Goal: Task Accomplishment & Management: Manage account settings

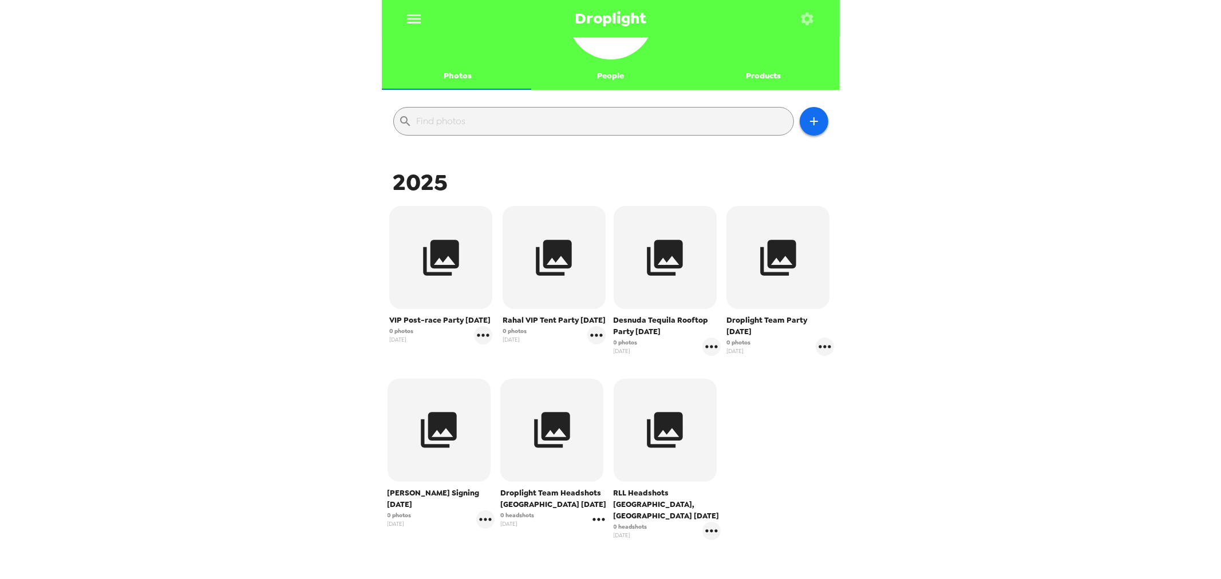
scroll to position [127, 0]
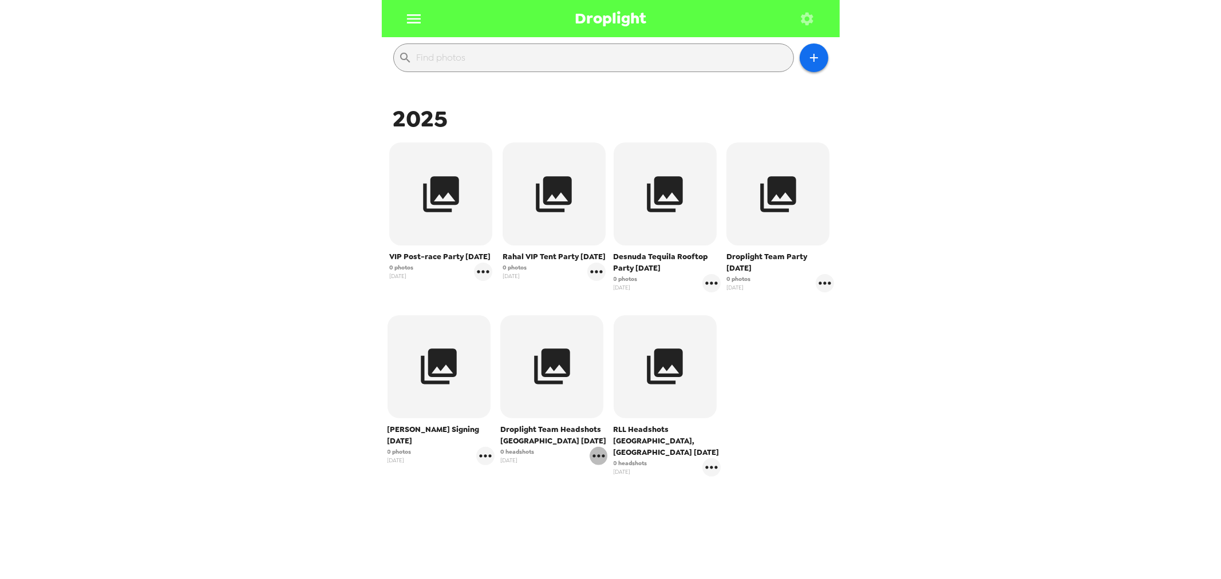
click at [594, 456] on icon "gallery menu" at bounding box center [598, 455] width 12 height 3
drag, startPoint x: 764, startPoint y: 464, endPoint x: 730, endPoint y: 391, distance: 80.2
click at [762, 464] on div at bounding box center [610, 289] width 1221 height 579
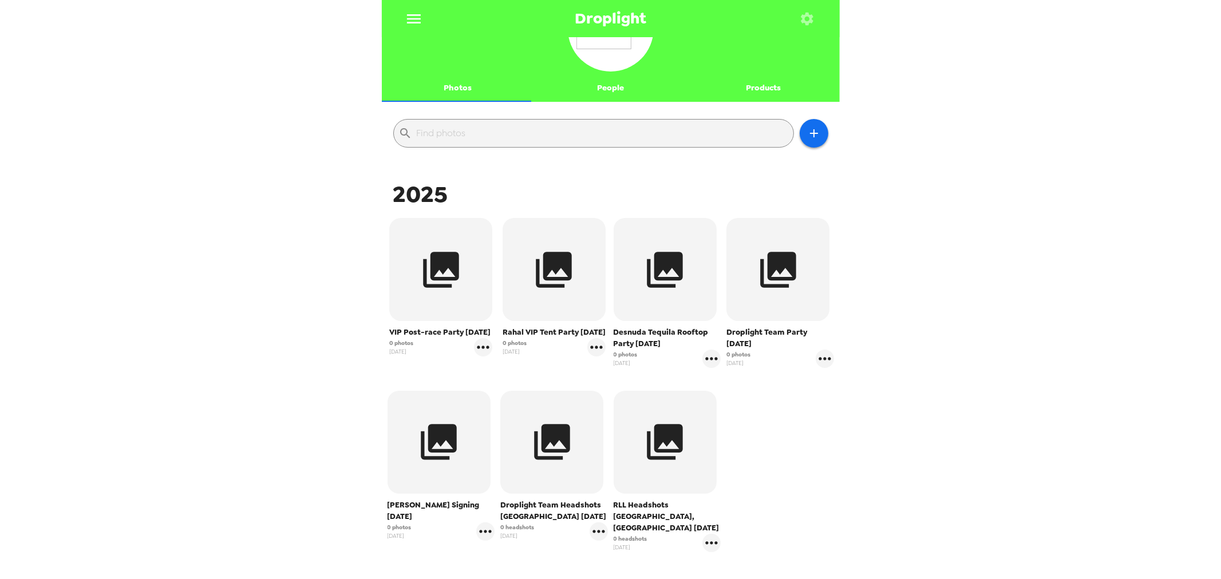
scroll to position [0, 0]
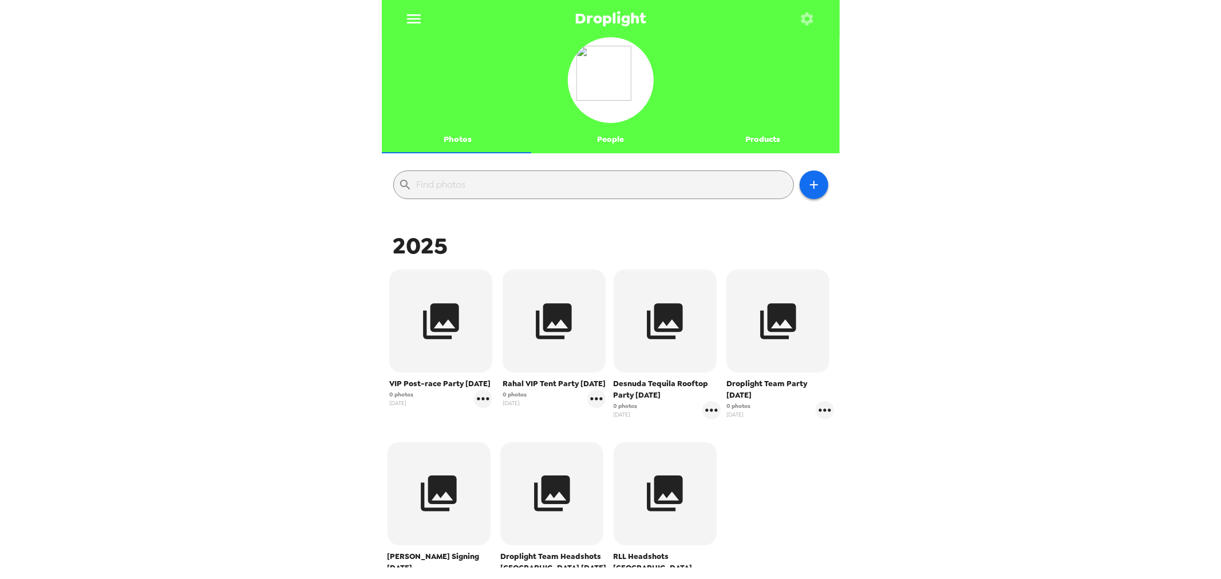
click at [820, 16] on button "button" at bounding box center [807, 18] width 37 height 37
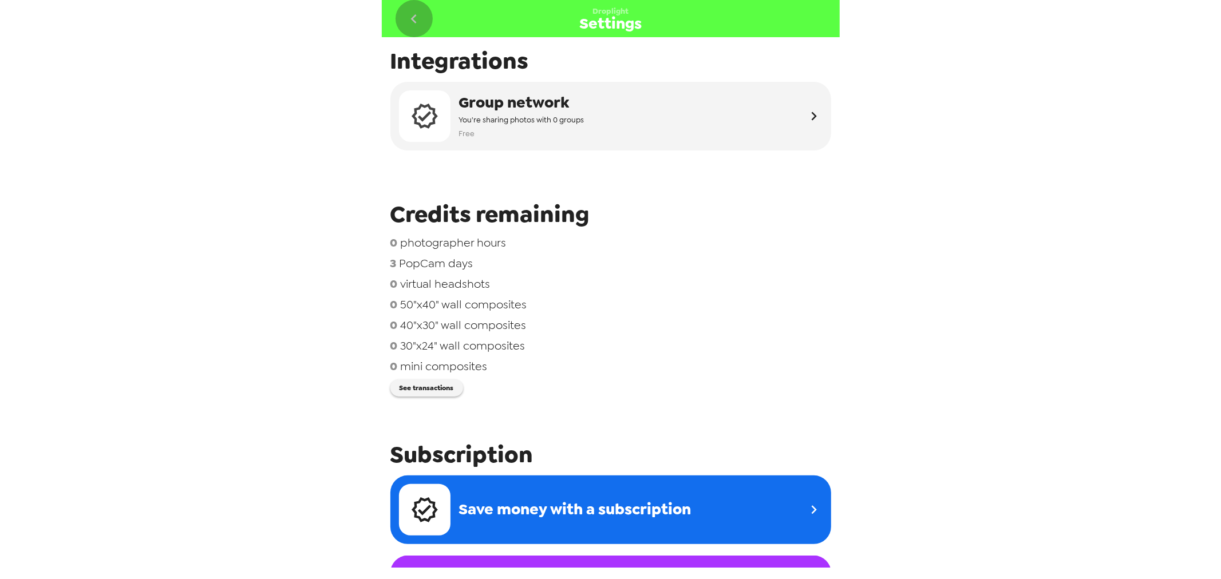
click at [412, 21] on icon "go back" at bounding box center [414, 19] width 18 height 18
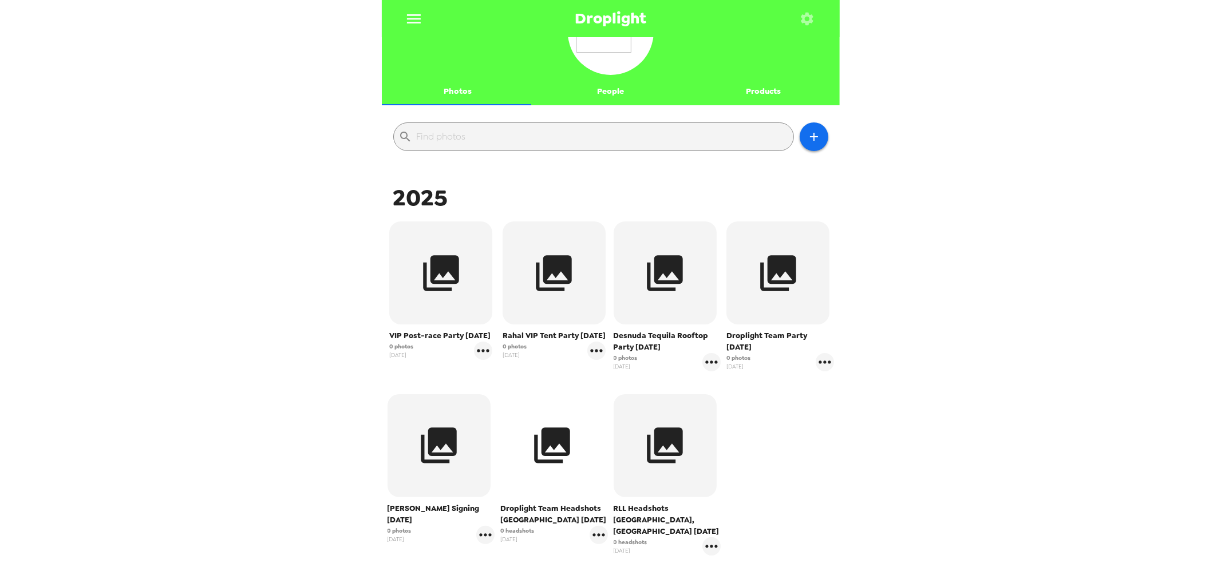
scroll to position [139, 0]
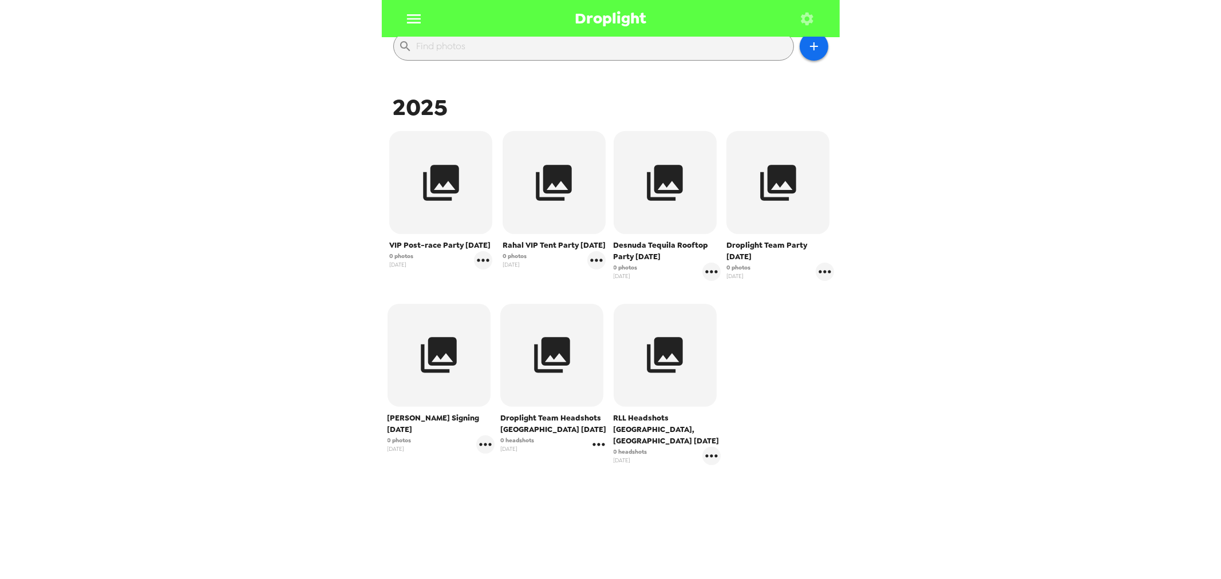
click at [600, 448] on icon "gallery menu" at bounding box center [599, 445] width 18 height 18
click at [616, 466] on span "Edit Shoot" at bounding box center [661, 469] width 95 height 14
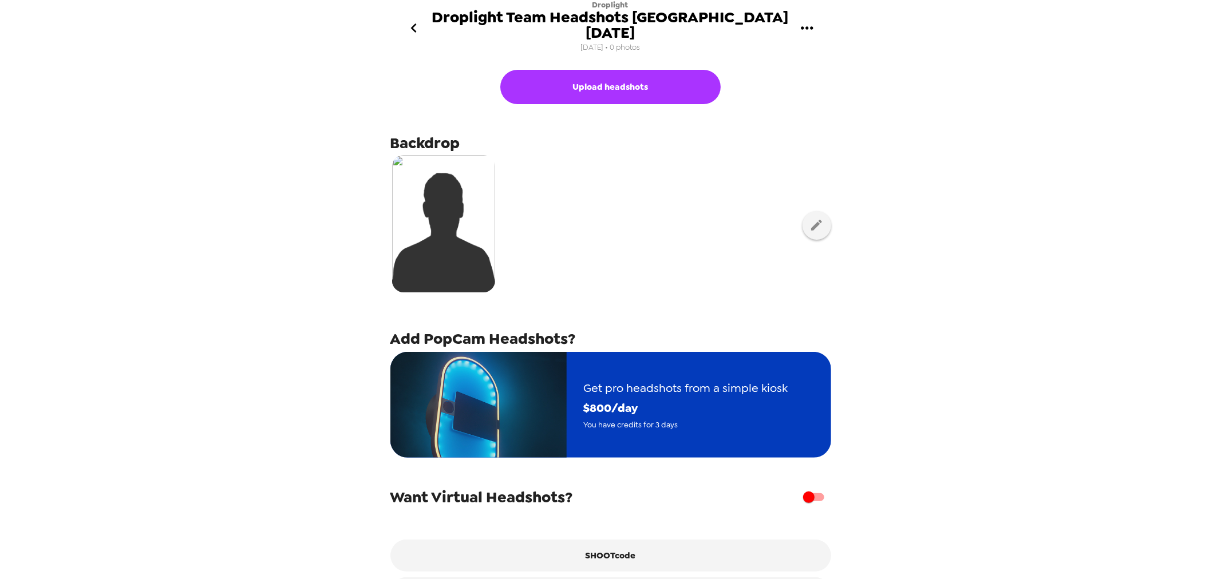
click at [646, 398] on span "$ 800 /day" at bounding box center [686, 408] width 204 height 20
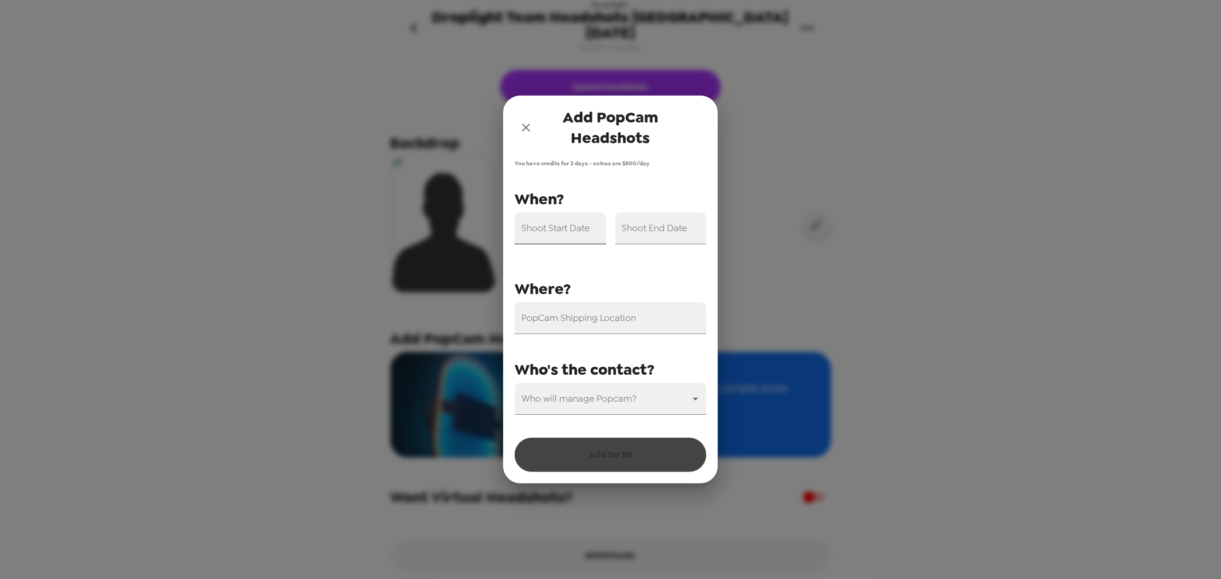
click at [586, 236] on input "Shoot Start Date" at bounding box center [561, 228] width 92 height 32
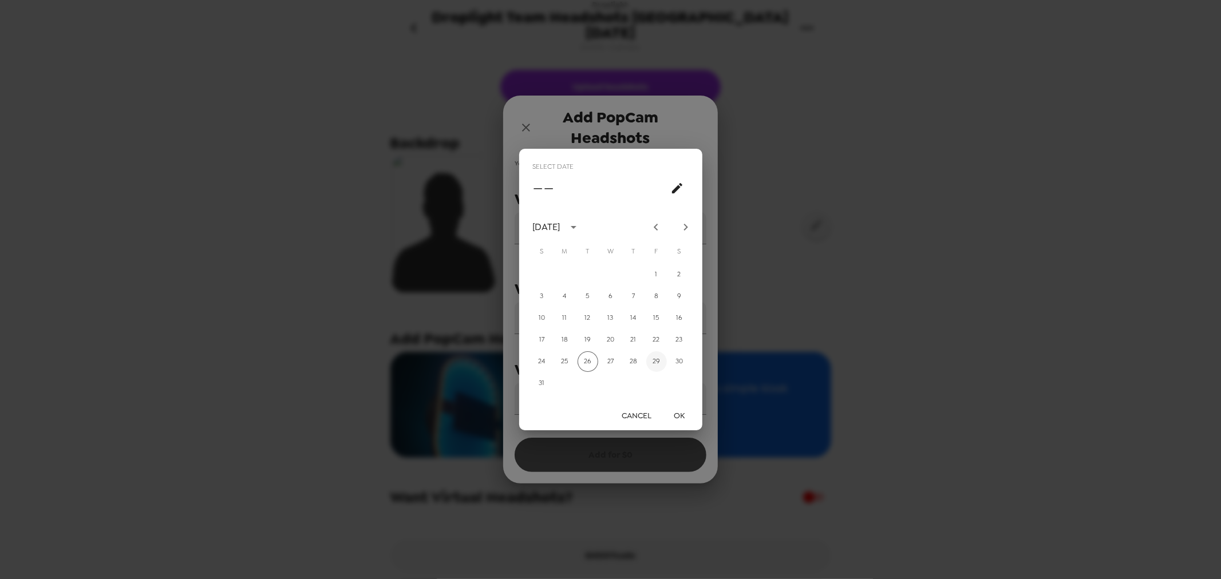
click at [654, 362] on button "29" at bounding box center [656, 361] width 21 height 21
type input "08/29/2025"
click at [684, 421] on button "OK" at bounding box center [679, 415] width 37 height 21
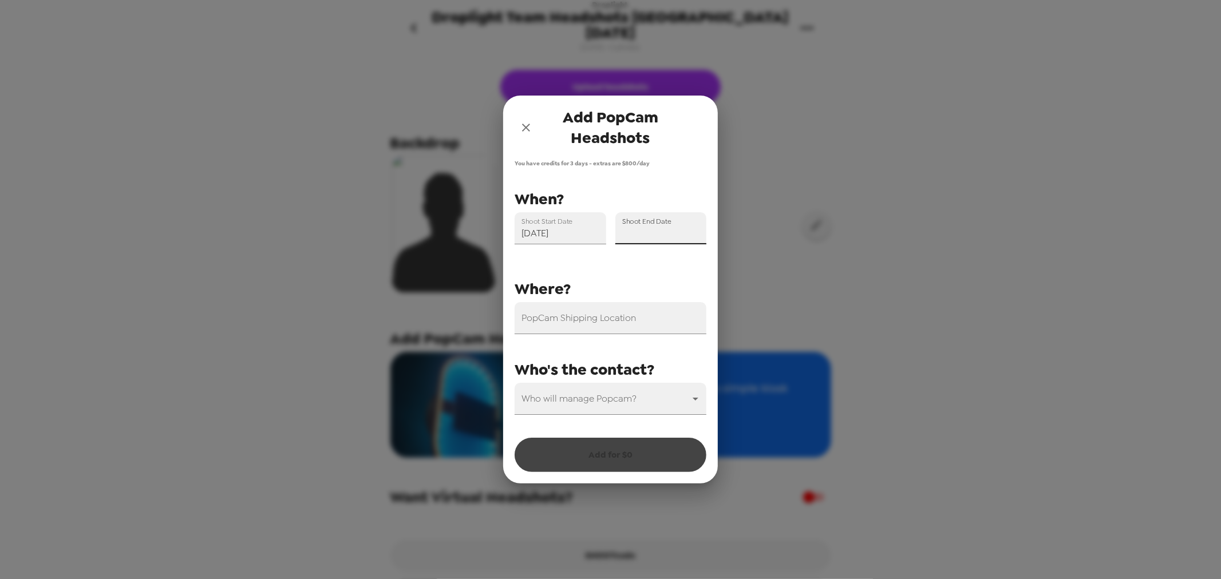
click at [656, 235] on input "Shoot End Date" at bounding box center [661, 228] width 92 height 32
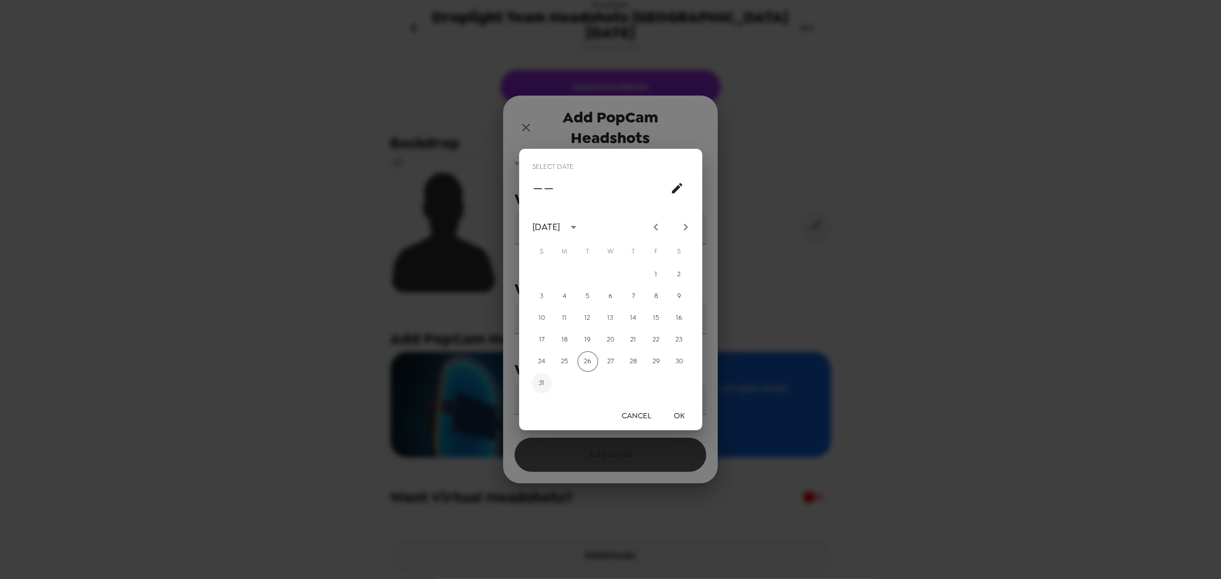
click at [545, 381] on button "31" at bounding box center [542, 383] width 21 height 21
type input "08/31/2025"
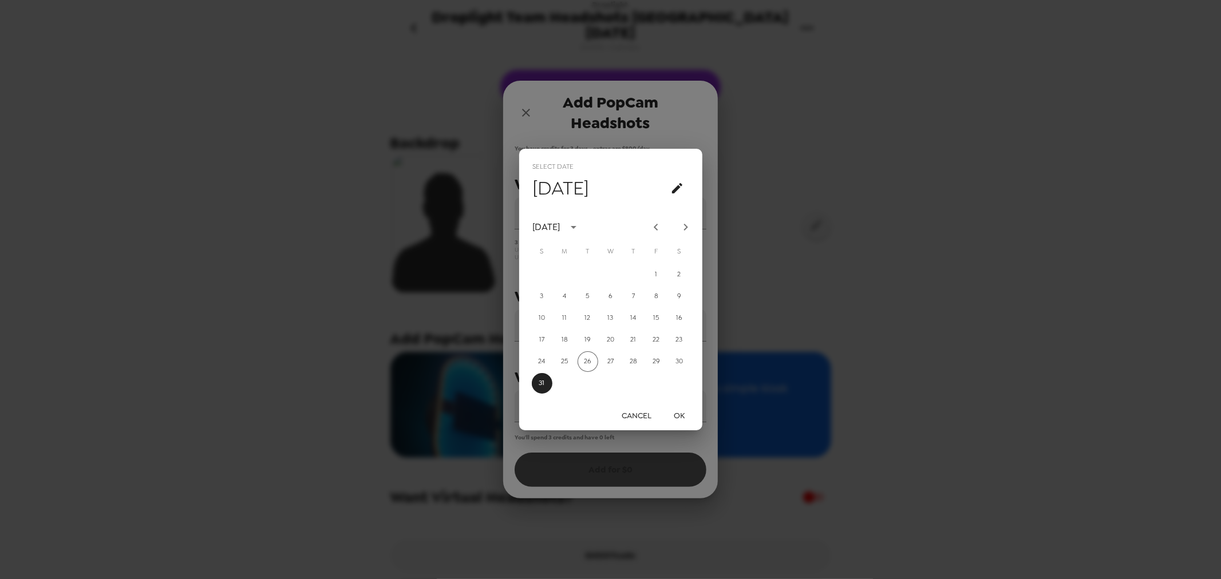
click at [675, 414] on button "OK" at bounding box center [679, 415] width 37 height 21
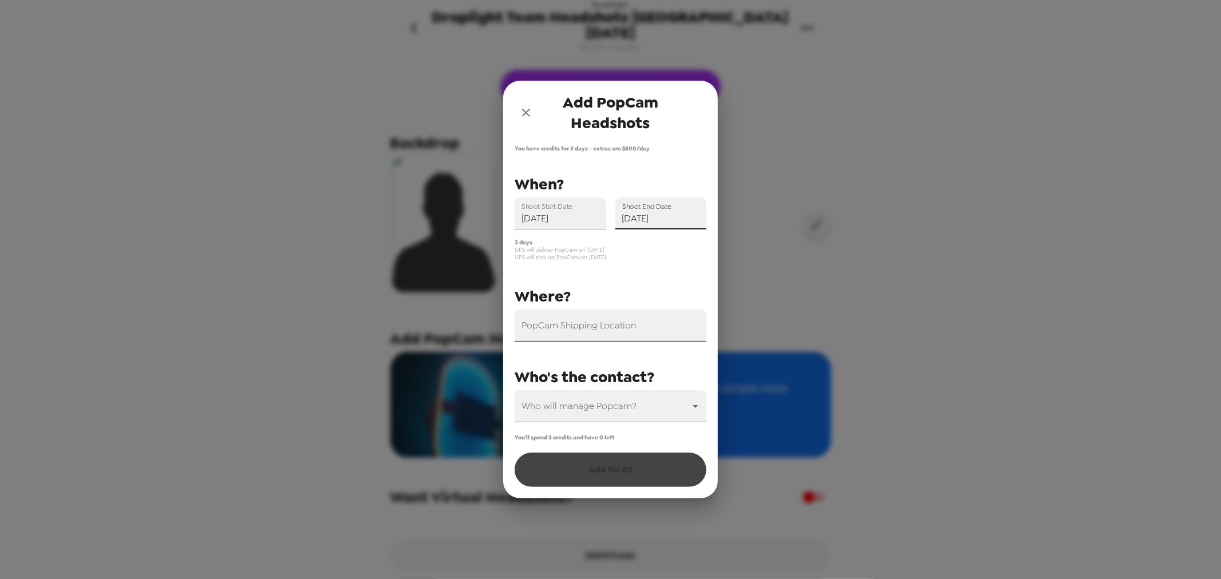
click at [617, 336] on input "PopCam Shipping Location" at bounding box center [611, 326] width 192 height 32
type input "6243"
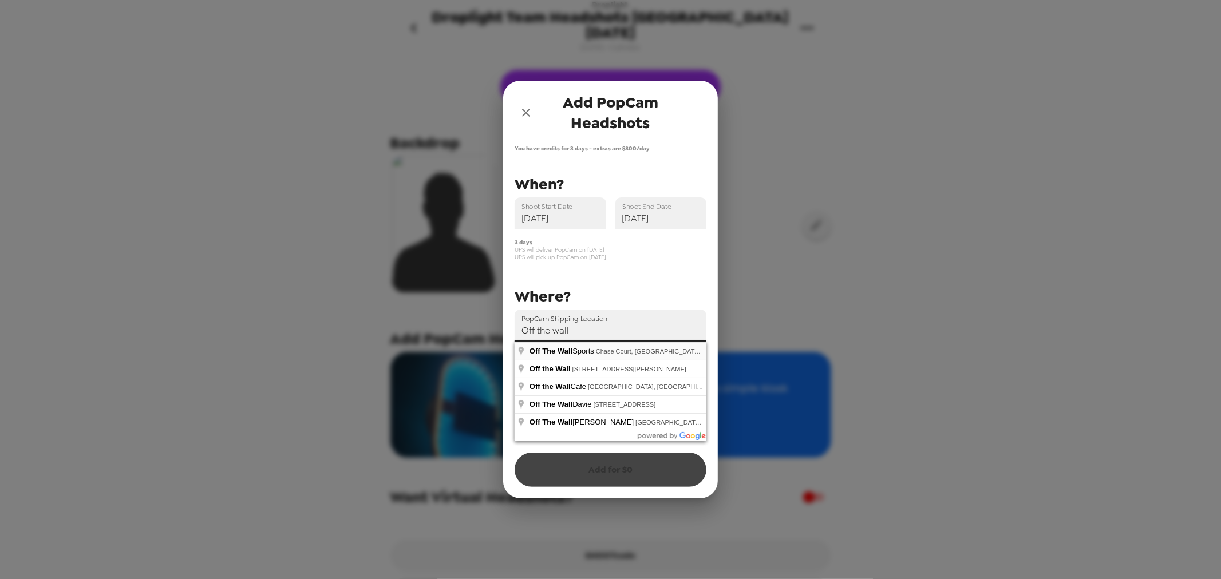
type input "Off The Wall Sports, Chase Court, Carmel, IN, USA"
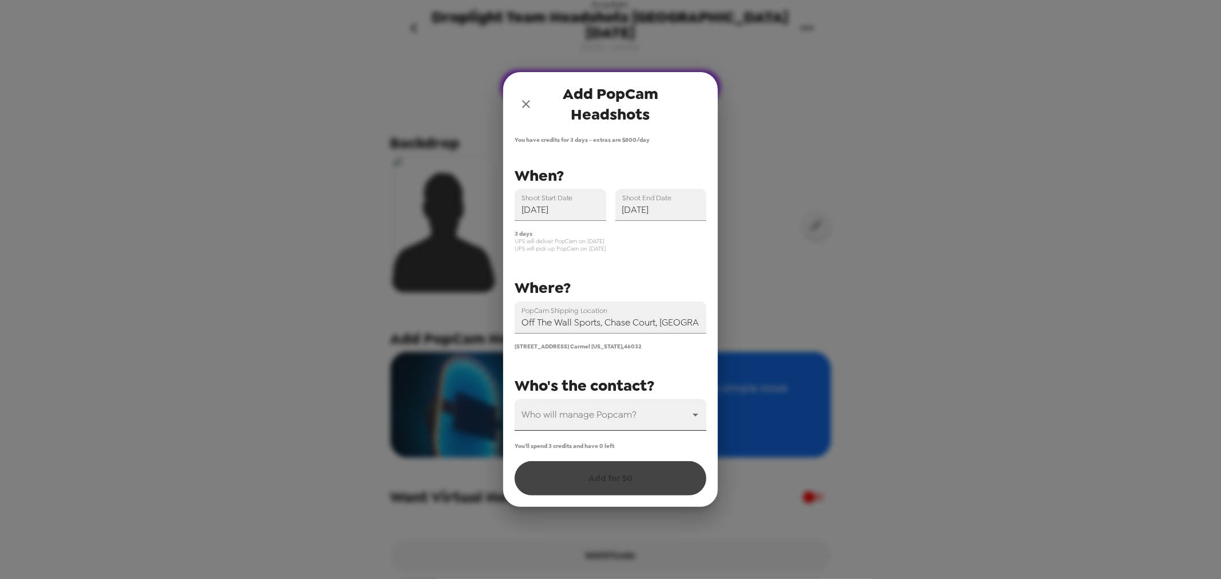
click at [618, 430] on body "Droplight Droplight Team Headshots Nashville 8/29/25 8/26/25 • 0 photos Upload …" at bounding box center [610, 289] width 1221 height 579
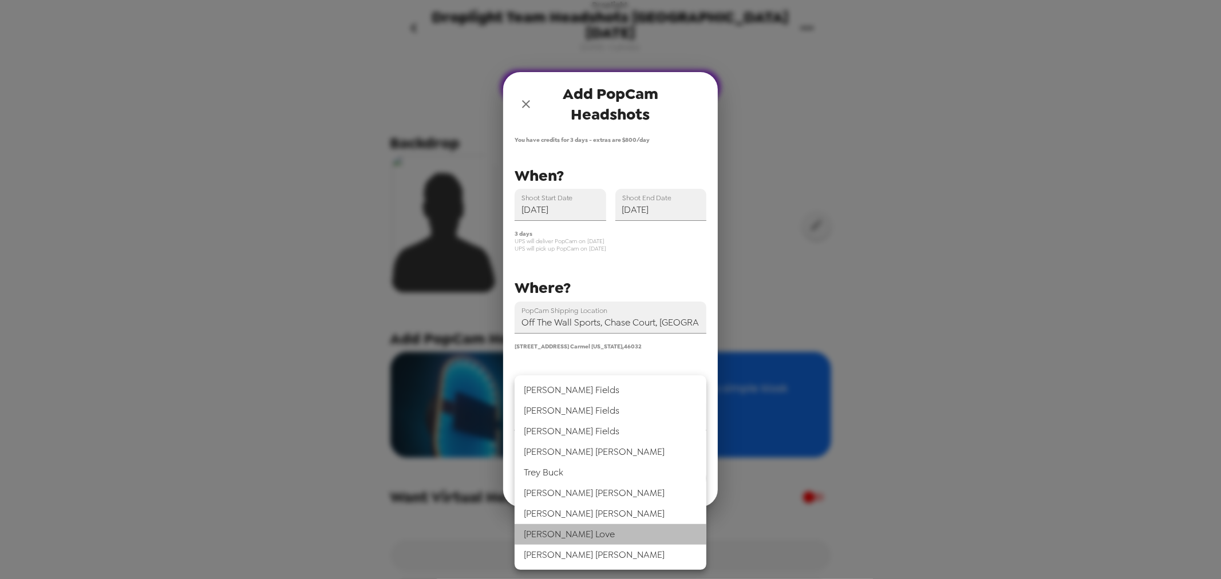
click at [620, 534] on li "Ryan Love" at bounding box center [611, 534] width 192 height 21
type input "70787"
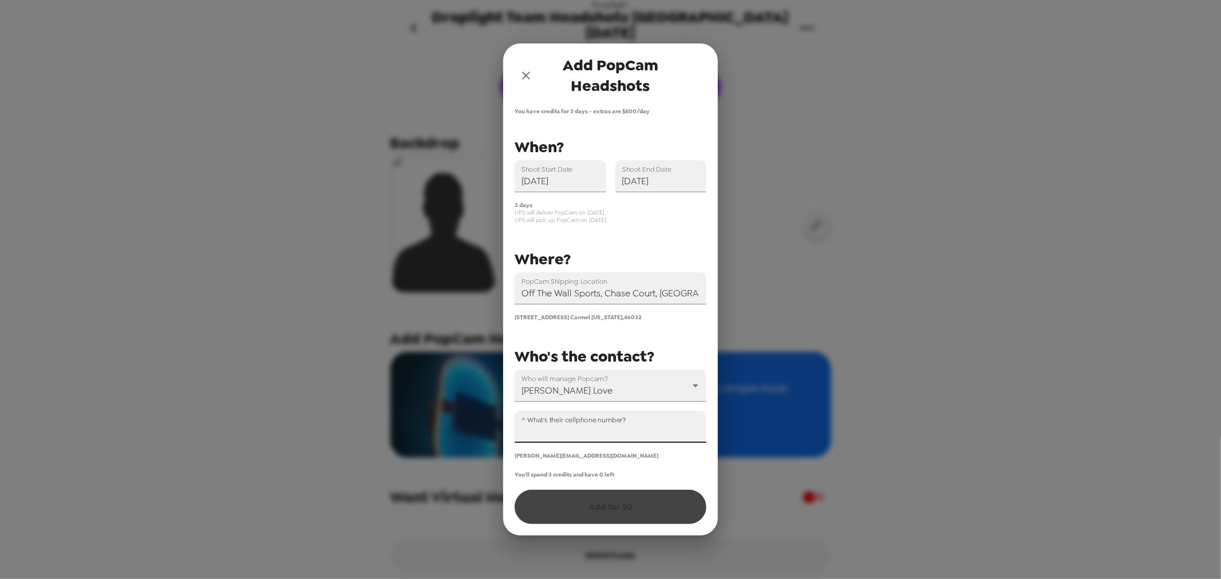
click at [602, 437] on input "^ What's their cellphone number?" at bounding box center [611, 427] width 192 height 32
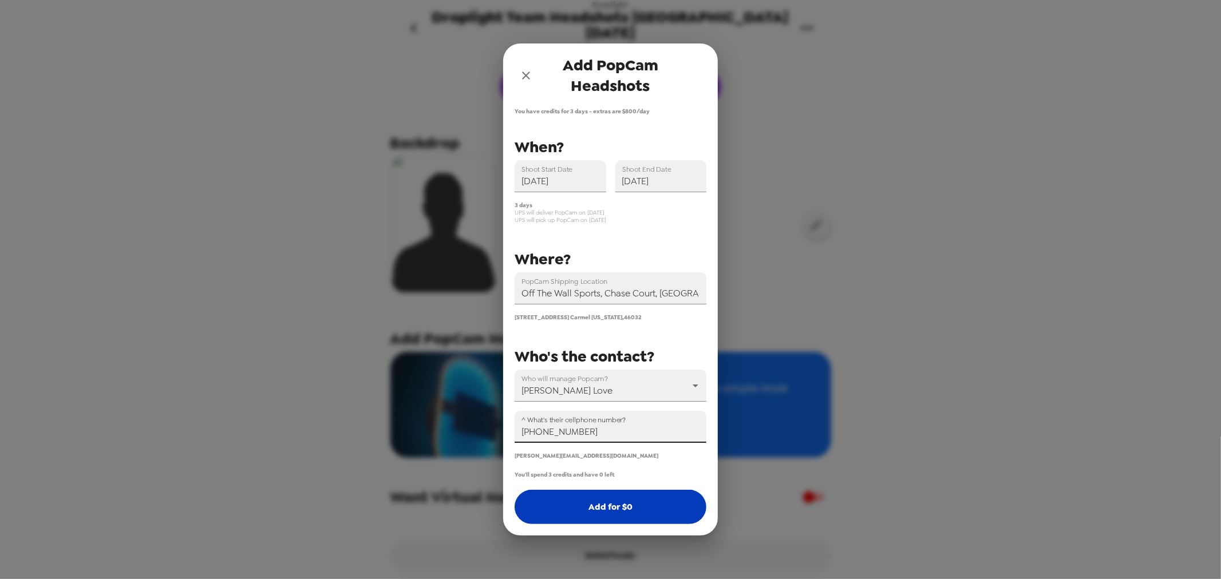
type input "+1 (317) 372-5220"
click at [626, 513] on button "Add for $ 0" at bounding box center [611, 507] width 192 height 34
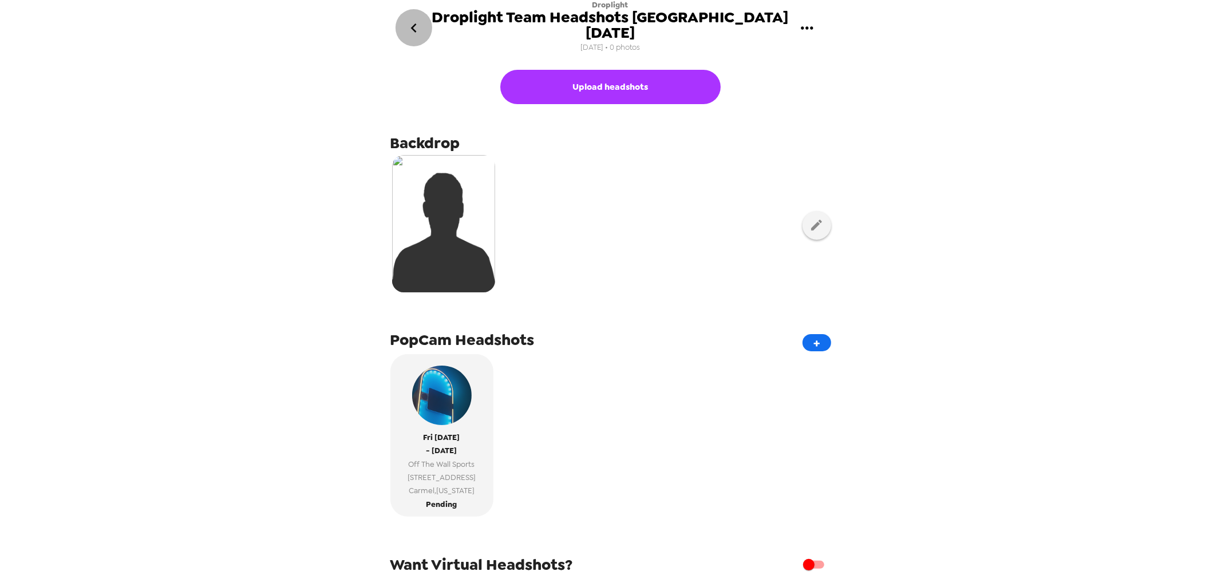
click at [416, 20] on icon "go back" at bounding box center [414, 28] width 18 height 18
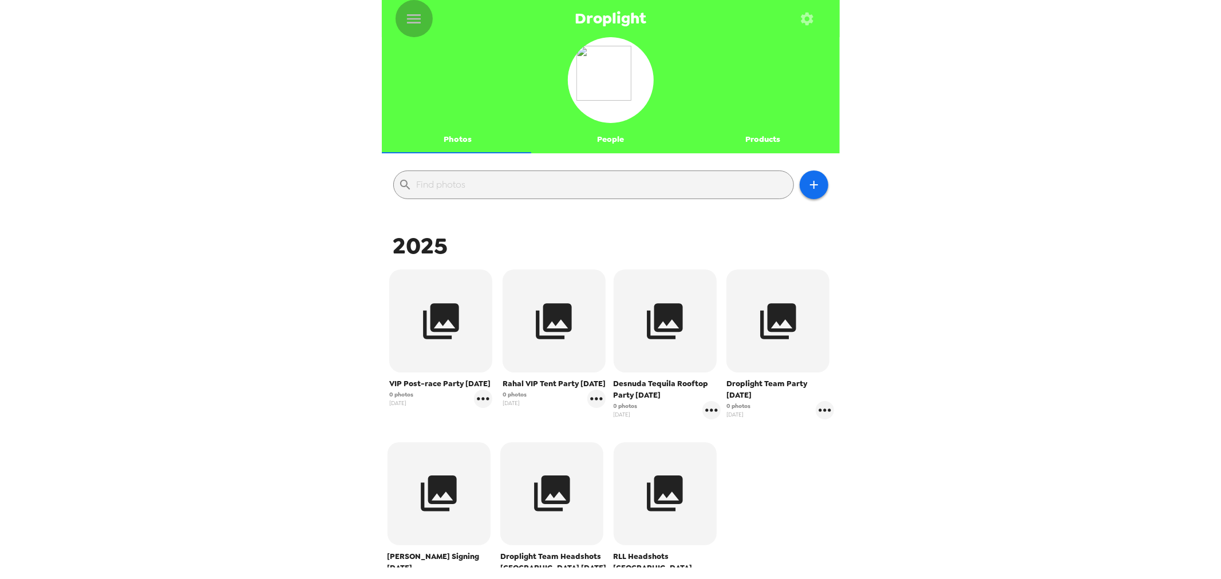
click at [422, 10] on icon "menu" at bounding box center [414, 19] width 18 height 18
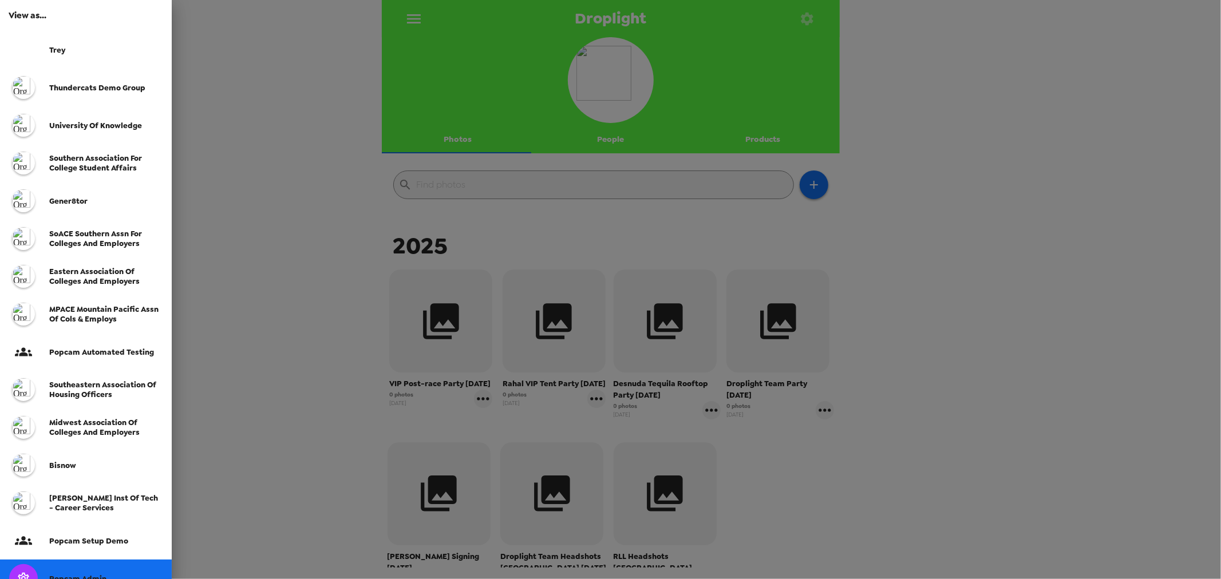
scroll to position [127, 0]
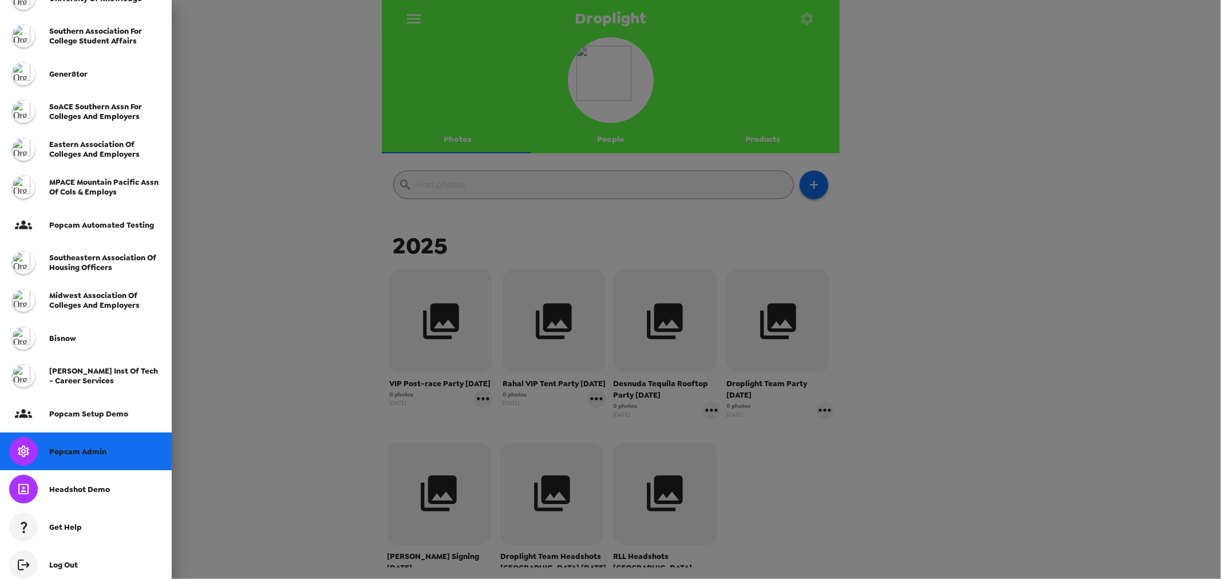
click at [256, 295] on div at bounding box center [610, 289] width 1221 height 579
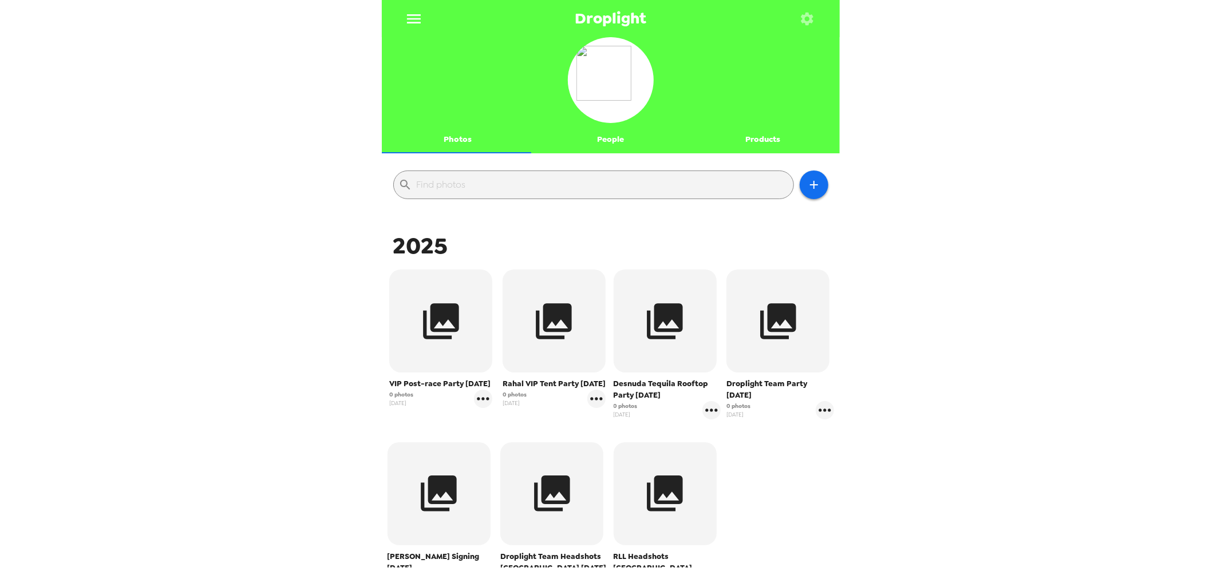
click at [810, 21] on icon "button" at bounding box center [807, 18] width 13 height 13
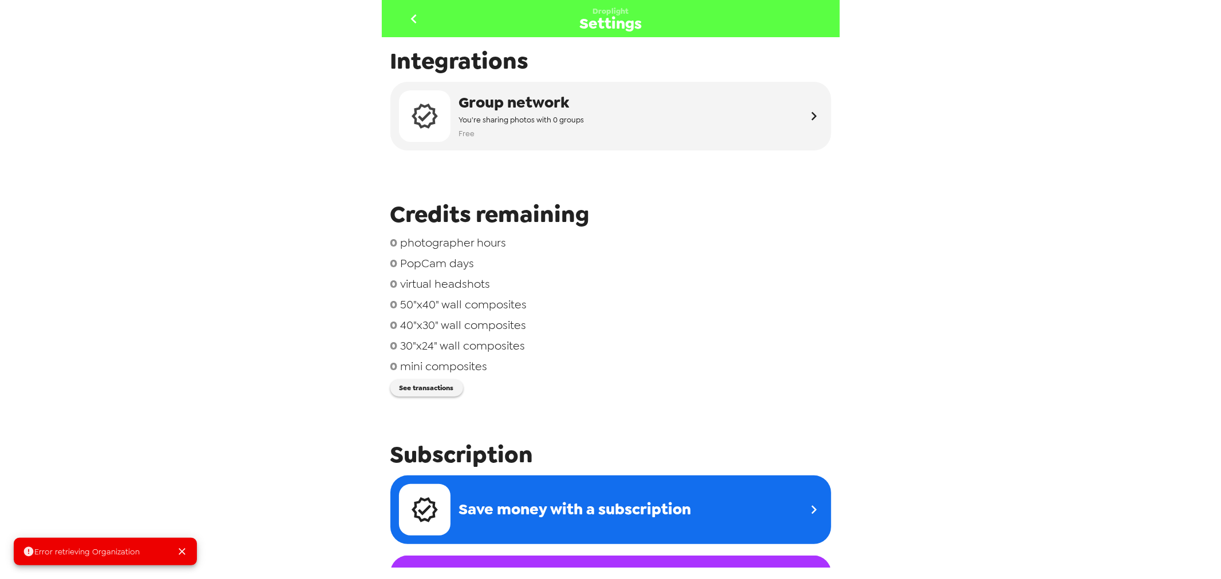
click at [241, 101] on div "Error retrieving Organization Droplight Settings Integrations Group network You…" at bounding box center [610, 289] width 1221 height 579
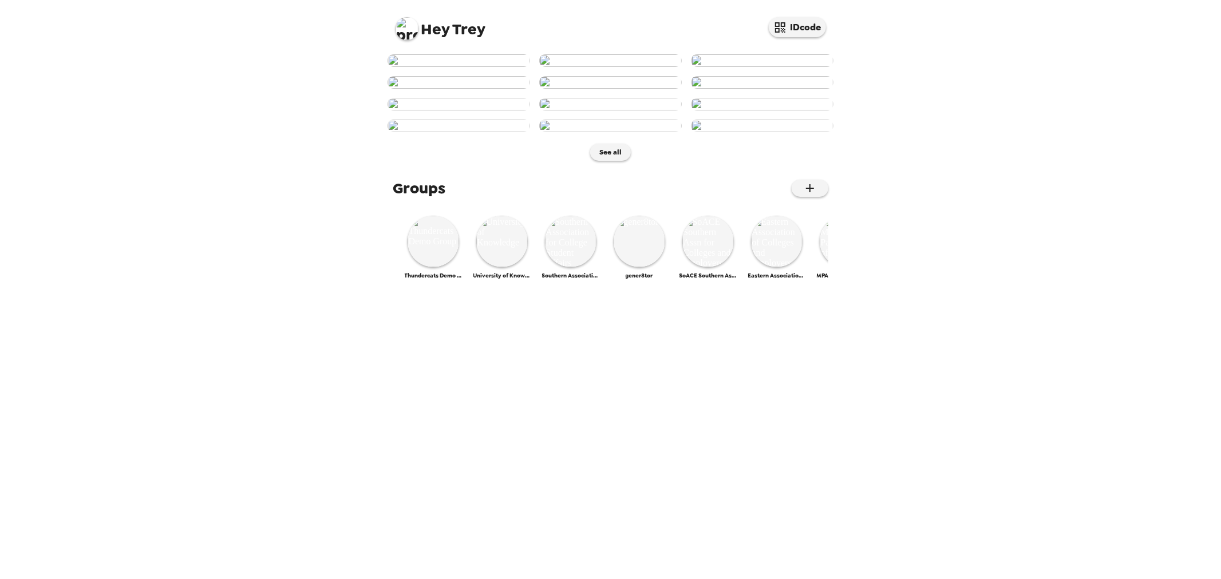
scroll to position [377, 0]
click at [430, 267] on img at bounding box center [434, 242] width 52 height 52
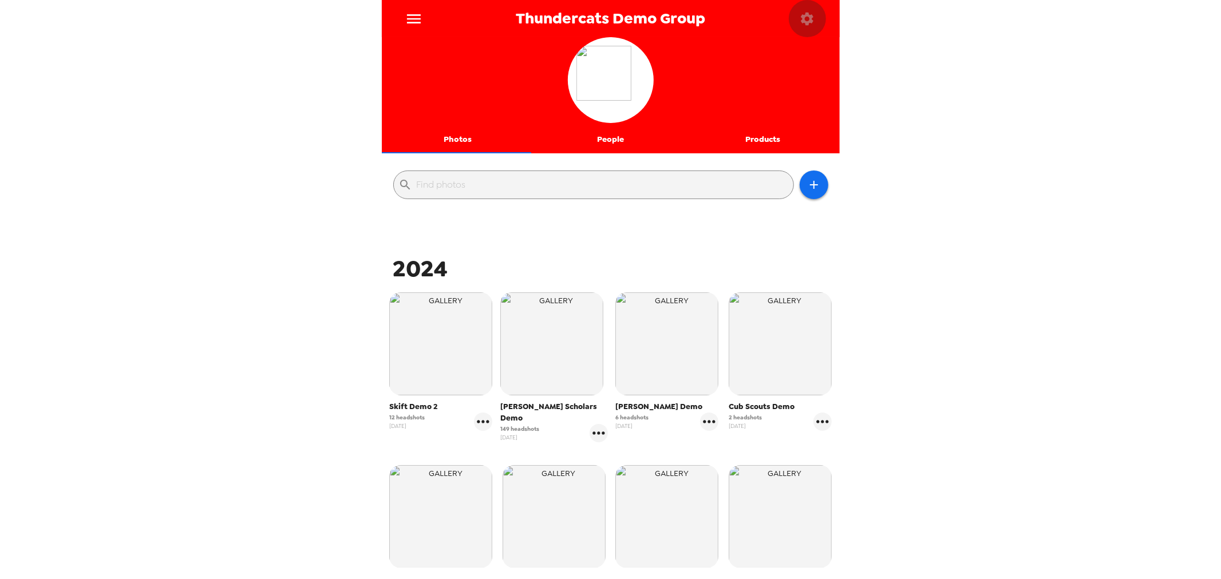
click at [808, 14] on icon "button" at bounding box center [807, 18] width 13 height 13
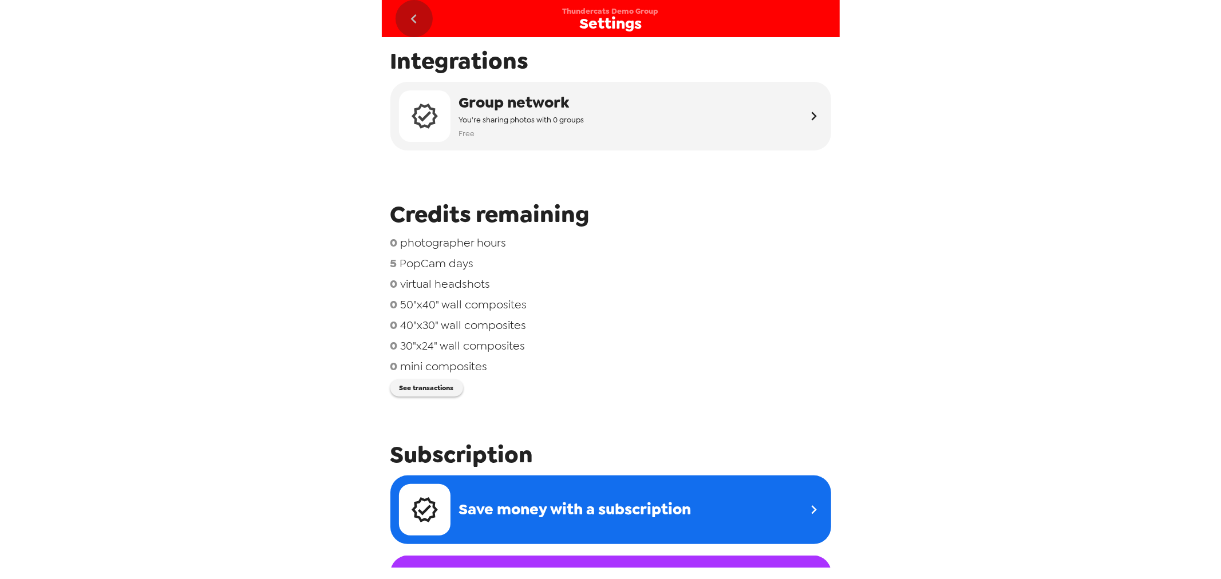
click at [408, 9] on button "go back" at bounding box center [414, 18] width 37 height 37
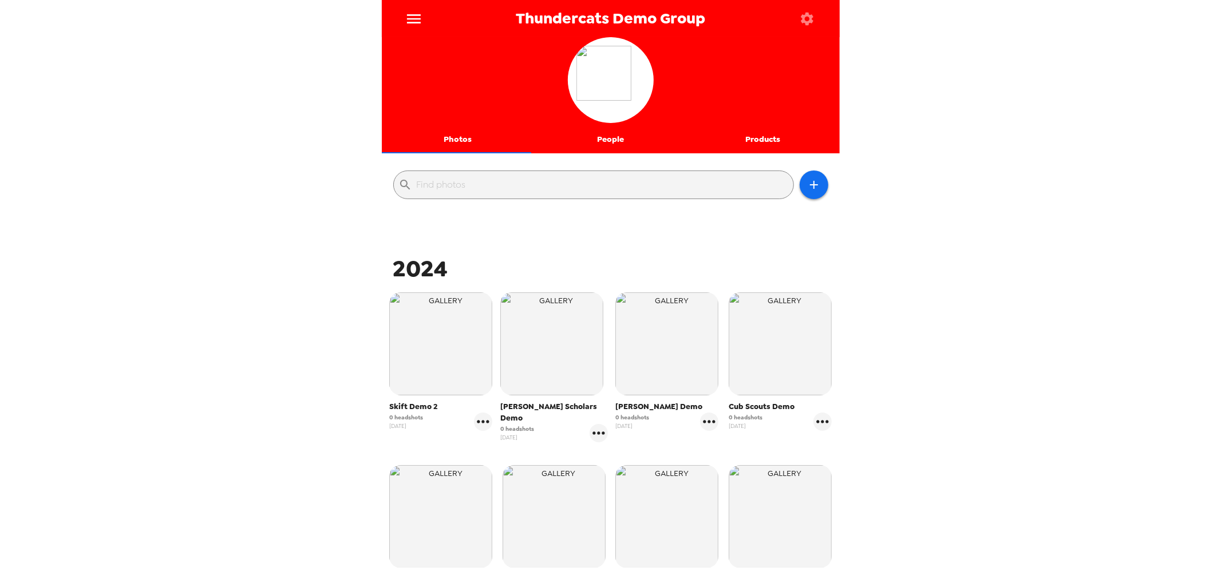
click at [812, 20] on icon "button" at bounding box center [807, 18] width 13 height 13
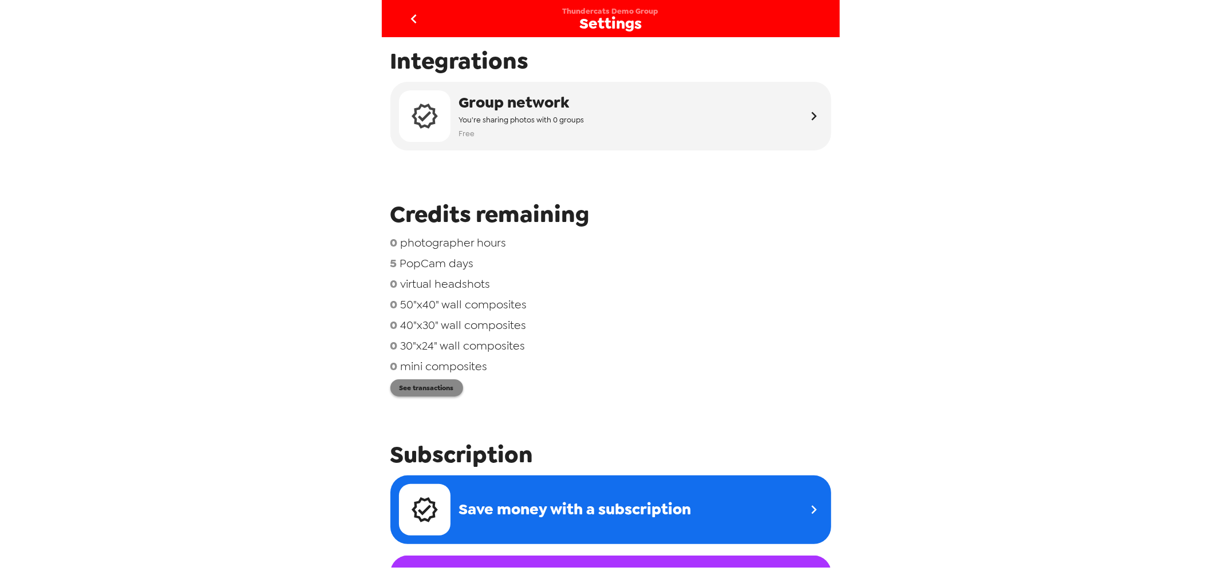
click at [441, 393] on button "See transactions" at bounding box center [426, 387] width 73 height 17
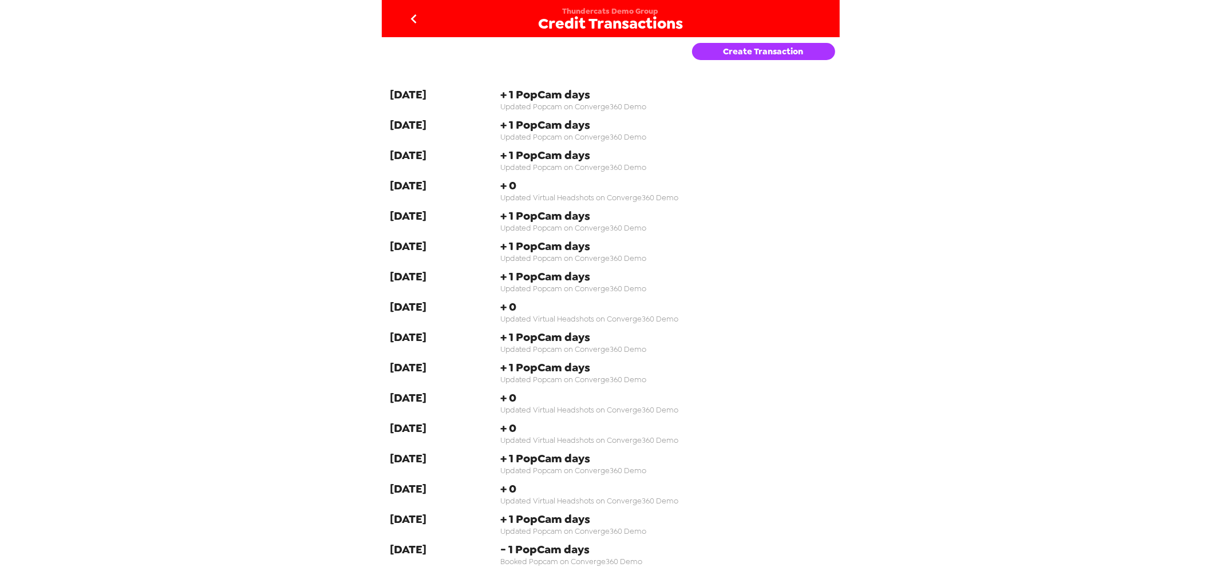
click at [776, 41] on div "Thundercats Demo Group Credit Transactions Create Transaction [DATE] + 1 PopCam…" at bounding box center [611, 284] width 458 height 568
click at [774, 54] on button "Create Transaction" at bounding box center [763, 51] width 143 height 17
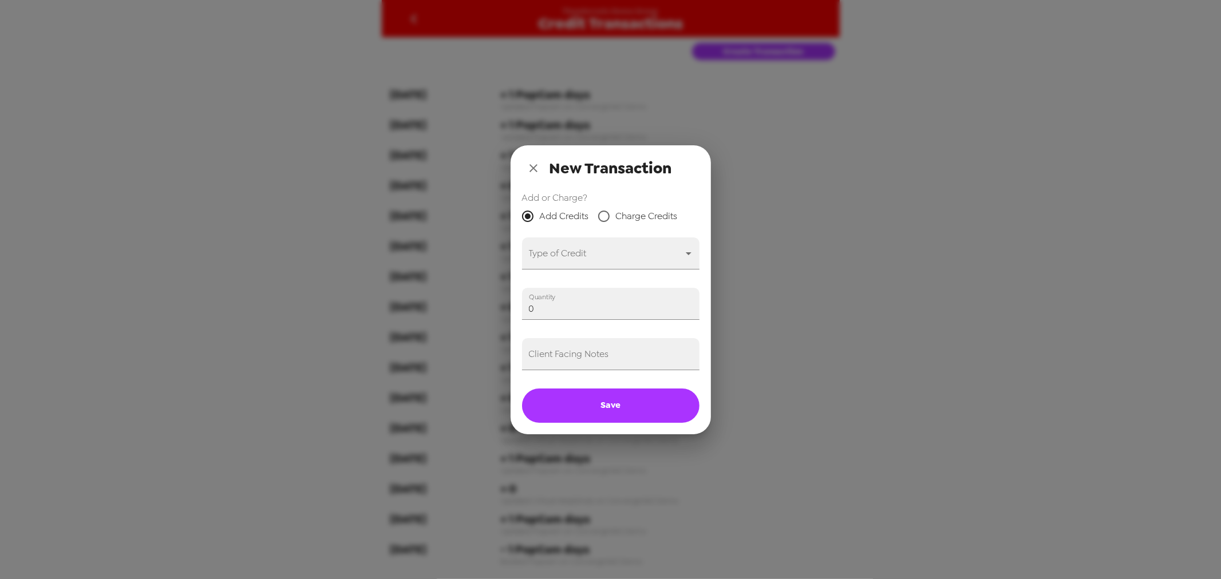
click at [656, 201] on label "Add or Charge?" at bounding box center [610, 197] width 177 height 13
click at [650, 211] on span "Charge Credits" at bounding box center [647, 216] width 62 height 14
click at [616, 211] on input "Charge Credits" at bounding box center [604, 216] width 24 height 24
radio input "true"
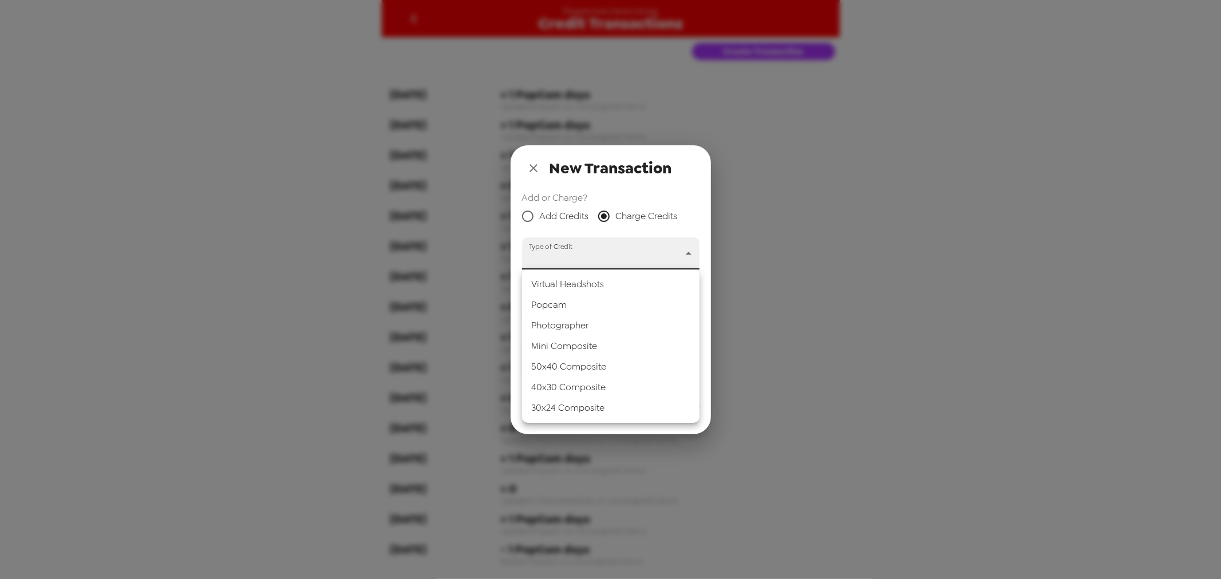
drag, startPoint x: 607, startPoint y: 256, endPoint x: 572, endPoint y: 299, distance: 54.9
click at [607, 258] on body "Thundercats Demo Group Credit Transactions Create Transaction 8-21-24 + 1 PopCa…" at bounding box center [610, 289] width 1221 height 579
click at [567, 310] on li "Popcam" at bounding box center [610, 305] width 177 height 21
type input "popcam"
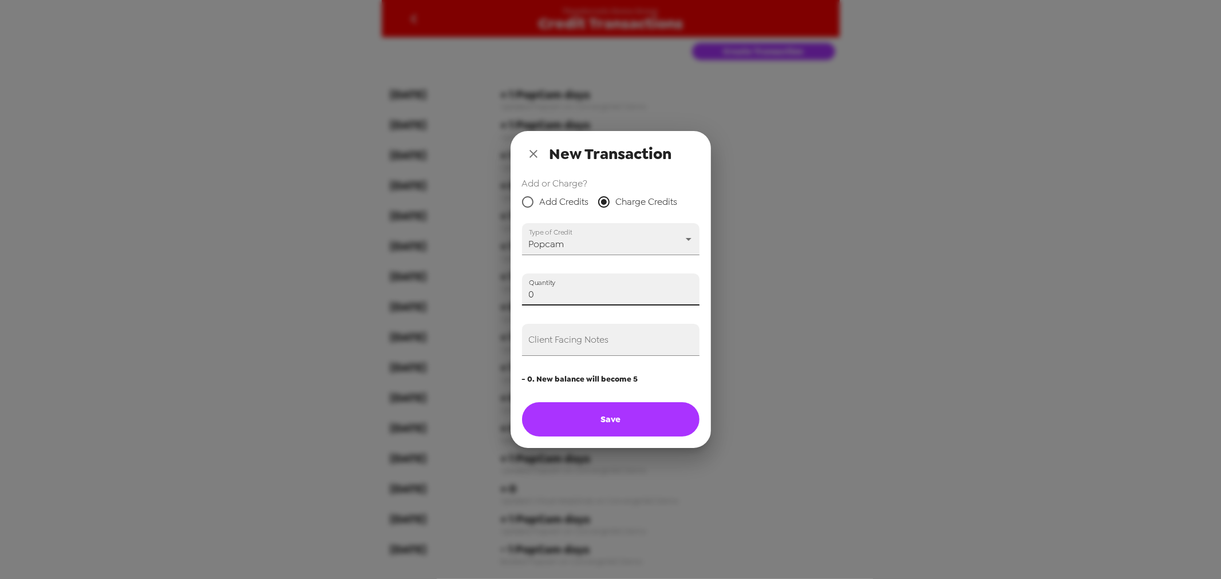
drag, startPoint x: 559, startPoint y: 287, endPoint x: 364, endPoint y: 281, distance: 195.3
click at [342, 280] on div "New Transaction Add or Charge? Add Credits Charge Credits Type of Credit Popcam…" at bounding box center [610, 289] width 1221 height 579
type input "4"
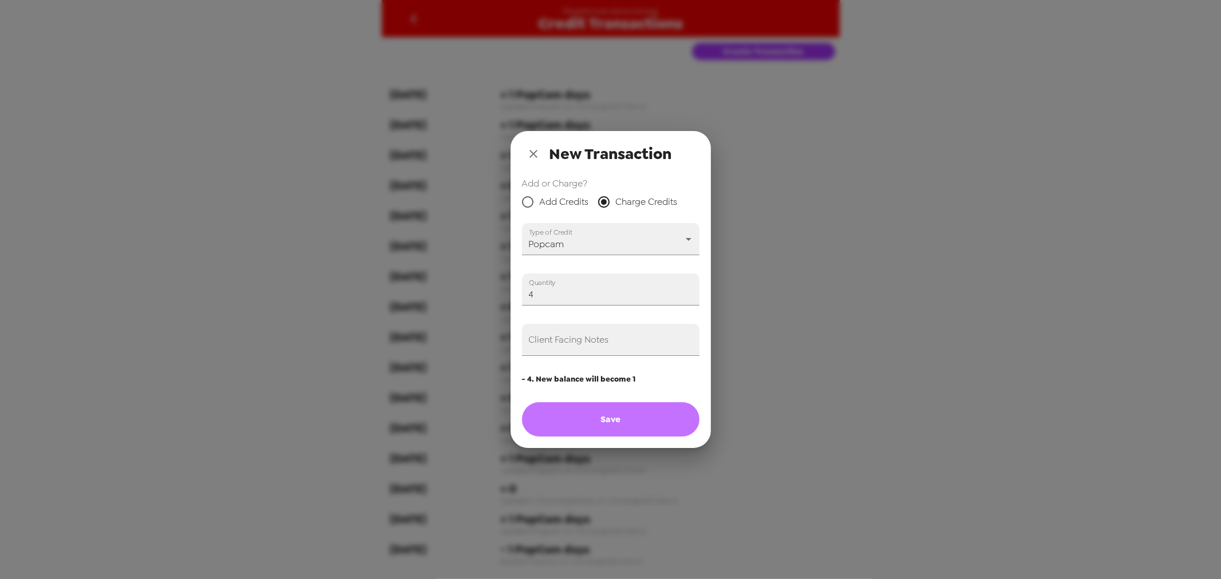
click at [603, 421] on button "Save" at bounding box center [610, 419] width 177 height 34
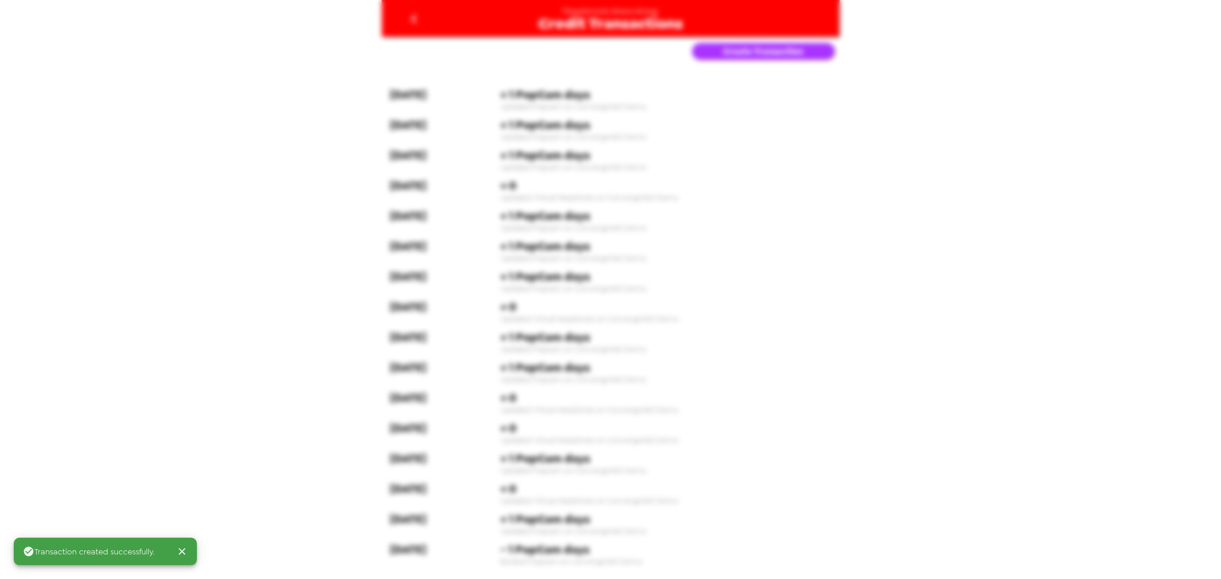
radio input "true"
type input "0"
click at [407, 21] on icon "go back" at bounding box center [414, 19] width 18 height 18
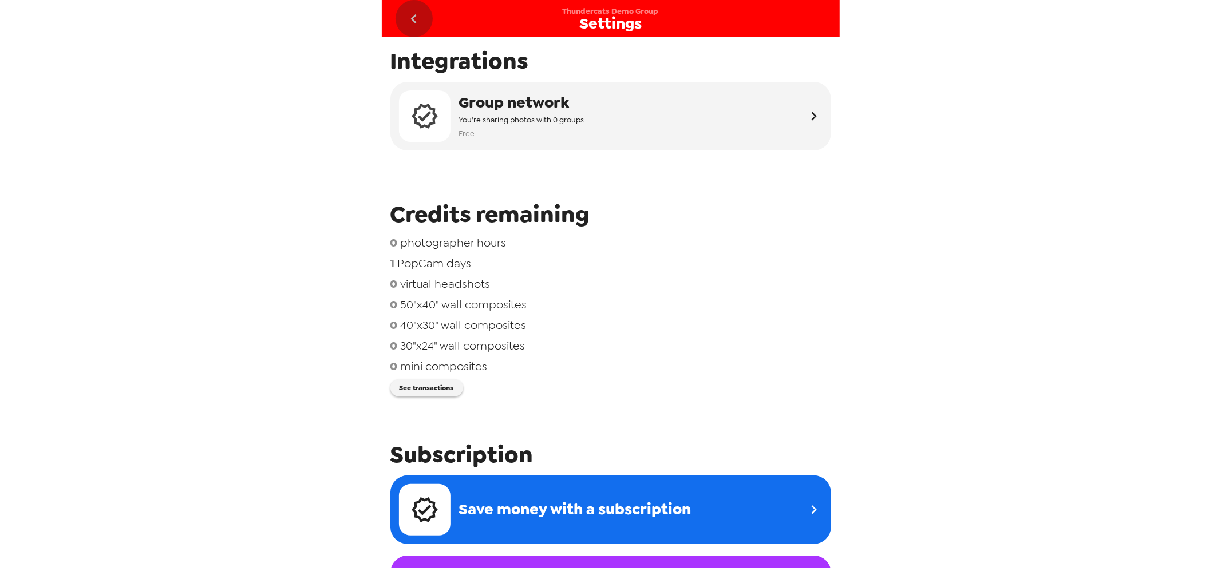
click at [420, 19] on icon "go back" at bounding box center [414, 19] width 18 height 18
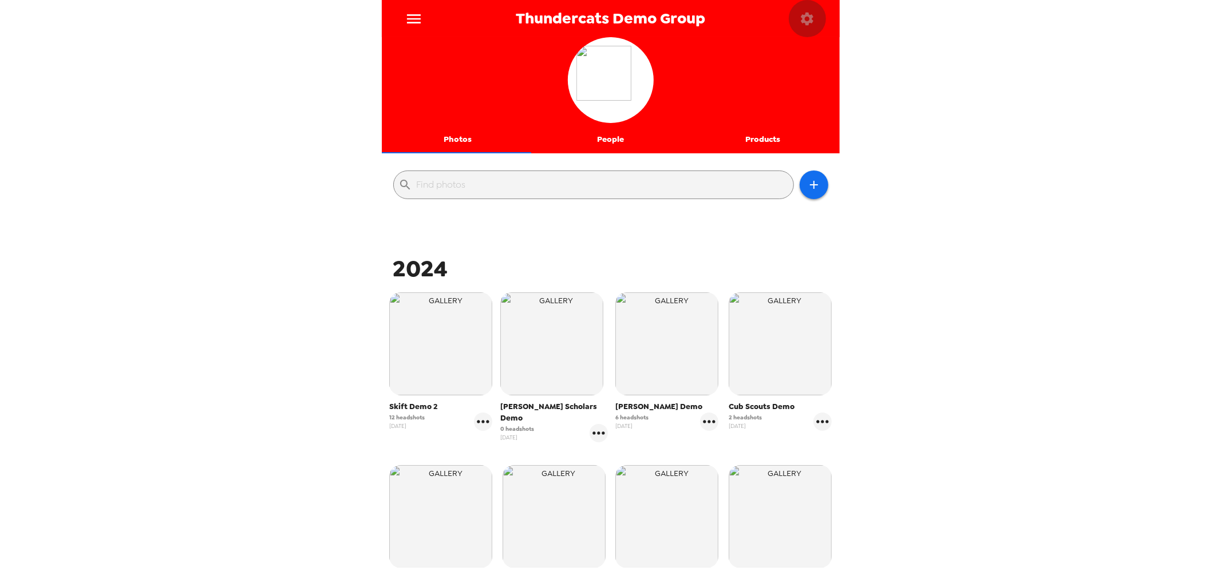
click at [800, 18] on icon "button" at bounding box center [807, 19] width 16 height 16
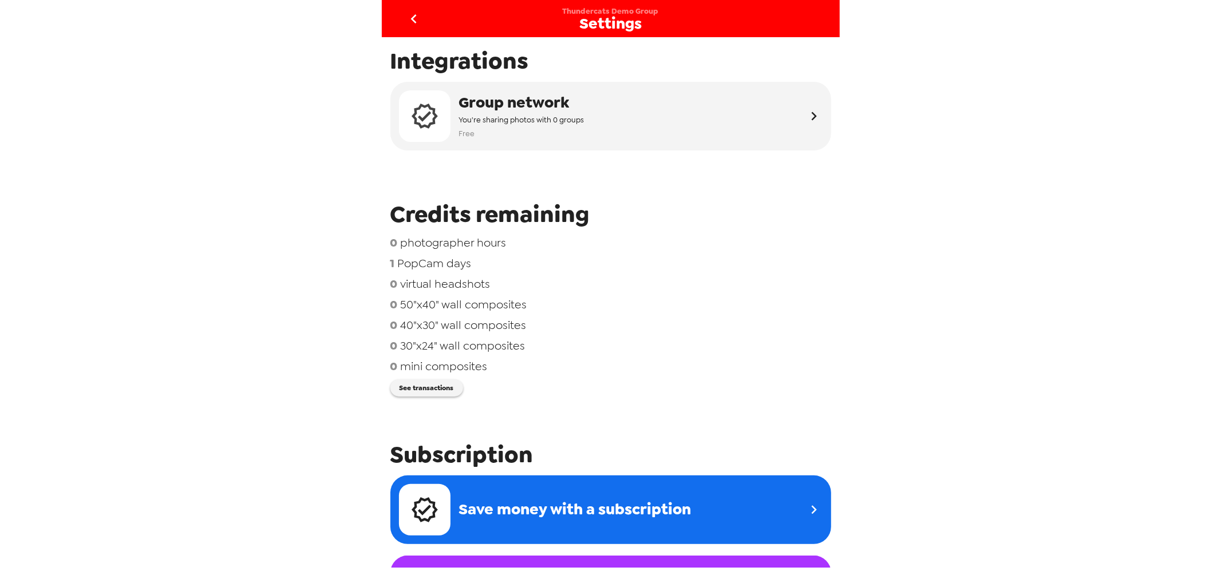
click at [416, 18] on icon "go back" at bounding box center [414, 19] width 18 height 18
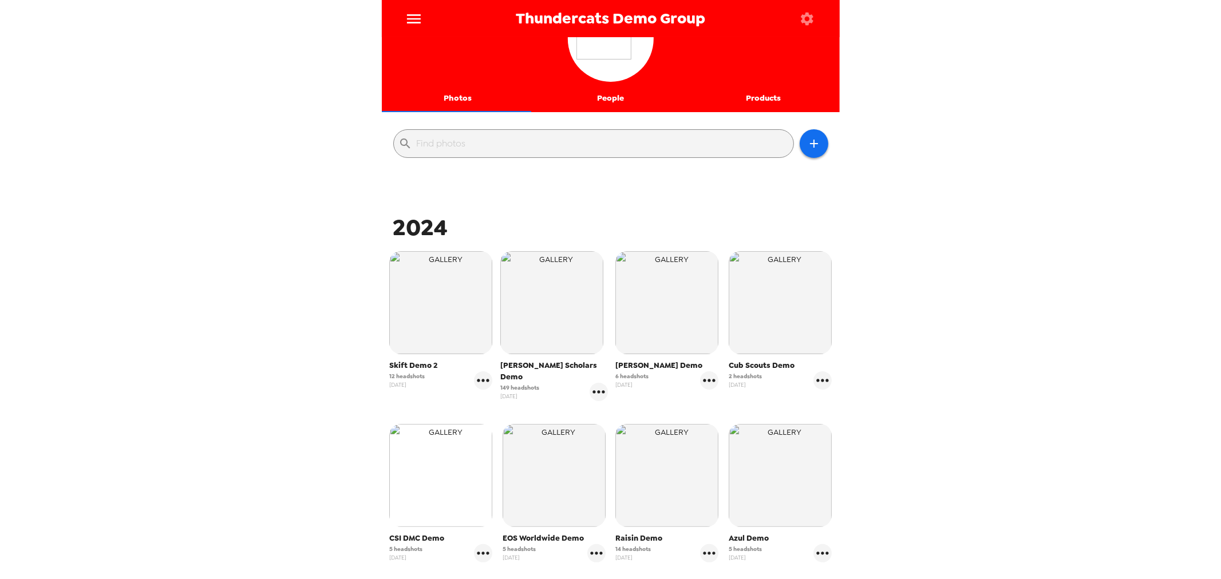
scroll to position [127, 0]
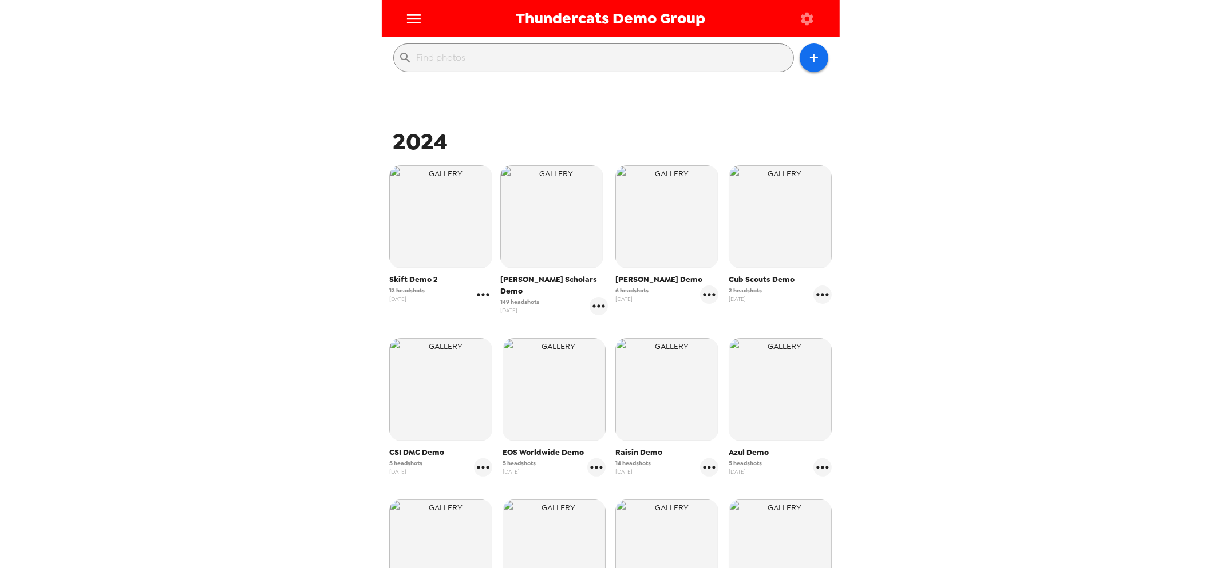
click at [483, 296] on icon "gallery menu" at bounding box center [483, 295] width 18 height 18
click at [497, 316] on div at bounding box center [492, 319] width 21 height 14
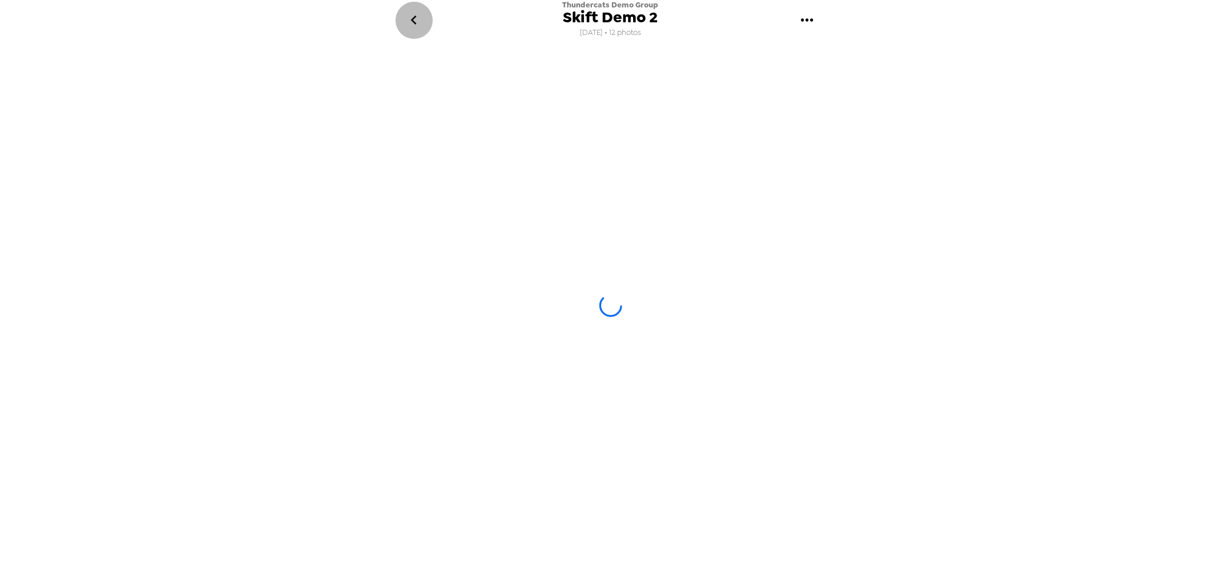
click at [412, 27] on icon "go back" at bounding box center [414, 20] width 18 height 18
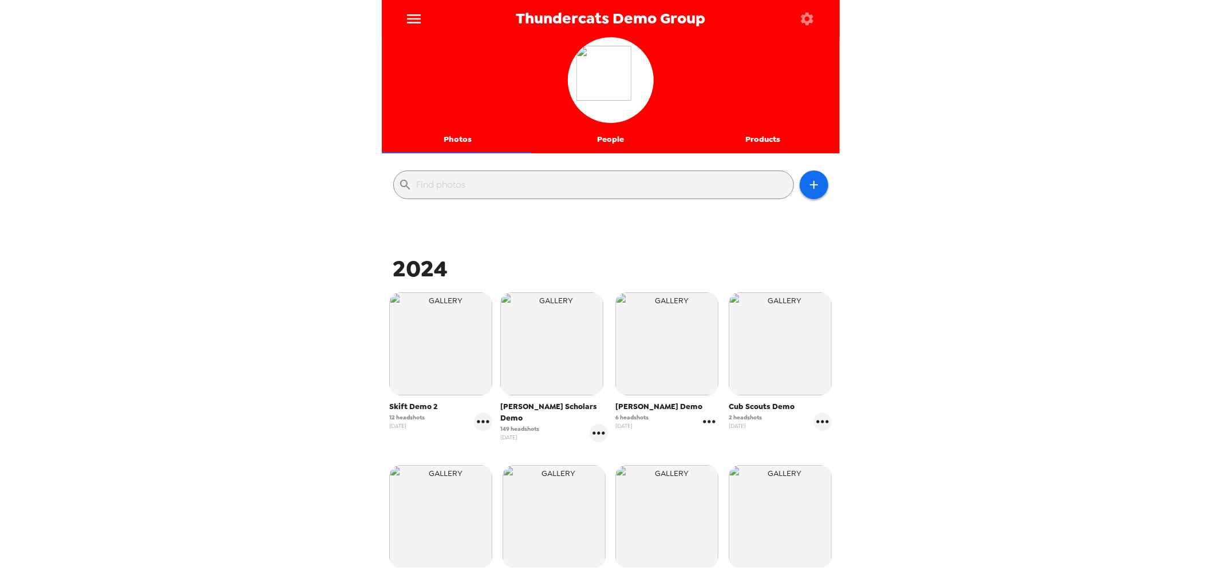
click at [703, 421] on icon "gallery menu" at bounding box center [709, 421] width 12 height 3
click at [734, 442] on span "Edit Shoot" at bounding box center [771, 446] width 95 height 14
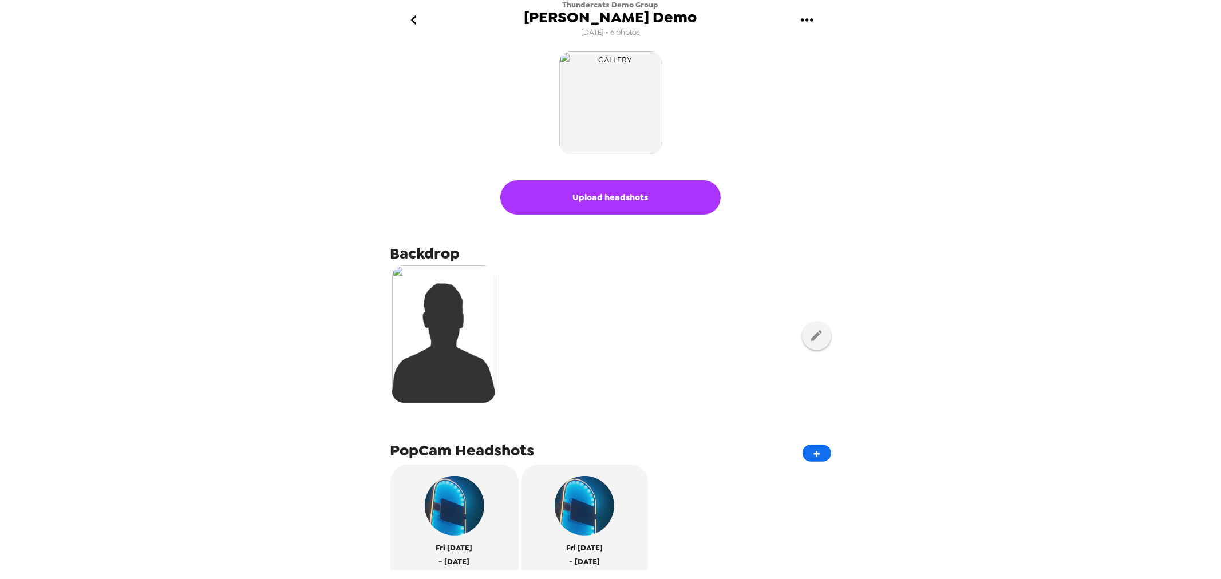
scroll to position [127, 0]
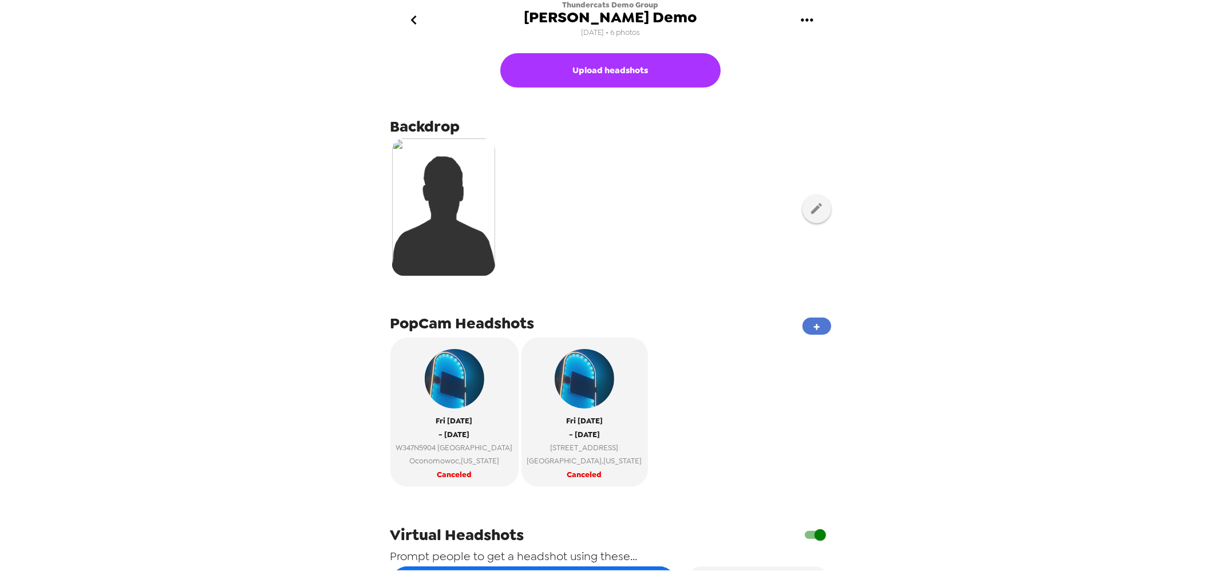
click at [809, 326] on button "+" at bounding box center [816, 326] width 29 height 17
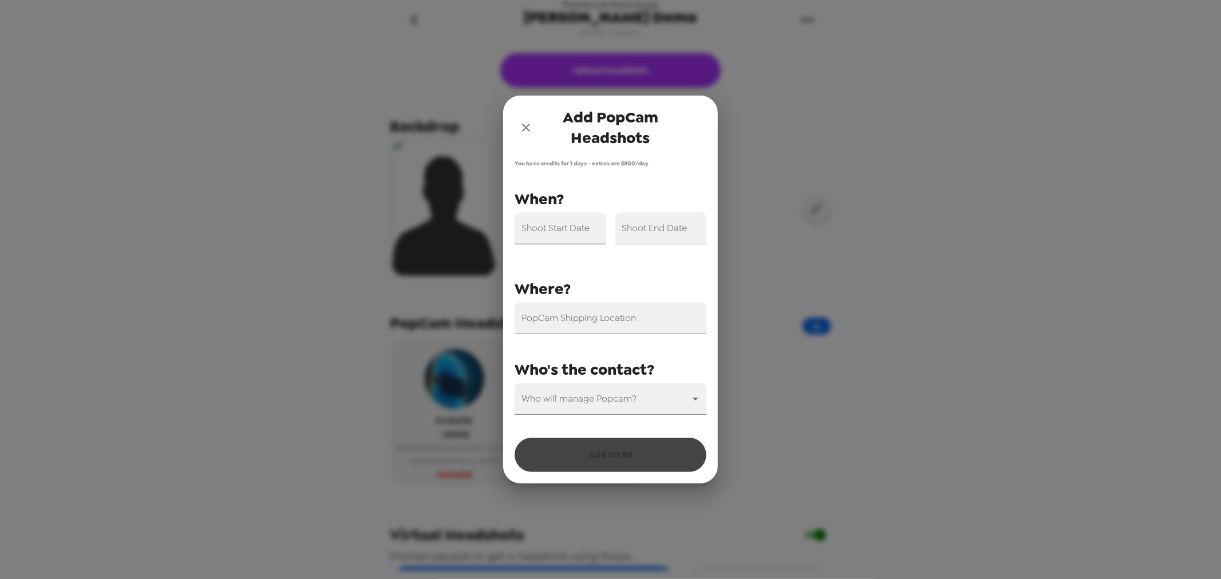
click at [573, 226] on div "Shoot Start Date" at bounding box center [561, 228] width 92 height 32
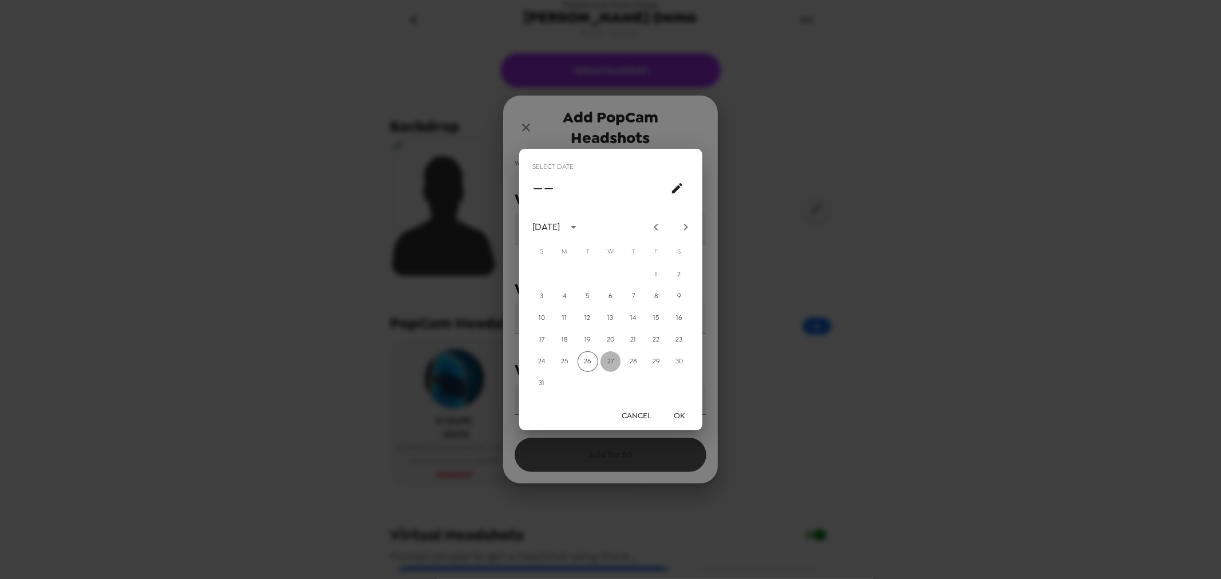
drag, startPoint x: 606, startPoint y: 362, endPoint x: 628, endPoint y: 387, distance: 33.6
click at [607, 362] on button "27" at bounding box center [610, 361] width 21 height 21
type input "08/27/2025"
click at [683, 414] on button "OK" at bounding box center [679, 415] width 37 height 21
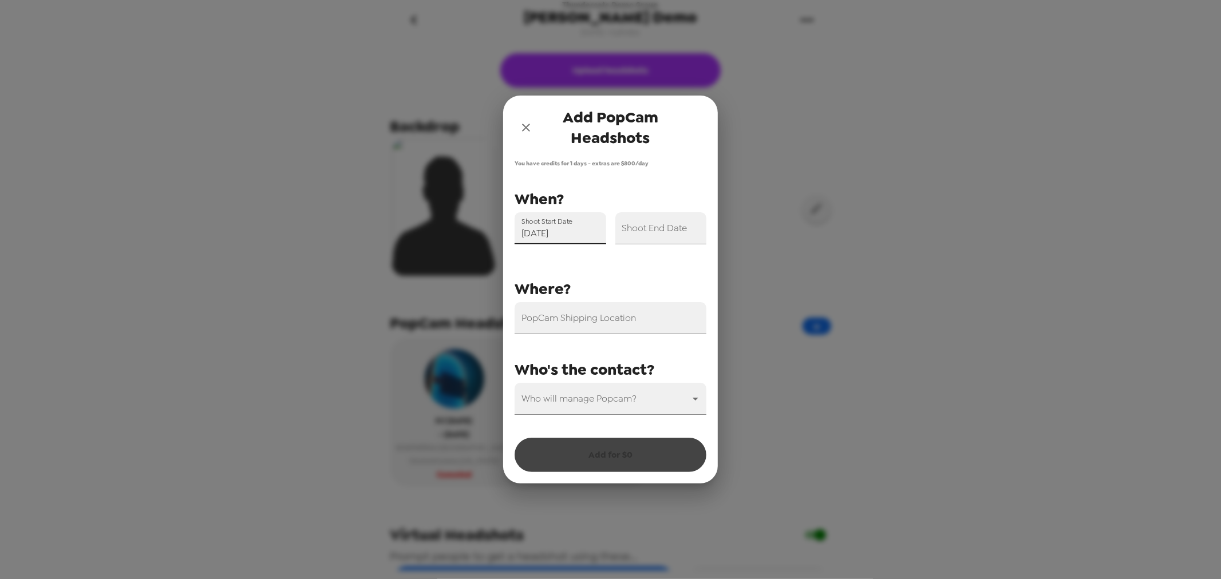
click at [667, 226] on div "Shoot End Date" at bounding box center [661, 228] width 92 height 32
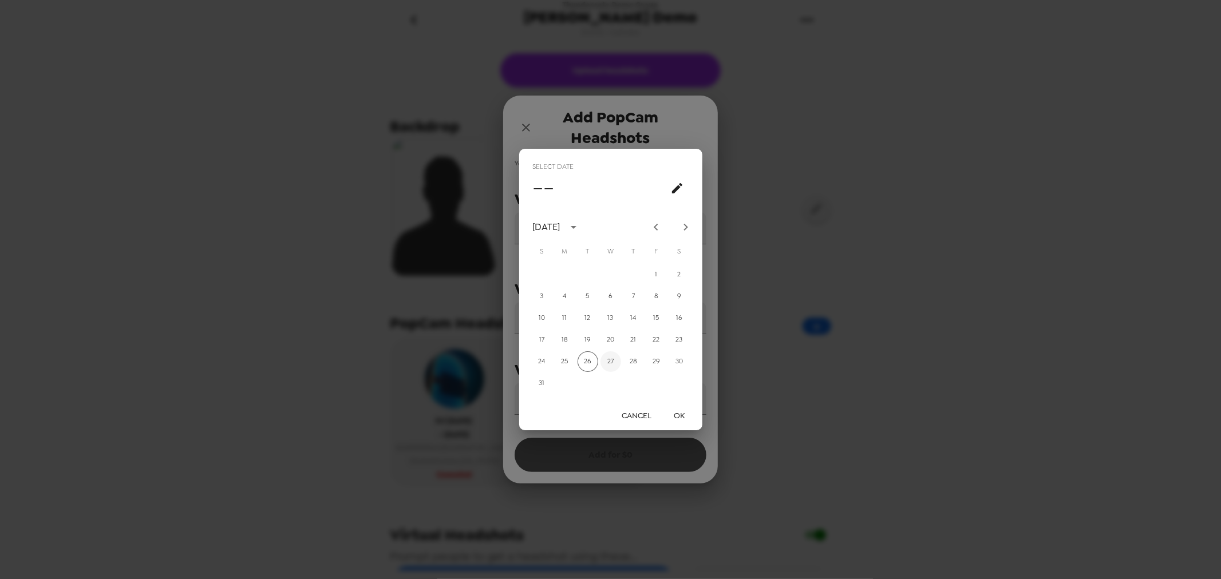
click at [608, 359] on button "27" at bounding box center [610, 361] width 21 height 21
type input "08/27/2025"
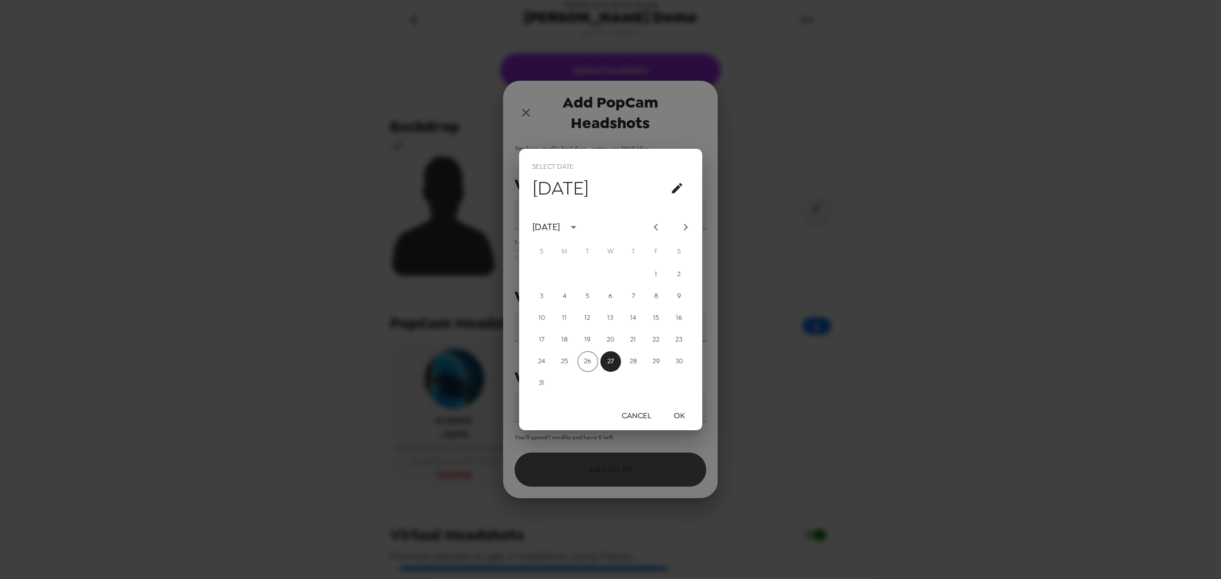
click at [676, 413] on button "OK" at bounding box center [679, 415] width 37 height 21
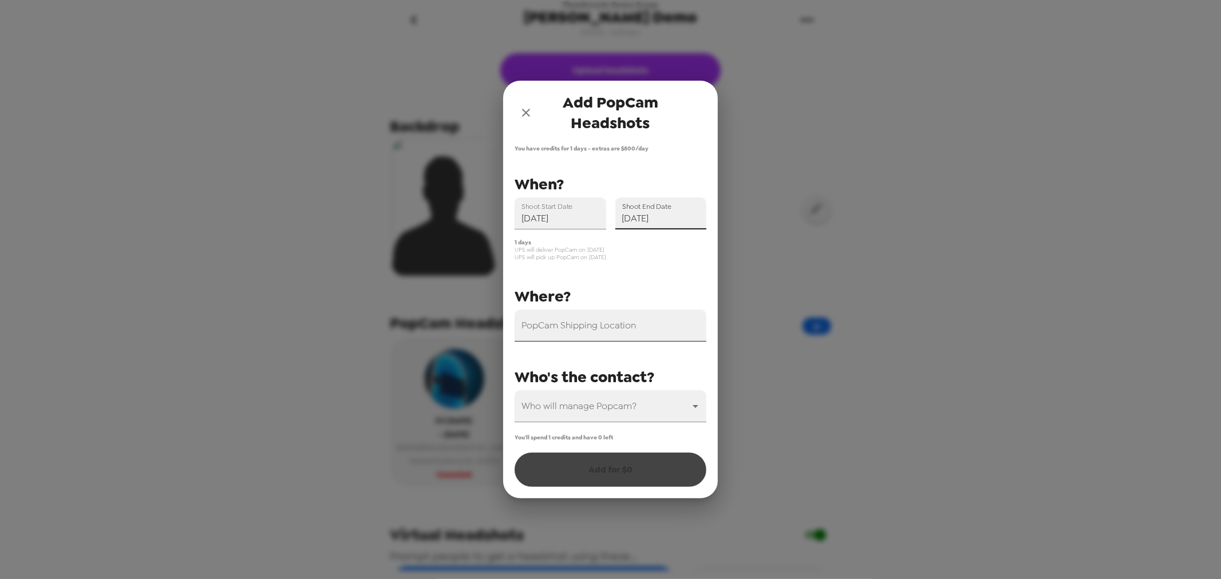
click at [626, 335] on input "PopCam Shipping Location" at bounding box center [611, 326] width 192 height 32
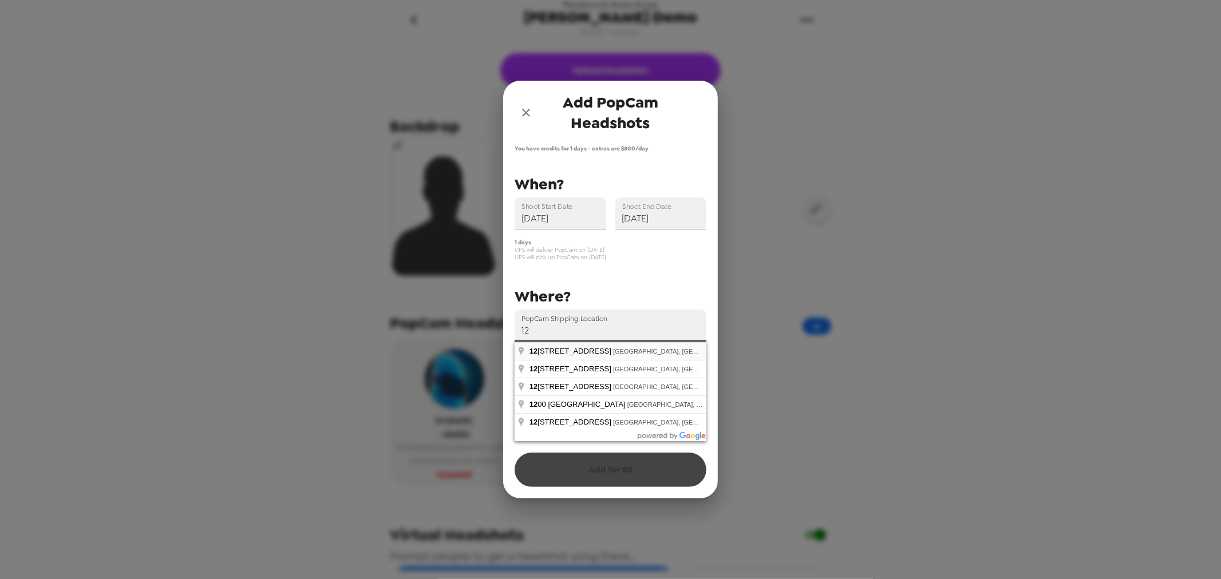
type input "1202 East 38th Street, Indianapolis, IN, USA"
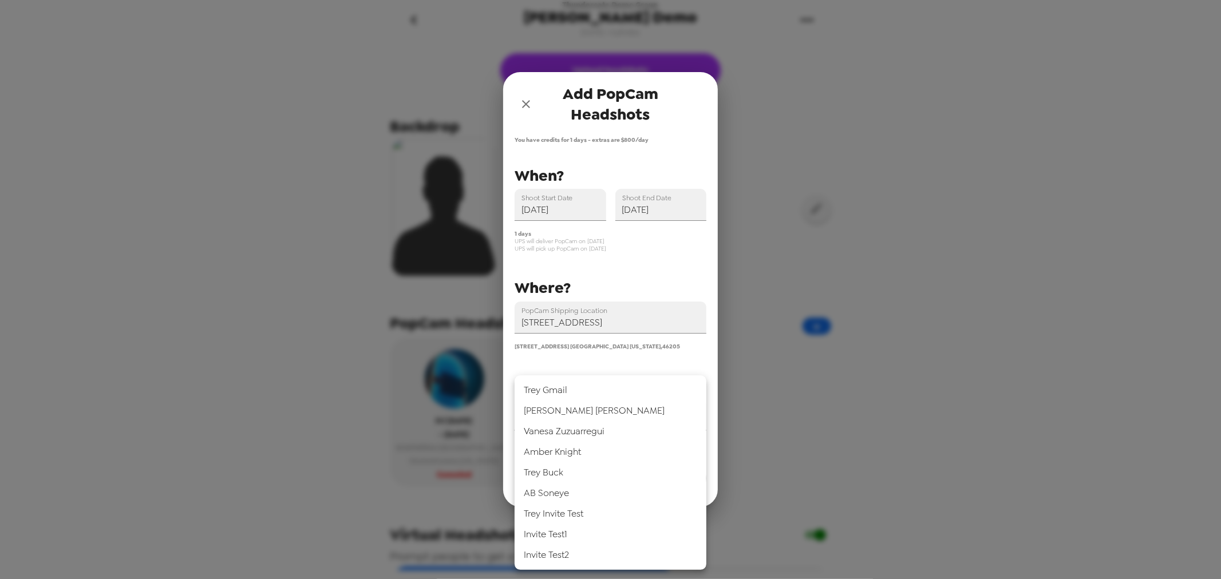
click at [601, 416] on body "Thundercats Demo Group CARR Demo 11/11/24 • 6 photos Upload headshots Backdrop …" at bounding box center [610, 289] width 1221 height 579
click at [592, 473] on li "Trey Buck" at bounding box center [611, 472] width 192 height 21
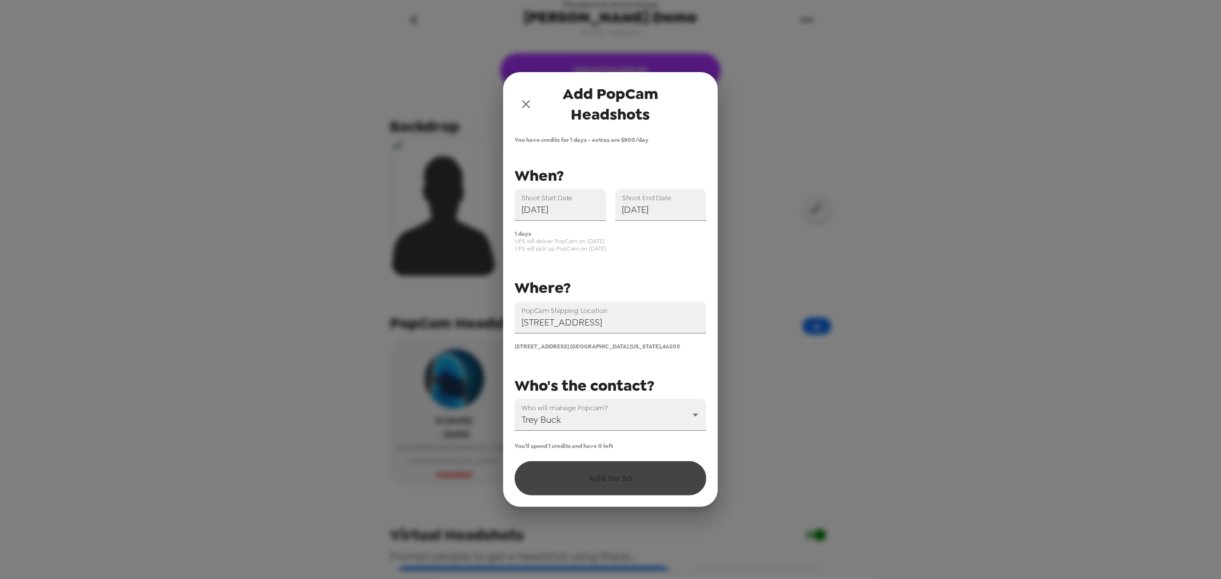
drag, startPoint x: 596, startPoint y: 452, endPoint x: 601, endPoint y: 457, distance: 6.9
click at [596, 452] on div "You'll spend 1 credits and have 0 left Add for $ 0" at bounding box center [611, 468] width 192 height 53
click at [615, 484] on div "You'll spend 1 credits and have 0 left Add for $ 0" at bounding box center [611, 468] width 192 height 53
click at [610, 412] on body "Thundercats Demo Group CARR Demo 11/11/24 • 6 photos Upload headshots Backdrop …" at bounding box center [610, 289] width 1221 height 579
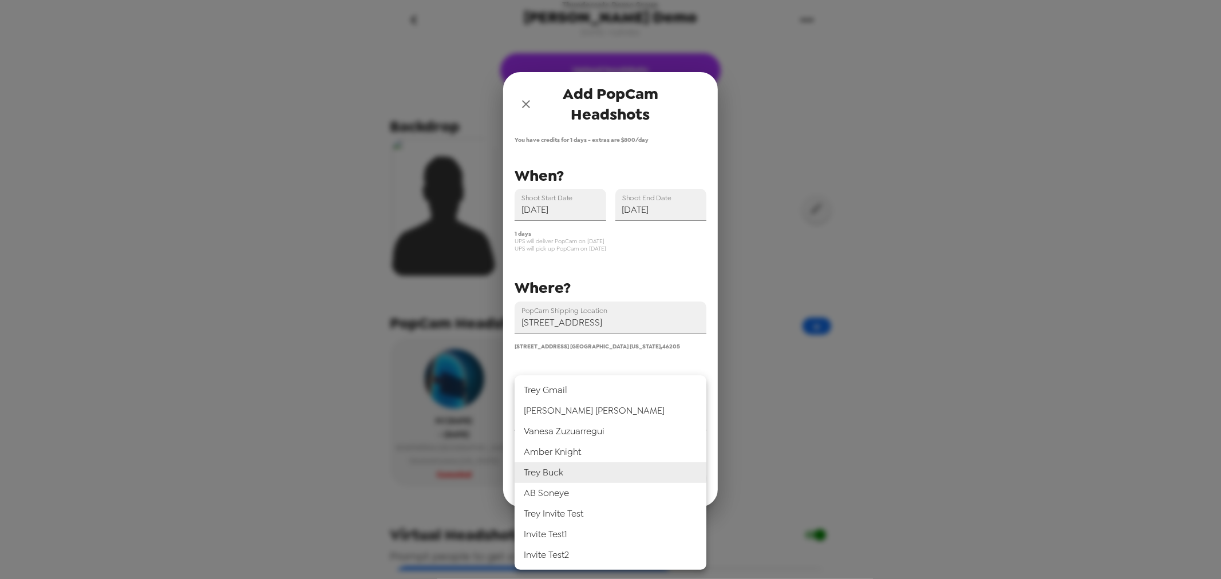
click at [610, 413] on li "Kathleen Kraynick" at bounding box center [611, 411] width 192 height 21
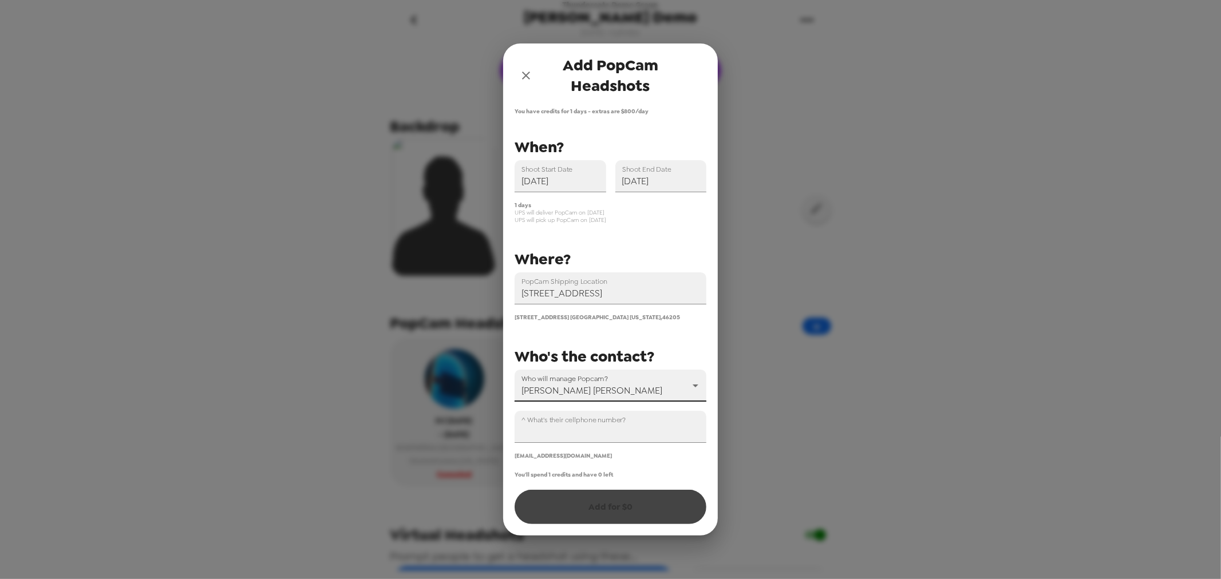
click at [611, 391] on body "Thundercats Demo Group CARR Demo 11/11/24 • 6 photos Upload headshots Backdrop …" at bounding box center [610, 289] width 1221 height 579
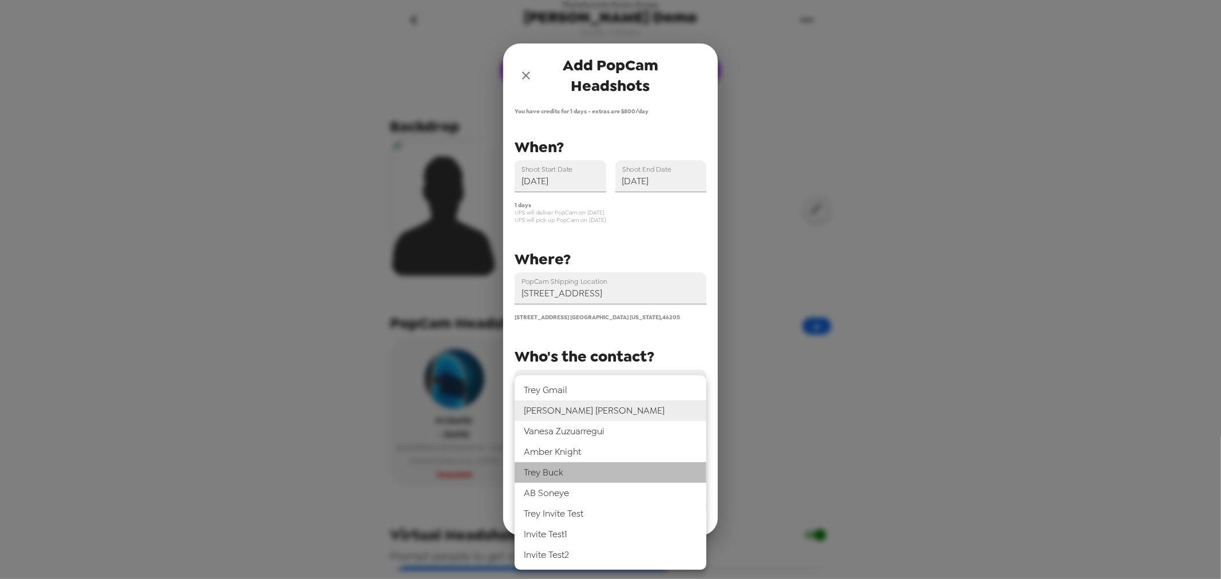
click at [588, 474] on li "Trey Buck" at bounding box center [611, 472] width 192 height 21
type input "31546"
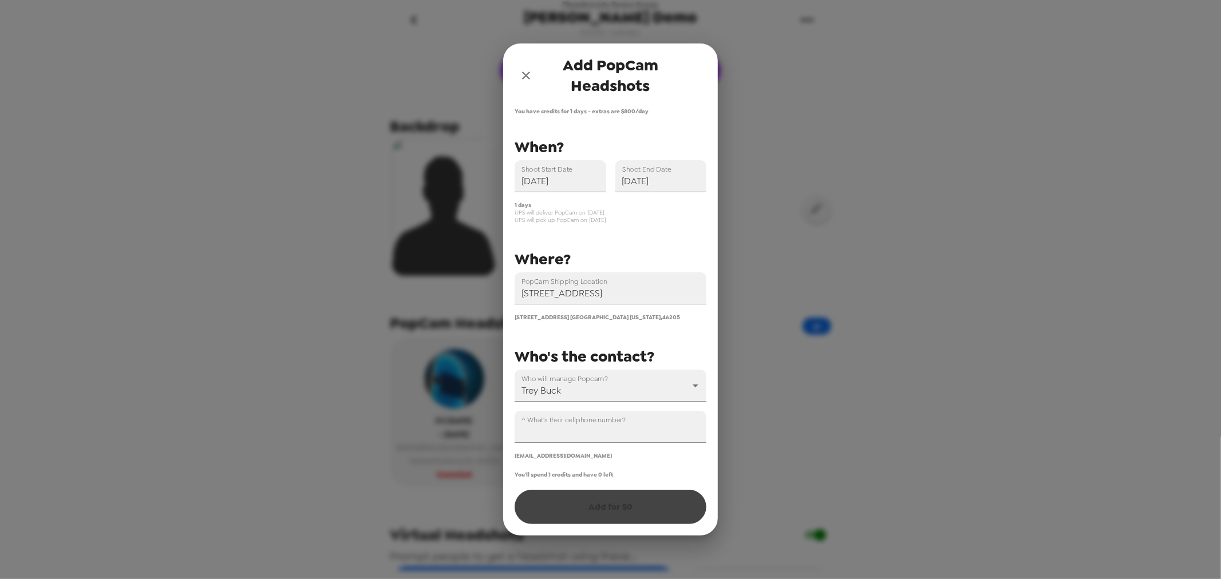
click at [596, 508] on div "You'll spend 1 credits and have 0 left Add for $ 0" at bounding box center [611, 497] width 192 height 53
click at [598, 505] on div "You'll spend 1 credits and have 0 left Add for $ 0" at bounding box center [611, 497] width 192 height 53
click at [587, 440] on input "^ What's their cellphone number?" at bounding box center [611, 427] width 192 height 32
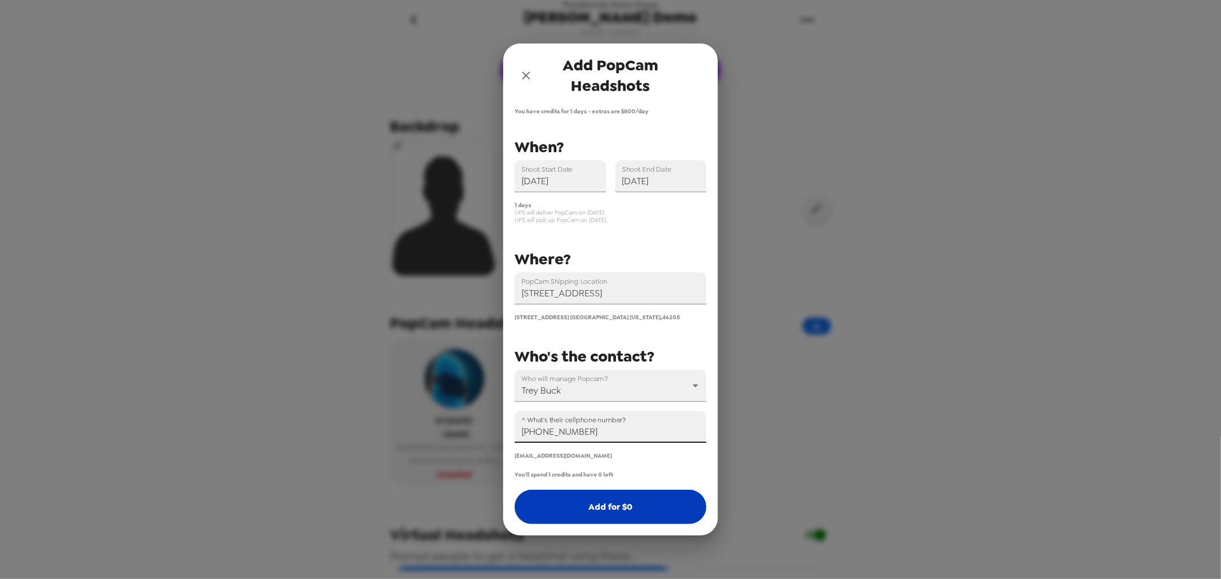
type input "+1 (317) 674-3731"
click at [624, 510] on button "Add for $ 0" at bounding box center [611, 507] width 192 height 34
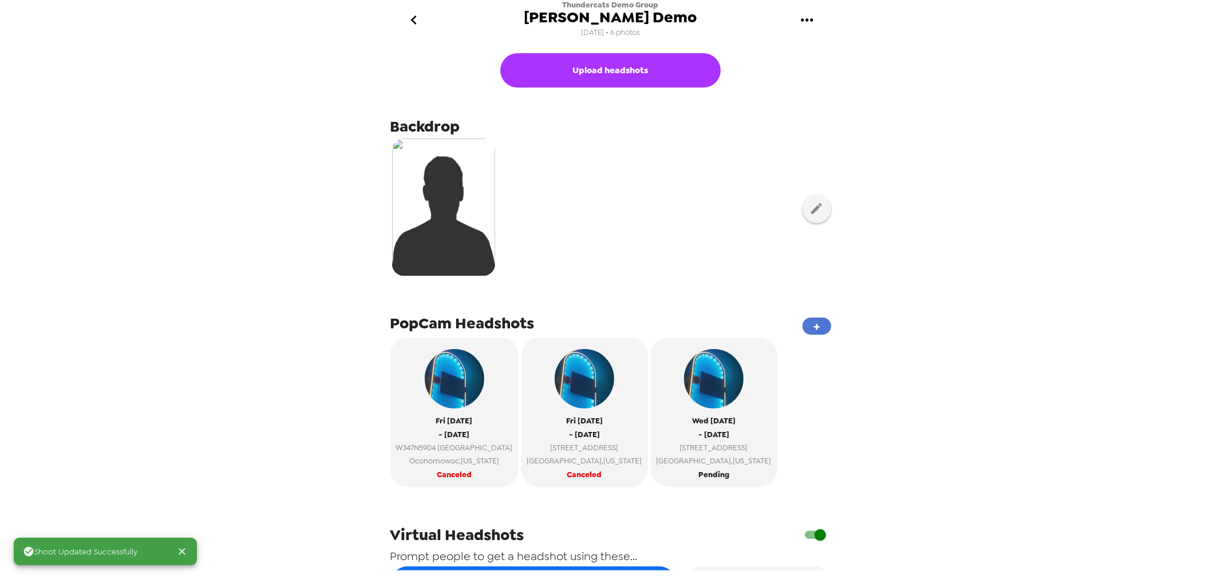
click at [802, 323] on button "+" at bounding box center [816, 326] width 29 height 17
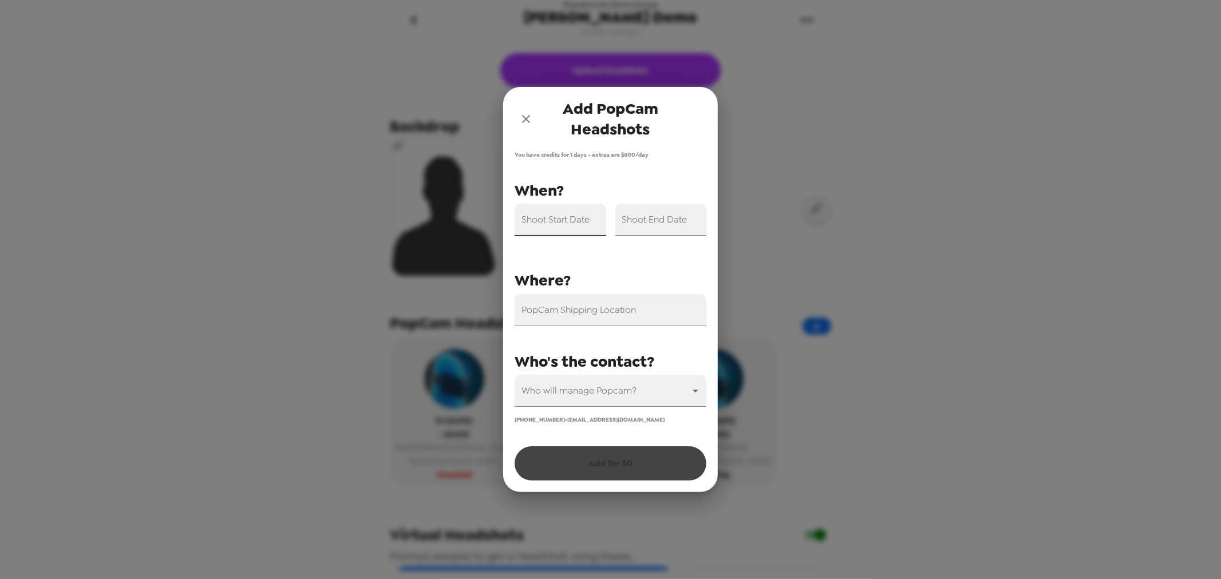
type input "31546"
click at [579, 230] on input "Shoot Start Date" at bounding box center [561, 220] width 92 height 32
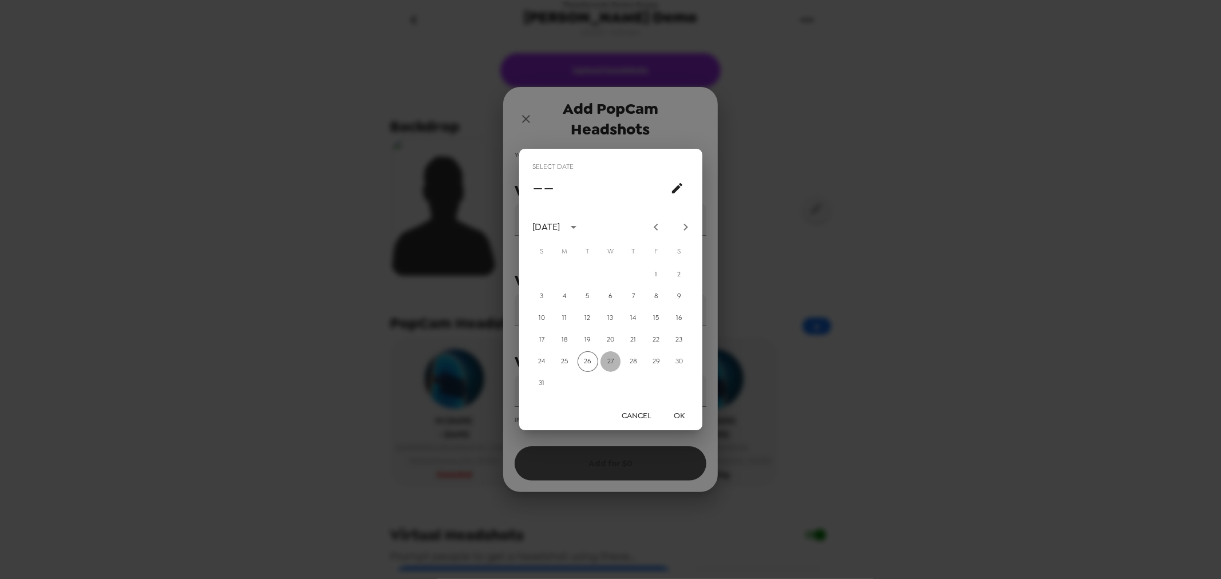
click at [616, 367] on button "27" at bounding box center [610, 361] width 21 height 21
type input "08/27/2025"
click at [674, 413] on button "OK" at bounding box center [679, 415] width 37 height 21
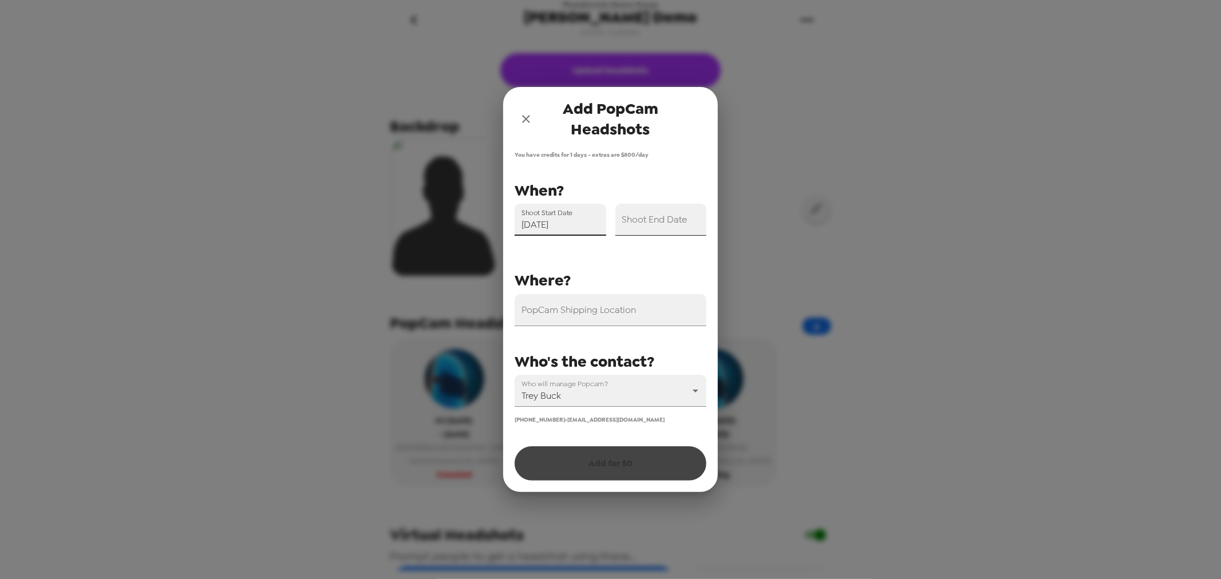
click at [662, 230] on input "Shoot End Date" at bounding box center [661, 220] width 92 height 32
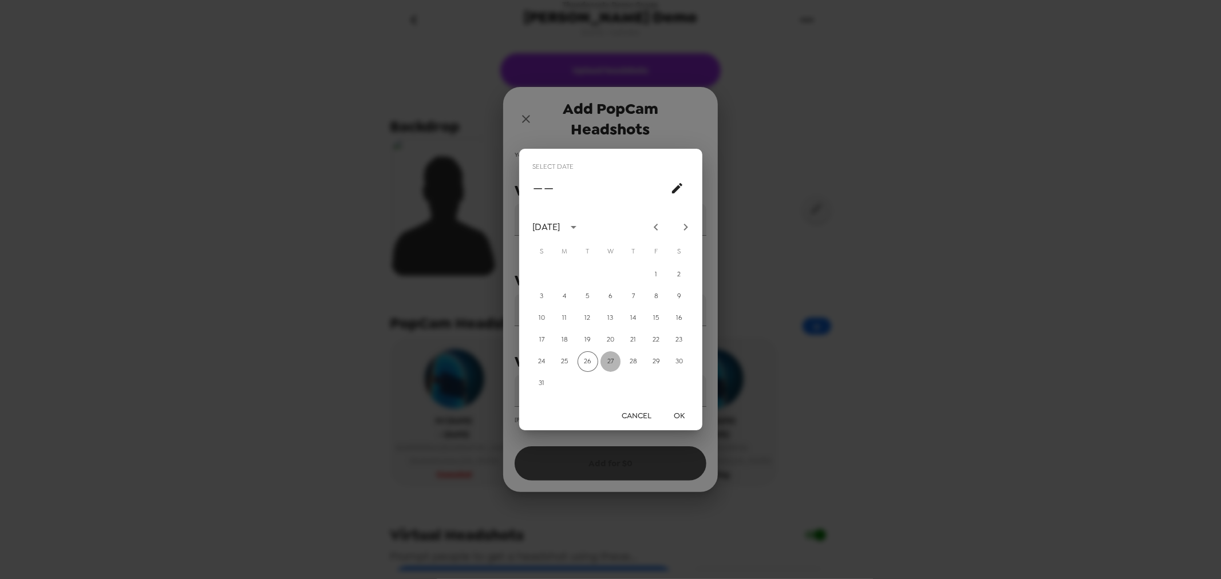
drag, startPoint x: 612, startPoint y: 359, endPoint x: 616, endPoint y: 365, distance: 6.7
click at [614, 362] on button "27" at bounding box center [610, 361] width 21 height 21
type input "08/27/2025"
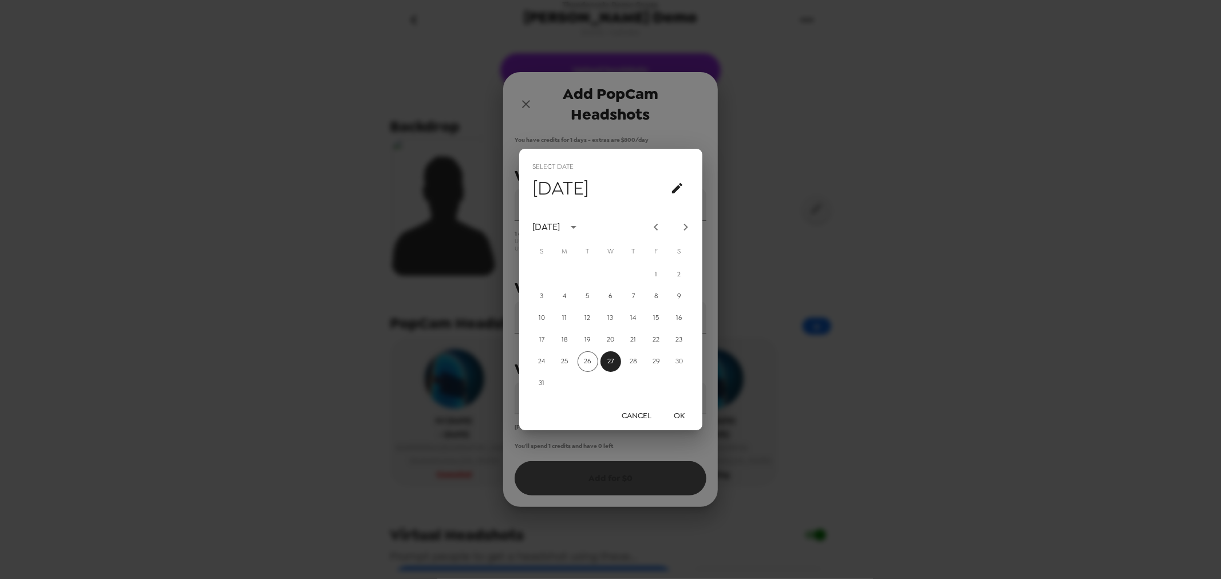
click at [685, 421] on button "OK" at bounding box center [679, 415] width 37 height 21
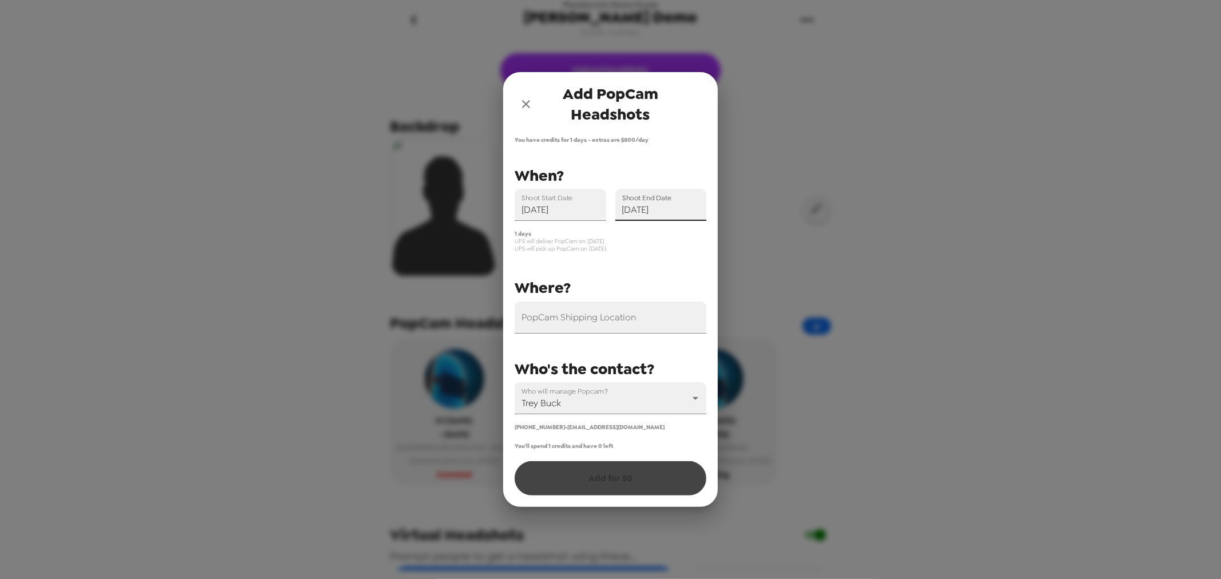
drag, startPoint x: 624, startPoint y: 315, endPoint x: 627, endPoint y: 343, distance: 28.8
click at [624, 317] on input "PopCam Shipping Location" at bounding box center [611, 318] width 192 height 32
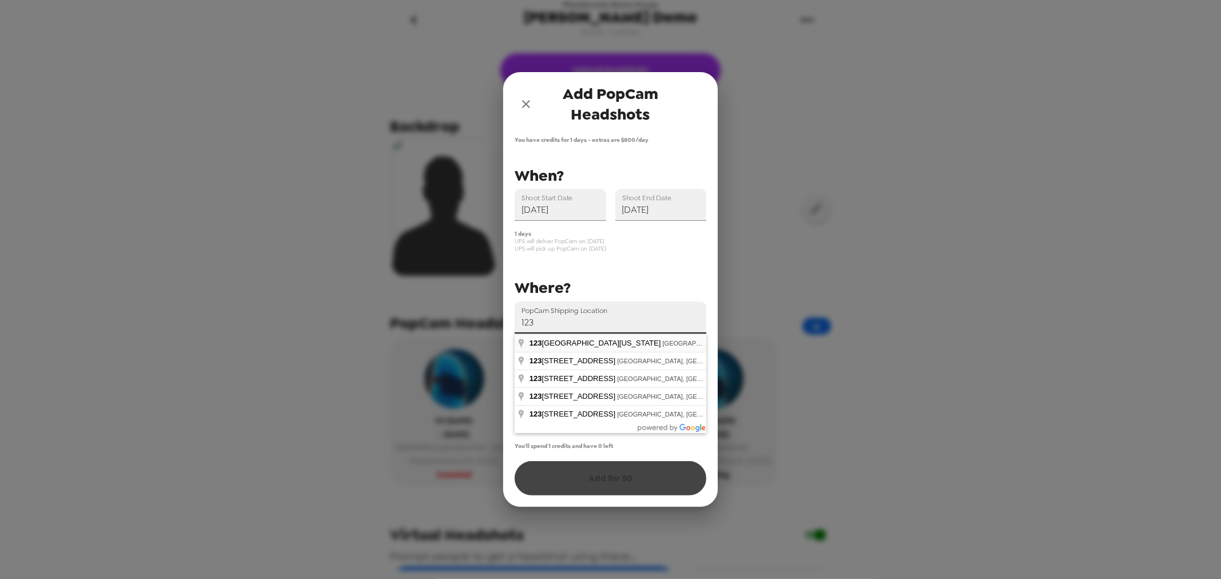
type input "123 West Louisiana Street, Indianapolis, IN, USA"
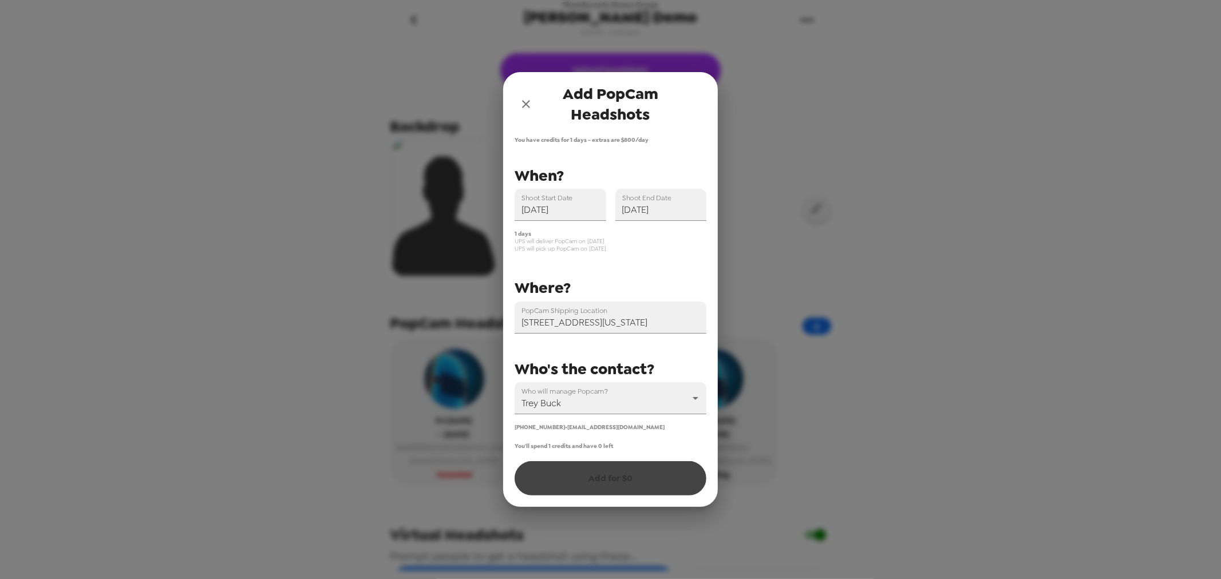
drag, startPoint x: 613, startPoint y: 345, endPoint x: 612, endPoint y: 357, distance: 11.5
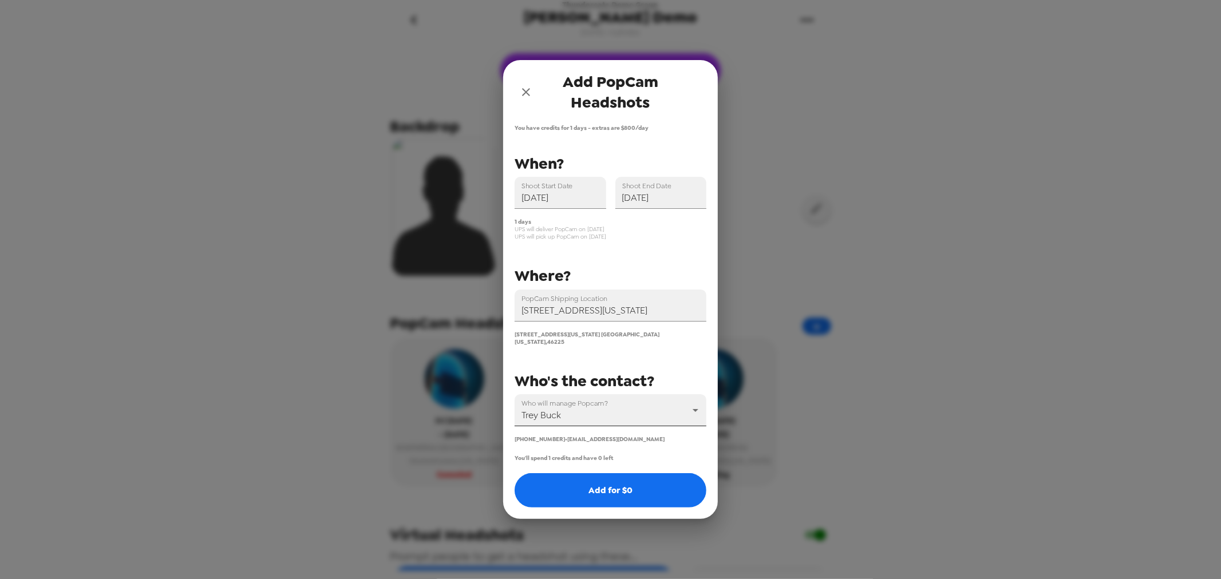
click at [603, 406] on body "Thundercats Demo Group CARR Demo 11/11/24 • 6 photos Upload headshots Backdrop …" at bounding box center [610, 289] width 1221 height 579
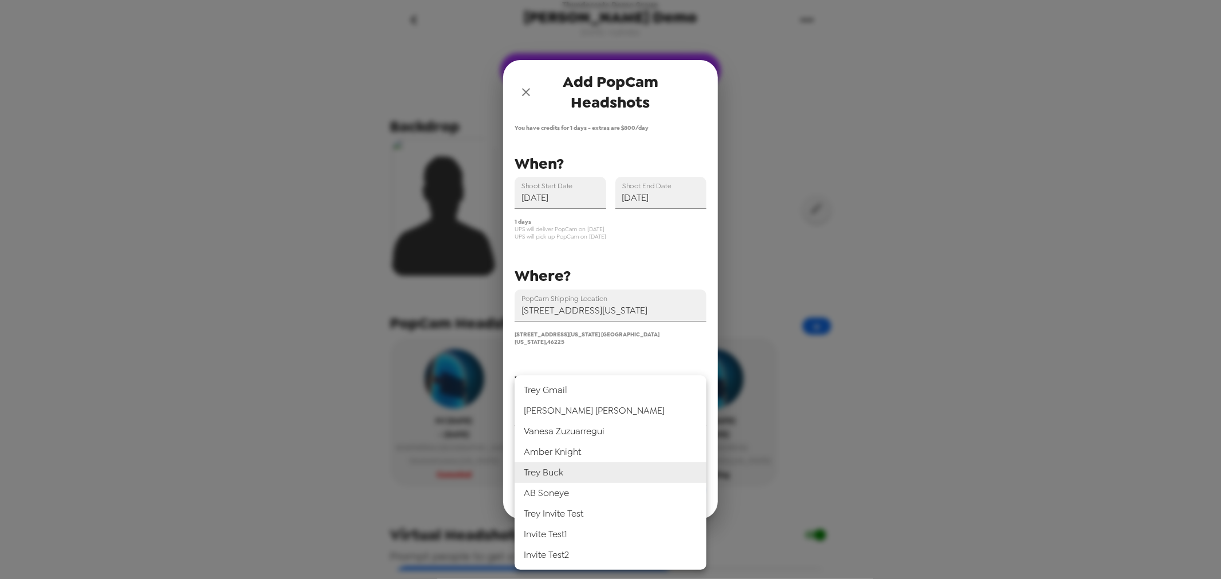
click at [624, 351] on div at bounding box center [610, 289] width 1221 height 579
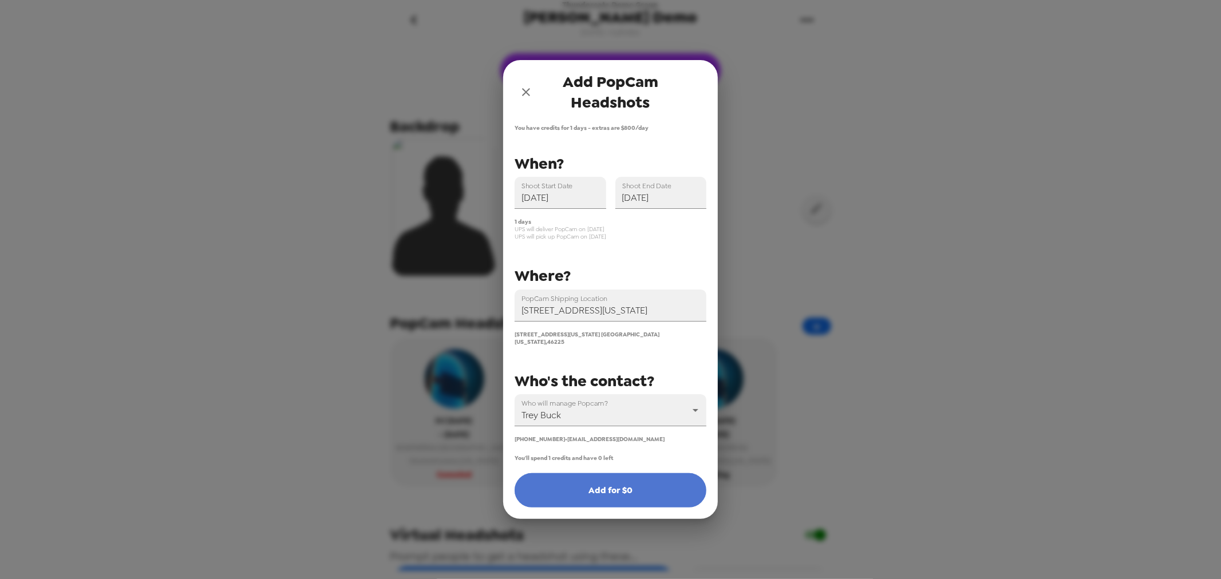
click at [627, 493] on button "Add for $ 0" at bounding box center [611, 490] width 192 height 34
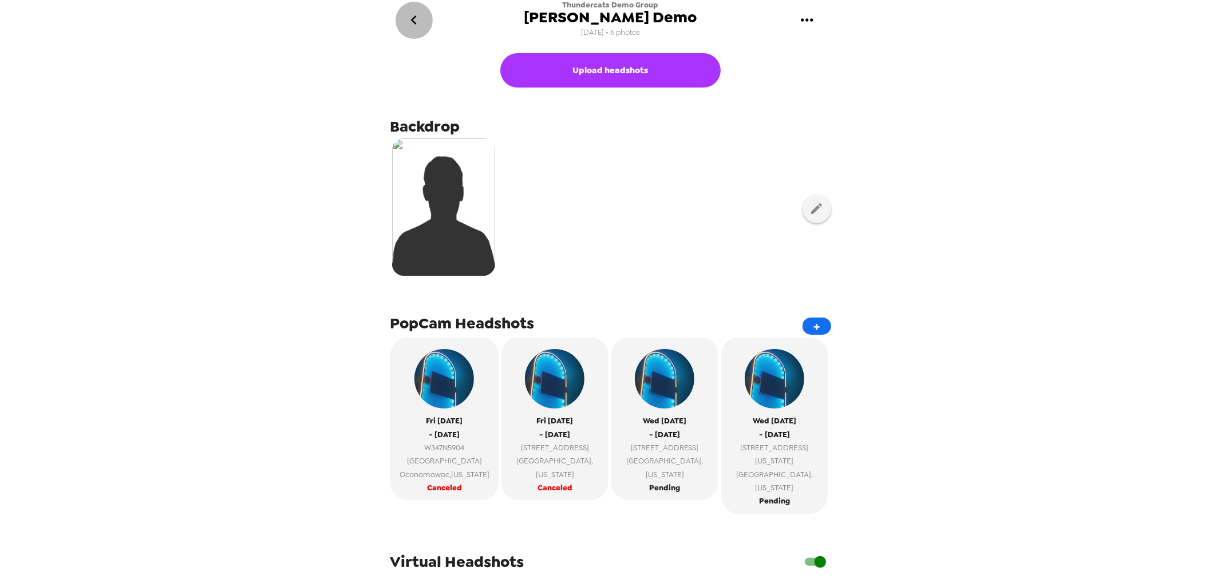
click at [410, 26] on icon "go back" at bounding box center [414, 20] width 18 height 18
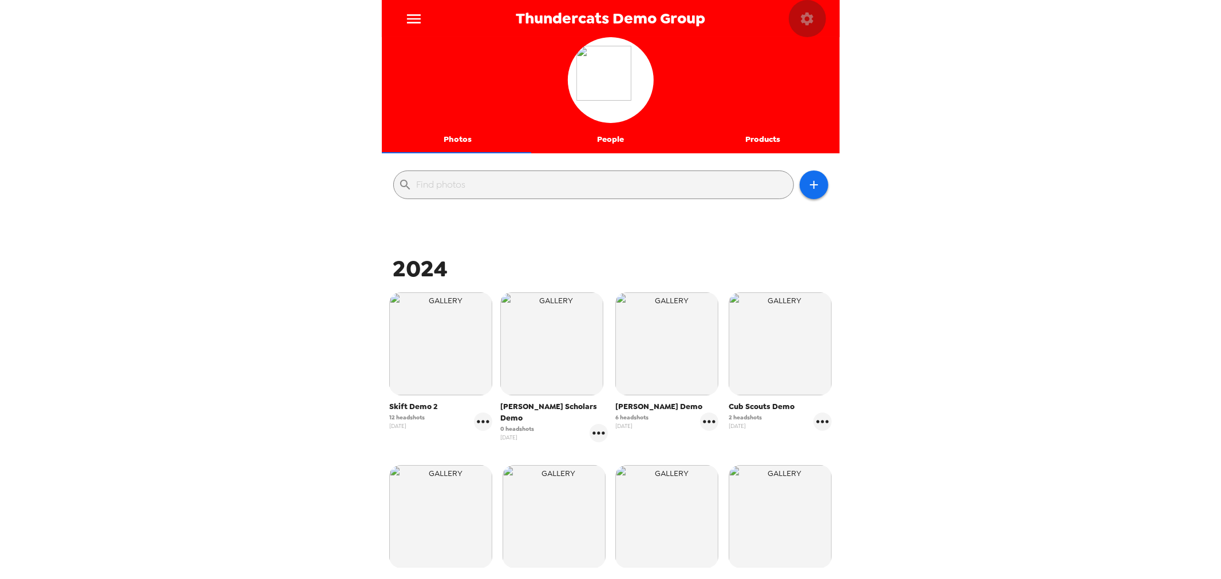
click at [804, 25] on icon "button" at bounding box center [807, 19] width 16 height 16
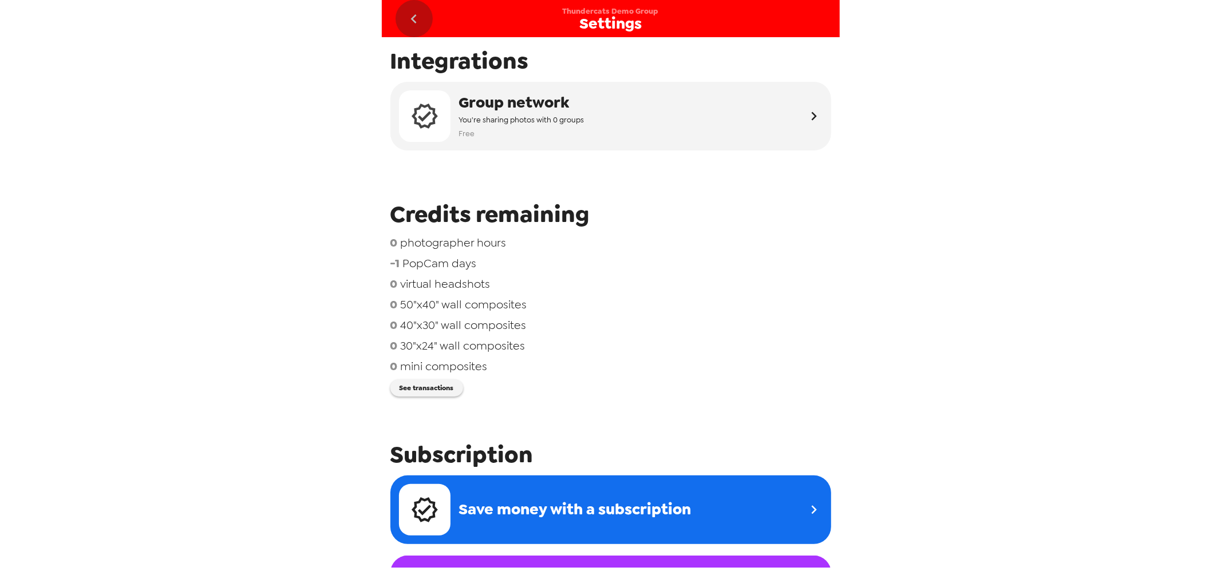
click at [411, 18] on icon "go back" at bounding box center [414, 19] width 18 height 18
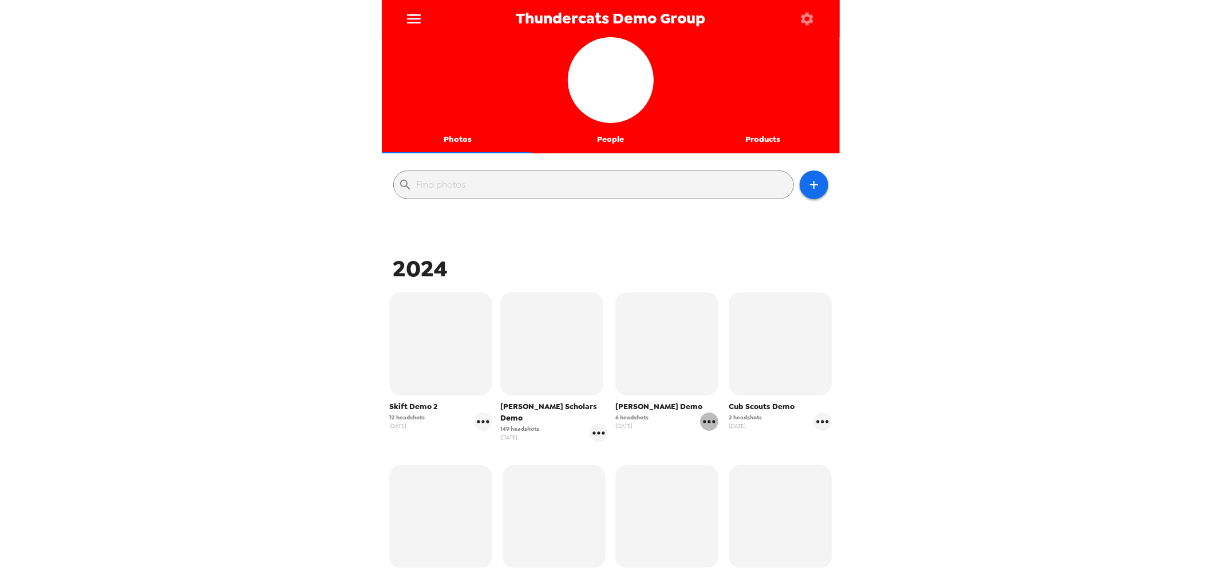
click at [709, 421] on icon "gallery menu" at bounding box center [709, 421] width 12 height 3
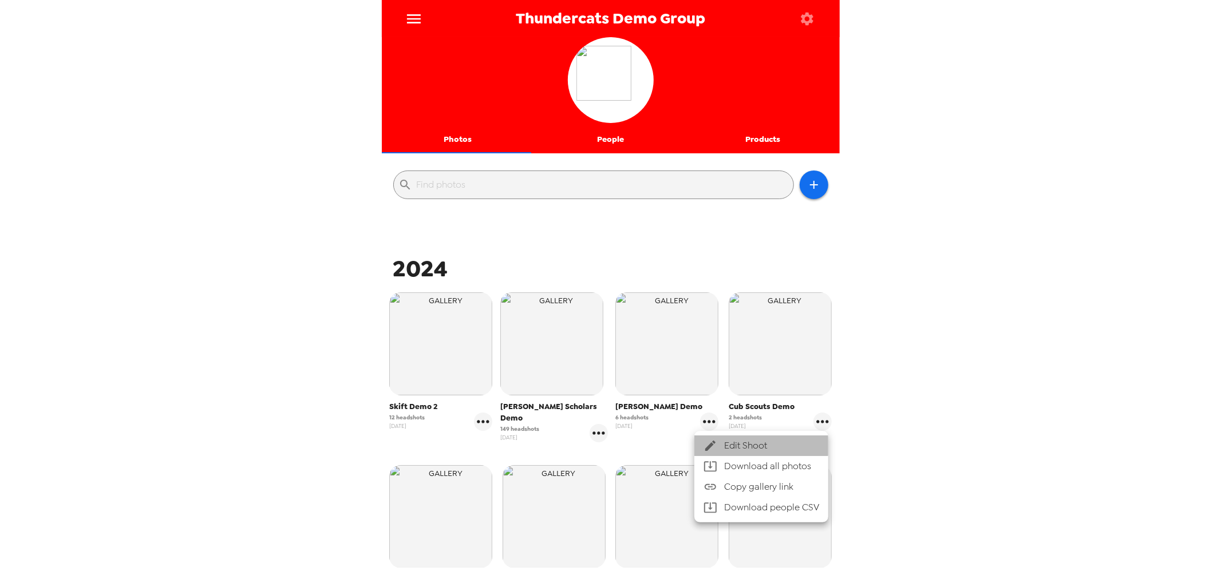
click at [726, 445] on span "Edit Shoot" at bounding box center [771, 446] width 95 height 14
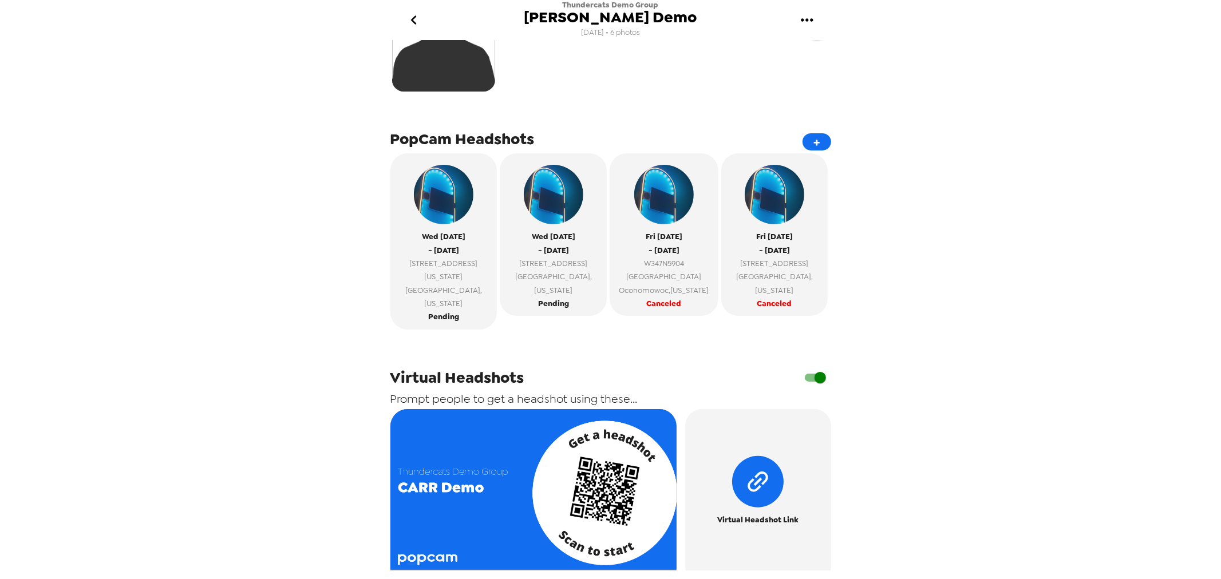
scroll to position [318, 0]
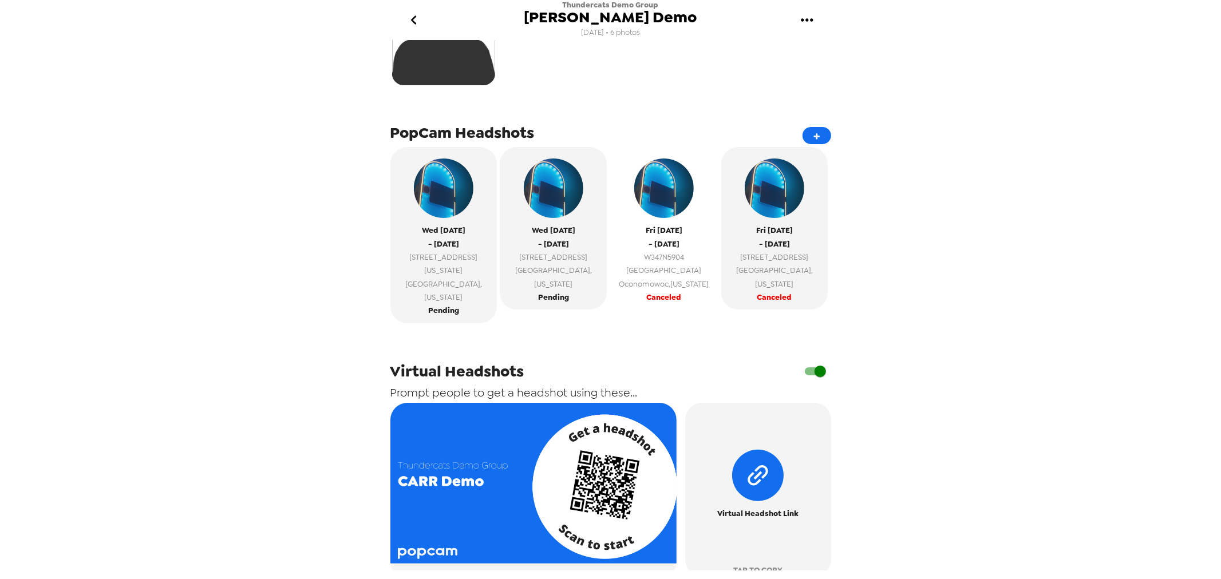
click at [678, 245] on div "Fri 9/5/25 - Fri 9/5/25 W347N5904 Lake Dr Oconomowoc , Wisconsin" at bounding box center [663, 222] width 97 height 138
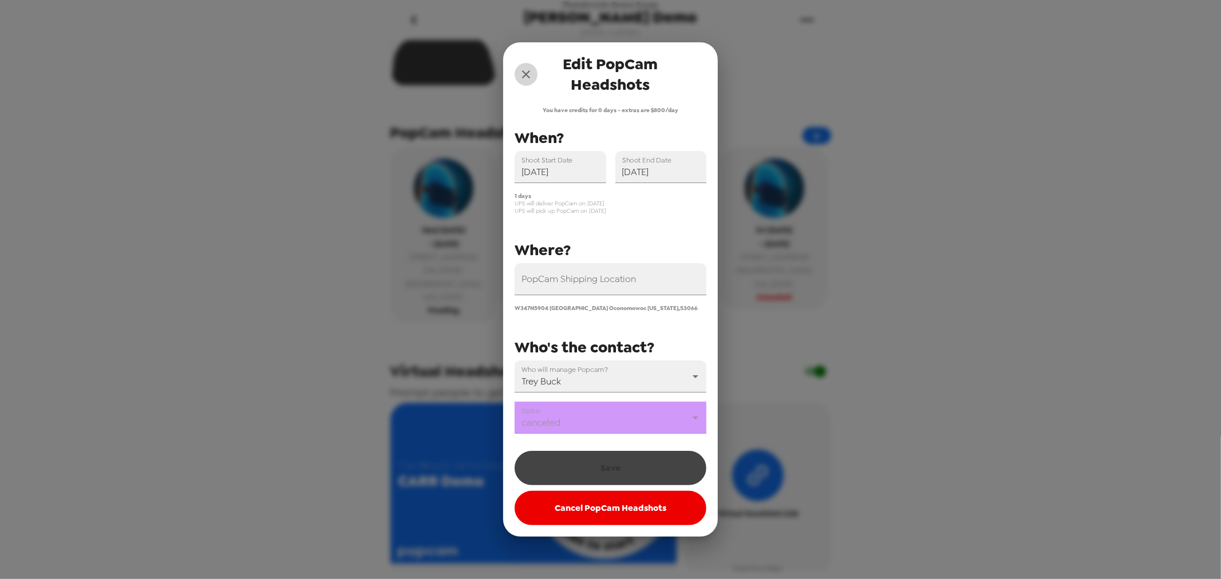
click at [524, 77] on icon "close" at bounding box center [526, 75] width 14 height 14
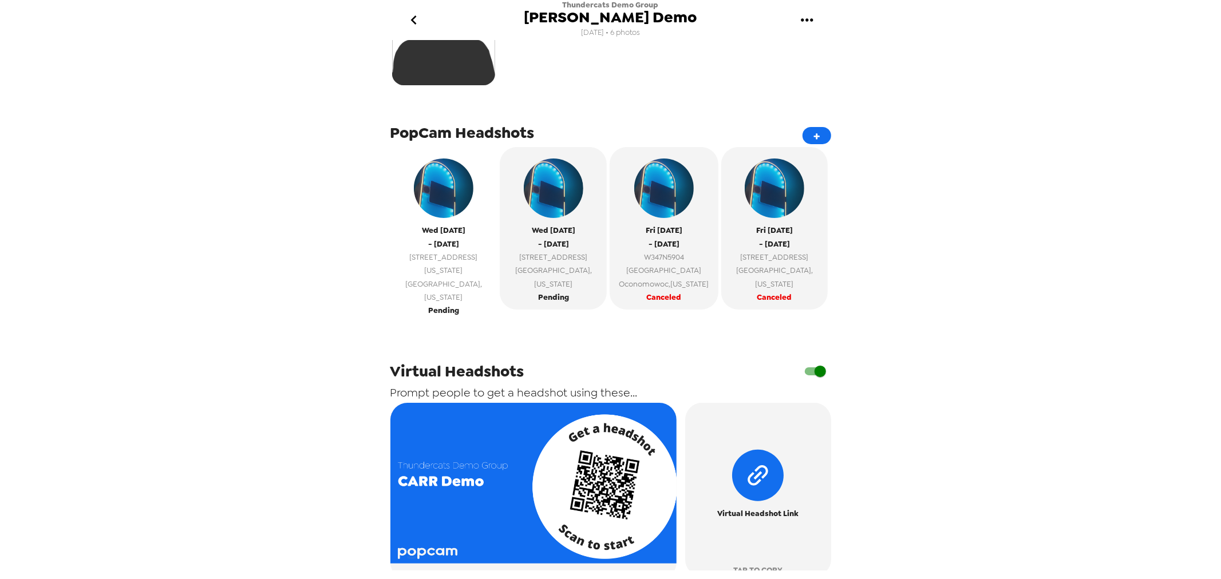
click at [438, 291] on button "Wed 8/27/25 - Wed 8/27/25 123 W Louisiana St Indianapolis , Indiana Pending" at bounding box center [443, 235] width 107 height 176
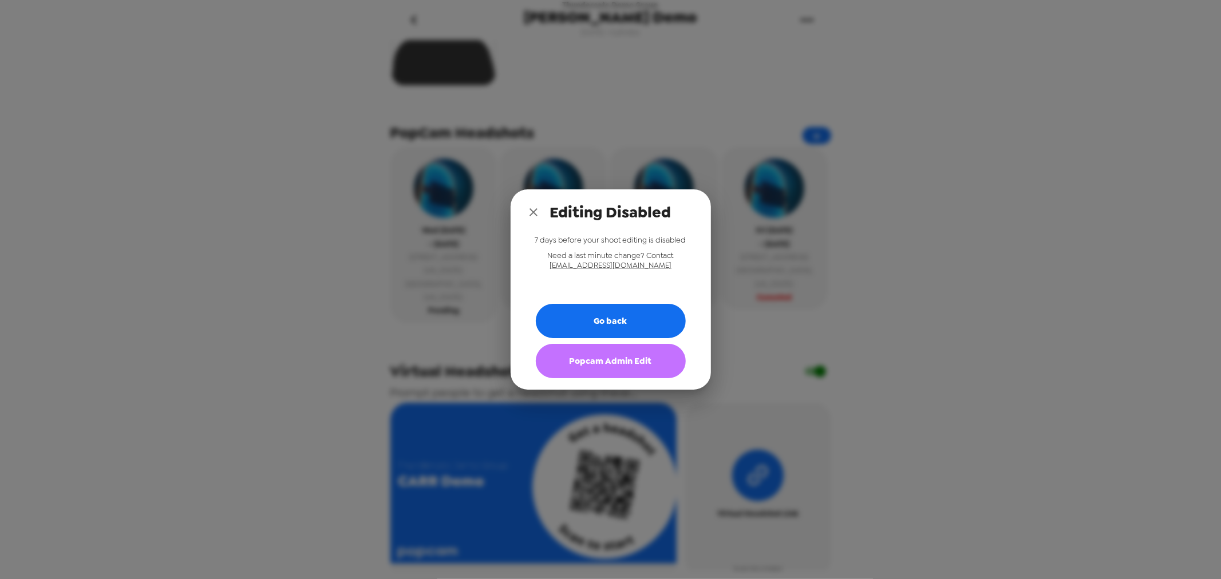
click at [613, 368] on button "Popcam Admin Edit" at bounding box center [611, 361] width 150 height 34
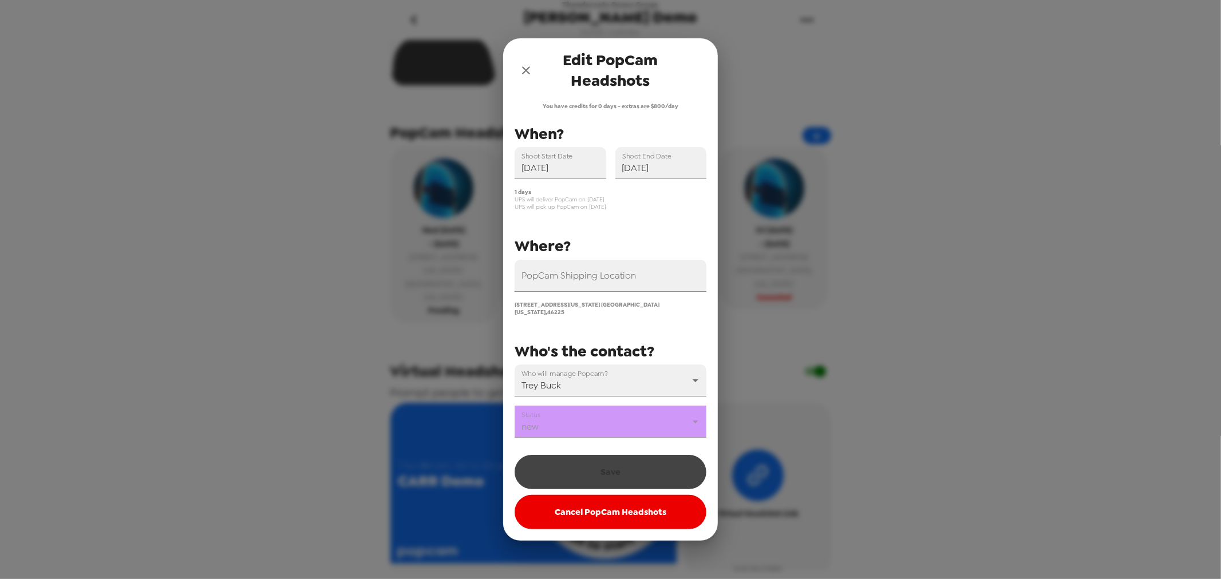
click at [587, 426] on body "Thundercats Demo Group CARR Demo 11/11/24 • 6 photos Upload headshots Backdrop …" at bounding box center [610, 289] width 1221 height 579
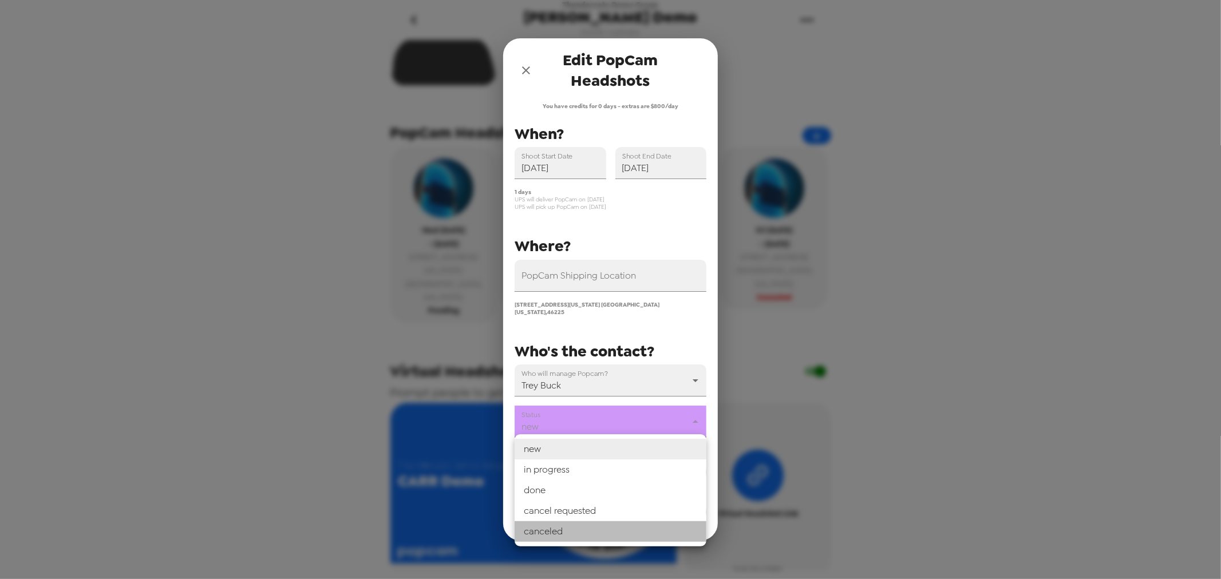
drag, startPoint x: 588, startPoint y: 528, endPoint x: 592, endPoint y: 517, distance: 11.4
click at [588, 529] on li "canceled" at bounding box center [611, 531] width 192 height 21
type input "canceled"
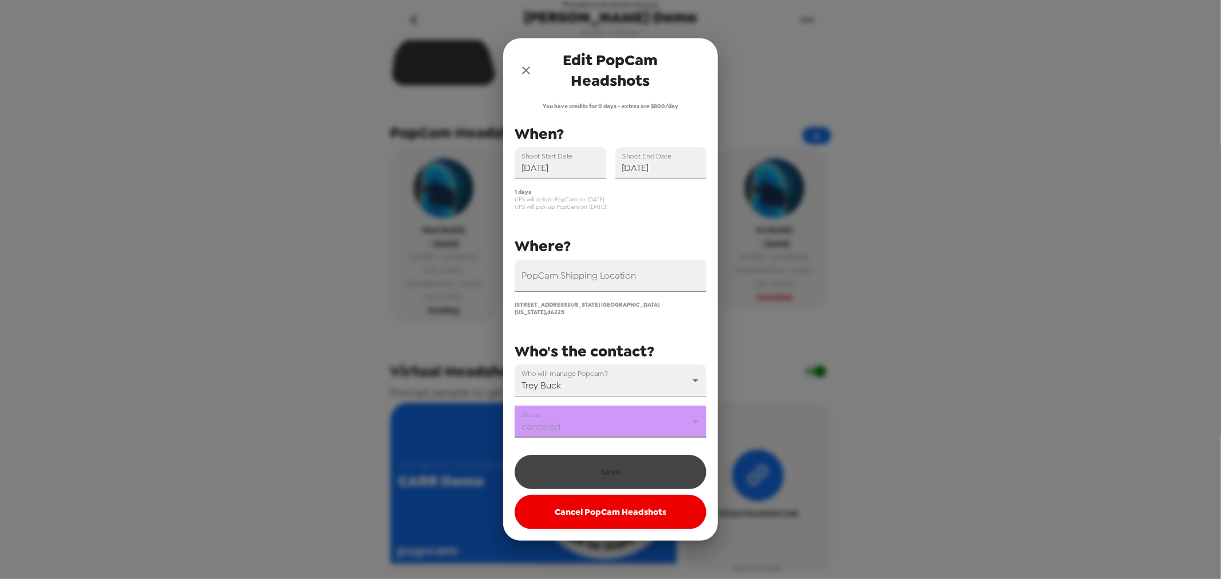
click at [610, 472] on div "Save Cancel PopCam Headshots" at bounding box center [611, 489] width 192 height 80
click at [614, 515] on button "Cancel PopCam Headshots" at bounding box center [611, 512] width 192 height 34
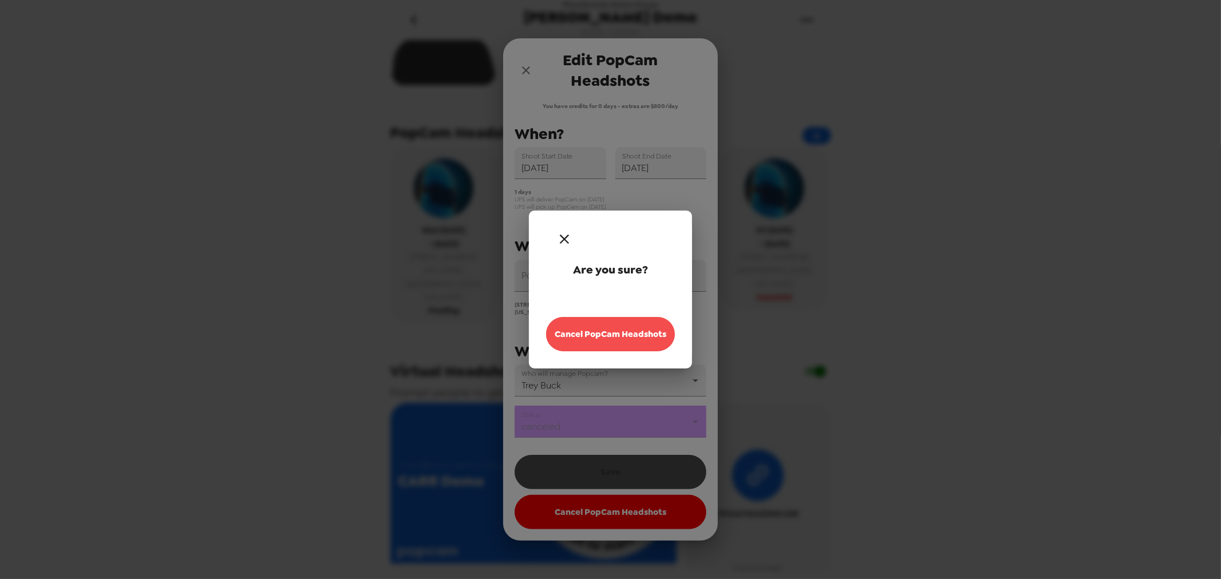
click at [606, 336] on button "Cancel PopCam Headshots" at bounding box center [610, 334] width 129 height 34
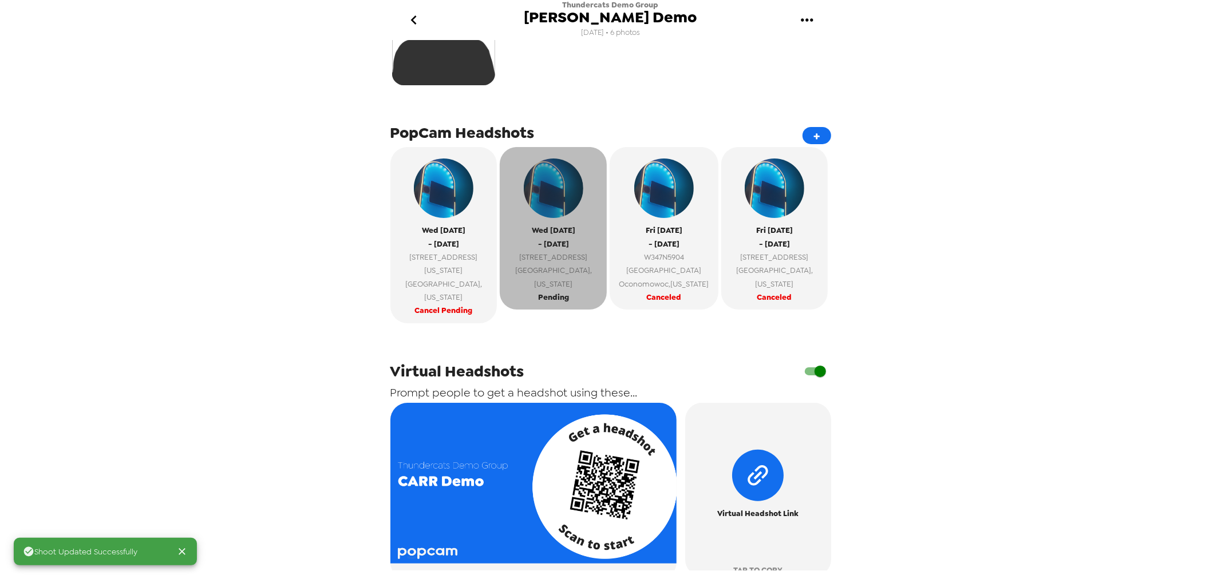
click at [558, 274] on span "Indianapolis , Indiana" at bounding box center [553, 277] width 96 height 27
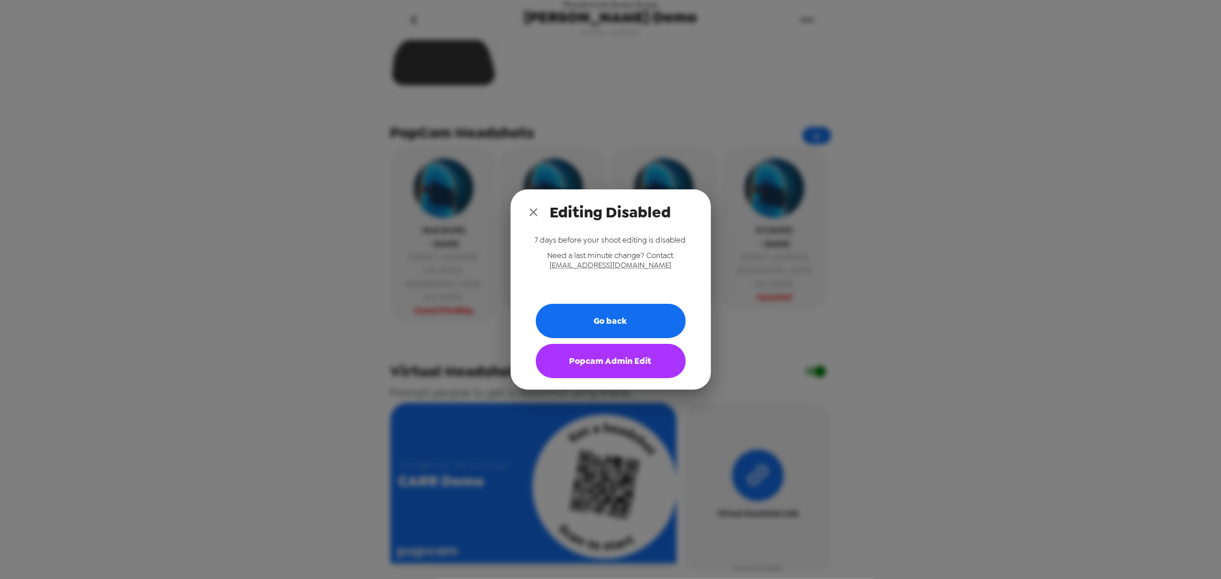
drag, startPoint x: 536, startPoint y: 213, endPoint x: 515, endPoint y: 232, distance: 28.0
click at [535, 213] on icon "close" at bounding box center [534, 212] width 14 height 14
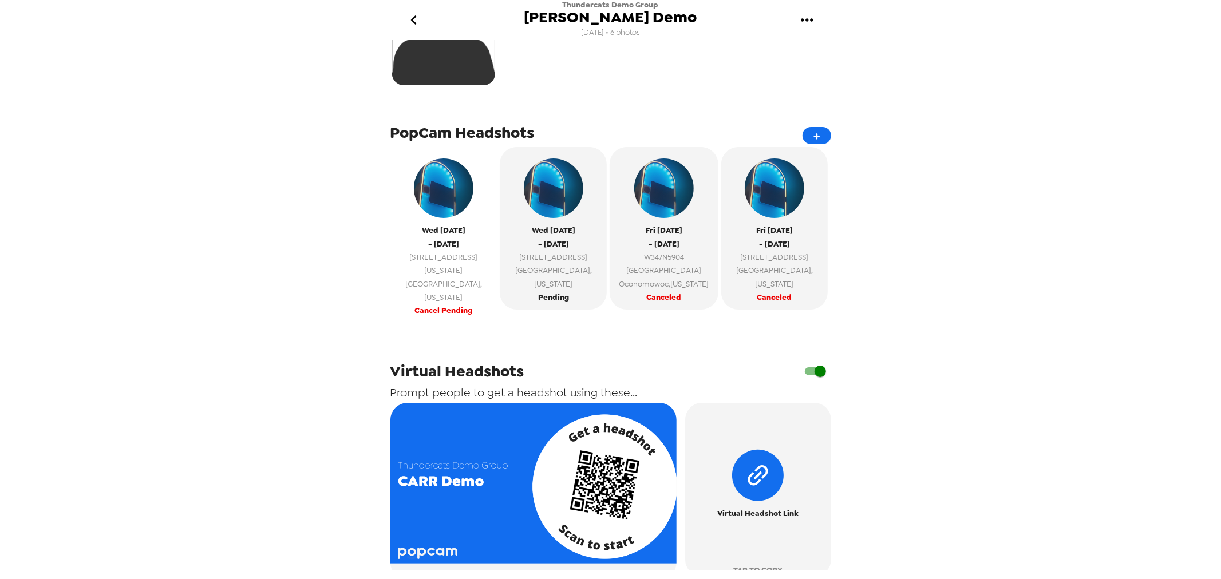
click at [458, 278] on span "Indianapolis , Indiana" at bounding box center [444, 291] width 96 height 27
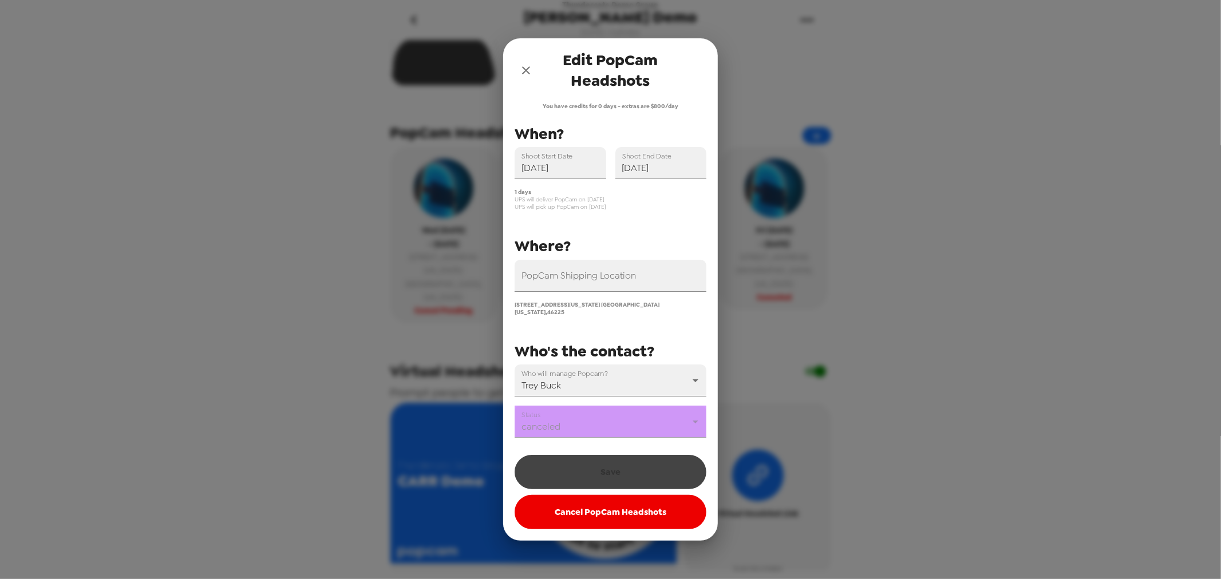
click at [601, 422] on body "Thundercats Demo Group CARR Demo 11/11/24 • 6 photos Upload headshots Backdrop …" at bounding box center [610, 289] width 1221 height 579
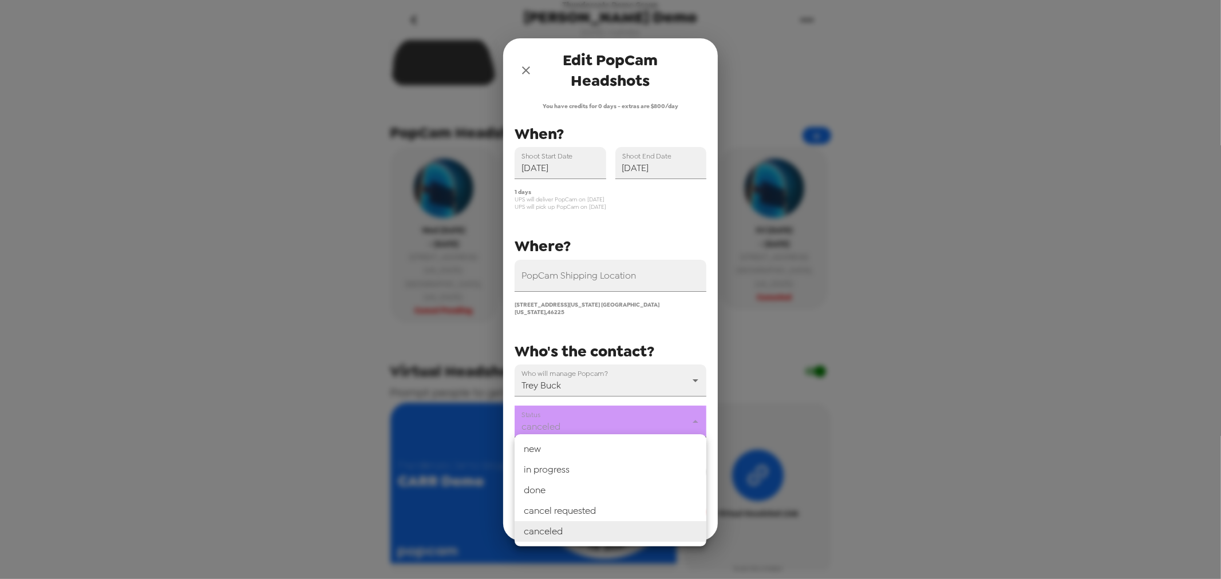
click at [591, 532] on li "canceled" at bounding box center [611, 531] width 192 height 21
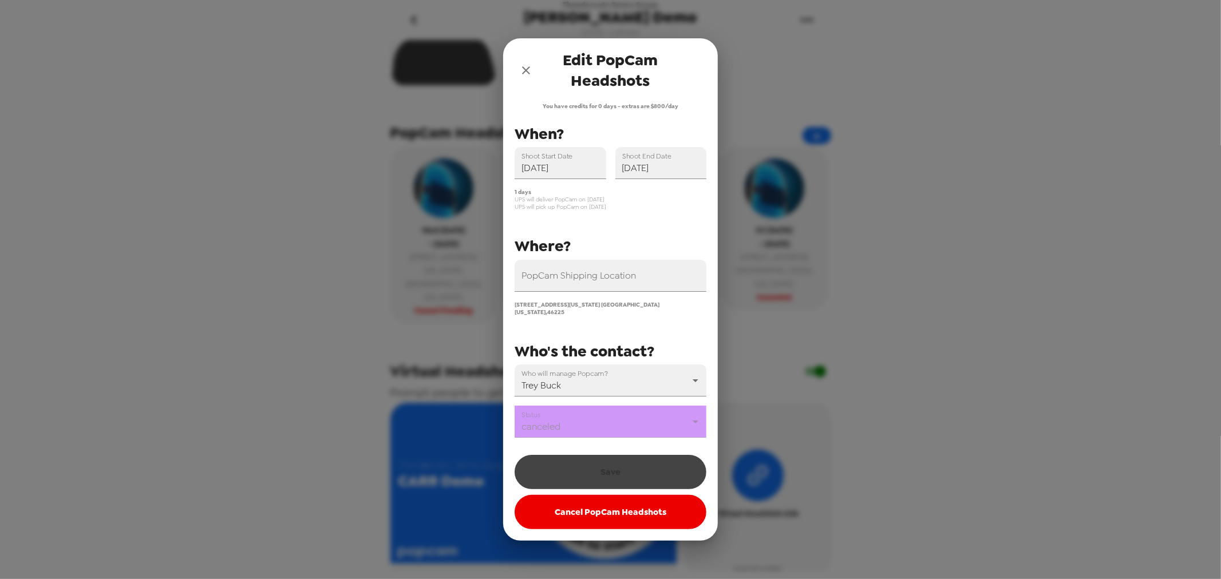
click at [612, 462] on div "Save Cancel PopCam Headshots" at bounding box center [611, 489] width 192 height 80
click at [612, 464] on div "Save Cancel PopCam Headshots" at bounding box center [611, 489] width 192 height 80
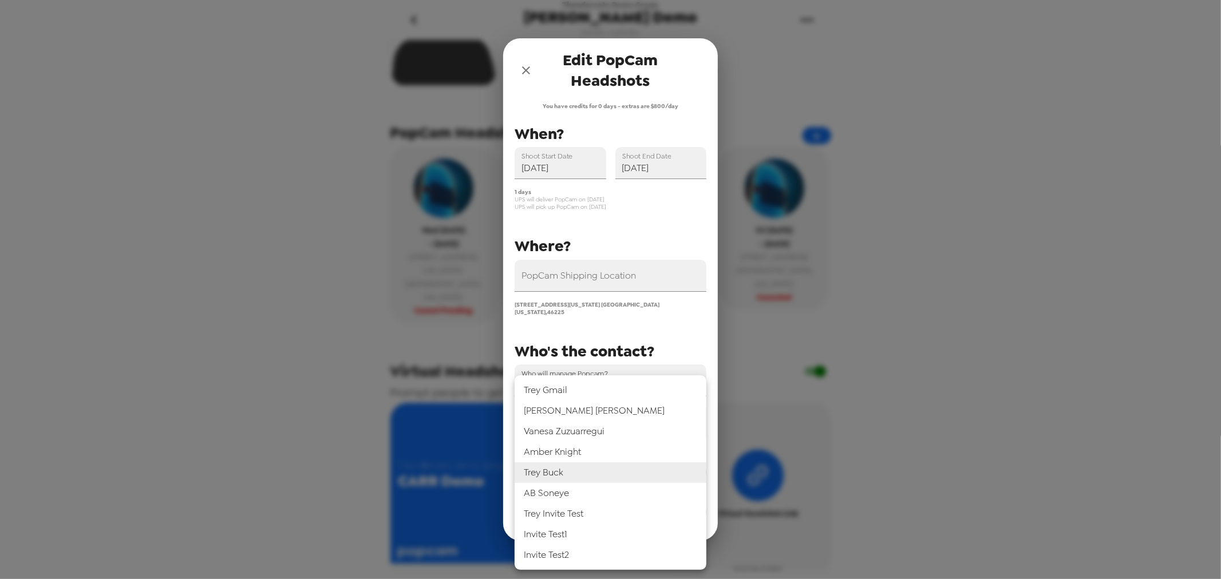
click at [592, 385] on body "Thundercats Demo Group CARR Demo 11/11/24 • 6 photos Upload headshots Backdrop …" at bounding box center [610, 289] width 1221 height 579
click at [591, 403] on li "Kathleen Kraynick" at bounding box center [611, 411] width 192 height 21
click at [592, 379] on body "Thundercats Demo Group CARR Demo 11/11/24 • 6 photos Upload headshots Backdrop …" at bounding box center [610, 289] width 1221 height 579
click at [588, 476] on li "Trey Buck" at bounding box center [611, 472] width 192 height 21
type input "31546"
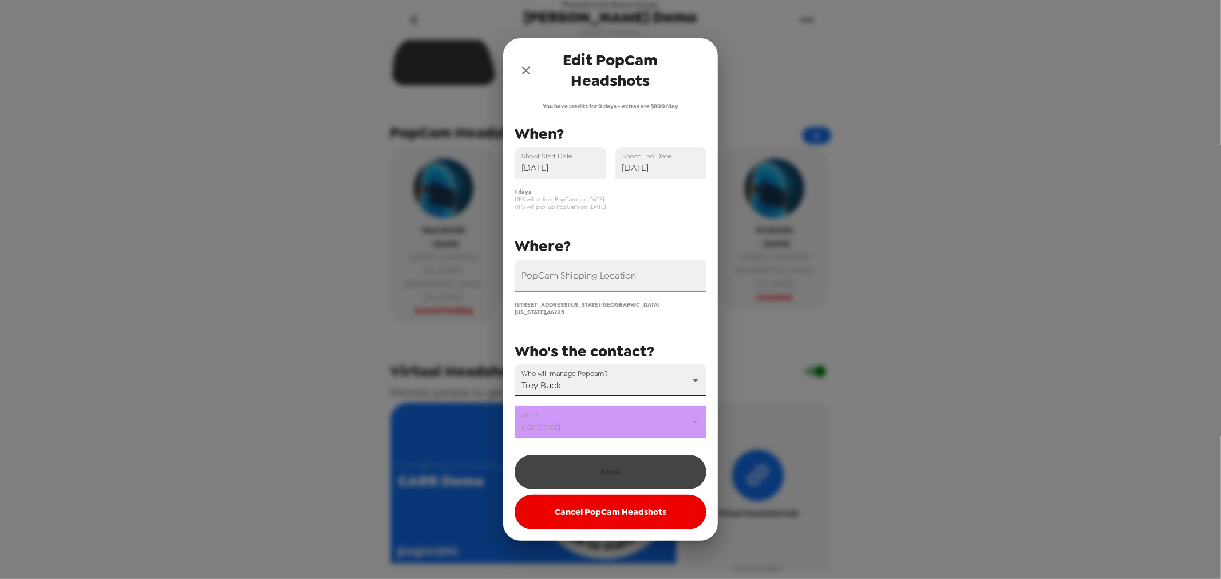
click at [596, 467] on div "Save Cancel PopCam Headshots" at bounding box center [611, 489] width 192 height 80
click at [598, 466] on div "Save Cancel PopCam Headshots" at bounding box center [611, 489] width 192 height 80
click at [592, 271] on div "PopCam Shipping Location" at bounding box center [611, 276] width 192 height 32
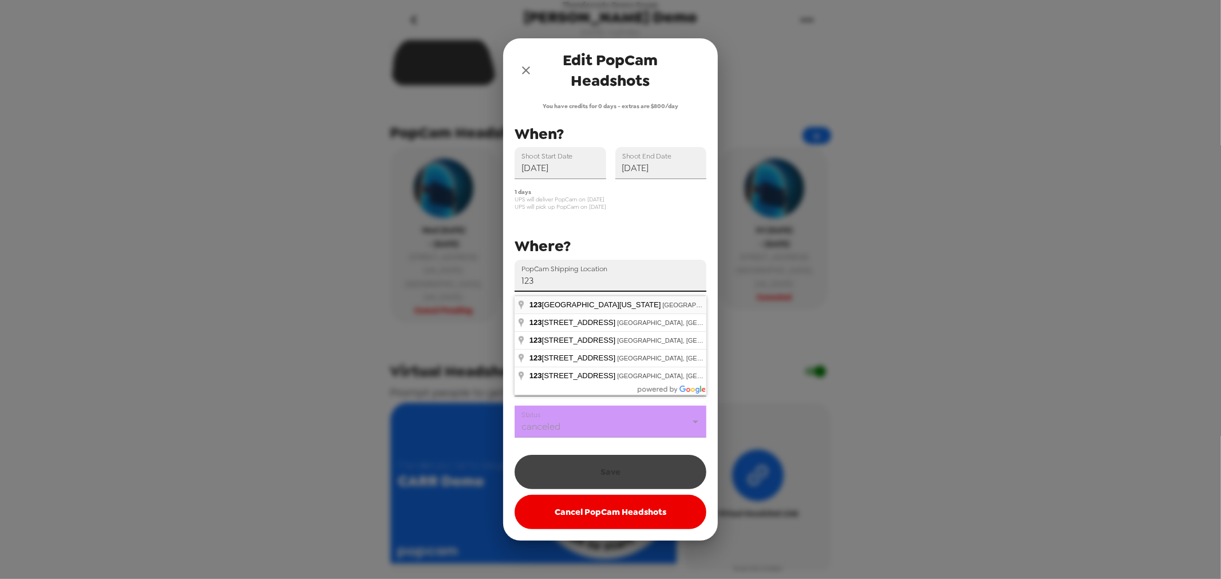
type input "123 West Louisiana Street, Indianapolis, IN, USA"
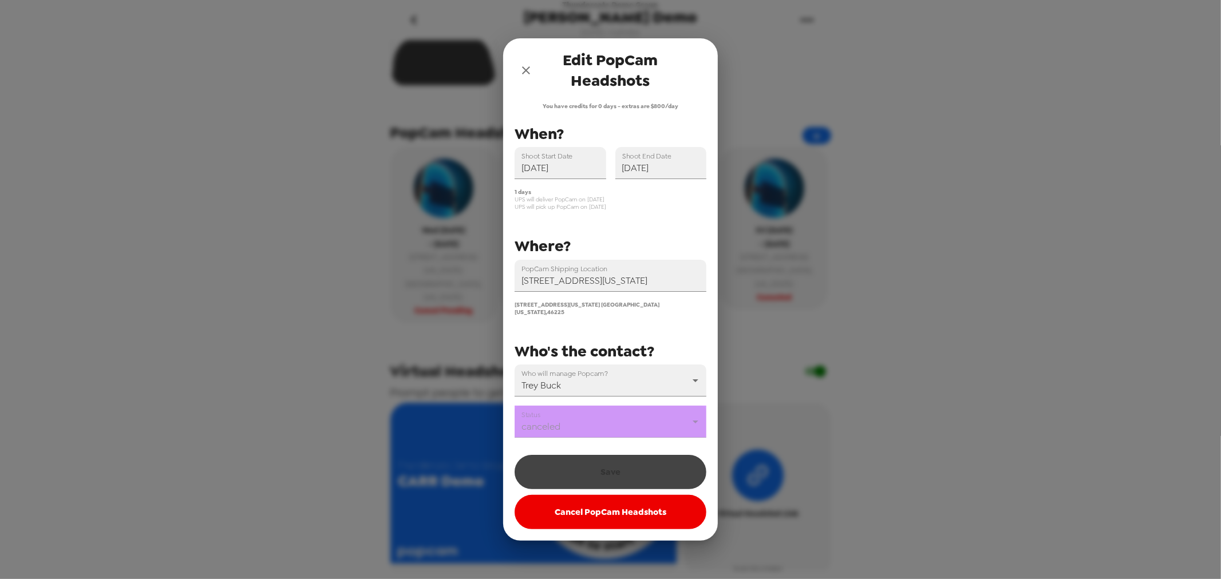
click at [610, 472] on div "Save Cancel PopCam Headshots" at bounding box center [611, 489] width 192 height 80
click at [610, 471] on div "Save Cancel PopCam Headshots" at bounding box center [611, 489] width 192 height 80
click at [604, 512] on button "Cancel PopCam Headshots" at bounding box center [611, 512] width 192 height 34
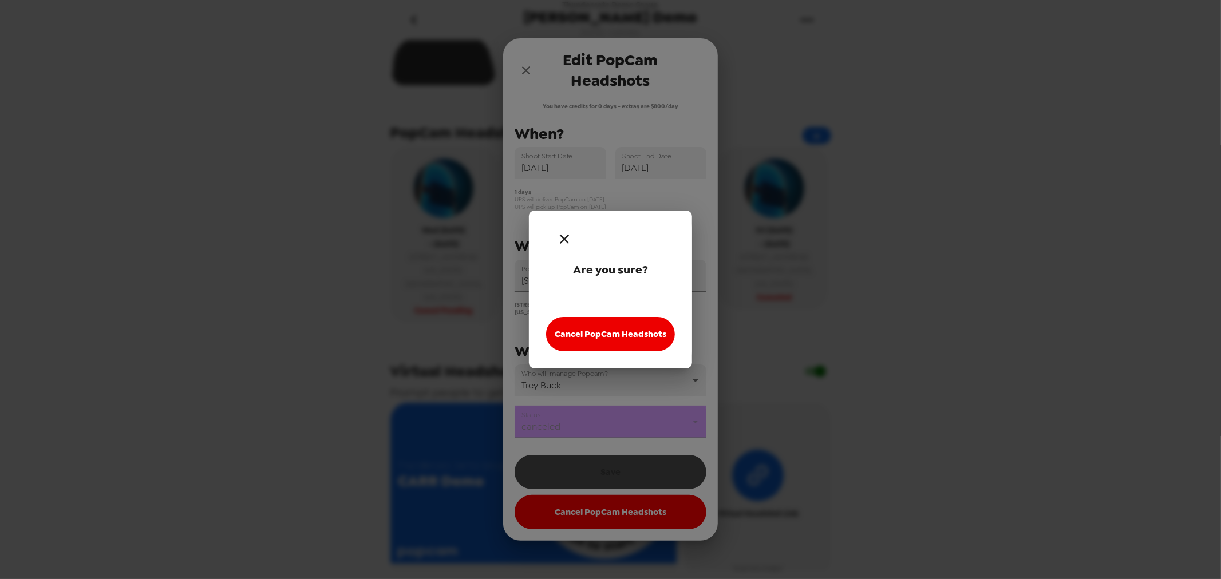
click at [563, 239] on icon "button" at bounding box center [564, 239] width 17 height 17
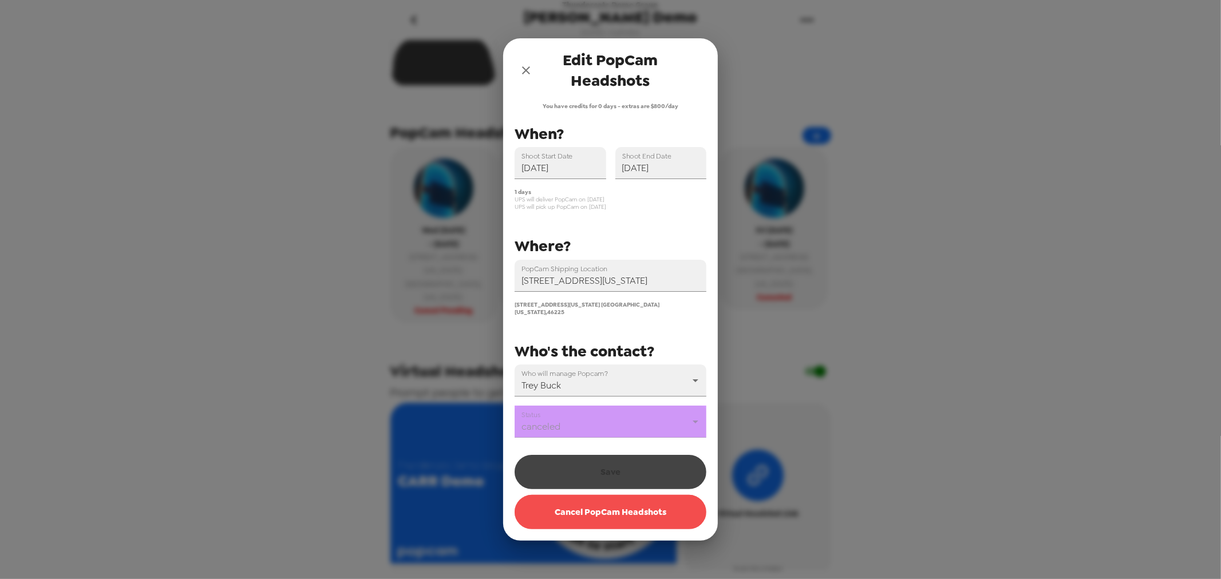
drag, startPoint x: 588, startPoint y: 492, endPoint x: 595, endPoint y: 465, distance: 28.3
click at [593, 468] on div "Save Cancel PopCam Headshots" at bounding box center [611, 489] width 192 height 80
click at [595, 465] on div "Save Cancel PopCam Headshots" at bounding box center [611, 489] width 192 height 80
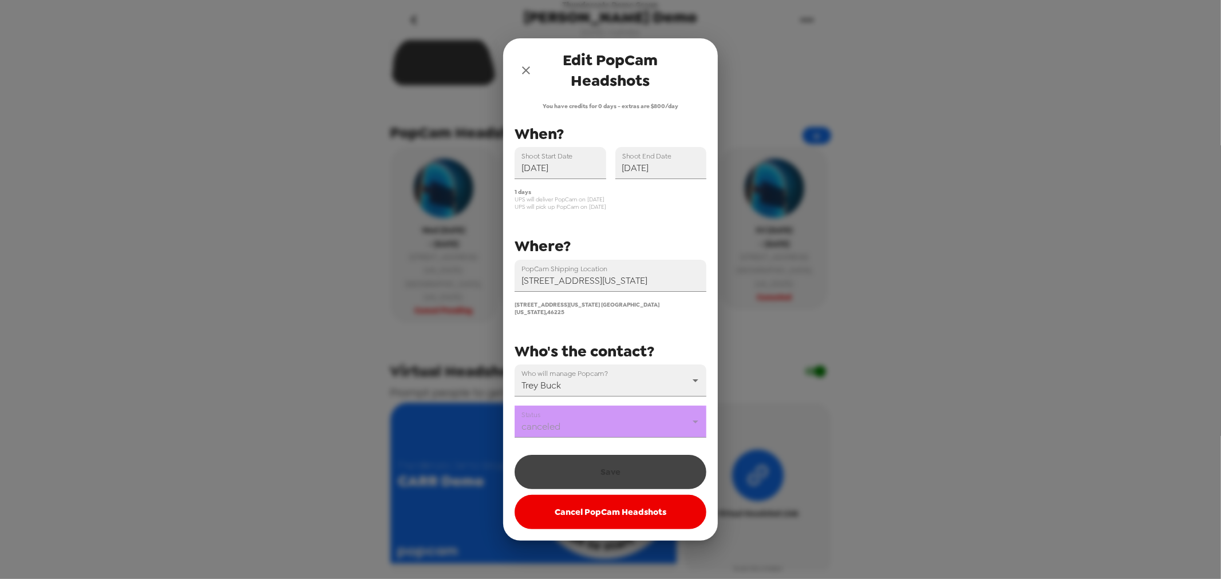
click at [595, 416] on body "Thundercats Demo Group CARR Demo 11/11/24 • 6 photos Upload headshots Backdrop …" at bounding box center [610, 289] width 1221 height 579
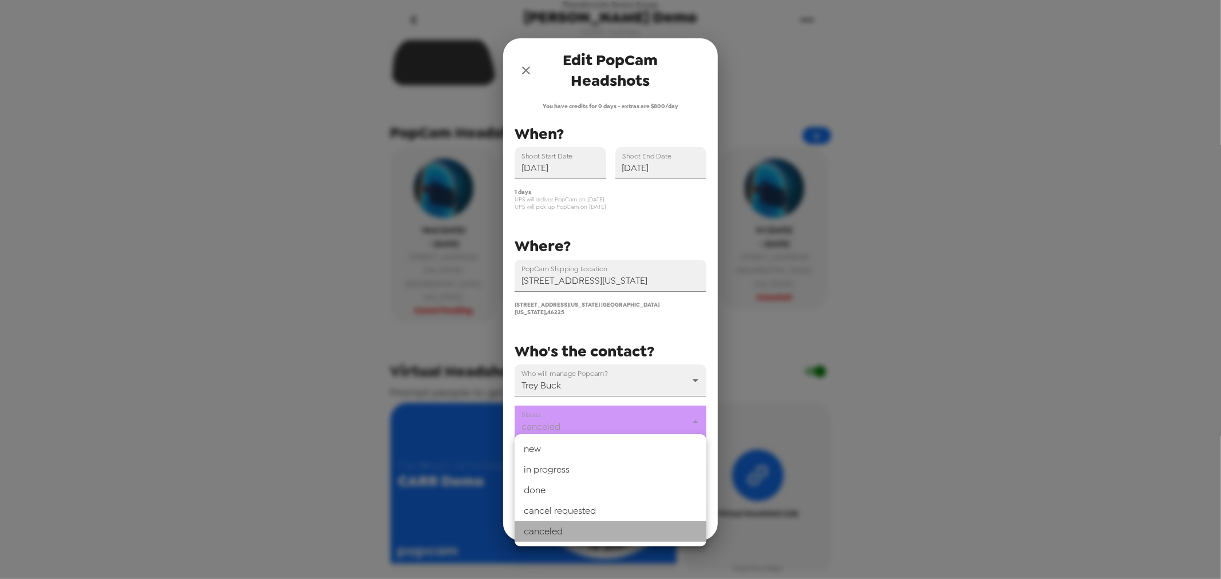
click at [587, 533] on li "canceled" at bounding box center [611, 531] width 192 height 21
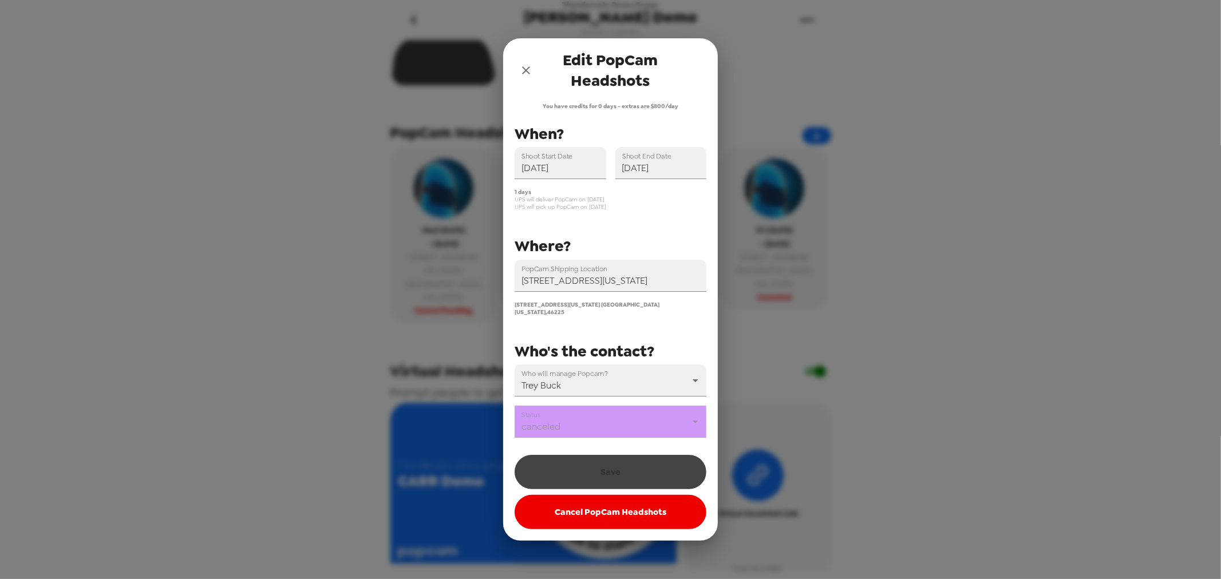
click at [602, 465] on div "Save Cancel PopCam Headshots" at bounding box center [611, 489] width 192 height 80
click at [596, 413] on body "Thundercats Demo Group CARR Demo 11/11/24 • 6 photos Upload headshots Backdrop …" at bounding box center [610, 289] width 1221 height 579
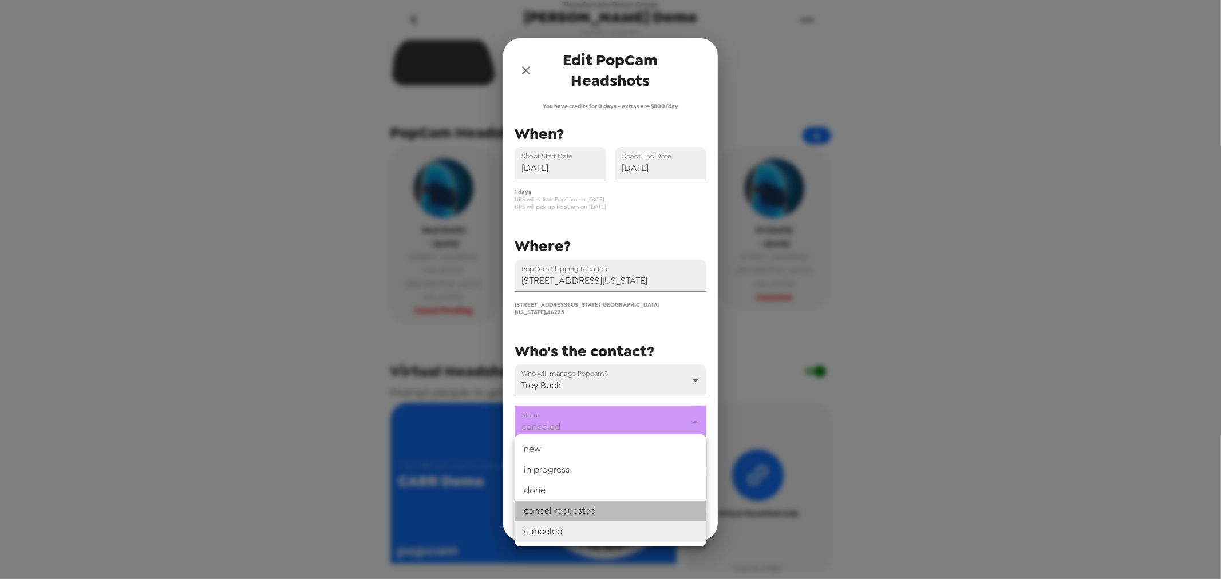
click at [582, 507] on li "cancel requested" at bounding box center [611, 511] width 192 height 21
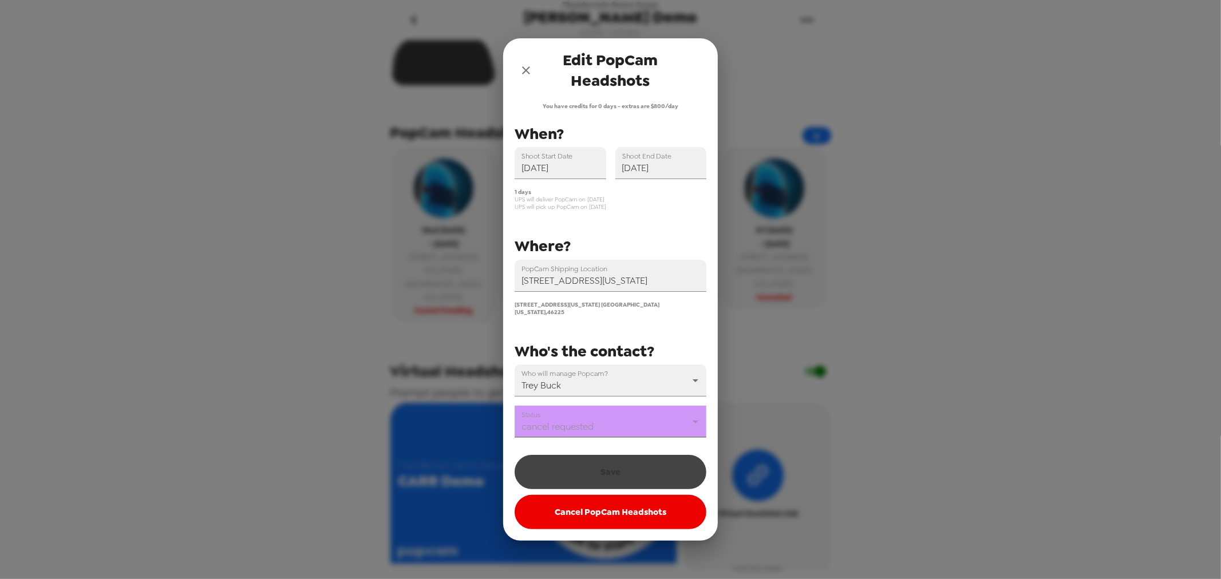
click at [588, 470] on div "Save Cancel PopCam Headshots" at bounding box center [611, 489] width 192 height 80
click at [574, 408] on body "Thundercats Demo Group CARR Demo 11/11/24 • 6 photos Upload headshots Backdrop …" at bounding box center [610, 289] width 1221 height 579
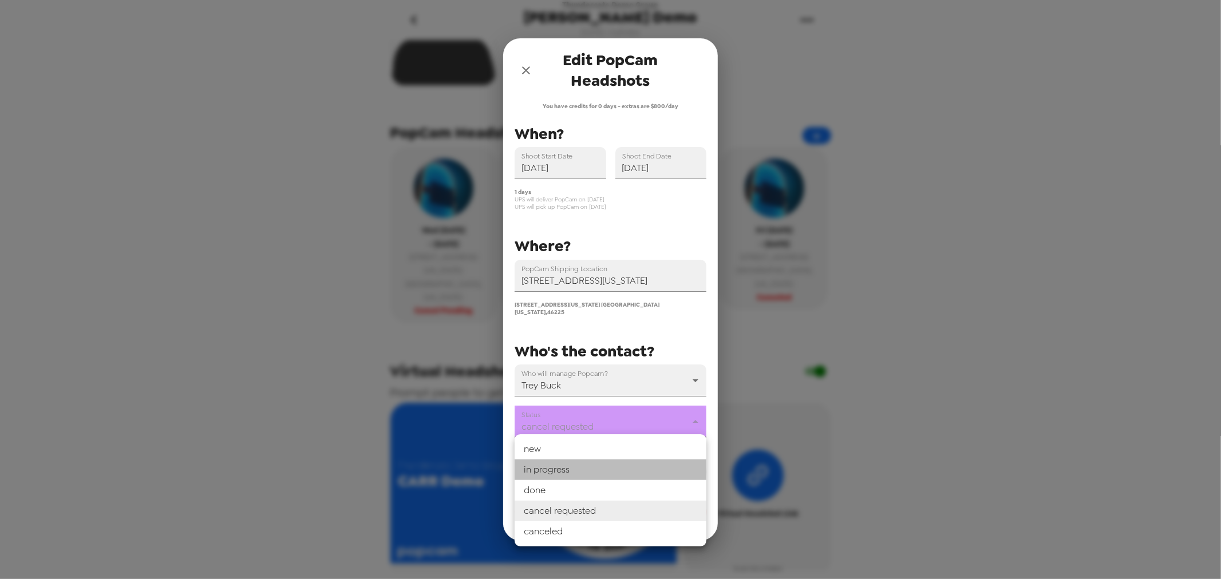
click at [579, 479] on li "in progress" at bounding box center [611, 470] width 192 height 21
type input "in progress"
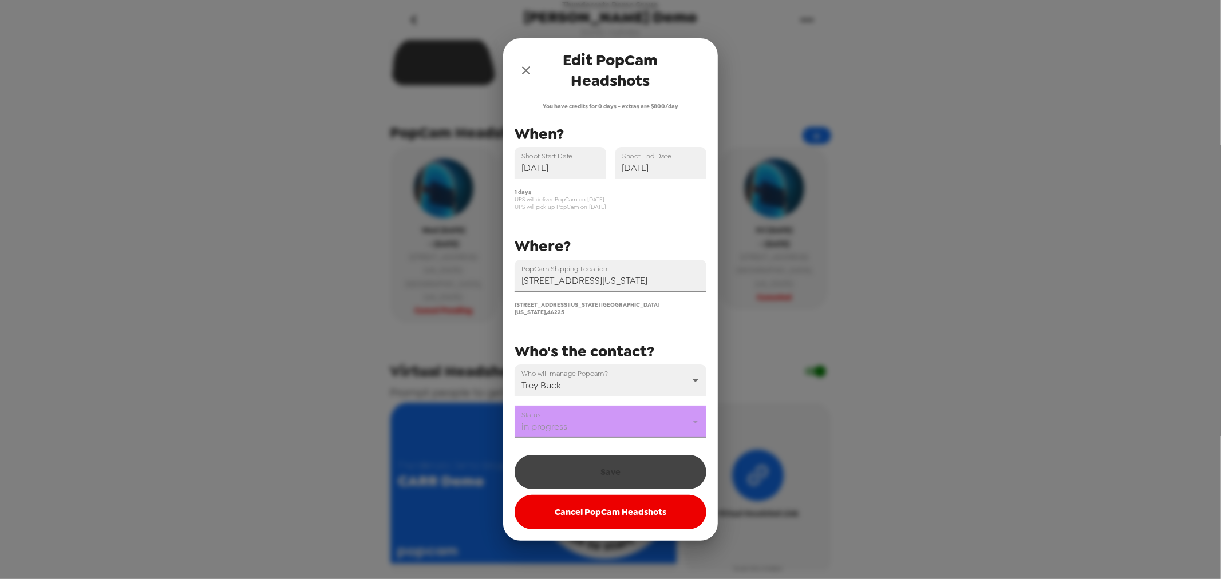
click at [584, 471] on div "Save Cancel PopCam Headshots" at bounding box center [611, 489] width 192 height 80
click at [584, 428] on div "You have credits for 0 days - extras are $800/day PopCam Shipping Location 123 …" at bounding box center [611, 315] width 192 height 427
click at [528, 76] on icon "close" at bounding box center [526, 71] width 14 height 14
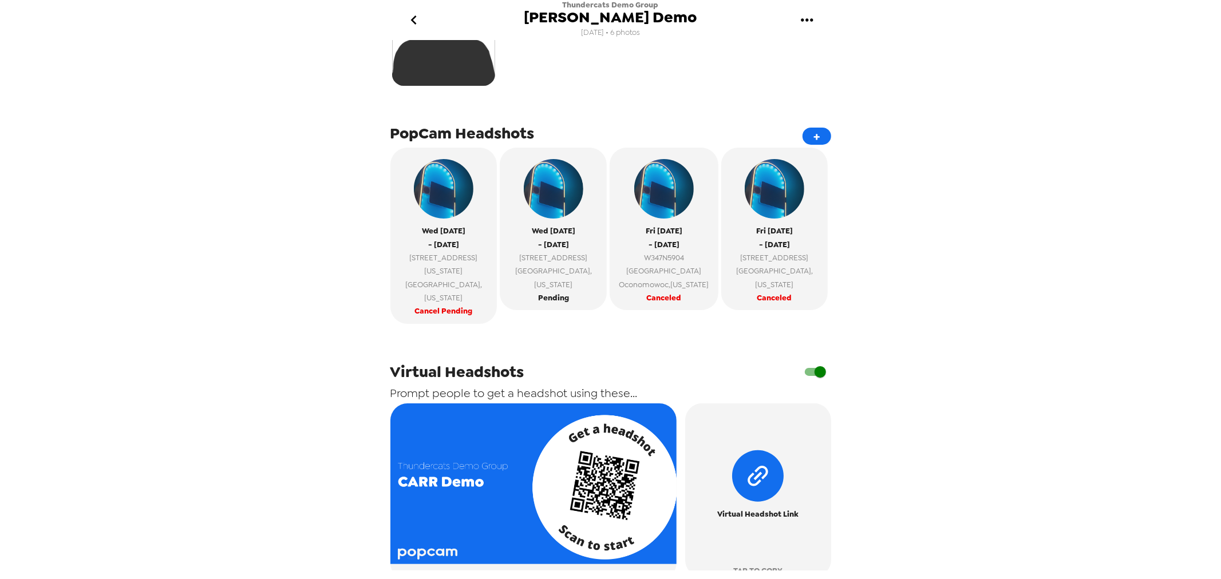
scroll to position [318, 0]
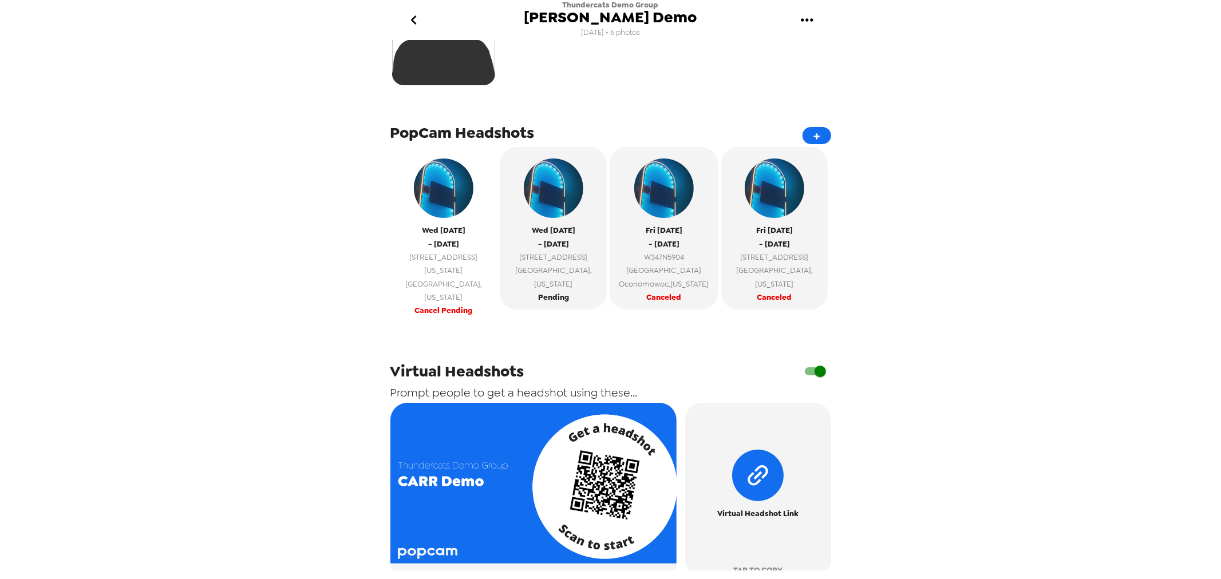
click at [430, 259] on span "[STREET_ADDRESS][US_STATE]" at bounding box center [444, 264] width 96 height 27
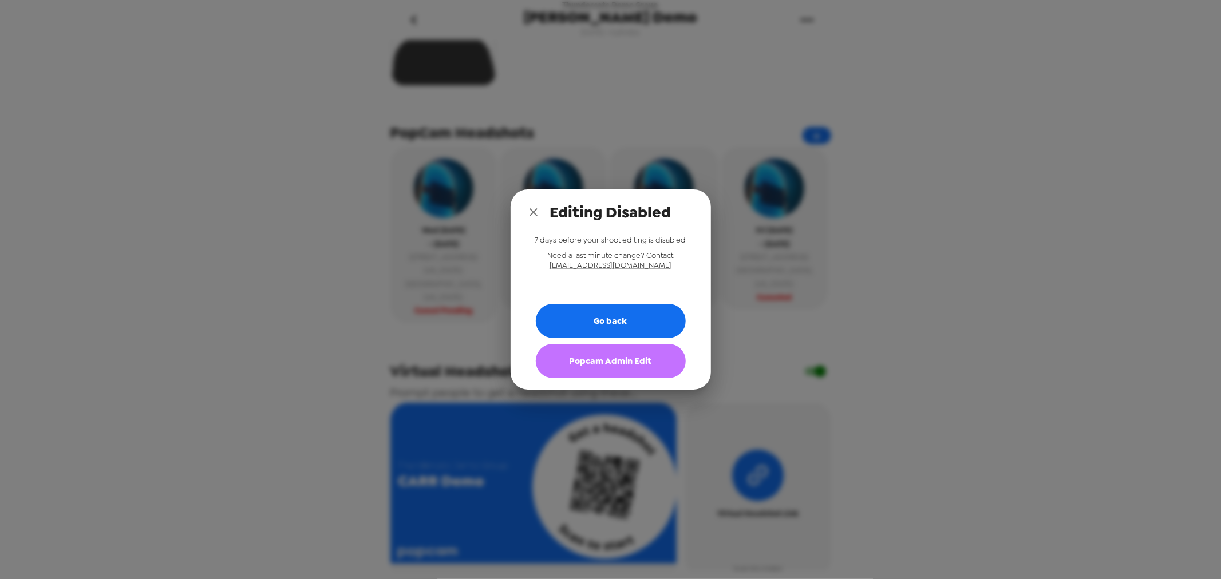
click at [609, 368] on button "Popcam Admin Edit" at bounding box center [611, 361] width 150 height 34
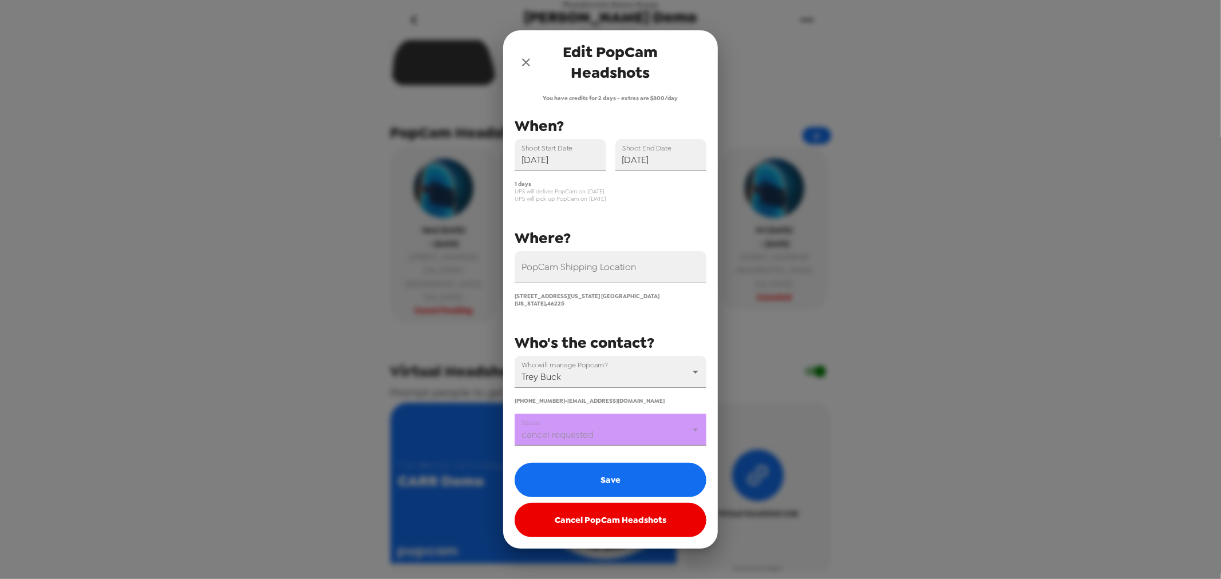
click at [606, 427] on body "Thundercats Demo Group CARR Demo 11/11/24 • 6 photos Upload headshots Backdrop …" at bounding box center [610, 289] width 1221 height 579
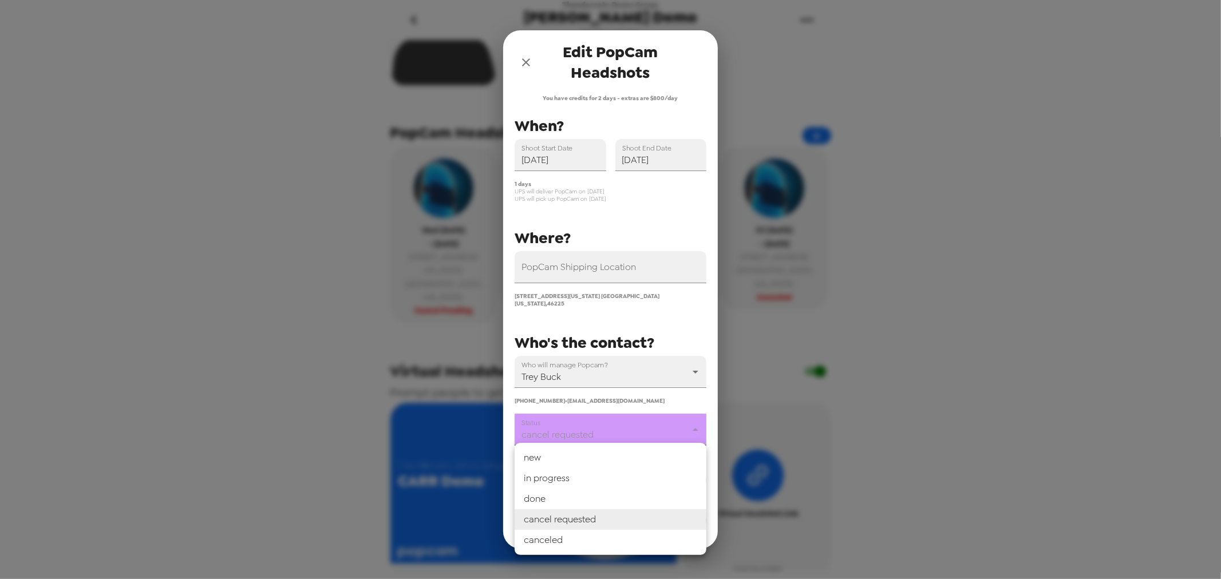
click at [594, 539] on li "canceled" at bounding box center [611, 540] width 192 height 21
type input "canceled"
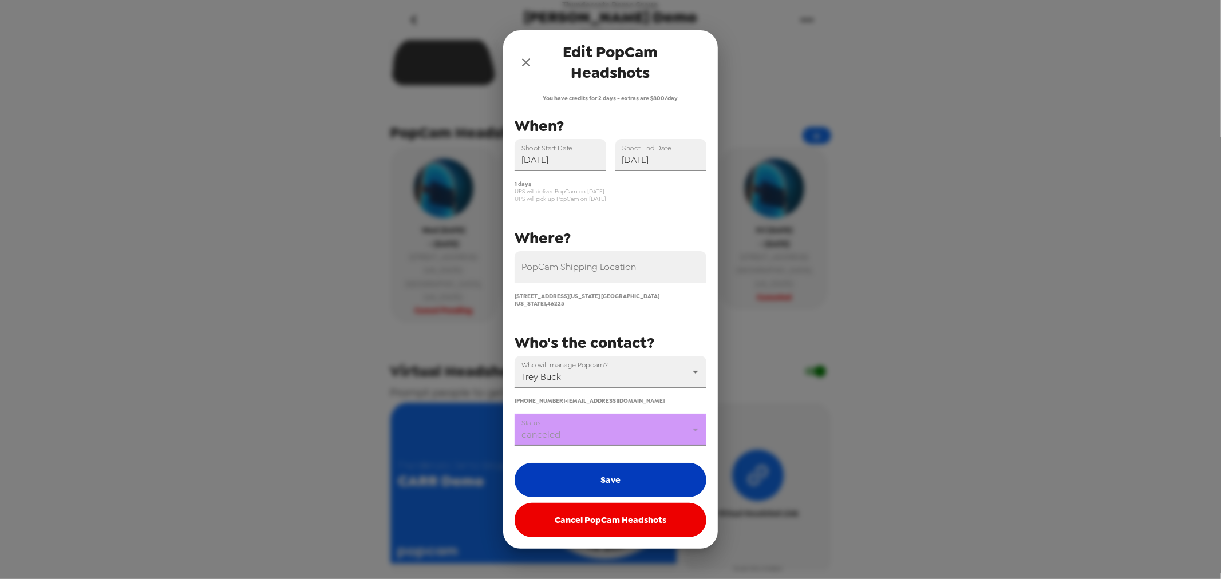
click at [611, 470] on button "Save" at bounding box center [611, 480] width 192 height 34
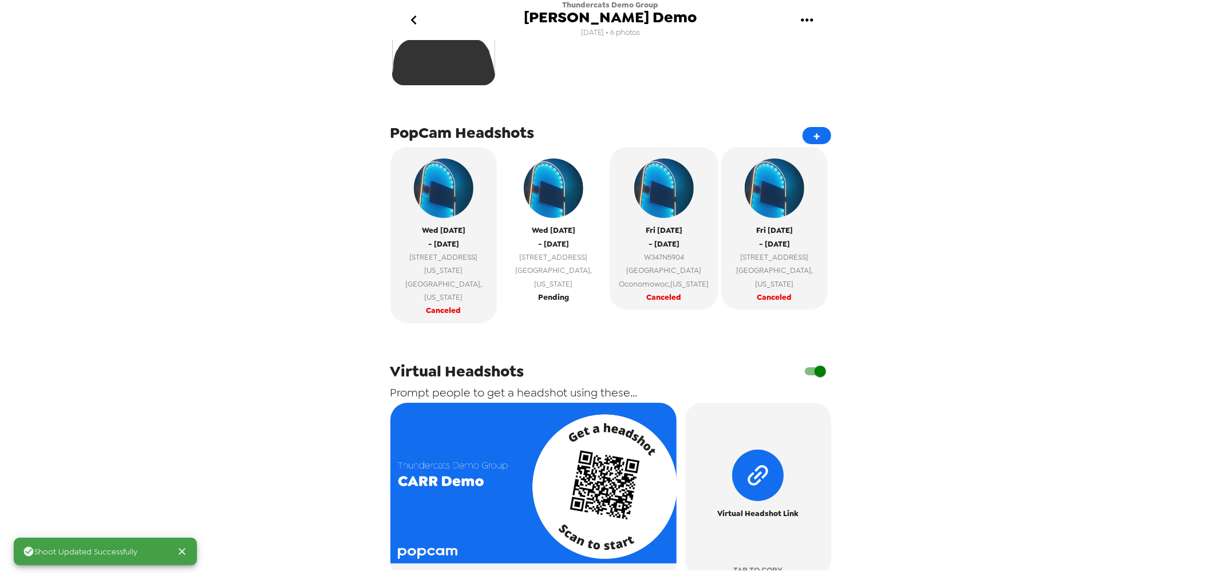
click at [568, 275] on span "Indianapolis , Indiana" at bounding box center [553, 277] width 96 height 27
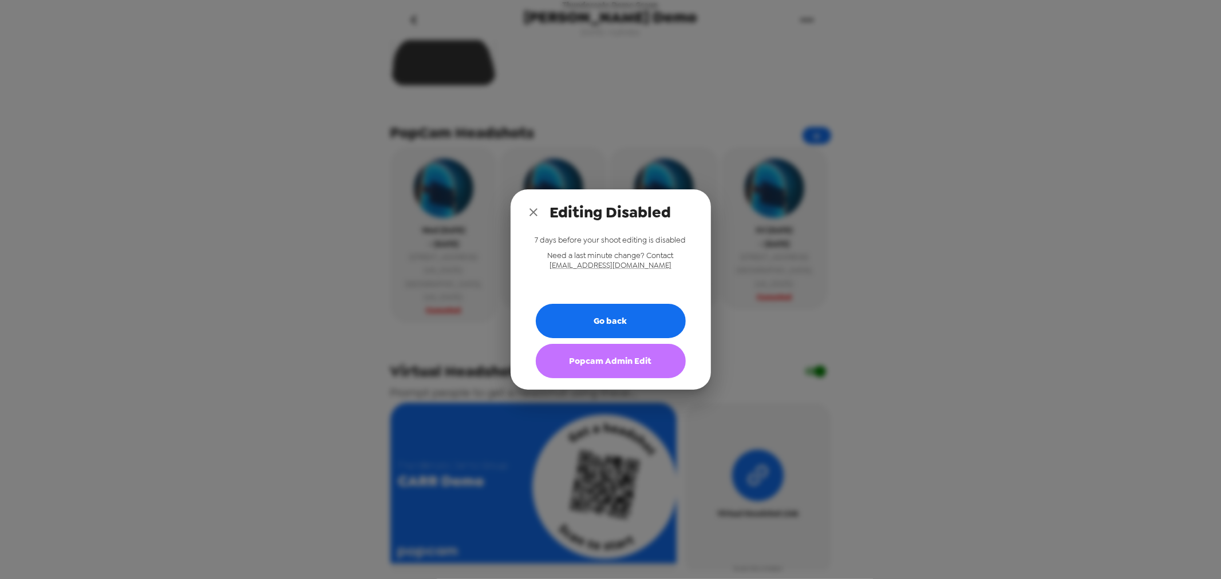
click at [634, 361] on button "Popcam Admin Edit" at bounding box center [611, 361] width 150 height 34
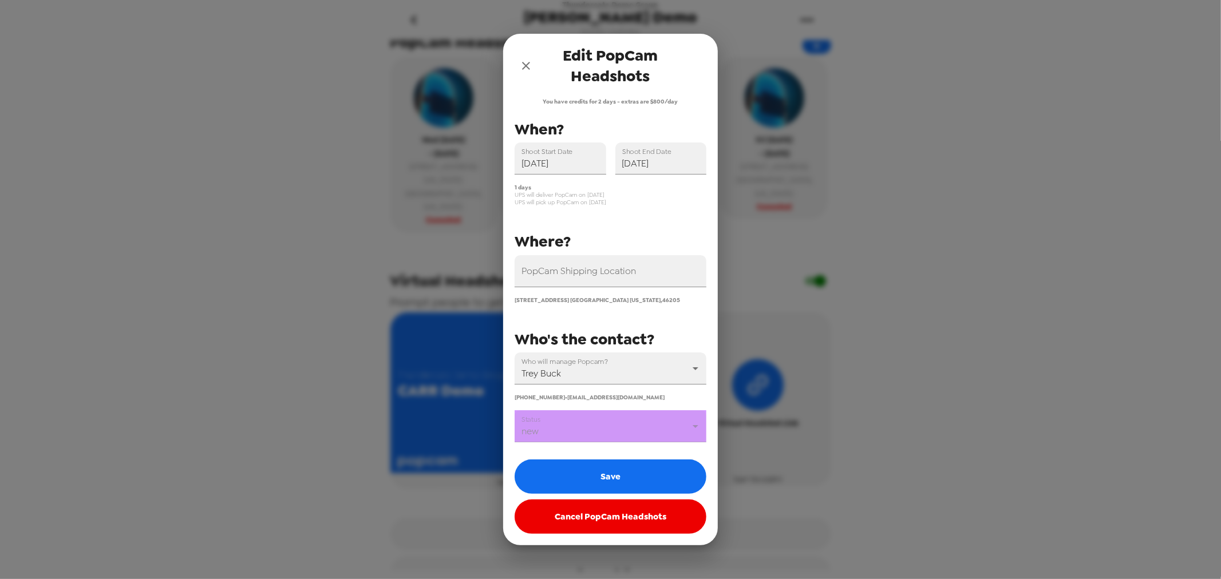
scroll to position [413, 0]
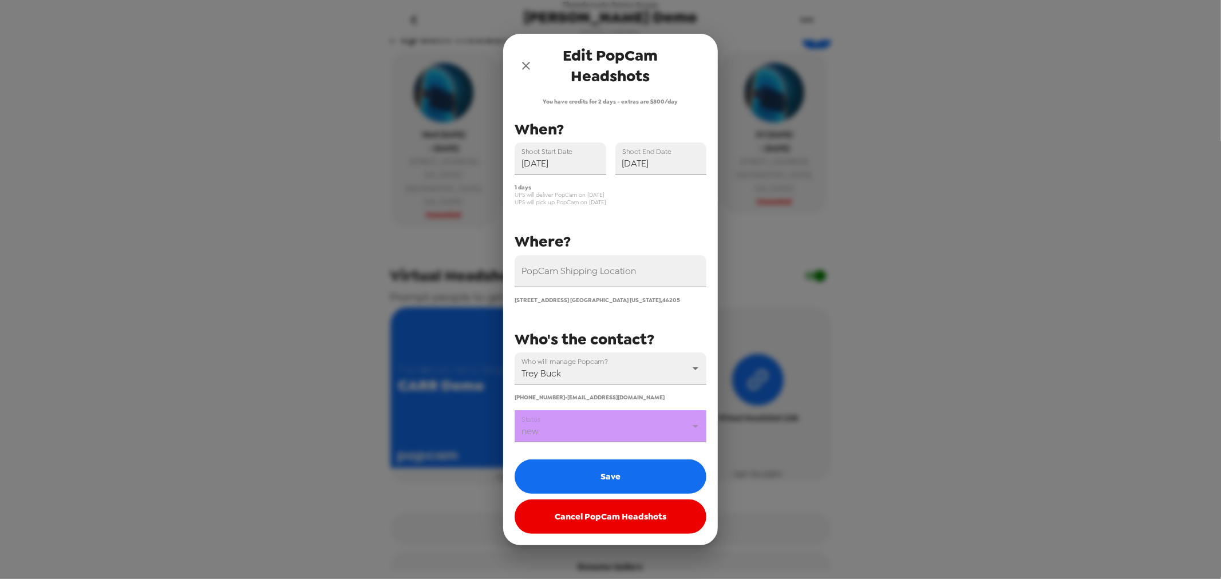
click at [613, 424] on body "Thundercats Demo Group CARR Demo 11/11/24 • 6 photos Upload headshots Backdrop …" at bounding box center [610, 289] width 1221 height 579
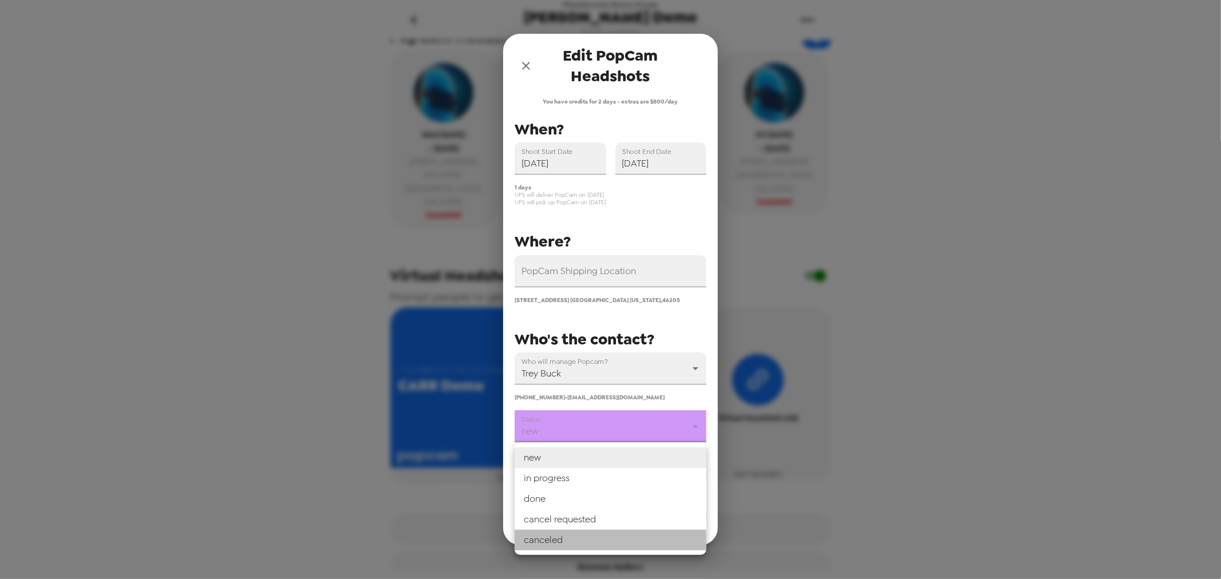
click at [581, 542] on li "canceled" at bounding box center [611, 540] width 192 height 21
type input "canceled"
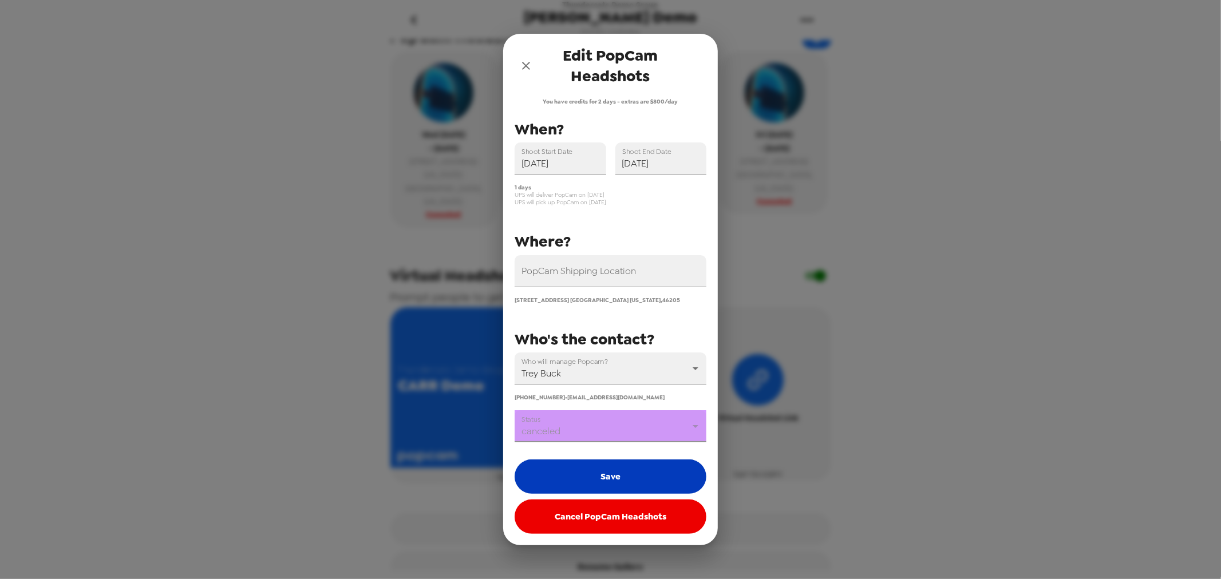
click at [604, 482] on button "Save" at bounding box center [611, 477] width 192 height 34
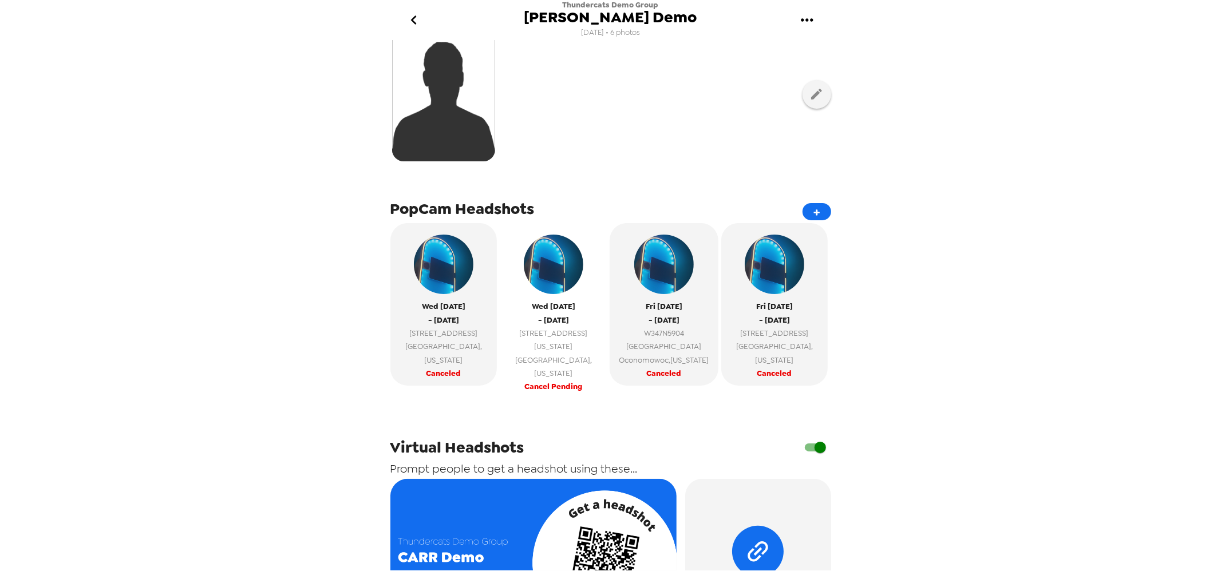
scroll to position [254, 0]
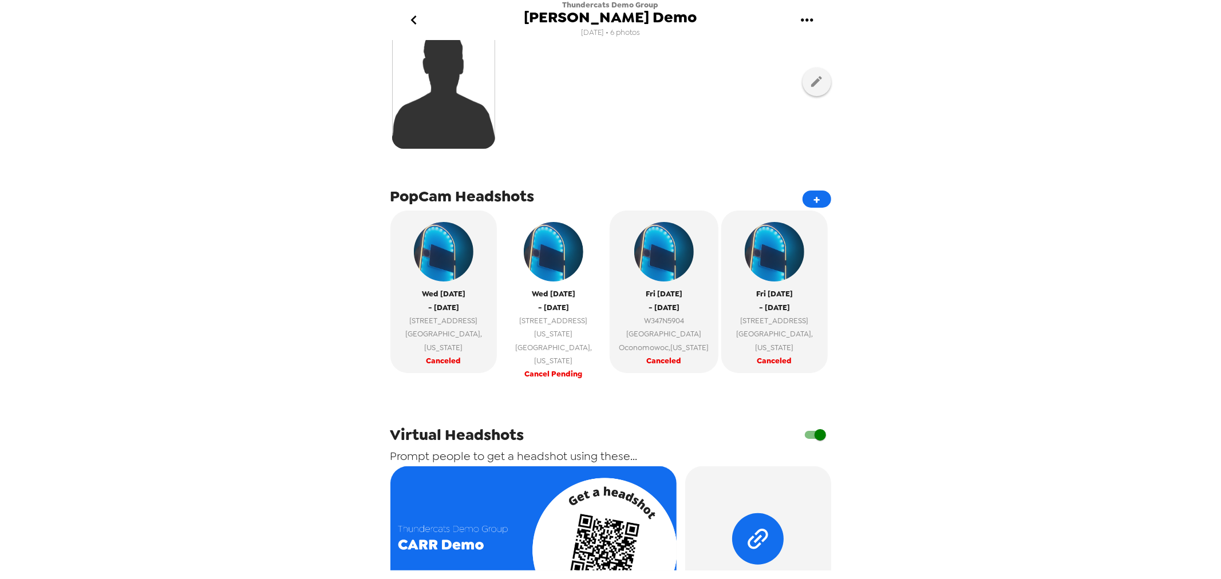
click at [545, 367] on span "Cancel Pending" at bounding box center [553, 373] width 58 height 13
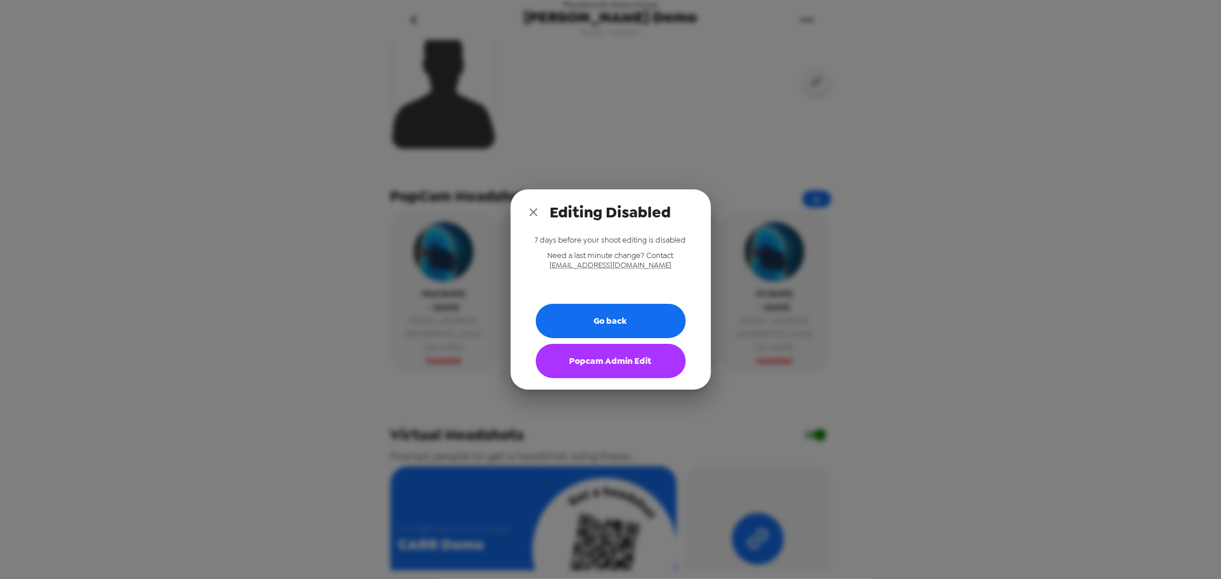
click at [607, 367] on button "Popcam Admin Edit" at bounding box center [611, 361] width 150 height 34
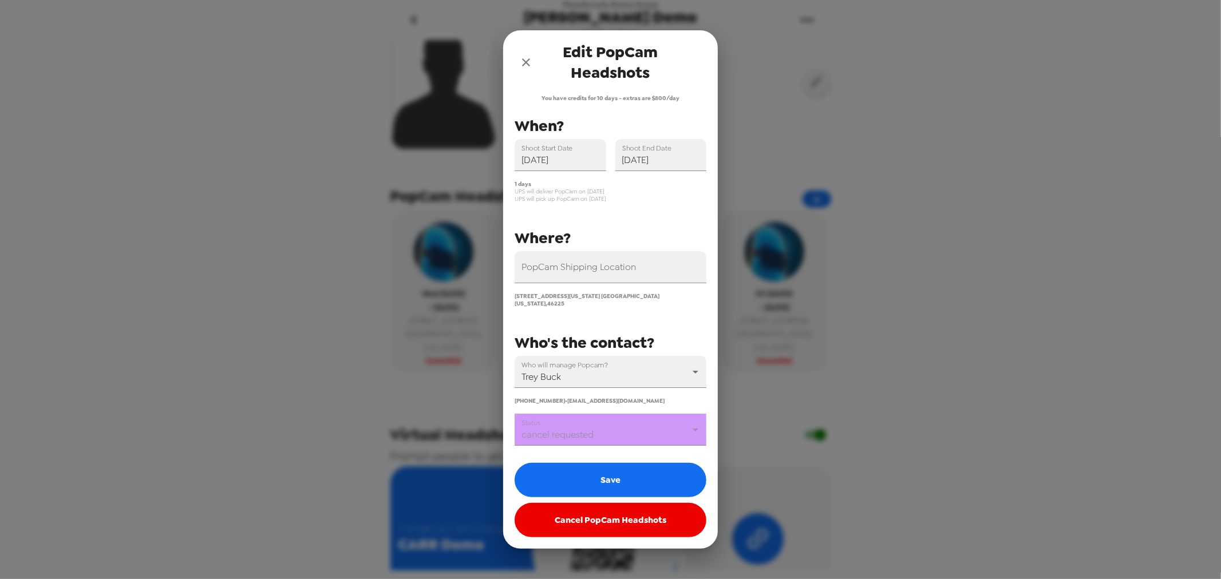
click at [597, 424] on body "Thundercats Demo Group CARR Demo 11/11/24 • 6 photos Upload headshots Backdrop …" at bounding box center [610, 289] width 1221 height 579
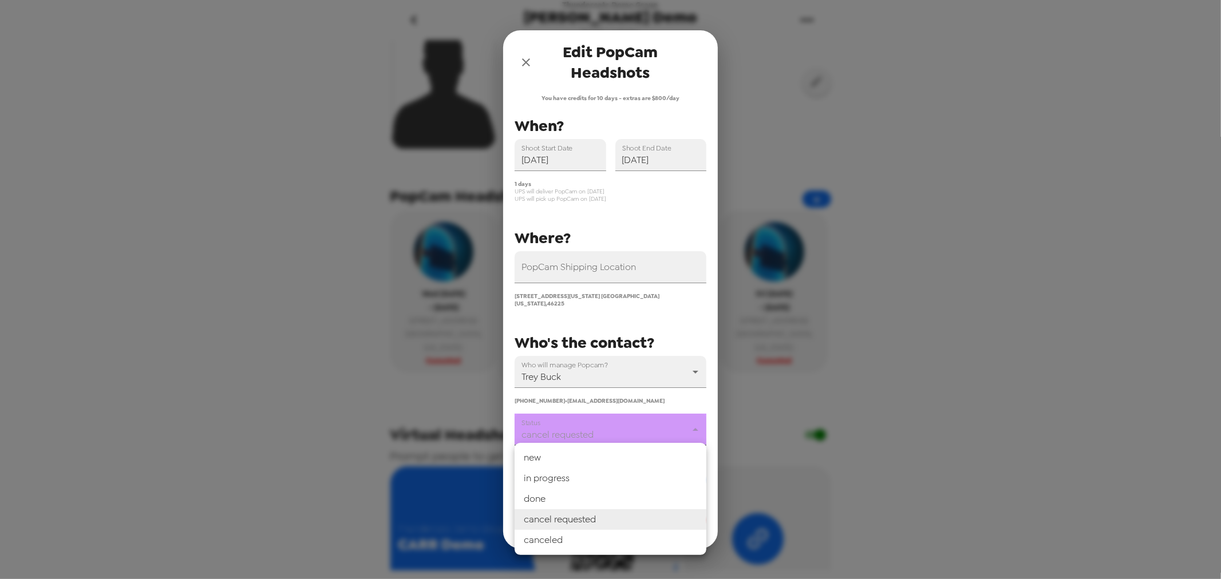
click at [567, 537] on li "canceled" at bounding box center [611, 540] width 192 height 21
type input "canceled"
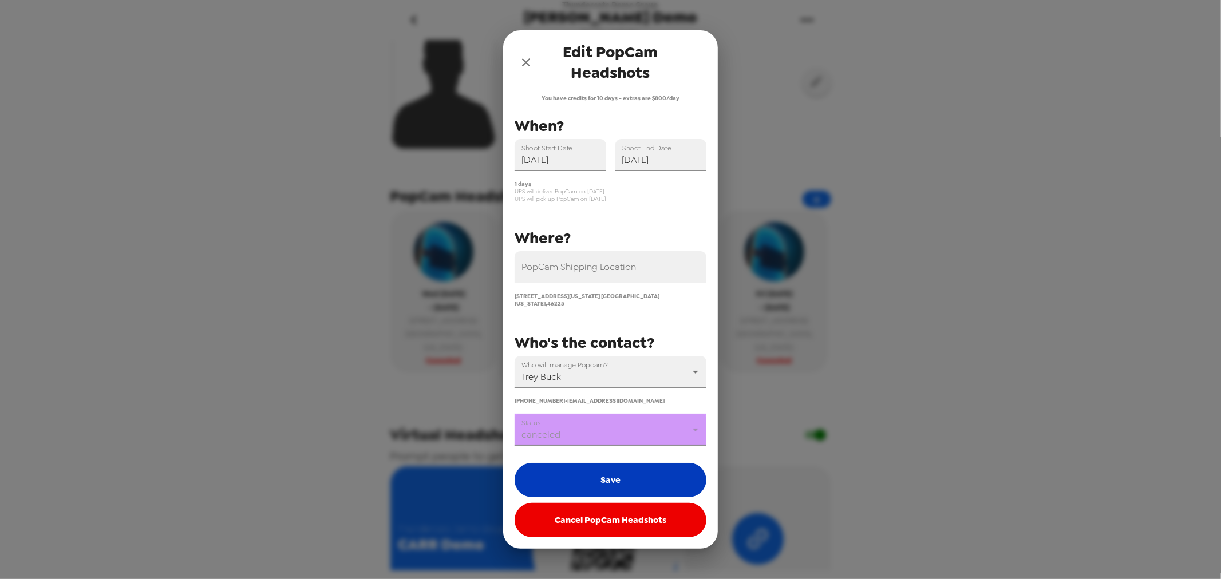
click at [582, 478] on button "Save" at bounding box center [611, 480] width 192 height 34
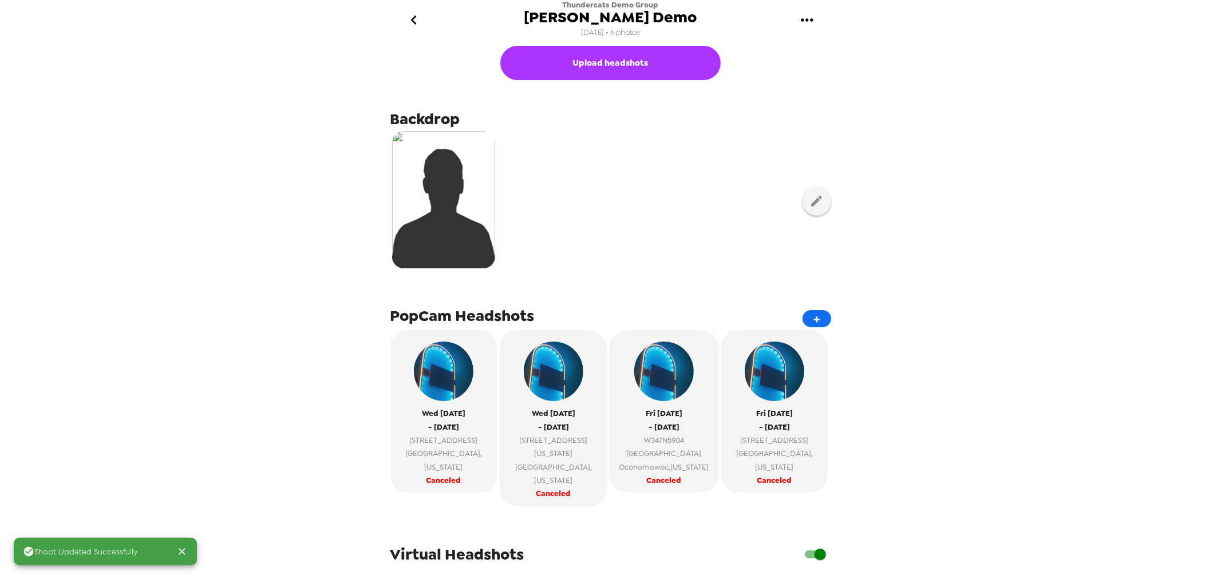
scroll to position [0, 0]
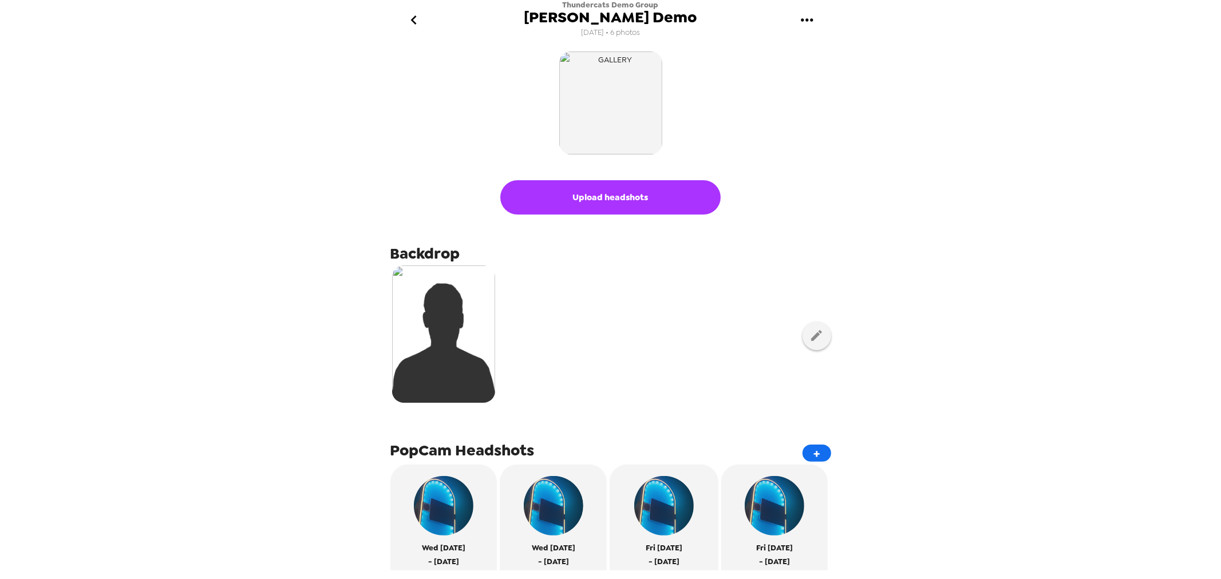
click at [421, 39] on div "Thundercats Demo Group [PERSON_NAME] Demo [DATE] • 6 photos" at bounding box center [611, 20] width 458 height 40
click at [413, 26] on icon "go back" at bounding box center [414, 20] width 18 height 18
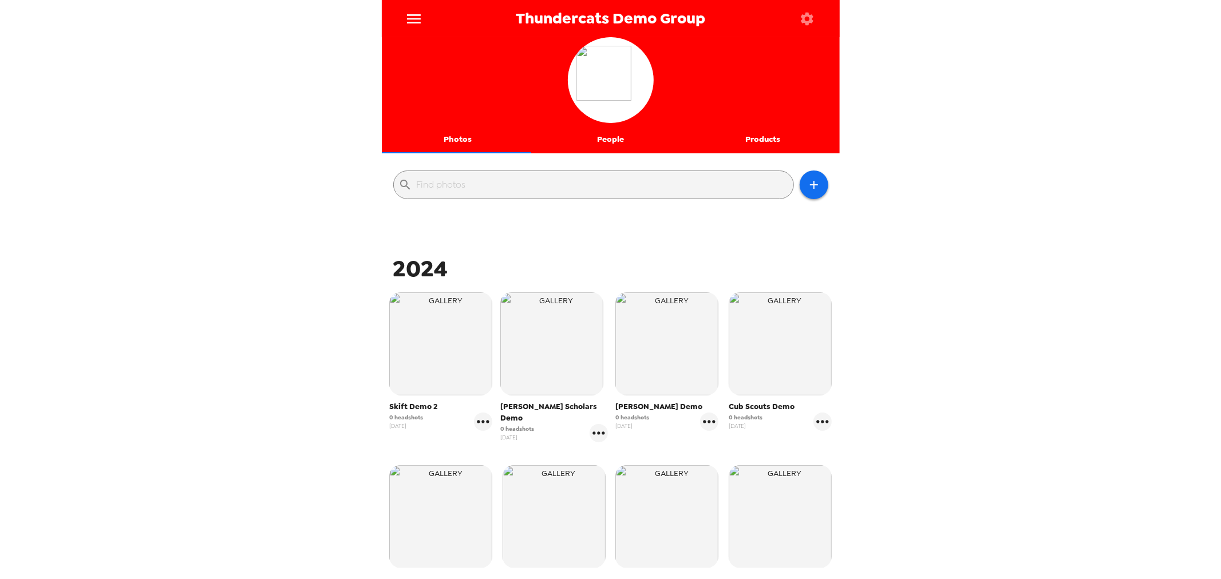
click at [814, 24] on button "button" at bounding box center [807, 18] width 37 height 37
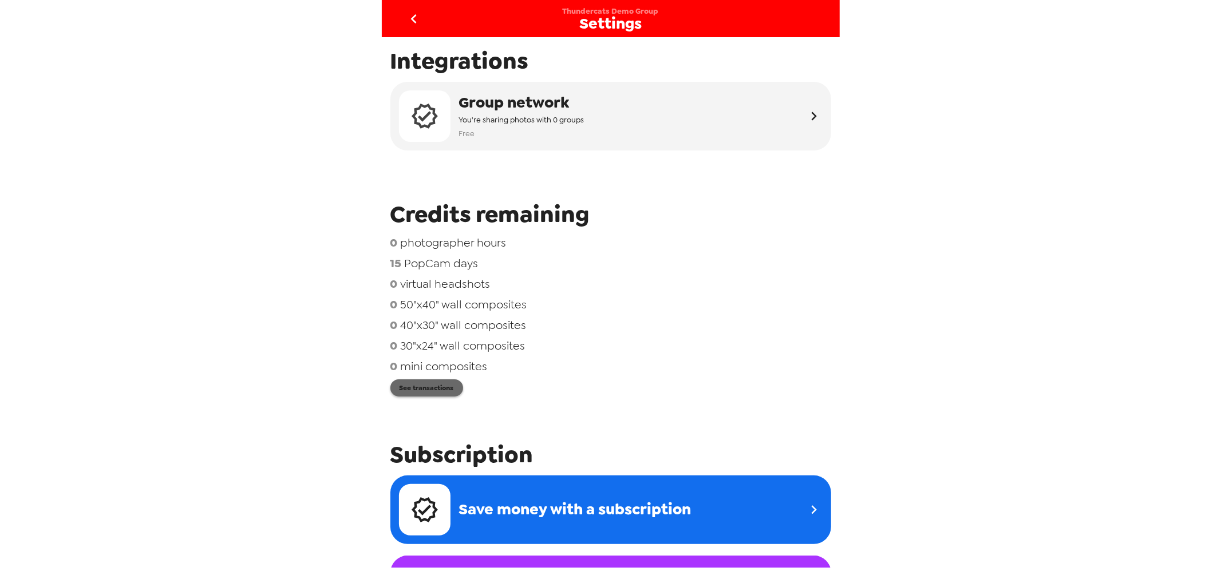
click at [436, 395] on button "See transactions" at bounding box center [426, 387] width 73 height 17
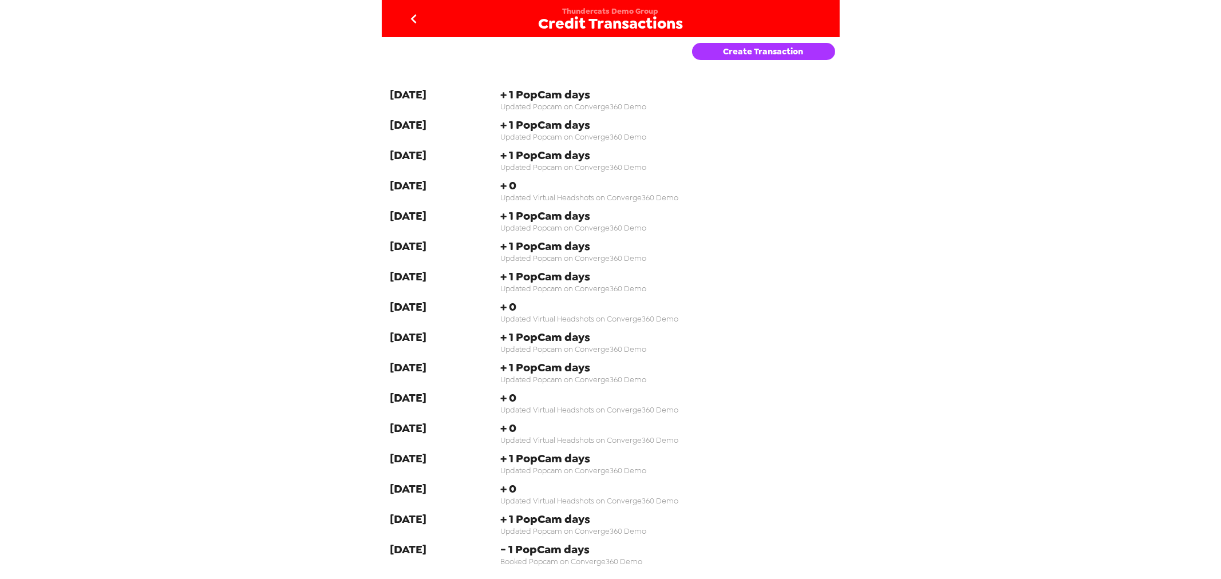
click at [788, 52] on button "Create Transaction" at bounding box center [763, 51] width 143 height 17
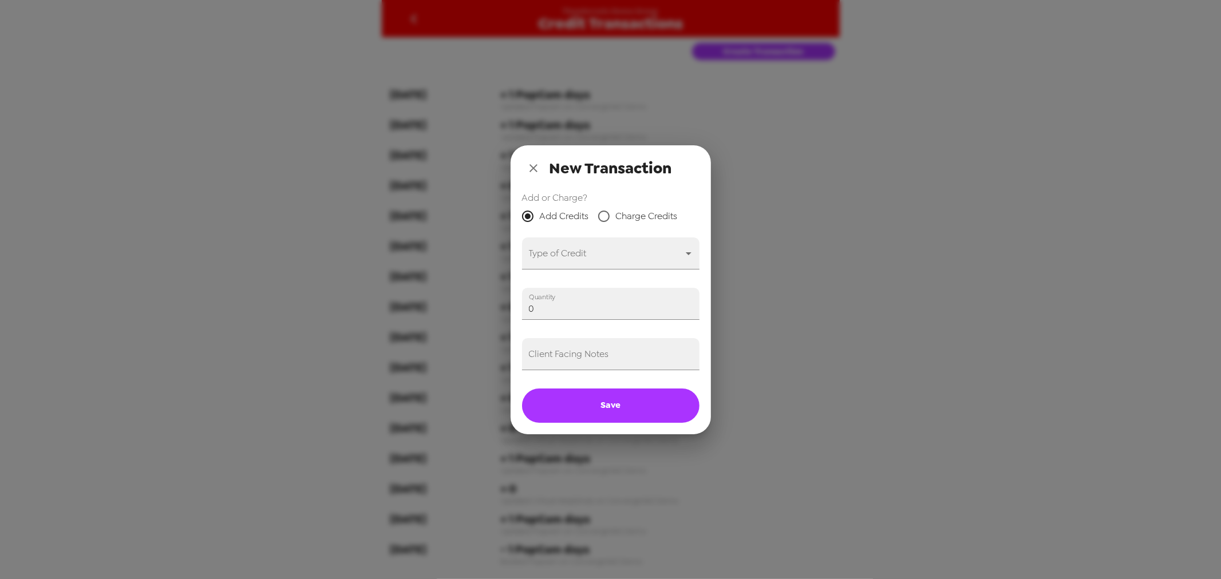
click at [626, 216] on span "Charge Credits" at bounding box center [647, 216] width 62 height 14
click at [616, 216] on input "Charge Credits" at bounding box center [604, 216] width 24 height 24
radio input "true"
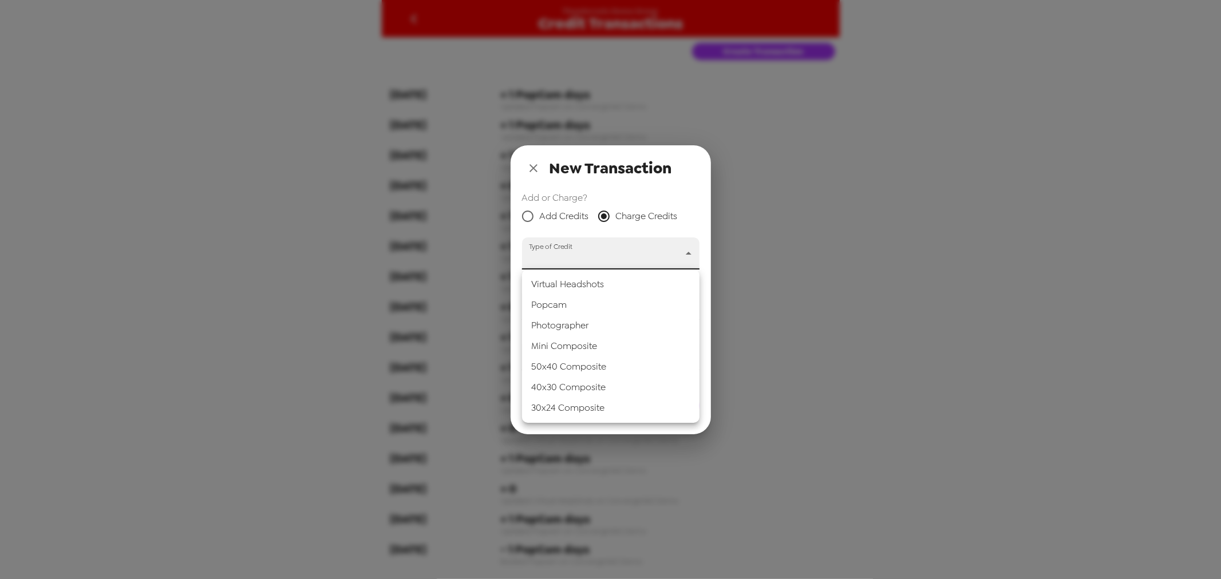
click at [602, 262] on body "Thundercats Demo Group Credit Transactions Create Transaction [DATE] + 1 PopCam…" at bounding box center [610, 289] width 1221 height 579
click at [579, 306] on li "Popcam" at bounding box center [610, 305] width 177 height 21
type input "popcam"
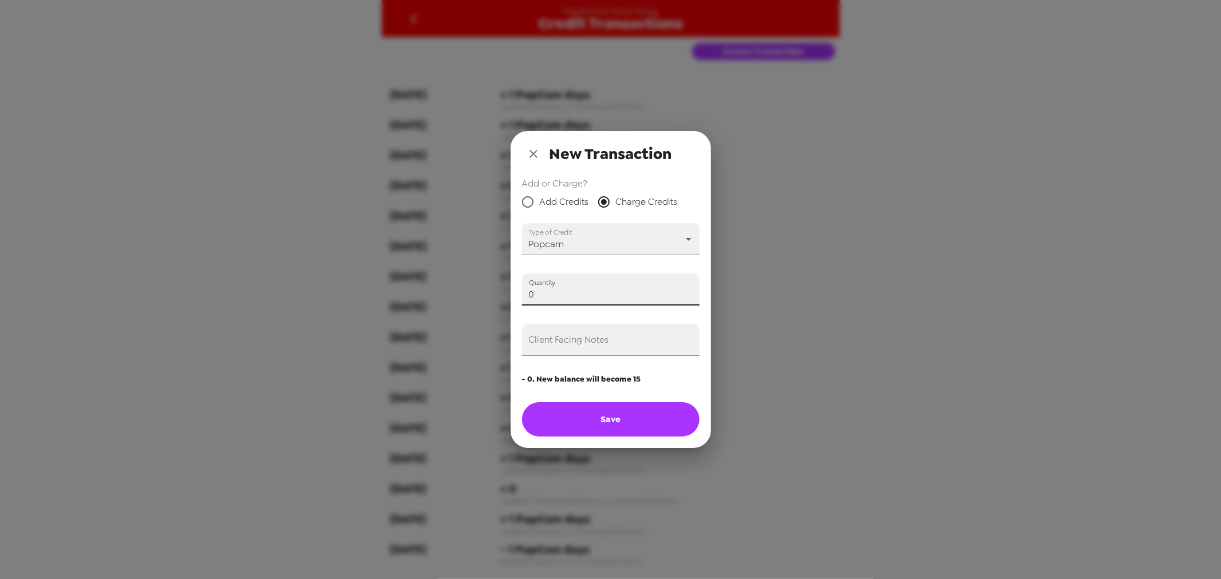
drag, startPoint x: 575, startPoint y: 294, endPoint x: 442, endPoint y: 284, distance: 133.1
click at [439, 284] on div "New Transaction Add or Charge? Add Credits Charge Credits Type of Credit Popcam…" at bounding box center [610, 289] width 1221 height 579
type input "14"
click at [614, 418] on button "Save" at bounding box center [610, 419] width 177 height 34
click at [536, 156] on icon "close" at bounding box center [534, 154] width 14 height 14
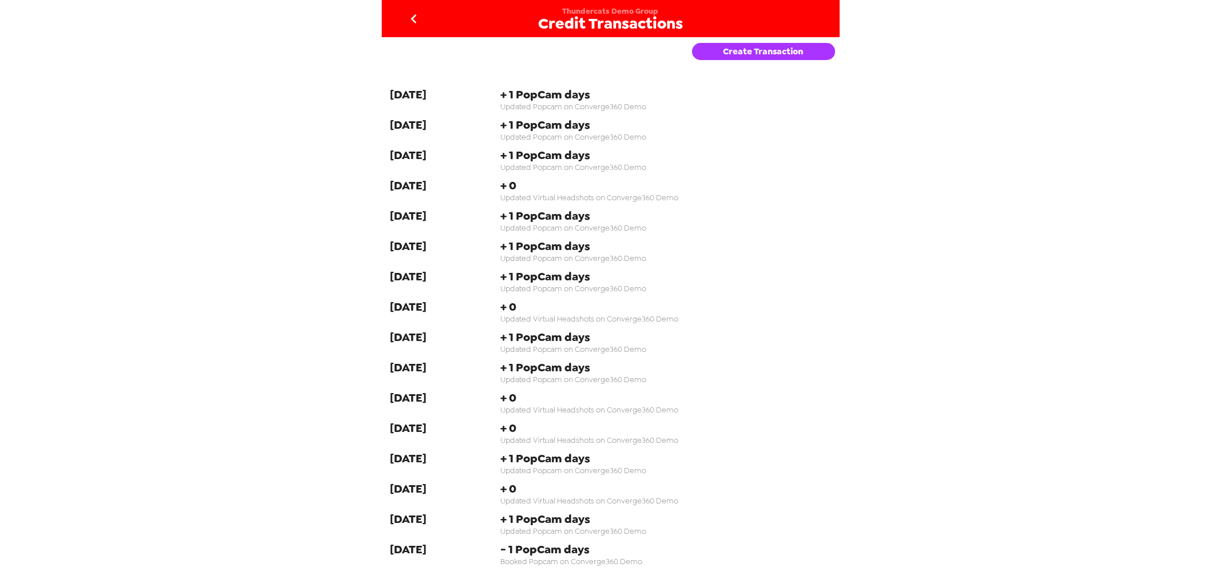
click at [295, 168] on div "Thundercats Demo Group Credit Transactions Create Transaction [DATE] + 1 PopCam…" at bounding box center [610, 289] width 1221 height 579
click at [418, 19] on icon "go back" at bounding box center [414, 19] width 18 height 18
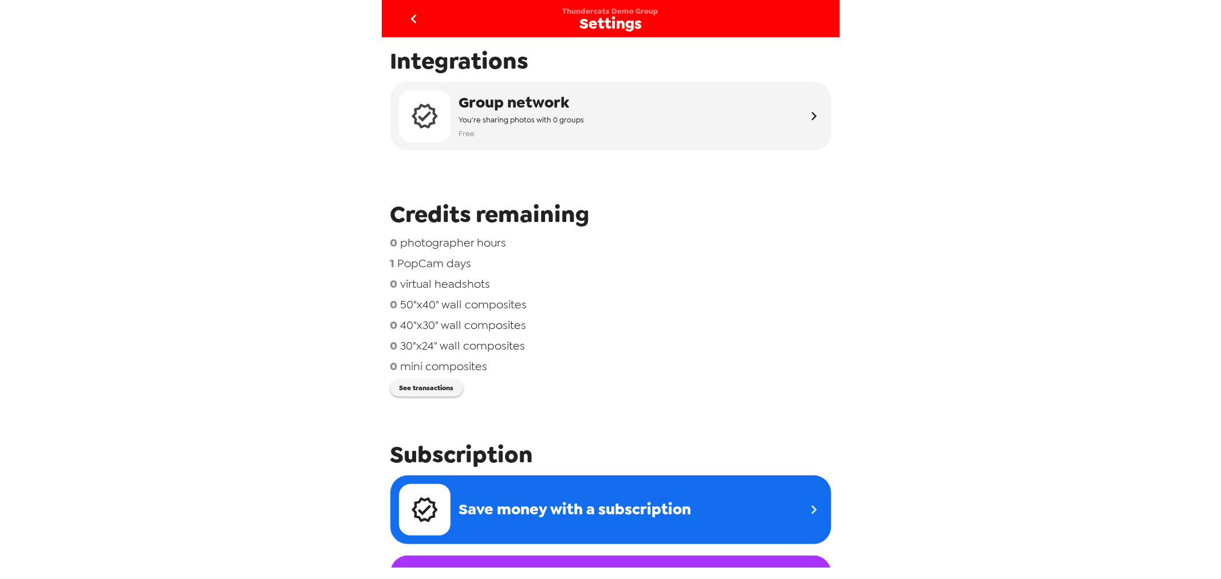
click at [410, 14] on icon "go back" at bounding box center [414, 19] width 18 height 18
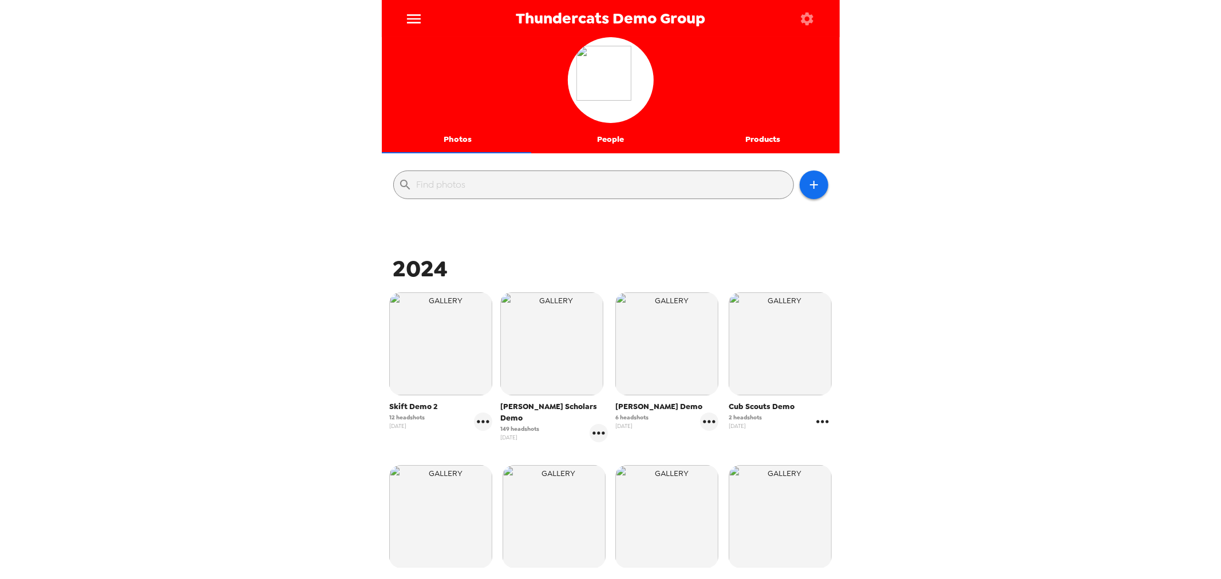
click at [813, 424] on icon "gallery menu" at bounding box center [822, 422] width 18 height 18
click at [826, 444] on icon at bounding box center [821, 446] width 14 height 14
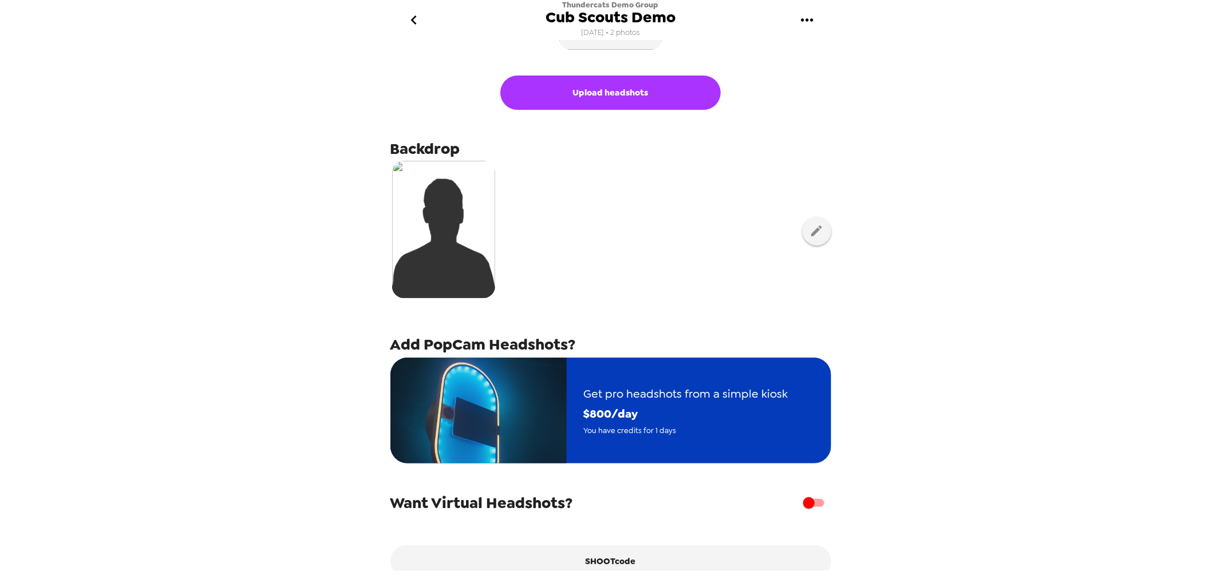
scroll to position [127, 0]
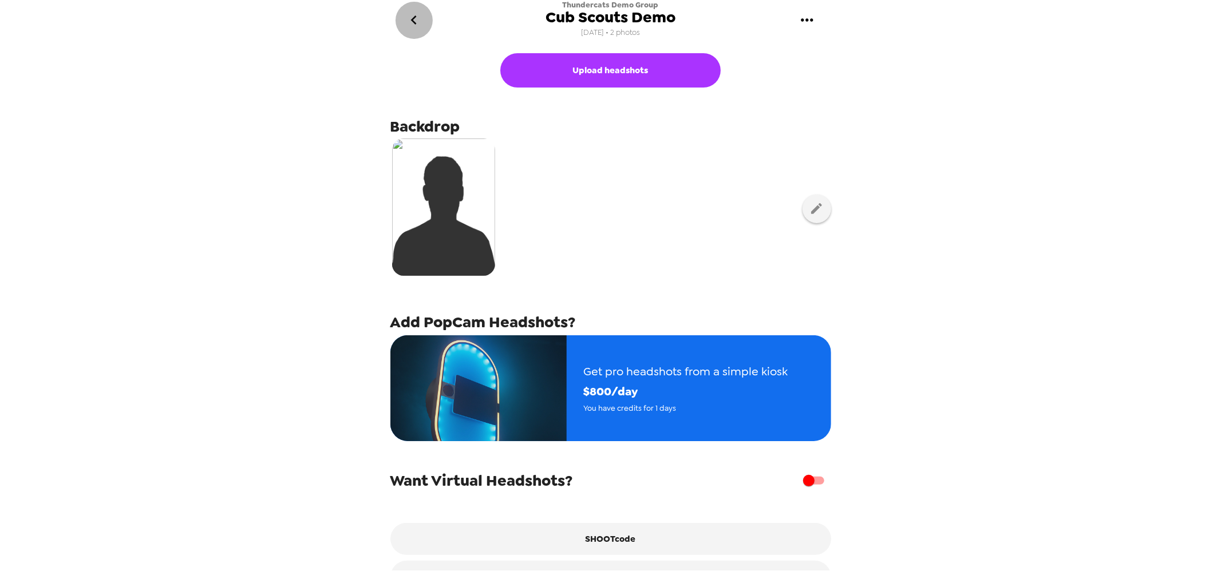
click at [409, 15] on icon "go back" at bounding box center [414, 20] width 18 height 18
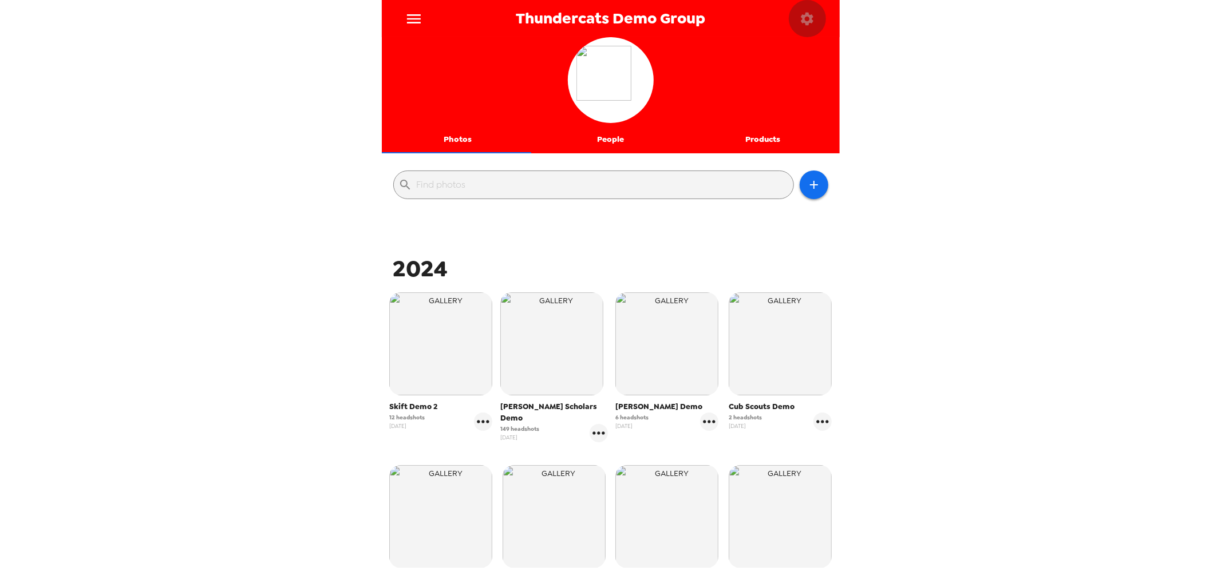
click at [805, 18] on icon "button" at bounding box center [807, 19] width 16 height 16
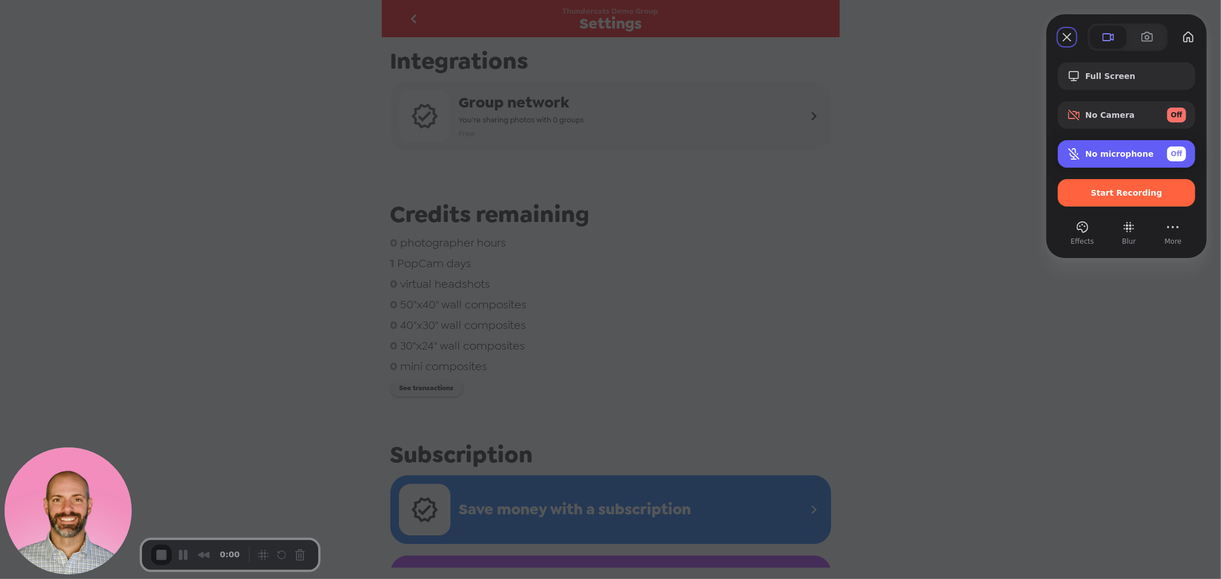
click at [1130, 155] on span "No microphone" at bounding box center [1119, 153] width 69 height 9
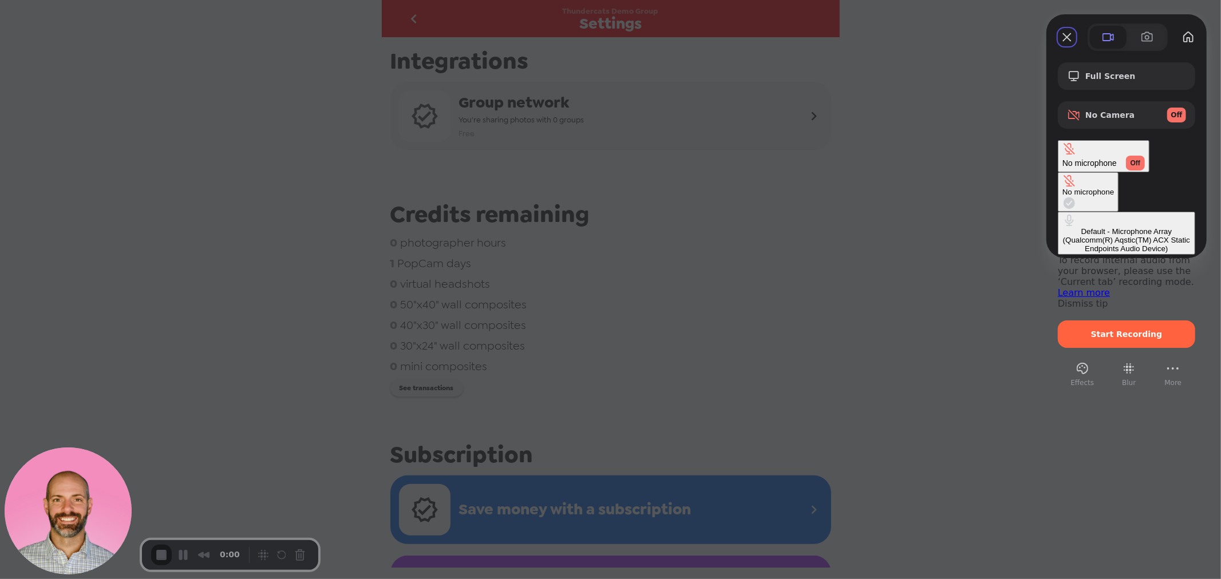
click at [1062, 227] on div "Default - Microphone Array (Qualcomm(R) Aqstic(TM) ACX Static Endpoints Audio D…" at bounding box center [1126, 240] width 128 height 26
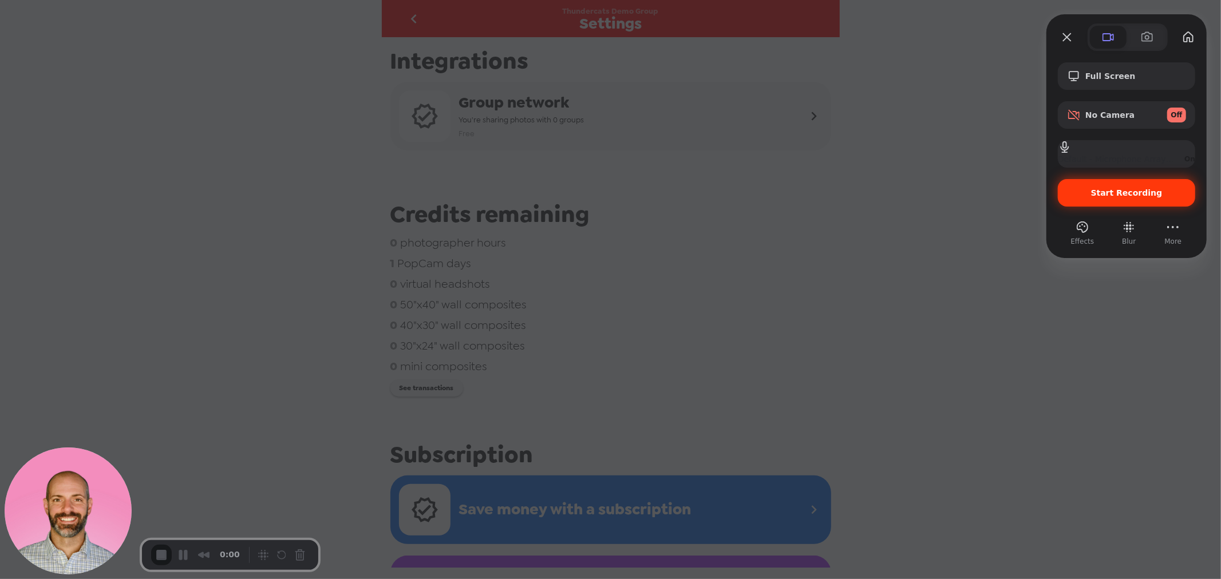
click at [1148, 199] on div "Start Recording" at bounding box center [1126, 192] width 137 height 27
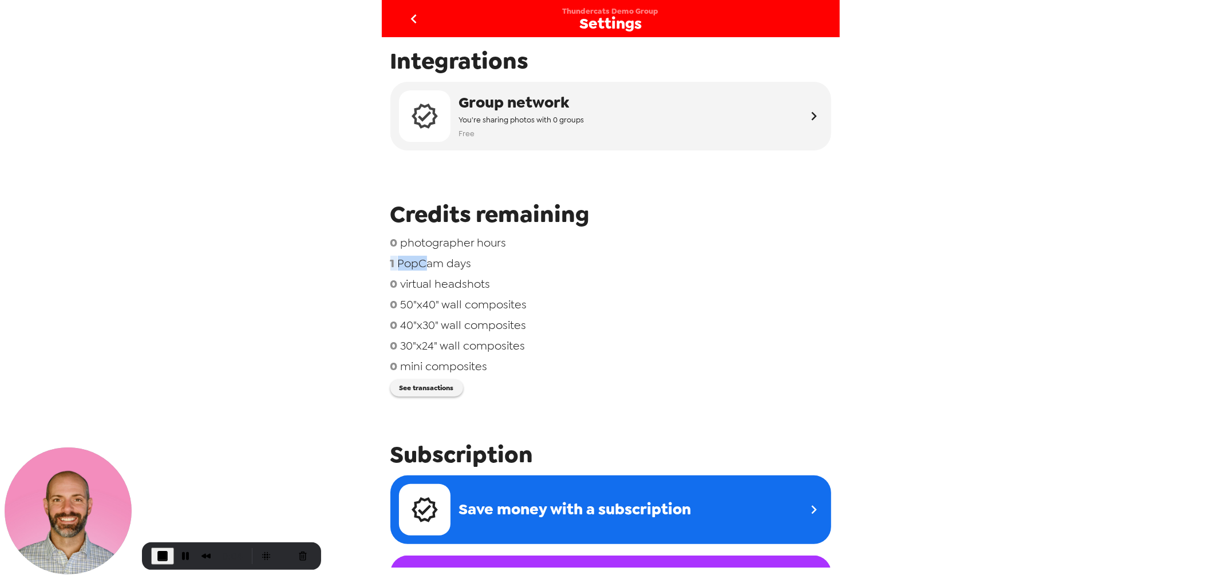
drag, startPoint x: 422, startPoint y: 262, endPoint x: 369, endPoint y: 261, distance: 53.2
click at [367, 261] on div "Thundercats Demo Group Settings Integrations Group network You're sharing photo…" at bounding box center [610, 289] width 1221 height 579
click at [456, 261] on span "PopCam days" at bounding box center [435, 263] width 74 height 15
click at [412, 18] on icon "go back" at bounding box center [414, 18] width 6 height 9
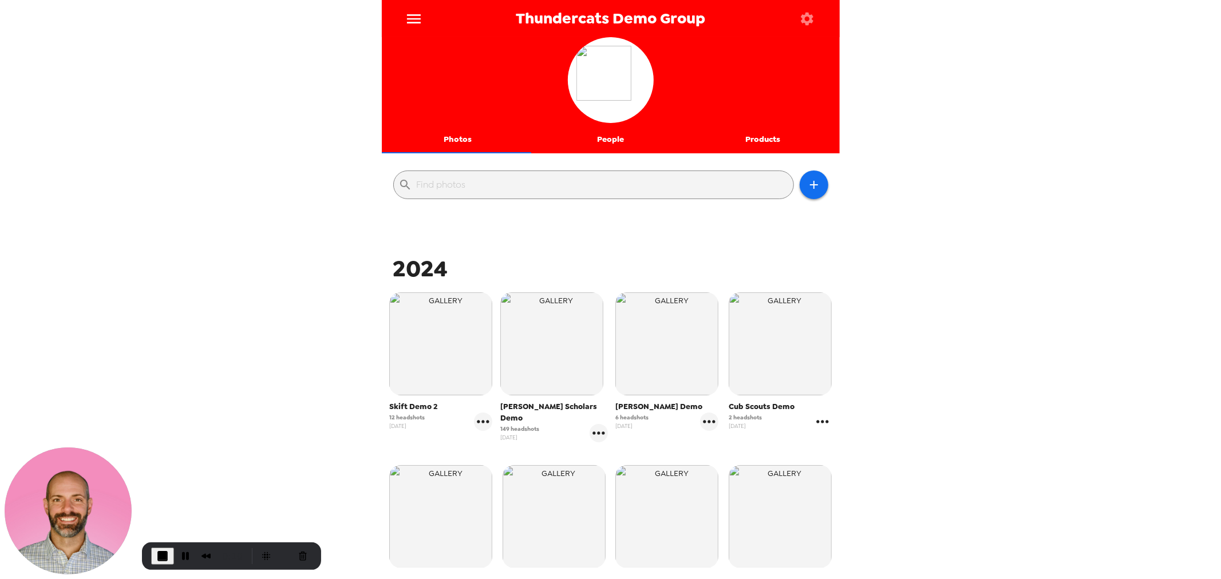
click at [816, 421] on icon "gallery menu" at bounding box center [822, 422] width 18 height 18
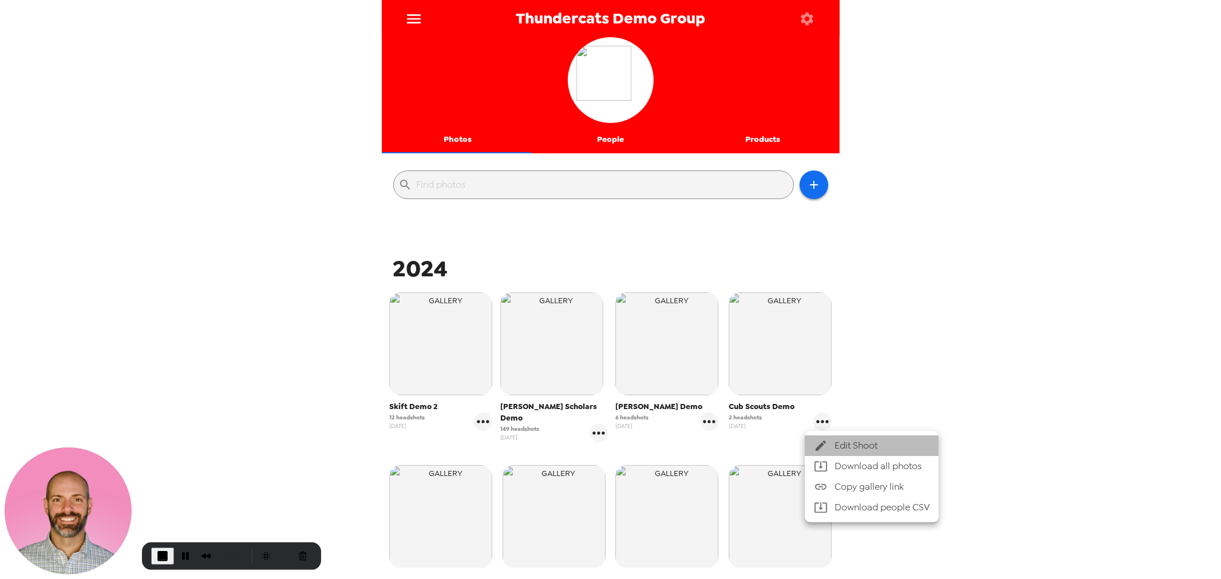
click at [868, 445] on span "Edit Shoot" at bounding box center [882, 446] width 95 height 14
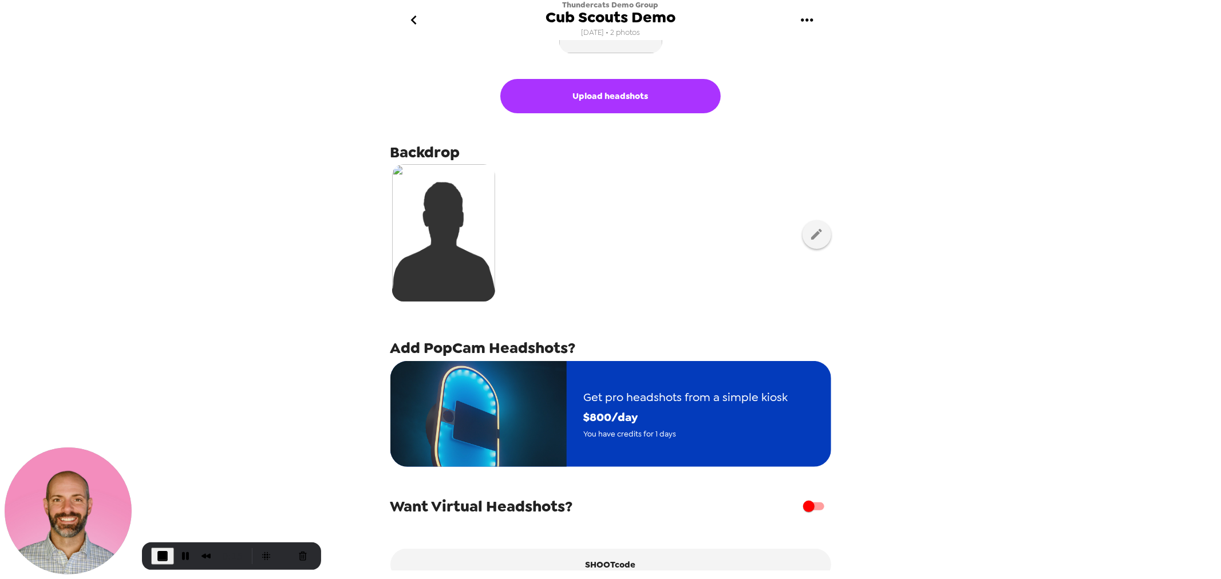
scroll to position [127, 0]
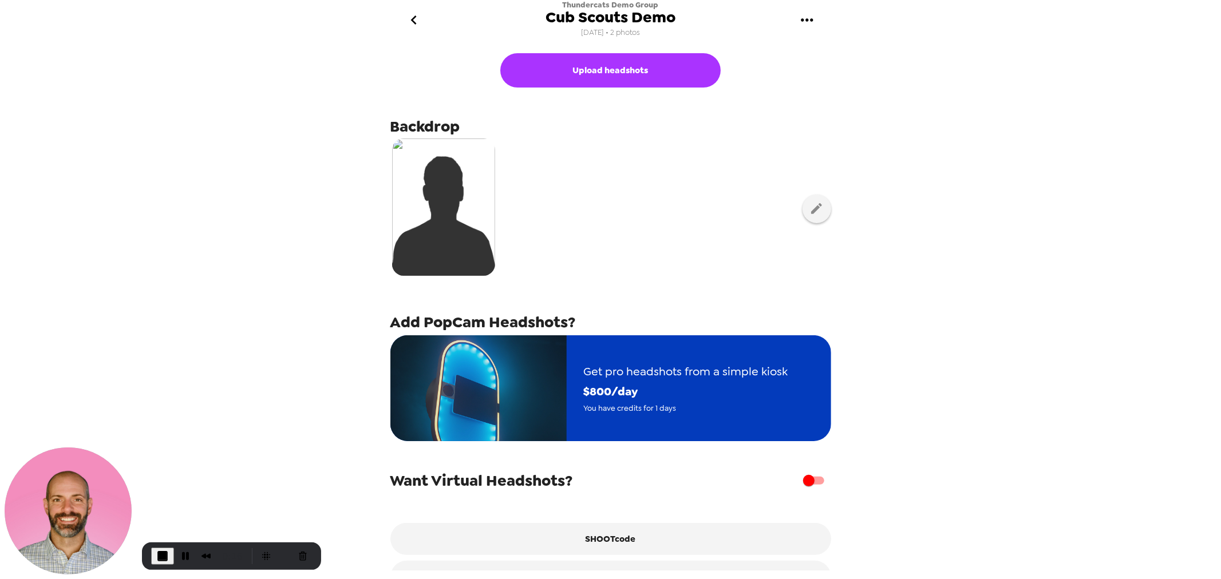
click at [606, 393] on span "$ 800 /day" at bounding box center [686, 392] width 204 height 20
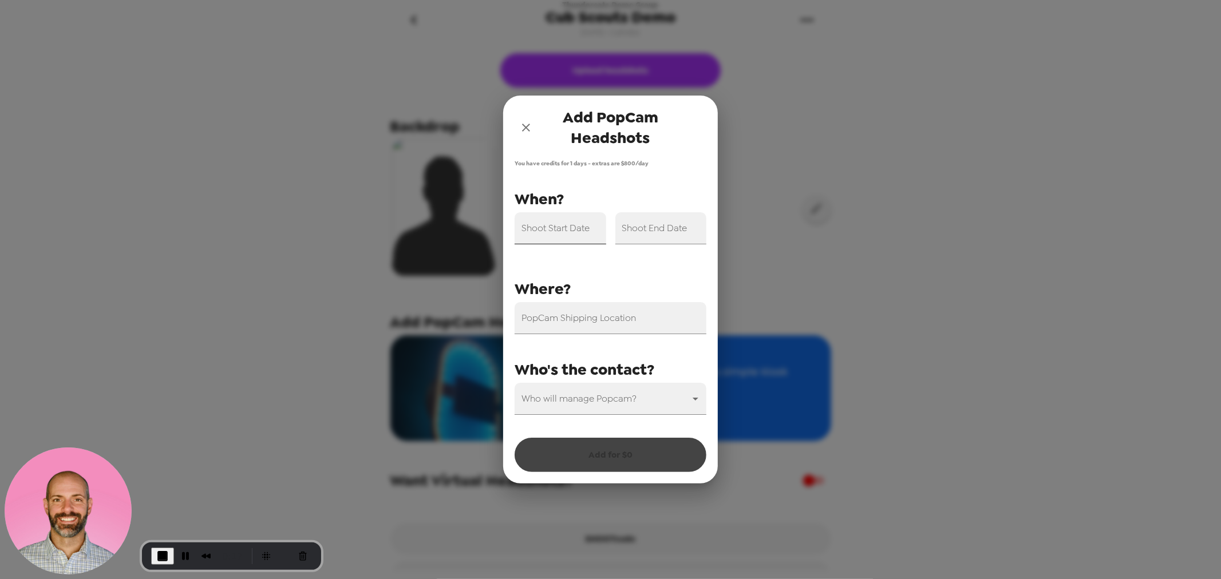
click at [571, 229] on input "Shoot Start Date" at bounding box center [561, 228] width 92 height 32
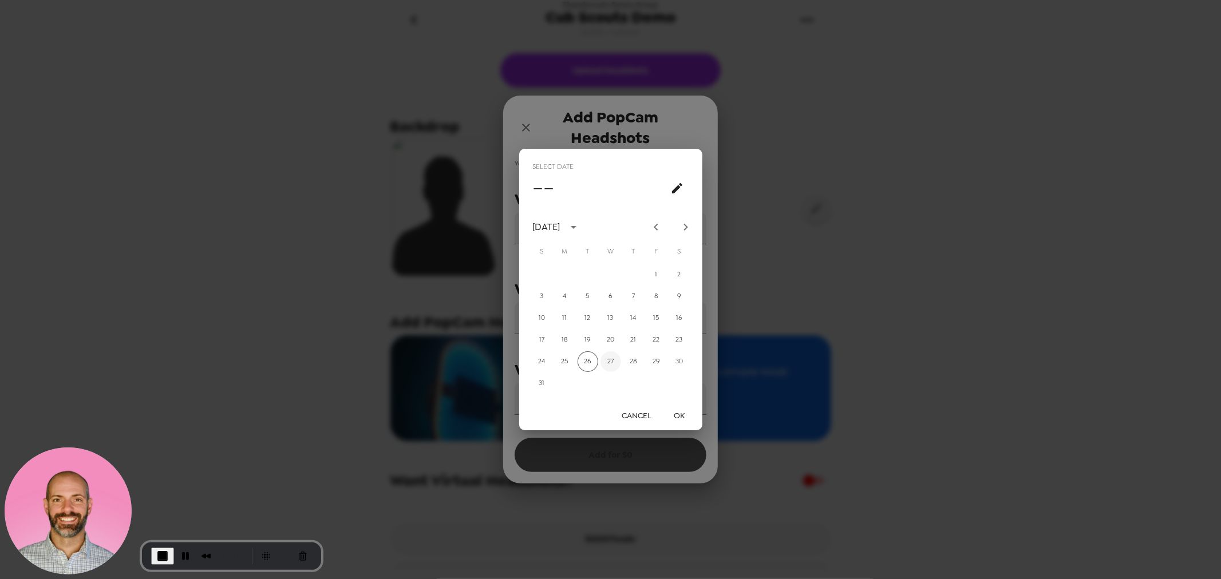
click at [614, 368] on button "27" at bounding box center [610, 361] width 21 height 21
type input "08/27/2025"
drag, startPoint x: 681, startPoint y: 413, endPoint x: 650, endPoint y: 308, distance: 109.9
click at [678, 409] on button "OK" at bounding box center [679, 415] width 37 height 21
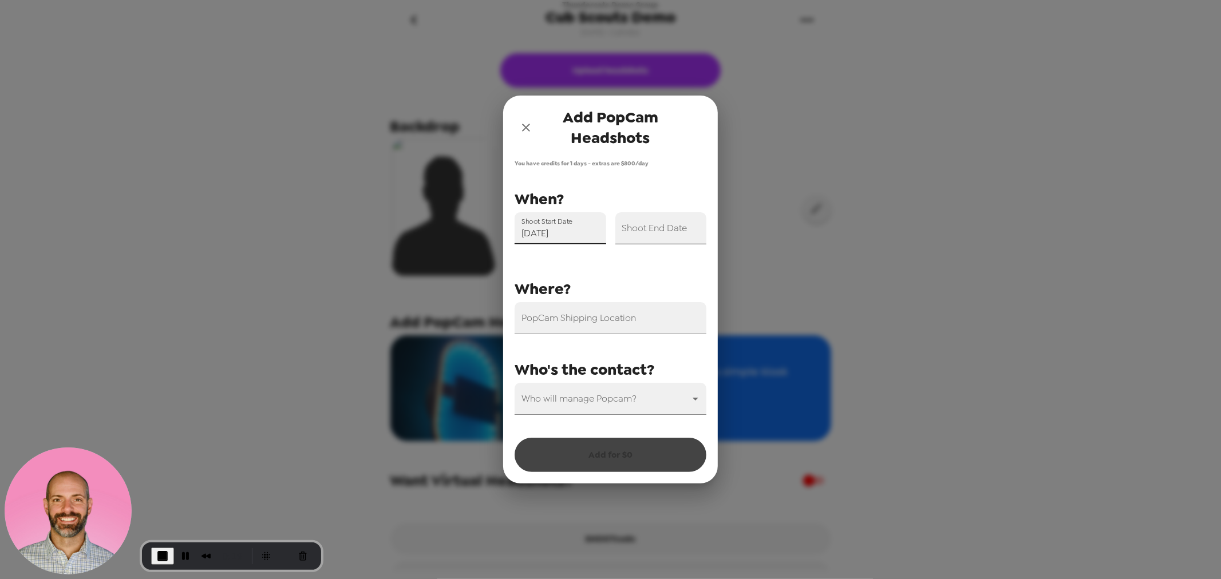
click at [645, 219] on div "Shoot End Date" at bounding box center [661, 228] width 92 height 32
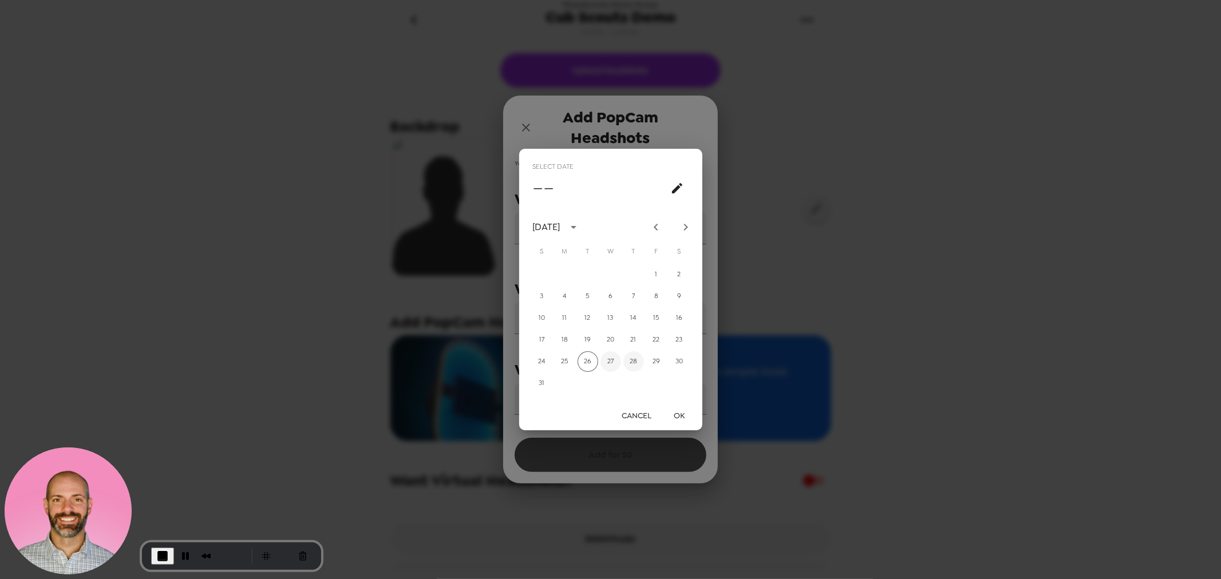
click at [610, 361] on button "27" at bounding box center [610, 361] width 21 height 21
type input "08/27/2025"
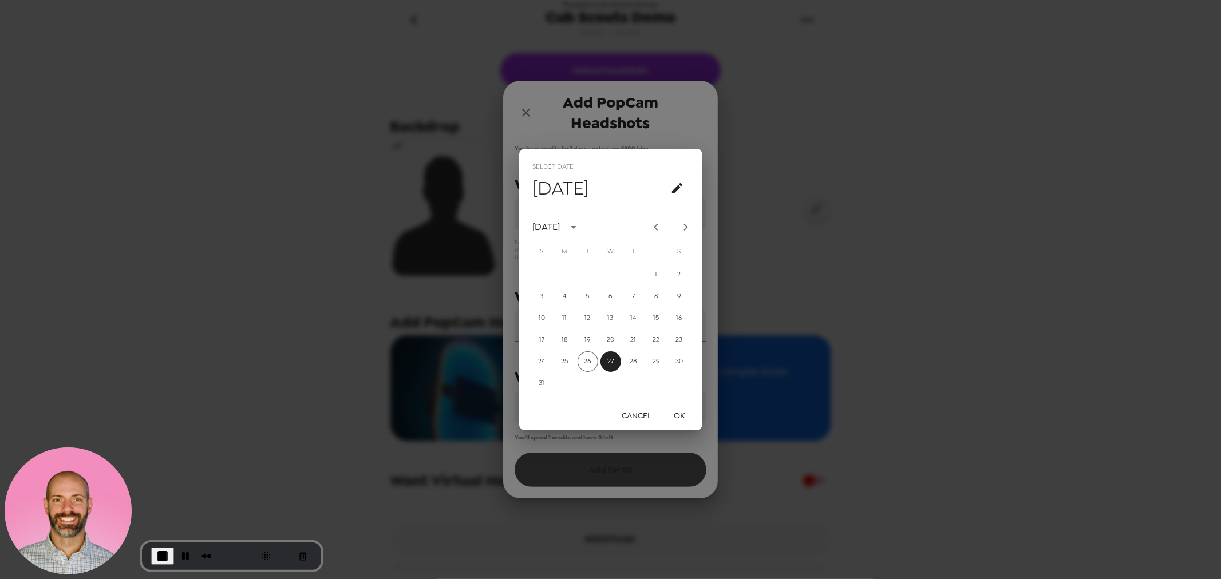
click at [685, 411] on button "OK" at bounding box center [679, 415] width 37 height 21
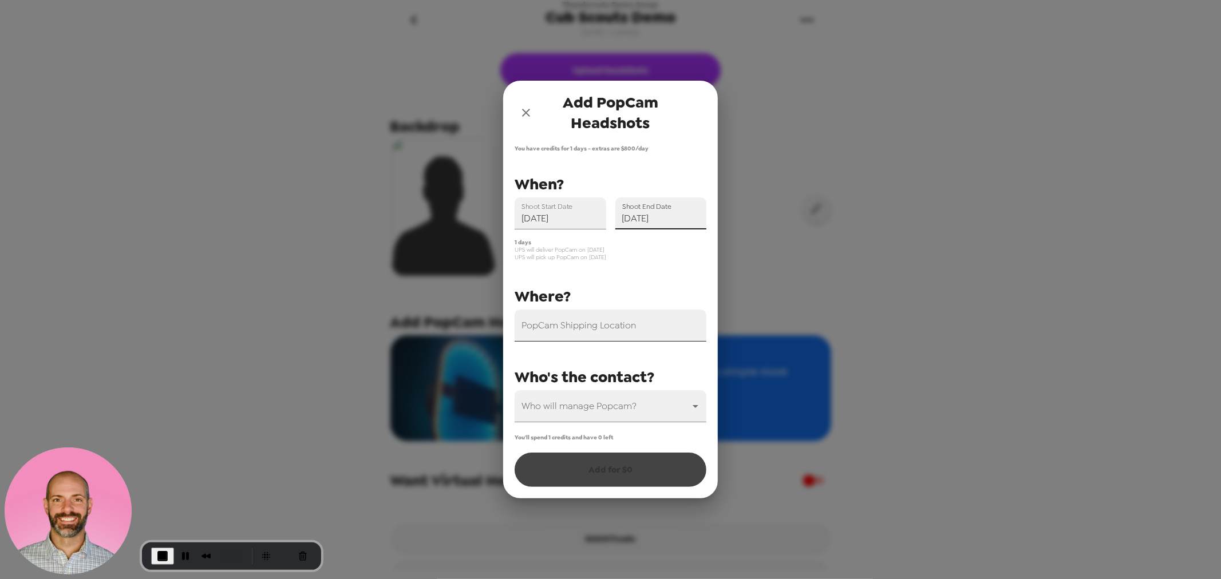
click at [598, 324] on div "PopCam Shipping Location" at bounding box center [611, 326] width 192 height 32
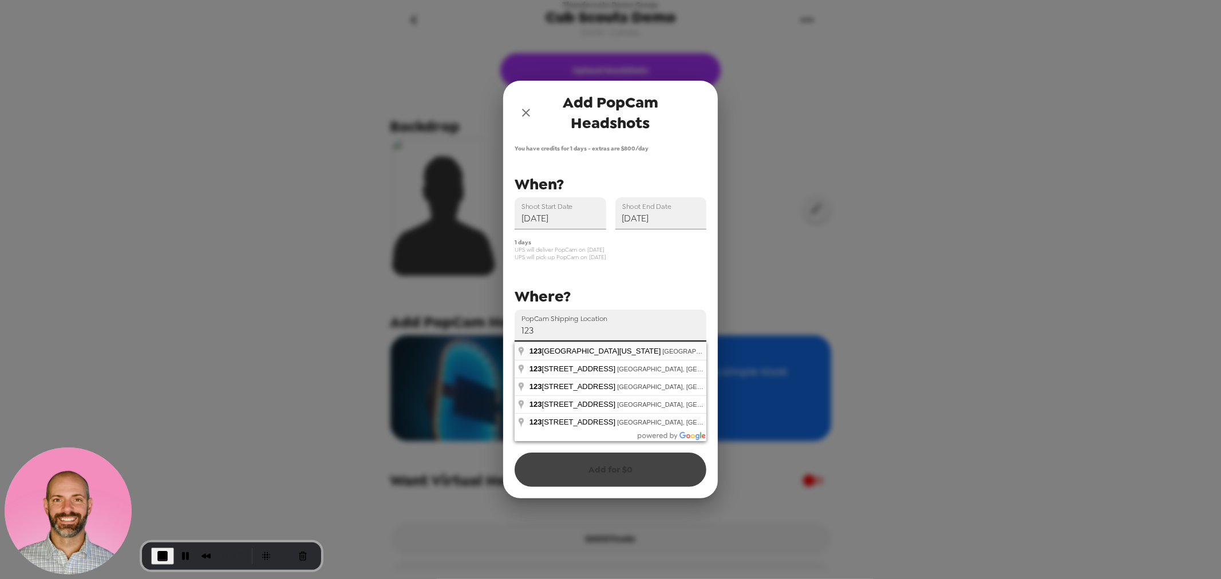
type input "123 West Louisiana Street, Indianapolis, IN, USA"
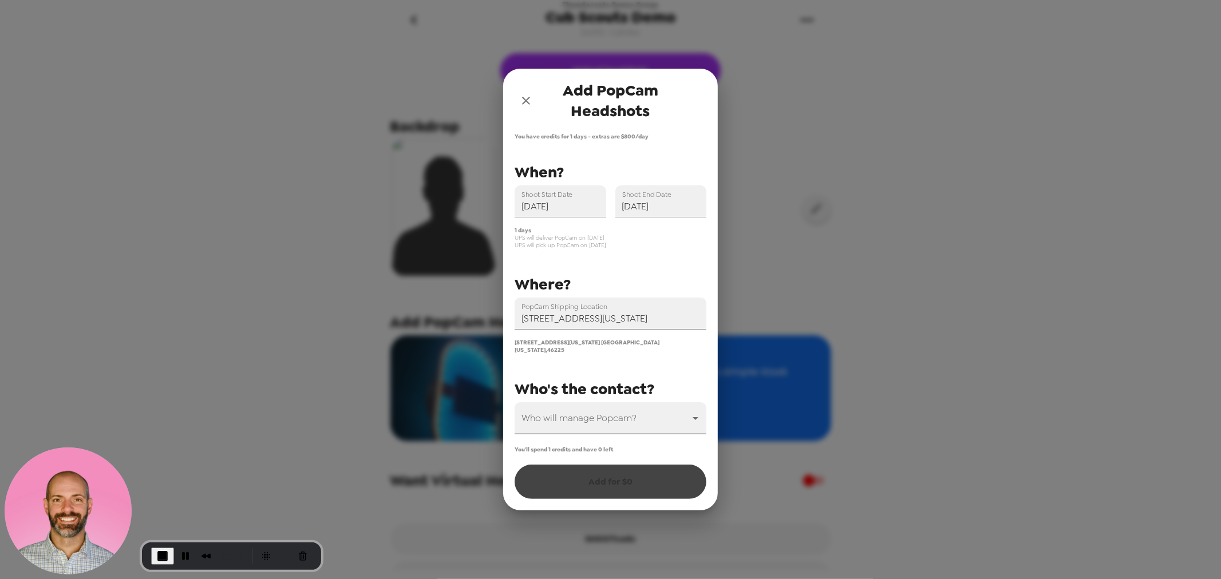
click at [598, 418] on body "Thundercats Demo Group Cub Scouts Demo 11/11/24 • 2 photos Upload headshots Bac…" at bounding box center [610, 289] width 1221 height 579
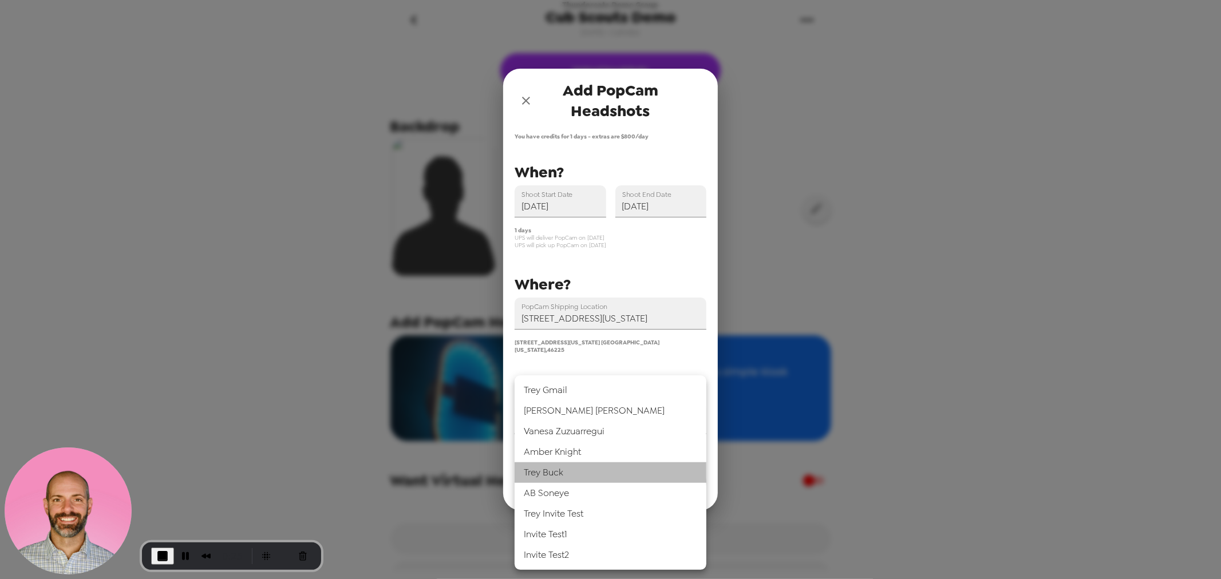
click at [590, 476] on li "Trey Buck" at bounding box center [611, 472] width 192 height 21
type input "31546"
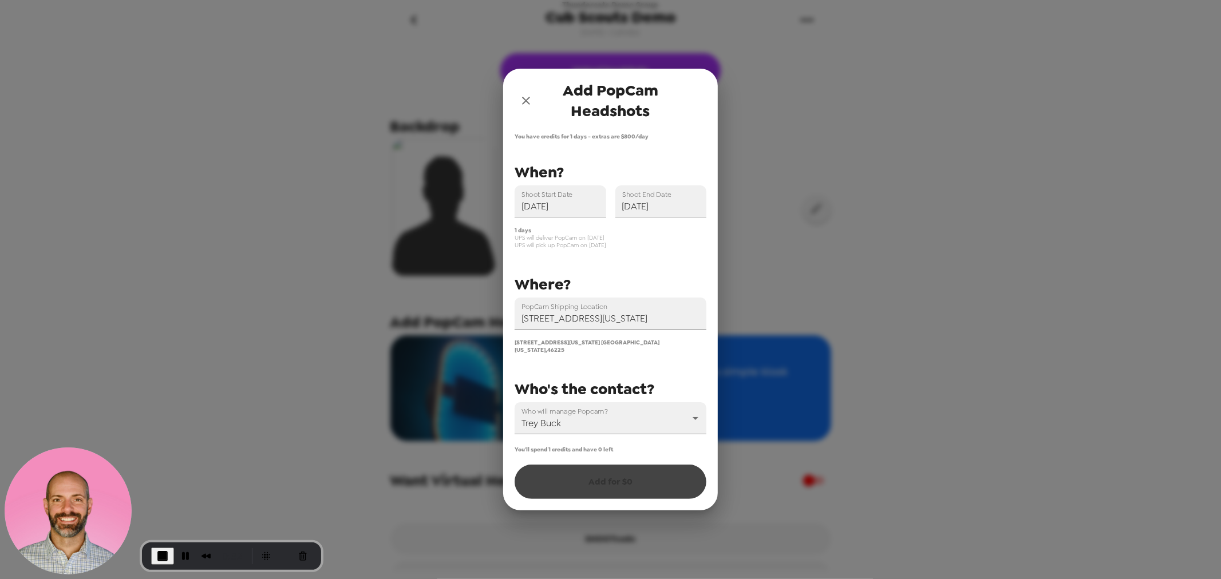
click at [611, 476] on div "You'll spend 1 credits and have 0 left Add for $ 0" at bounding box center [611, 472] width 192 height 53
click at [610, 476] on div "You'll spend 1 credits and have 0 left Add for $ 0" at bounding box center [611, 472] width 192 height 53
click at [610, 474] on div "You'll spend 1 credits and have 0 left Add for $ 0" at bounding box center [611, 472] width 192 height 53
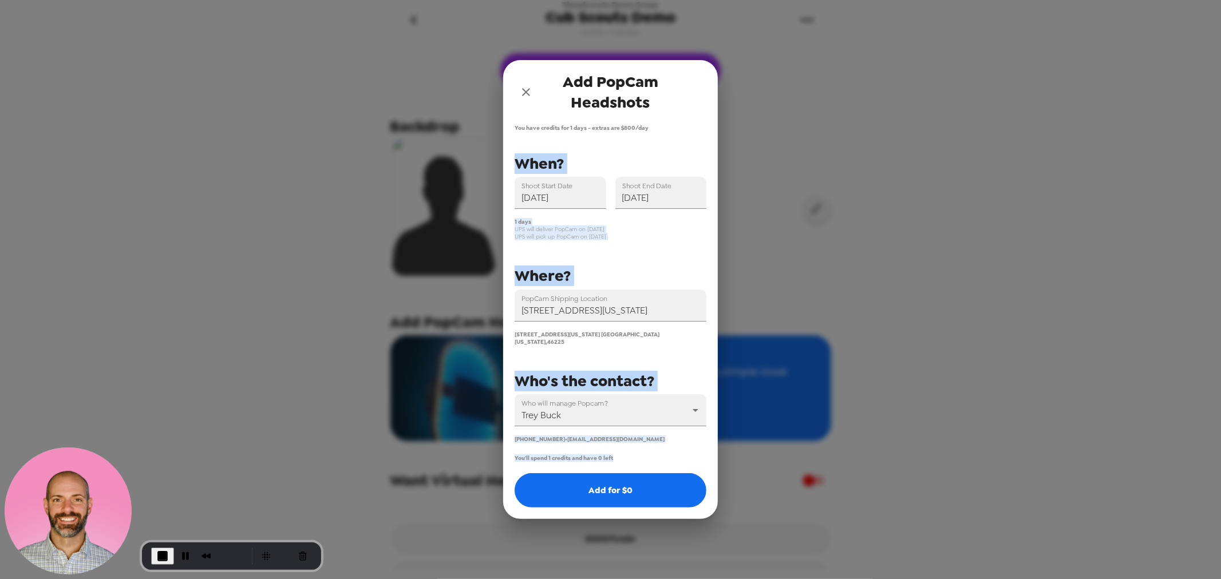
drag, startPoint x: 531, startPoint y: 435, endPoint x: 634, endPoint y: 450, distance: 103.5
click at [634, 450] on div "You have credits for 1 days - extras are $ 800 /day PopCam Shipping Location 12…" at bounding box center [610, 321] width 215 height 395
click at [618, 454] on div "You'll spend 1 credits and have 0 left Add for $ 0" at bounding box center [611, 480] width 192 height 53
click at [607, 454] on span "You'll spend 1 credits and have 0 left" at bounding box center [564, 457] width 98 height 7
click at [603, 458] on div "You'll spend 1 credits and have 0 left Add for $ 0" at bounding box center [611, 480] width 192 height 53
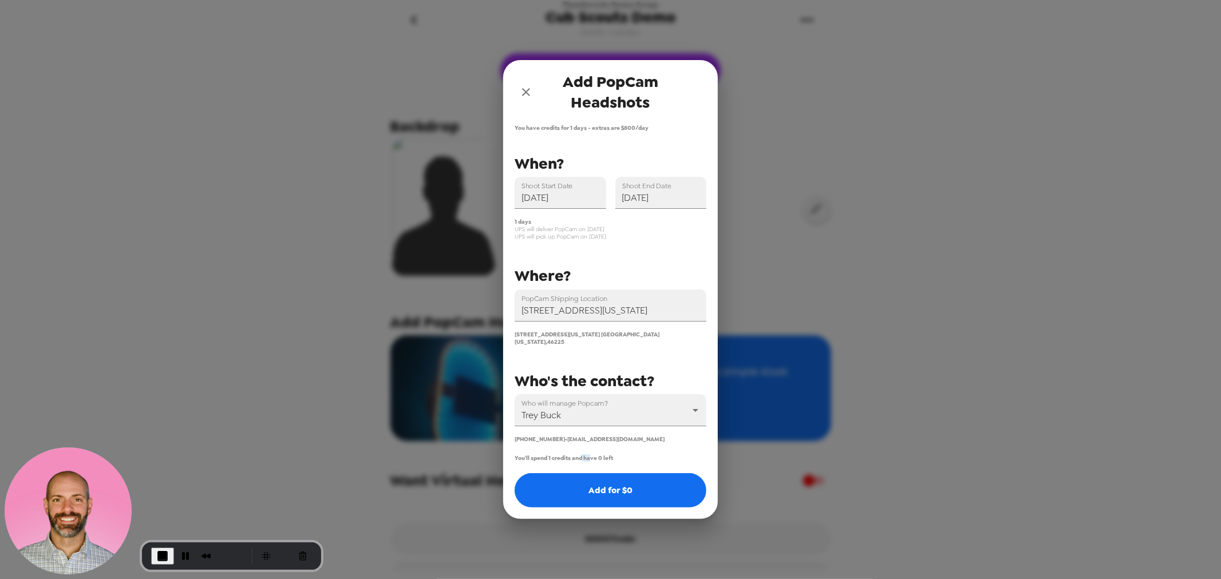
click at [585, 450] on div "You have credits for 1 days - extras are $ 800 /day PopCam Shipping Location 12…" at bounding box center [610, 321] width 215 height 395
click at [587, 454] on span "You'll spend 1 credits and have 0 left" at bounding box center [564, 457] width 98 height 7
click at [604, 466] on div "You'll spend 1 credits and have 0 left Add for $ 0" at bounding box center [611, 480] width 192 height 53
drag, startPoint x: 533, startPoint y: 450, endPoint x: 583, endPoint y: 449, distance: 49.8
click at [577, 449] on div "You have credits for 1 days - extras are $ 800 /day PopCam Shipping Location 12…" at bounding box center [610, 321] width 215 height 395
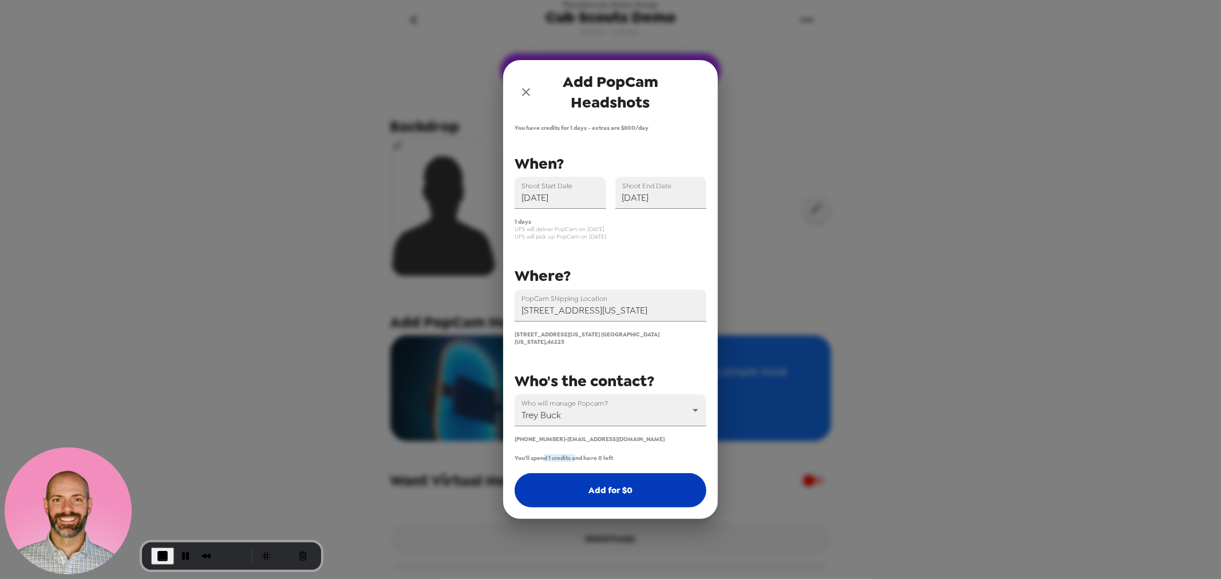
click at [619, 478] on button "Add for $ 0" at bounding box center [611, 490] width 192 height 34
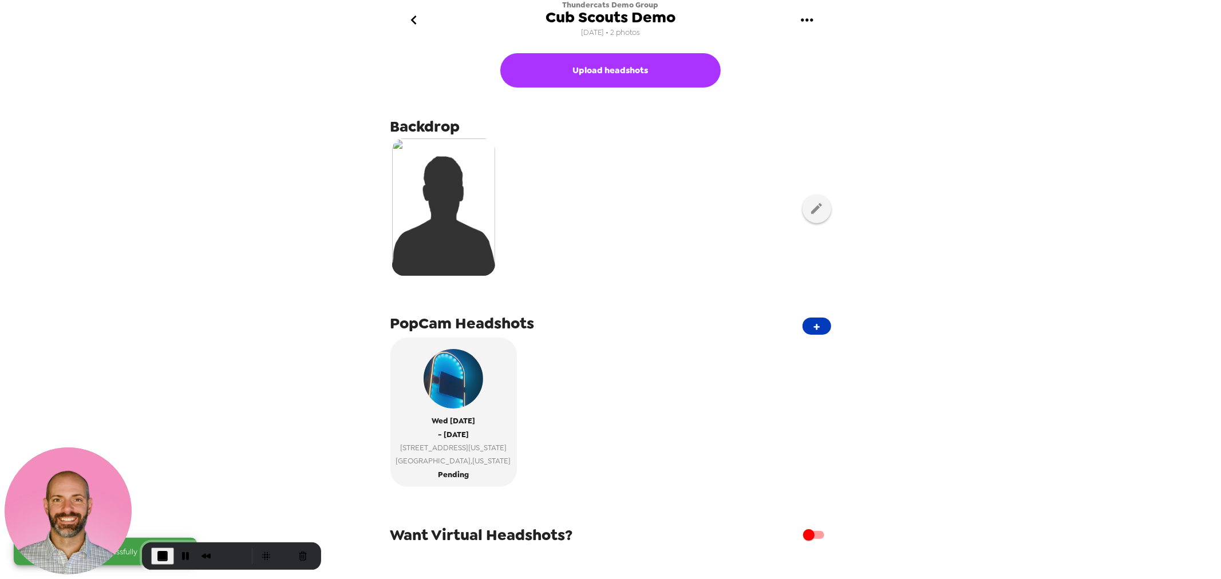
click at [811, 329] on button "+" at bounding box center [816, 326] width 29 height 17
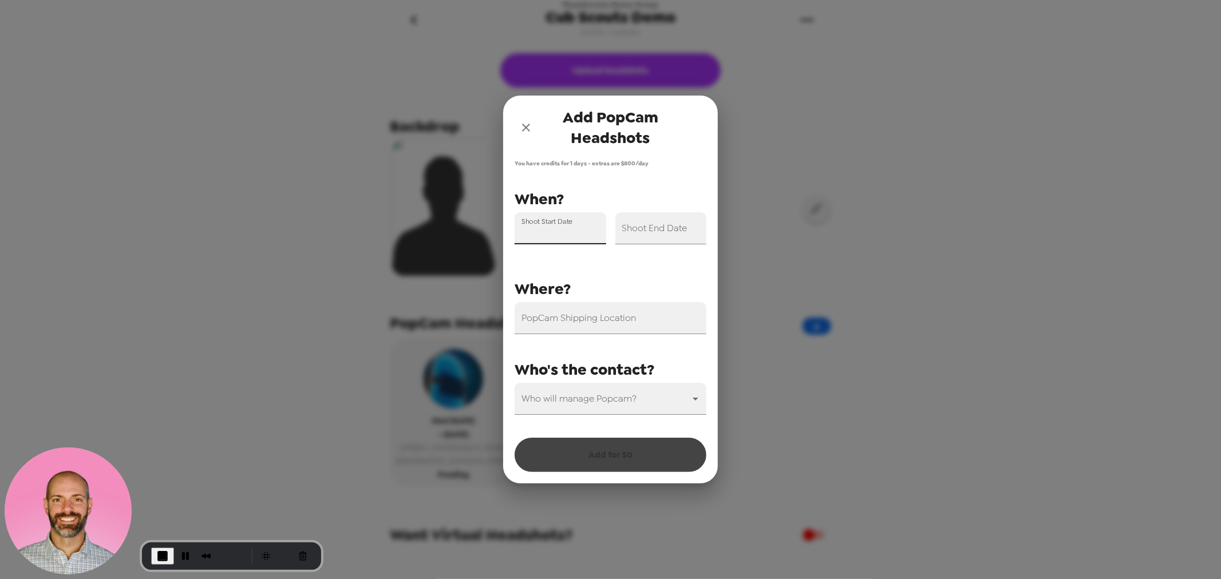
click at [557, 230] on div "Shoot Start Date" at bounding box center [561, 228] width 92 height 32
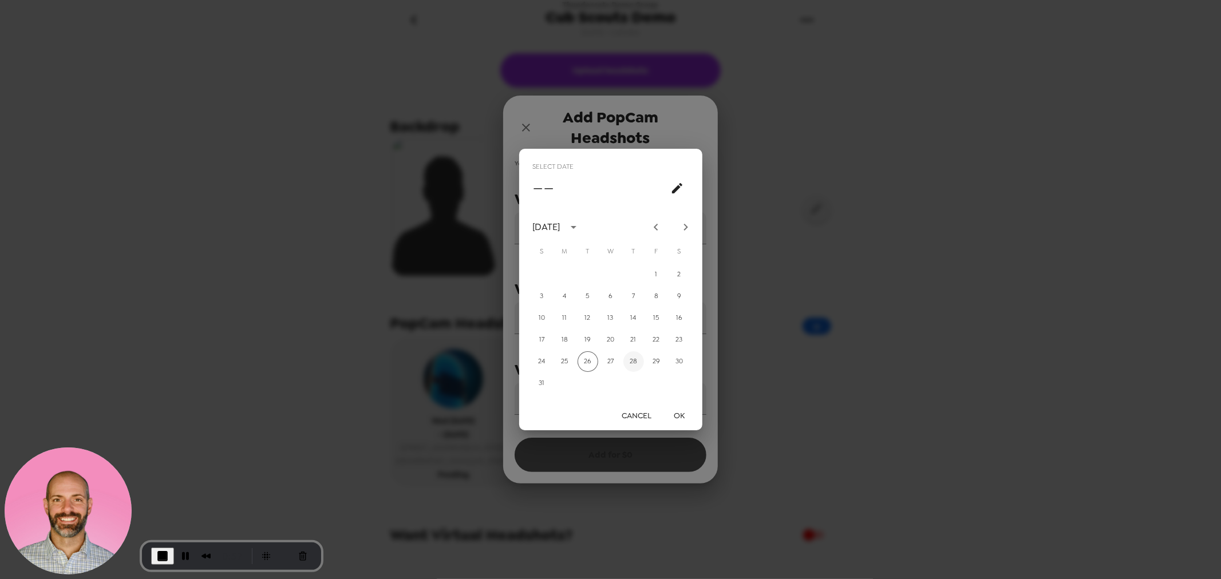
drag, startPoint x: 634, startPoint y: 361, endPoint x: 648, endPoint y: 372, distance: 18.3
click at [636, 361] on button "28" at bounding box center [633, 361] width 21 height 21
click at [674, 410] on button "OK" at bounding box center [679, 415] width 37 height 21
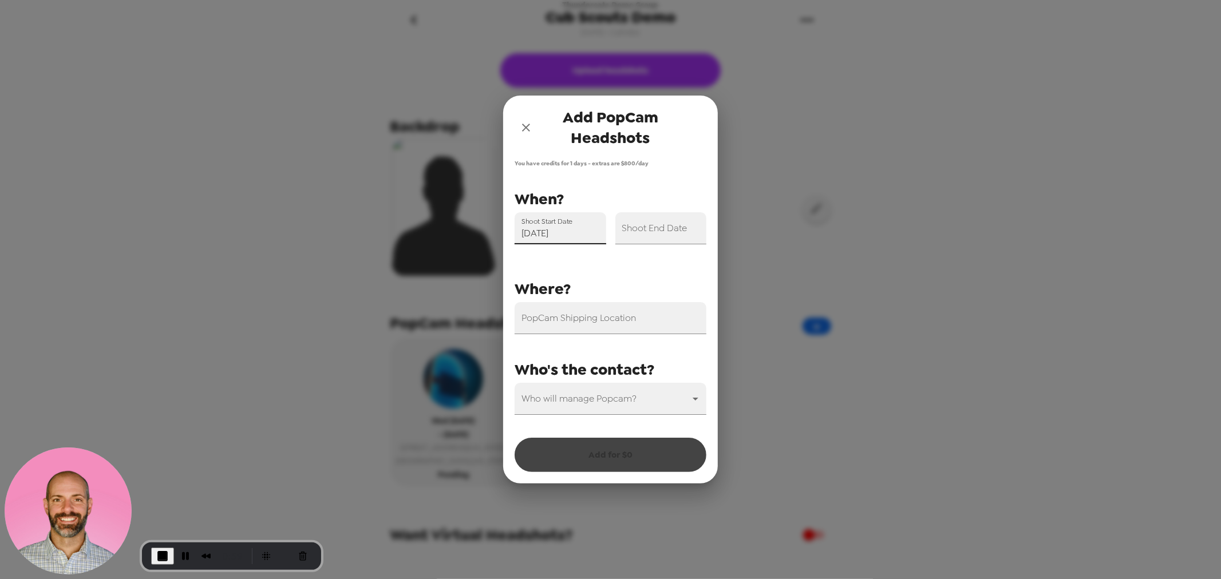
click at [580, 230] on input "08/28/2025" at bounding box center [561, 228] width 92 height 32
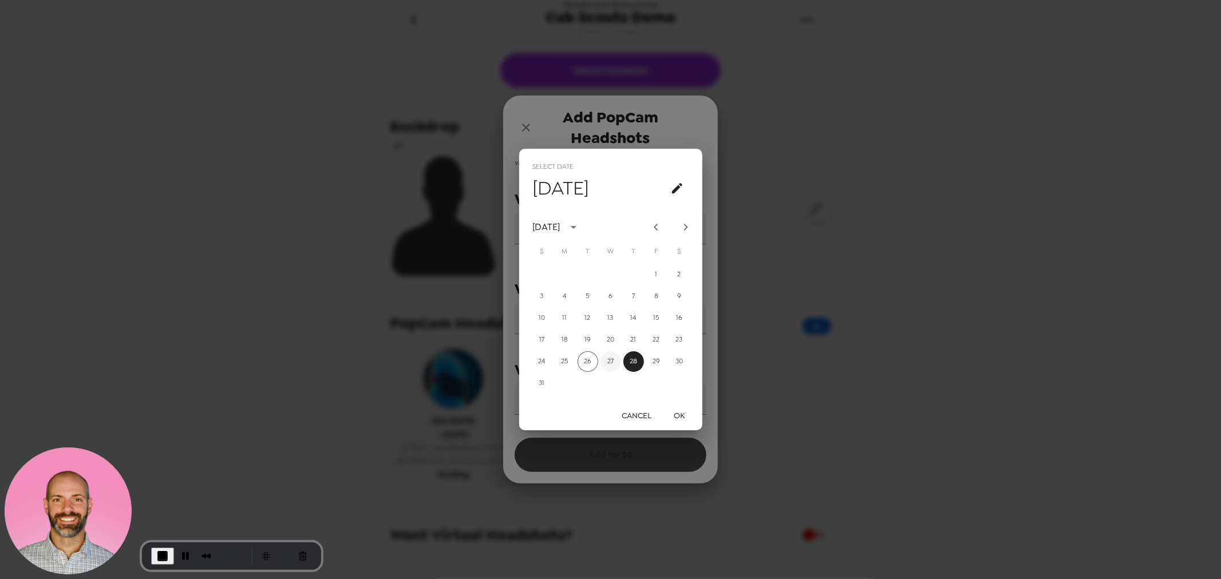
click at [610, 359] on button "27" at bounding box center [610, 361] width 21 height 21
type input "08/27/2025"
click at [684, 413] on button "OK" at bounding box center [679, 415] width 37 height 21
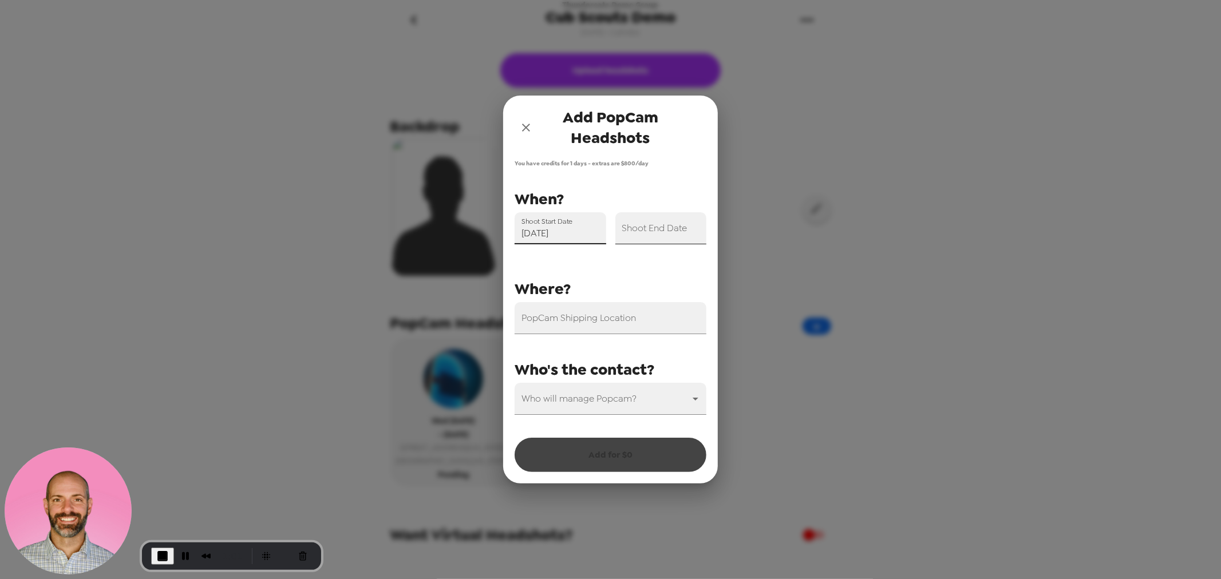
click at [647, 232] on input "Shoot End Date" at bounding box center [661, 228] width 92 height 32
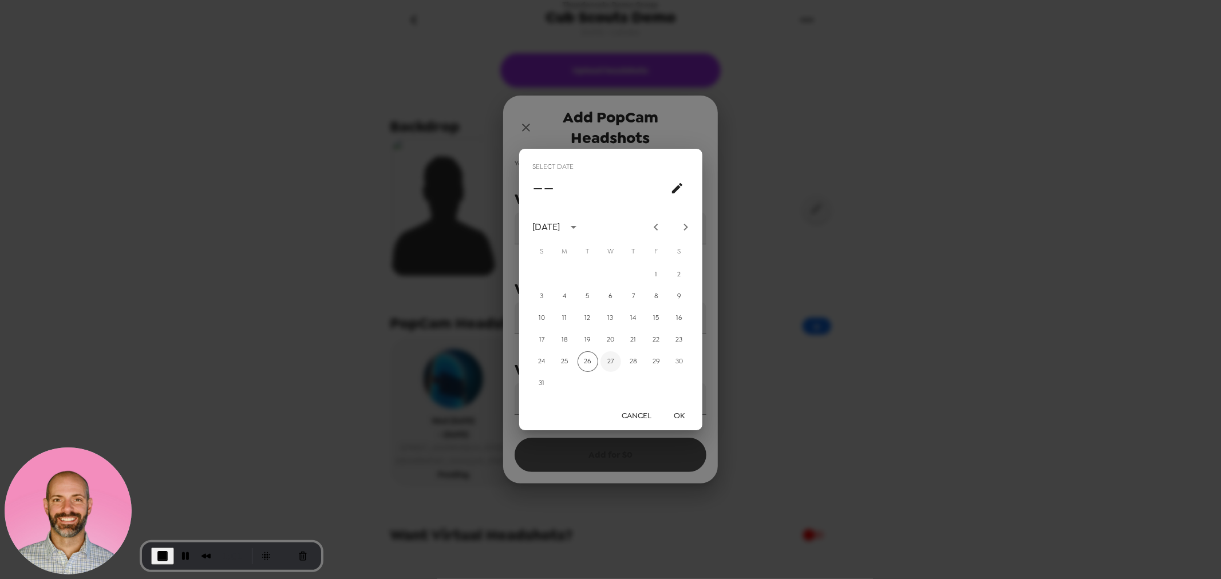
drag, startPoint x: 610, startPoint y: 363, endPoint x: 639, endPoint y: 386, distance: 36.3
click at [612, 364] on button "27" at bounding box center [610, 361] width 21 height 21
type input "08/27/2025"
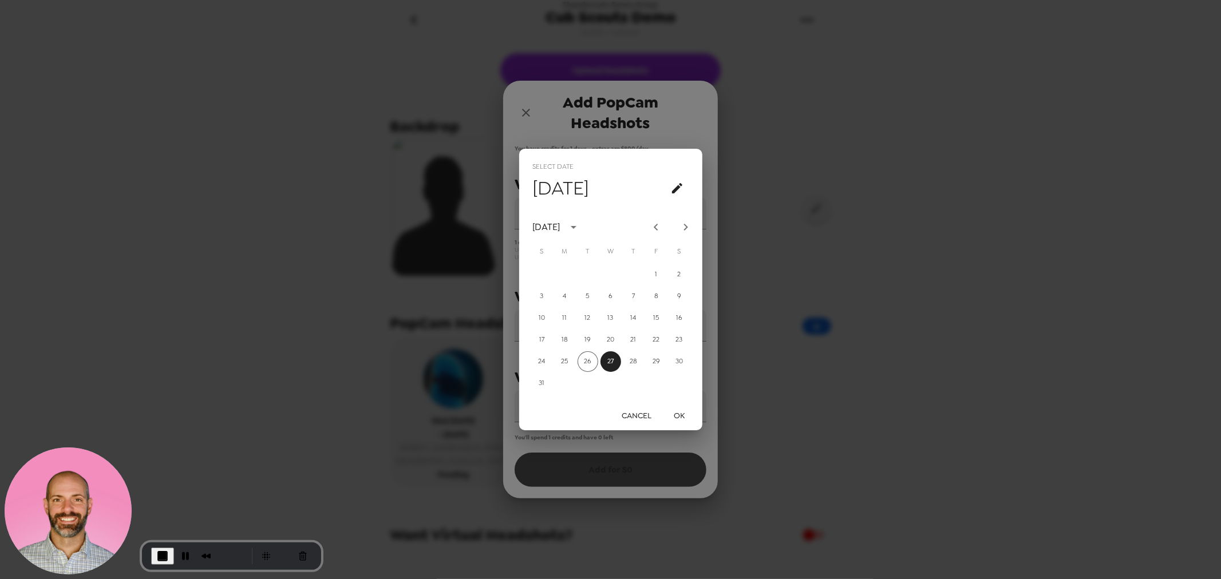
click at [682, 414] on button "OK" at bounding box center [679, 415] width 37 height 21
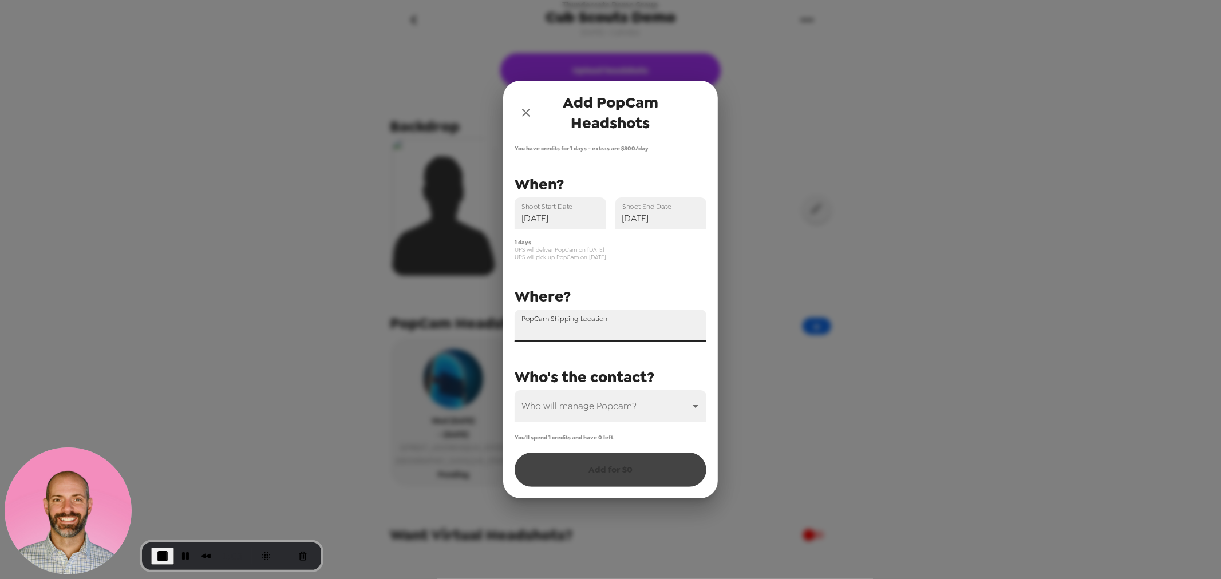
click at [567, 325] on div "PopCam Shipping Location" at bounding box center [611, 326] width 192 height 32
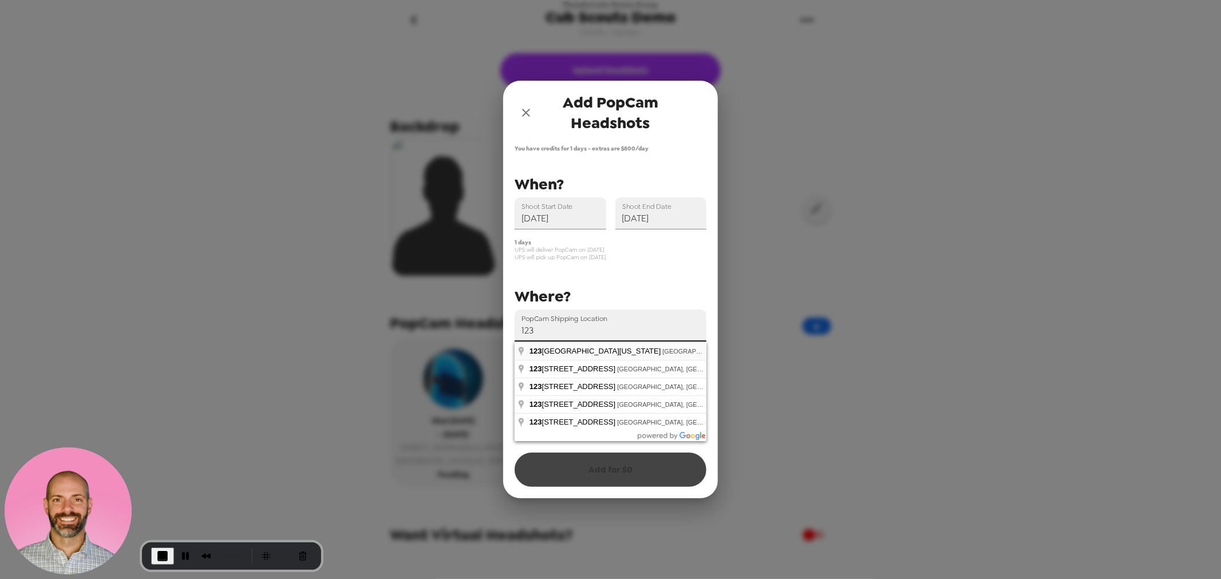
type input "123 West Louisiana Street, Indianapolis, IN, USA"
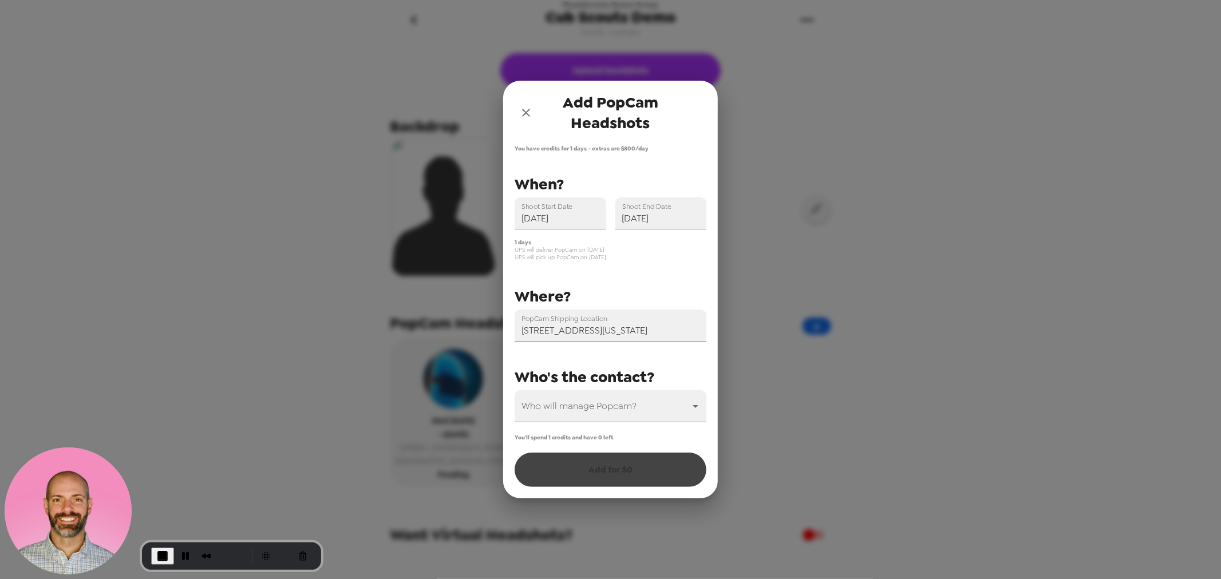
drag, startPoint x: 592, startPoint y: 350, endPoint x: 587, endPoint y: 381, distance: 31.3
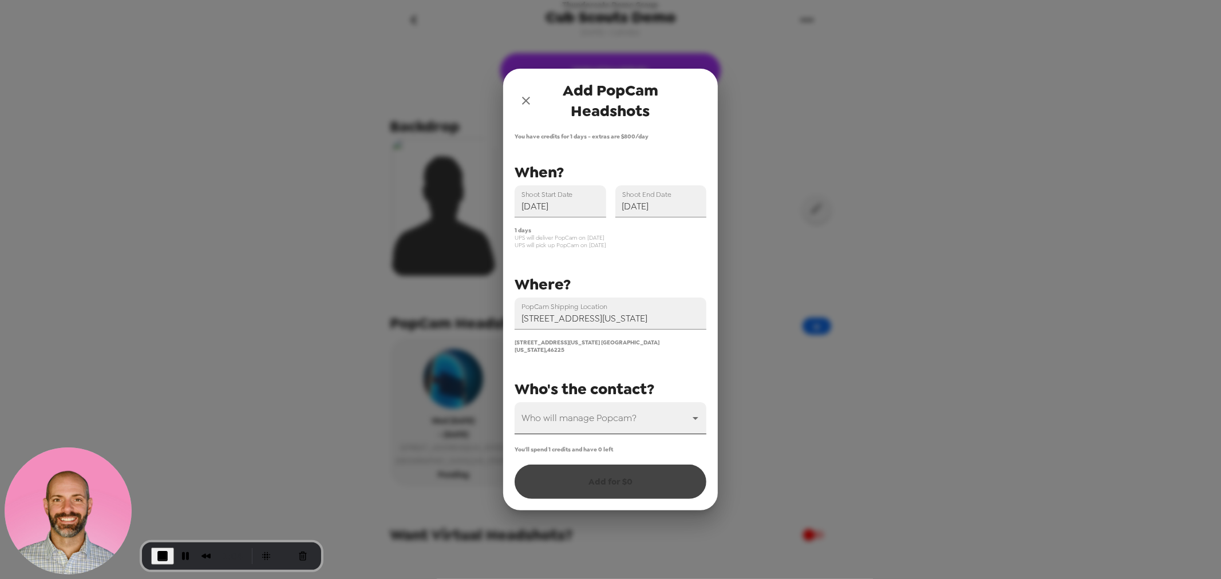
click at [587, 422] on body "Thundercats Demo Group Cub Scouts Demo 11/11/24 • 2 photos Upload headshots Bac…" at bounding box center [610, 289] width 1221 height 579
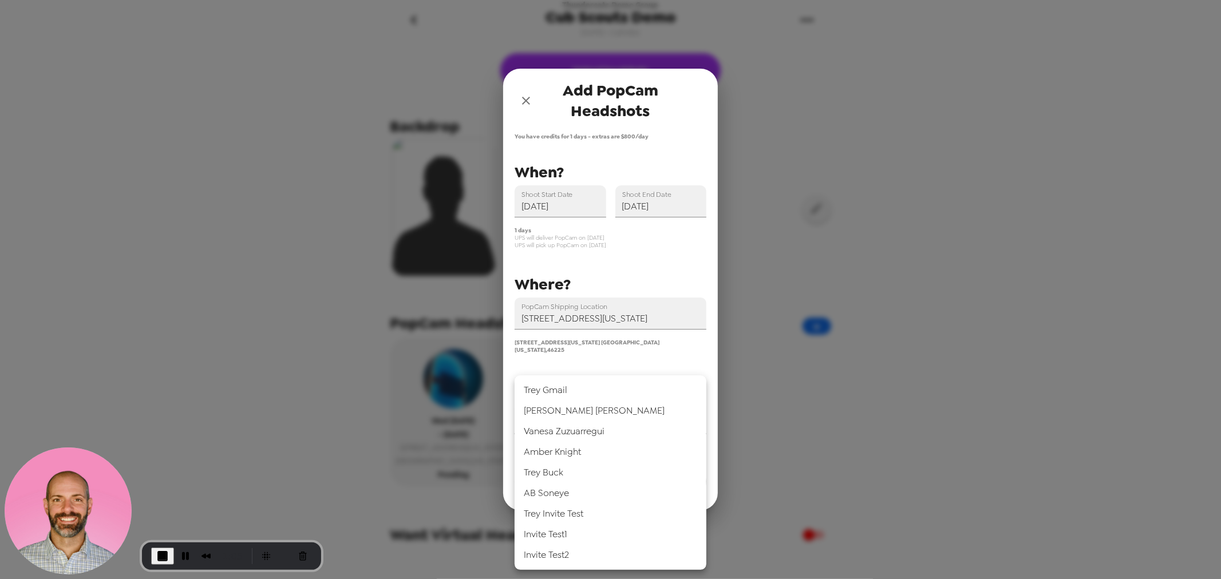
click at [587, 472] on li "Trey Buck" at bounding box center [611, 472] width 192 height 21
type input "31546"
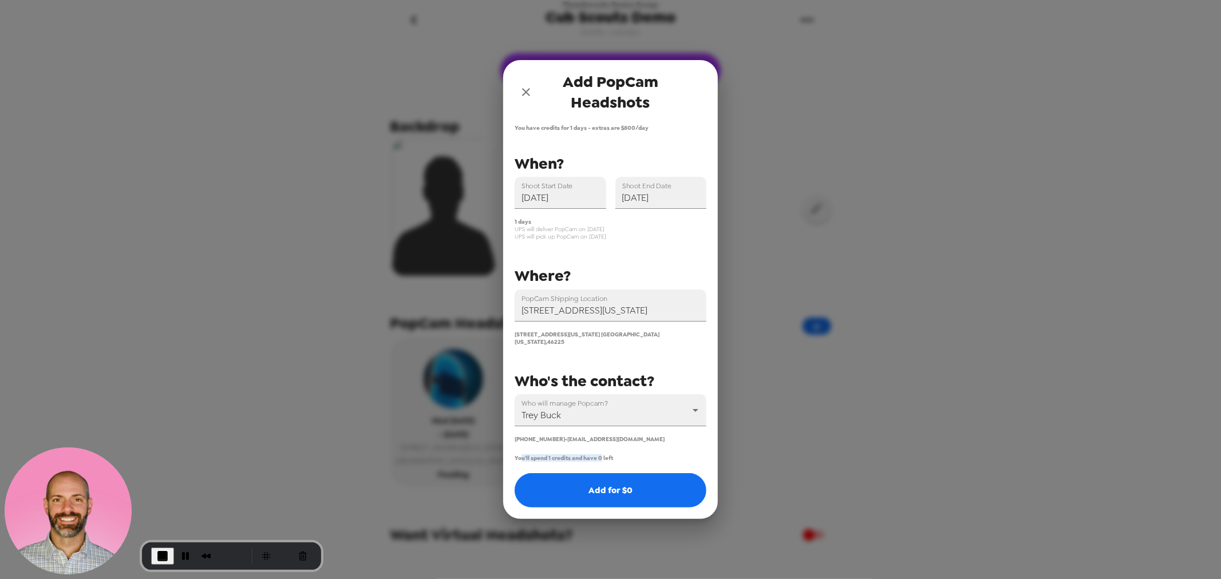
drag, startPoint x: 521, startPoint y: 457, endPoint x: 604, endPoint y: 457, distance: 83.0
click at [604, 457] on span "You'll spend 1 credits and have 0 left" at bounding box center [564, 457] width 98 height 7
click at [606, 454] on span "You'll spend 1 credits and have 0 left" at bounding box center [564, 457] width 98 height 7
click at [607, 488] on button "Add for $ 0" at bounding box center [611, 490] width 192 height 34
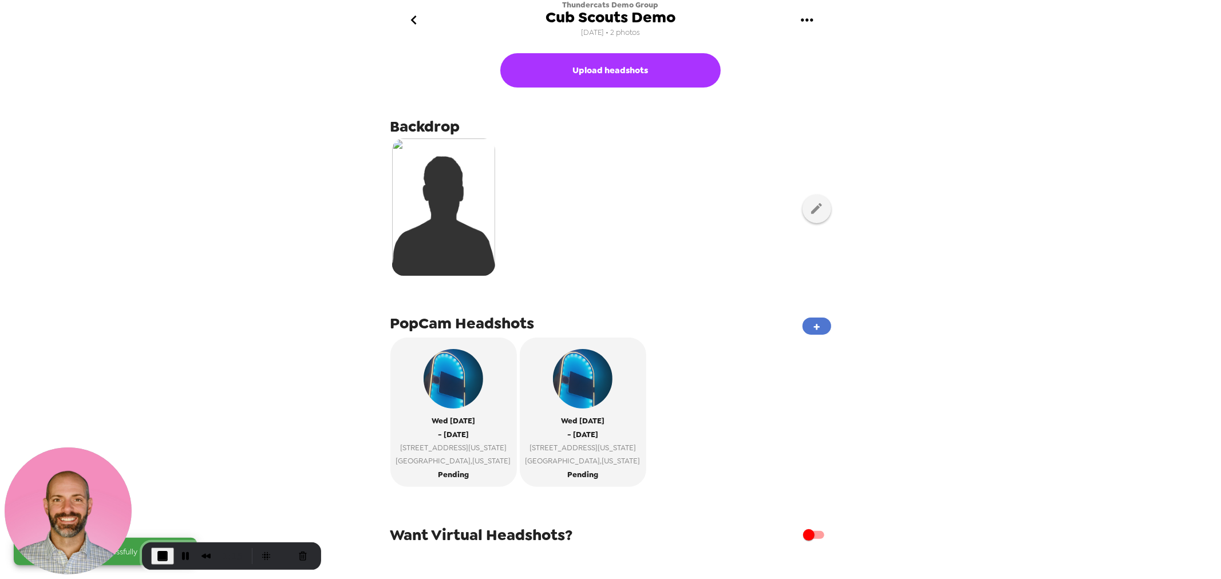
click at [810, 323] on button "+" at bounding box center [816, 326] width 29 height 17
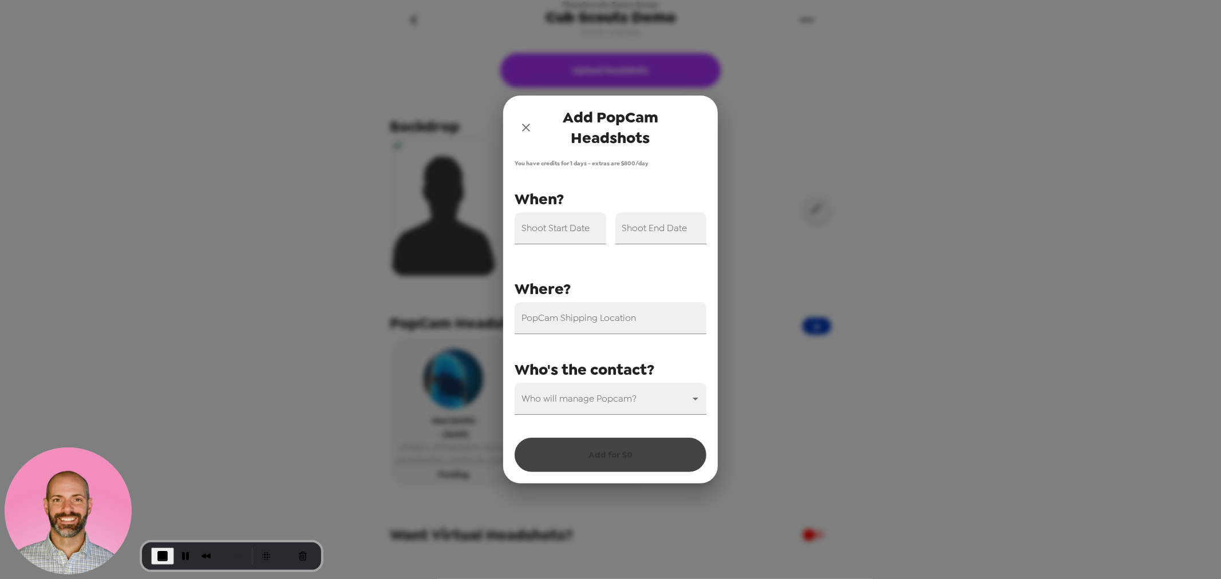
type input "31546"
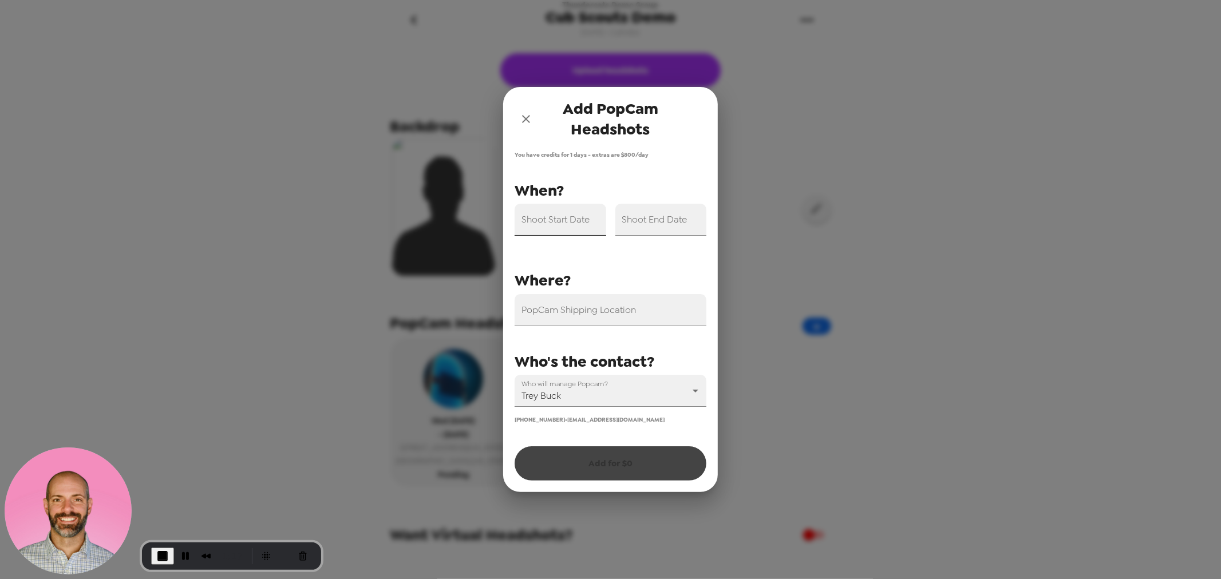
click at [551, 221] on input "Shoot Start Date" at bounding box center [561, 220] width 92 height 32
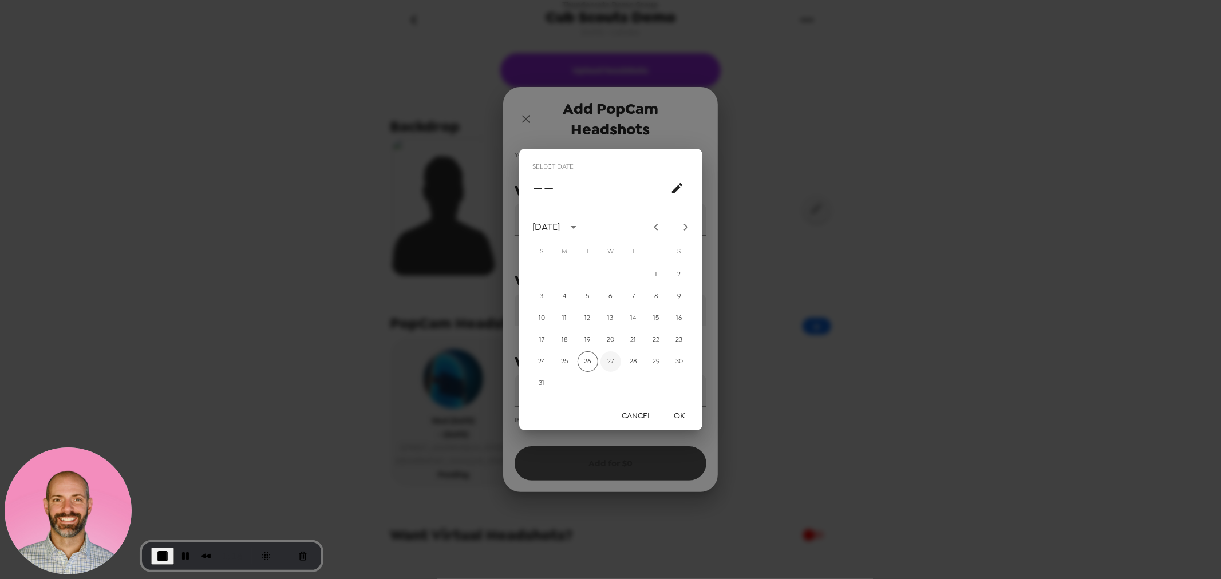
drag, startPoint x: 607, startPoint y: 359, endPoint x: 611, endPoint y: 366, distance: 7.7
click at [607, 361] on button "27" at bounding box center [610, 361] width 21 height 21
type input "08/27/2025"
click at [687, 413] on button "OK" at bounding box center [679, 415] width 37 height 21
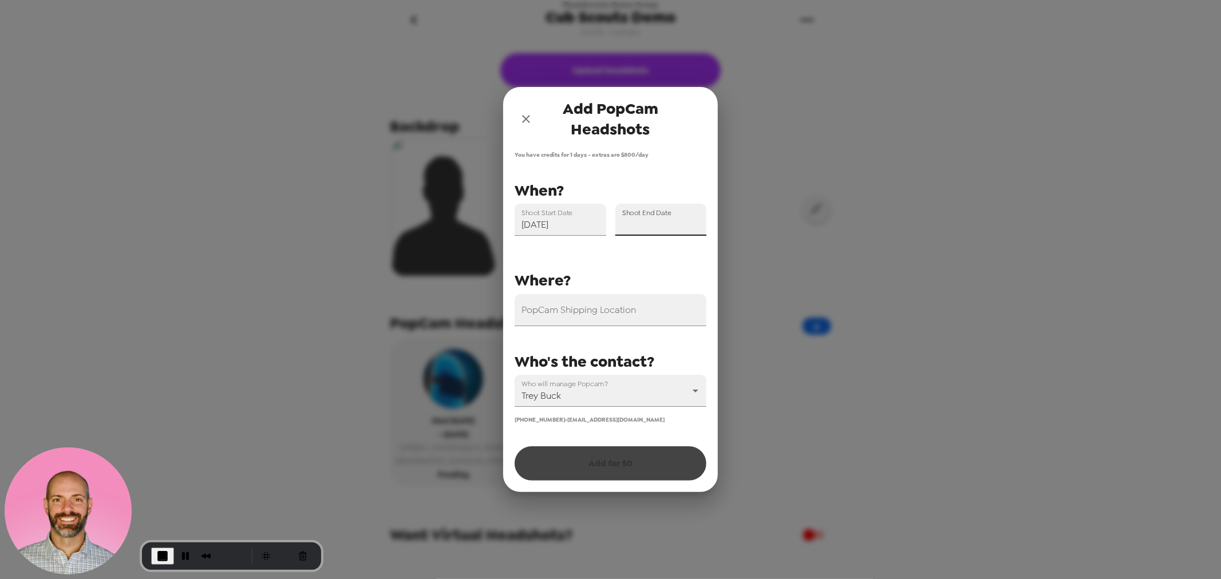
click at [662, 227] on input "Shoot End Date" at bounding box center [661, 220] width 92 height 32
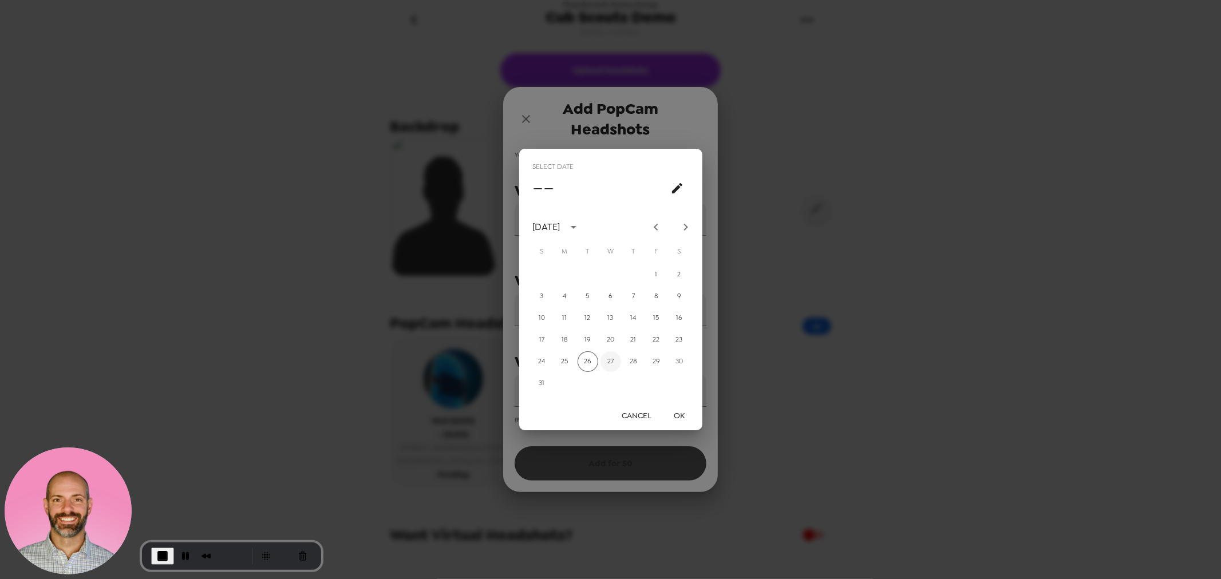
click at [610, 367] on button "27" at bounding box center [610, 361] width 21 height 21
type input "08/27/2025"
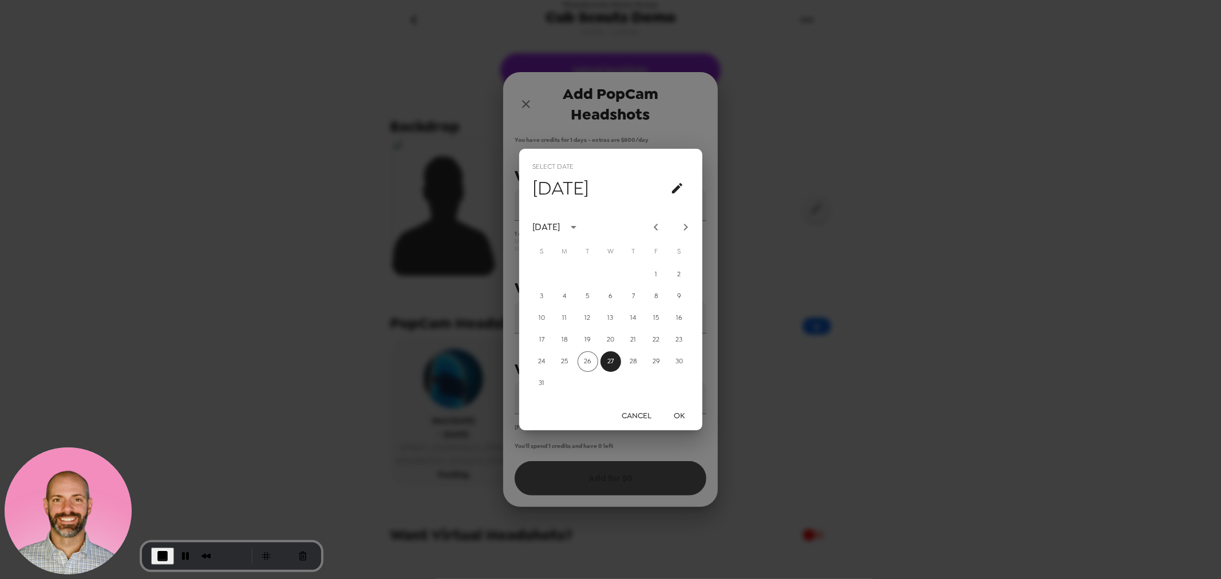
click at [677, 408] on button "OK" at bounding box center [679, 415] width 37 height 21
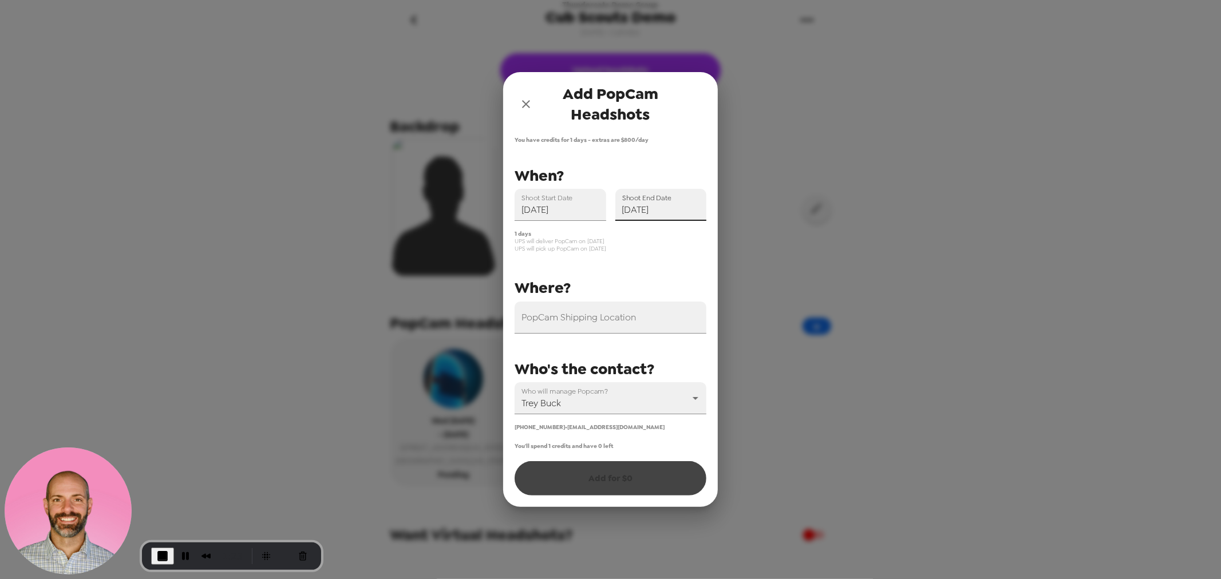
click at [599, 474] on div "You'll spend 1 credits and have 0 left Add for $ 0" at bounding box center [611, 468] width 192 height 53
click at [596, 322] on input "PopCam Shipping Location" at bounding box center [611, 318] width 192 height 32
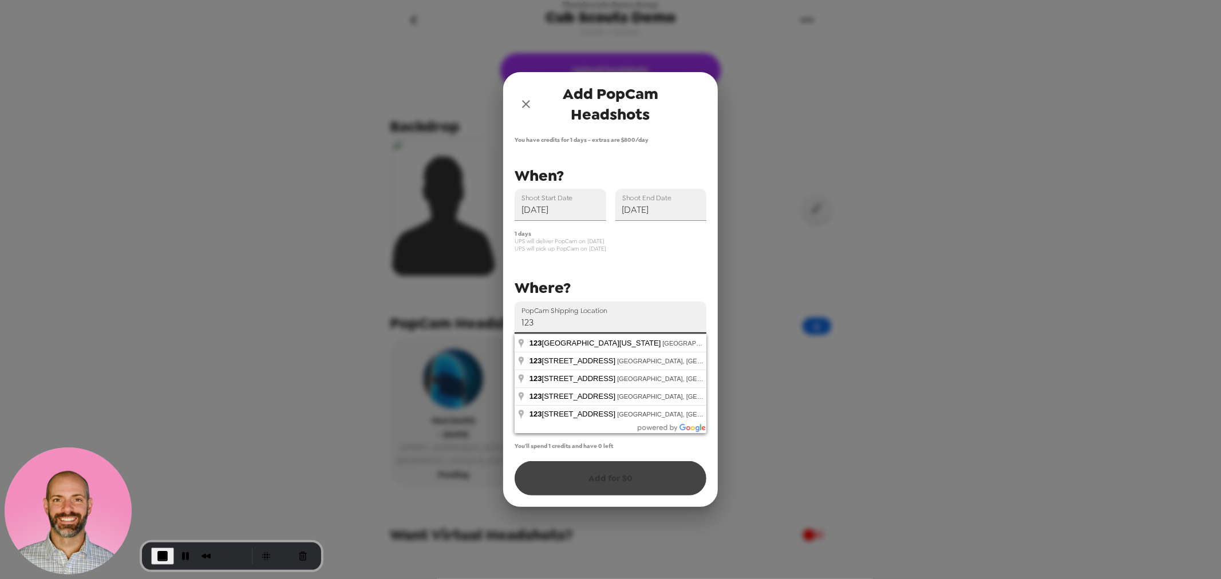
type input "123 West Louisiana Street, Indianapolis, IN, USA"
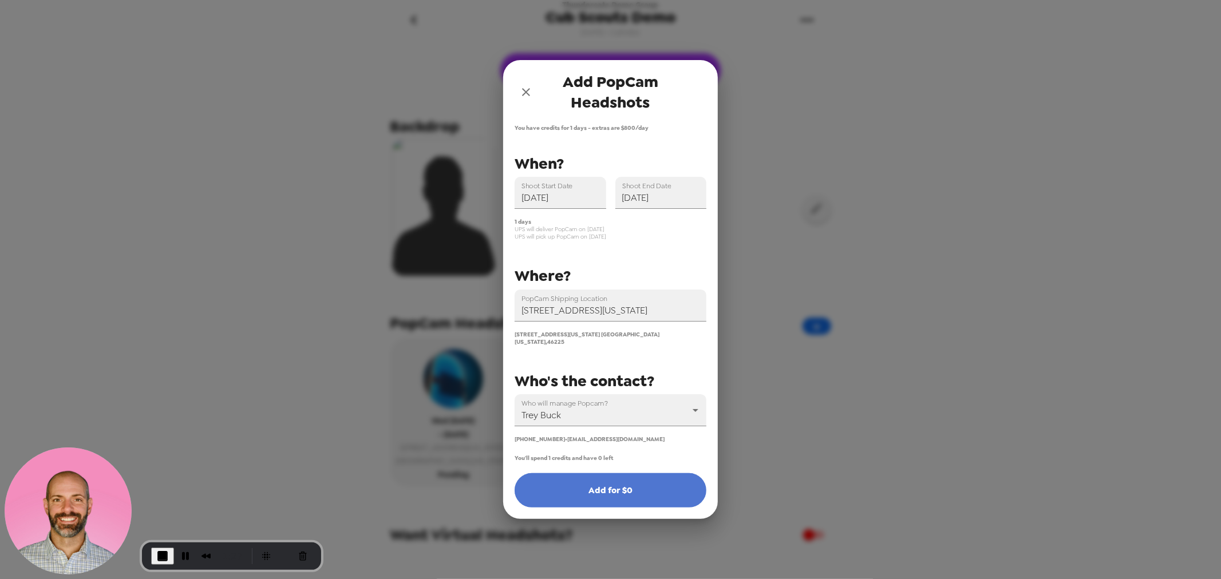
click at [619, 491] on button "Add for $ 0" at bounding box center [611, 490] width 192 height 34
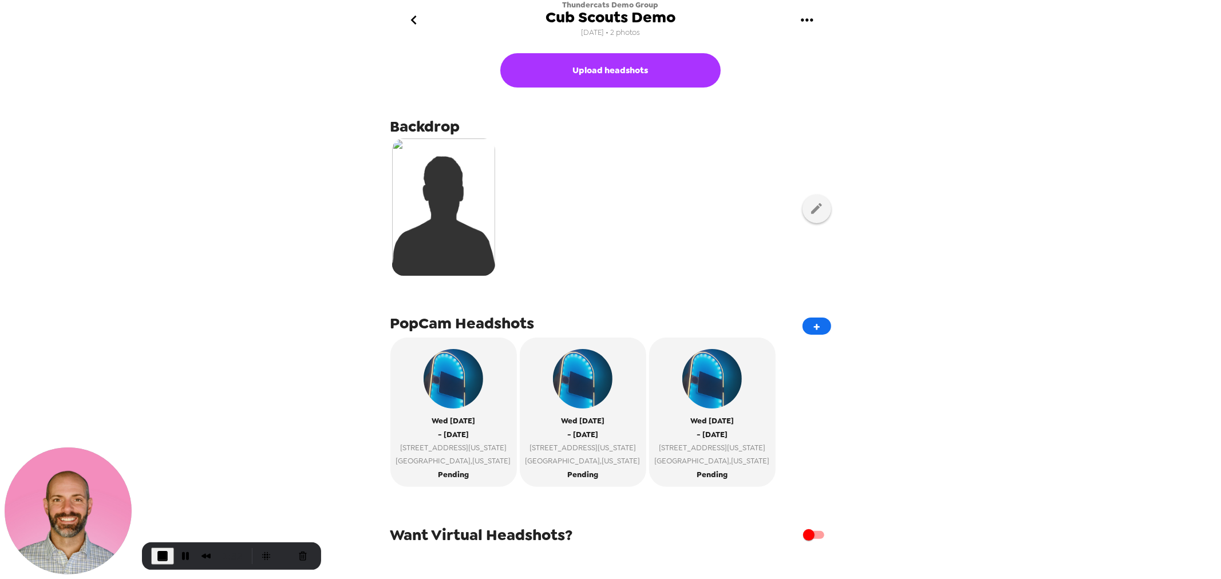
click at [421, 20] on icon "go back" at bounding box center [414, 20] width 18 height 18
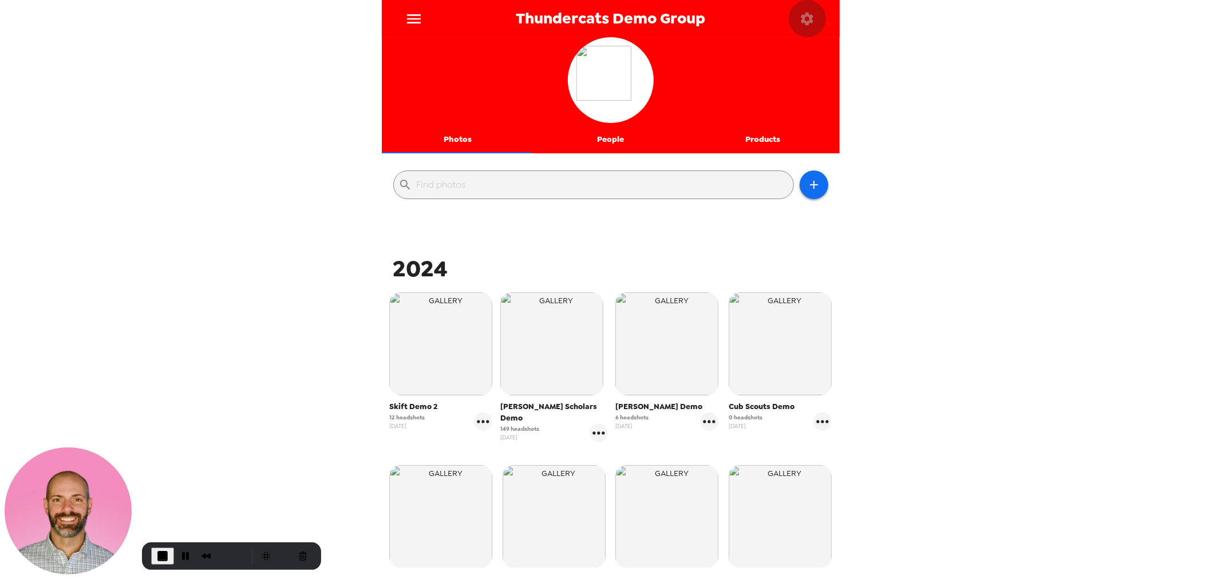
click at [814, 16] on icon "button" at bounding box center [807, 19] width 16 height 16
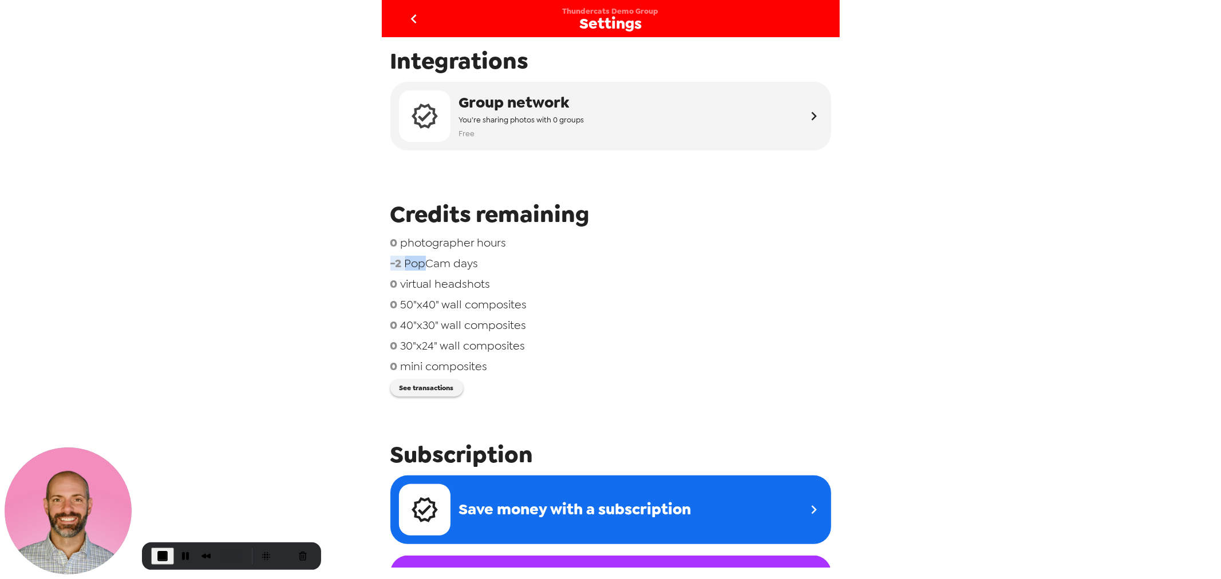
drag, startPoint x: 428, startPoint y: 258, endPoint x: 345, endPoint y: 266, distance: 83.9
click at [357, 260] on div "Thundercats Demo Group Settings Integrations Group network You're sharing photo…" at bounding box center [610, 289] width 1221 height 579
click at [435, 267] on span "PopCam days" at bounding box center [442, 263] width 74 height 15
click at [416, 15] on icon "go back" at bounding box center [414, 19] width 18 height 18
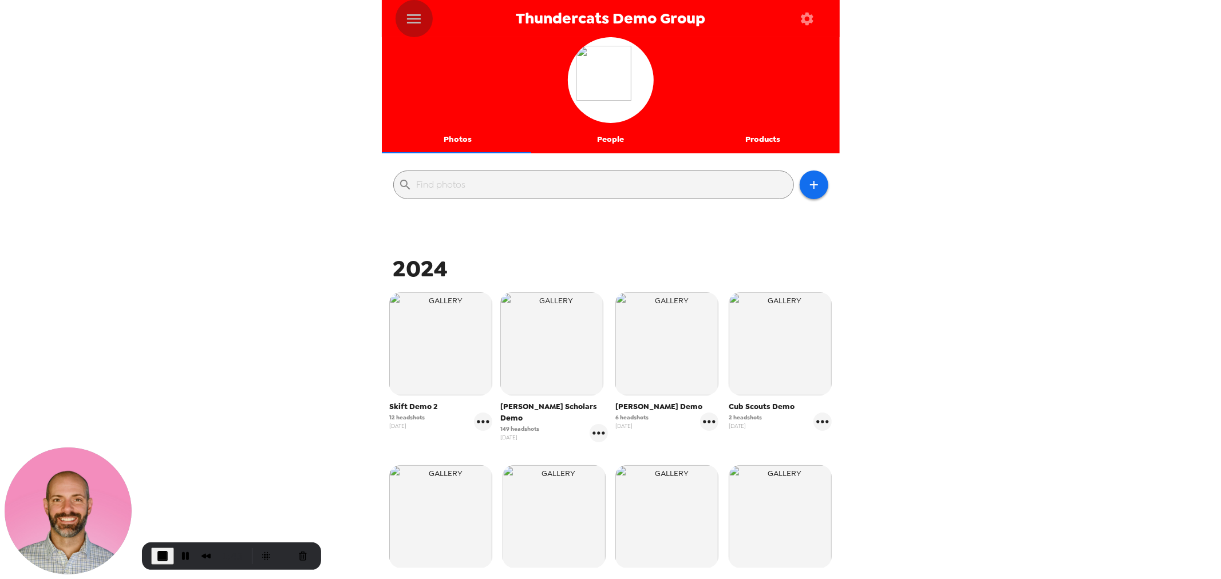
click at [413, 12] on icon "menu" at bounding box center [414, 19] width 18 height 18
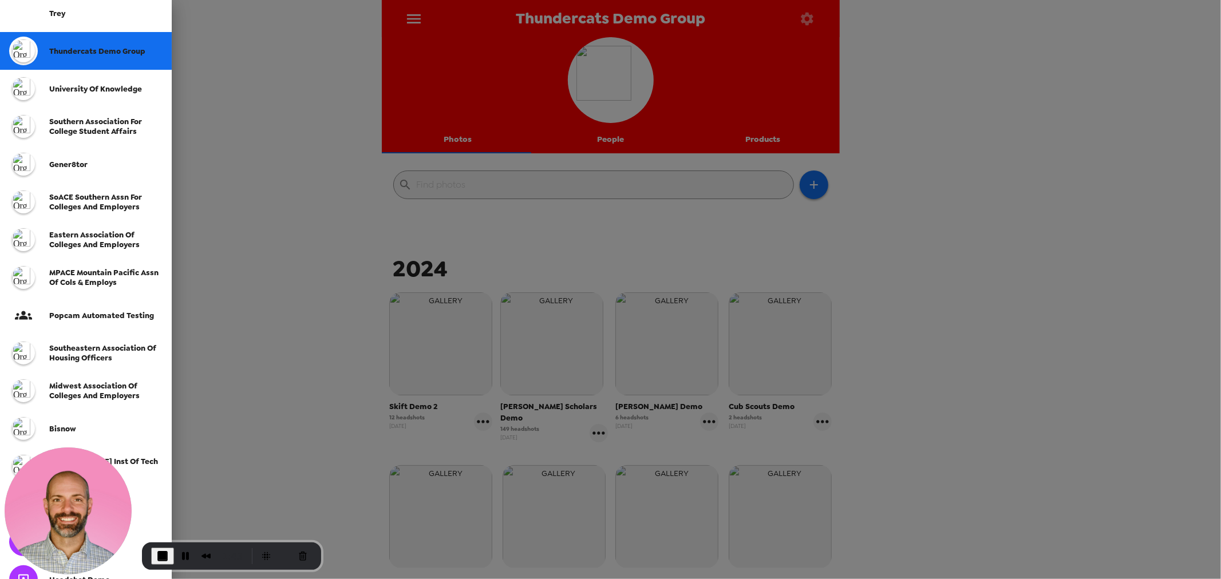
scroll to position [151, 0]
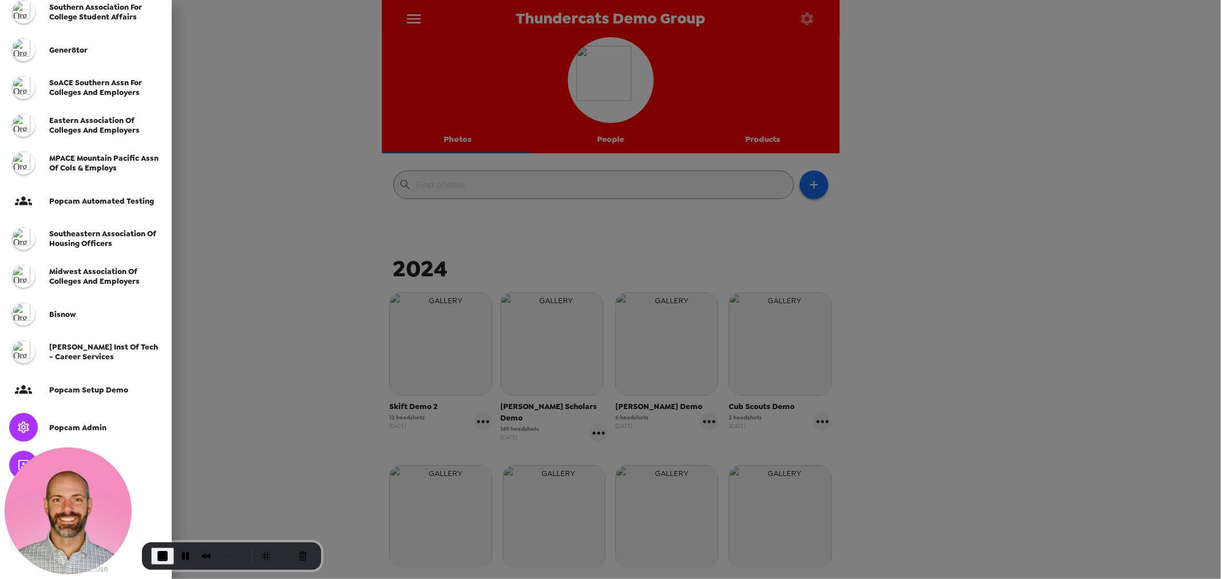
click at [81, 420] on div "Popcam Admin" at bounding box center [86, 428] width 172 height 38
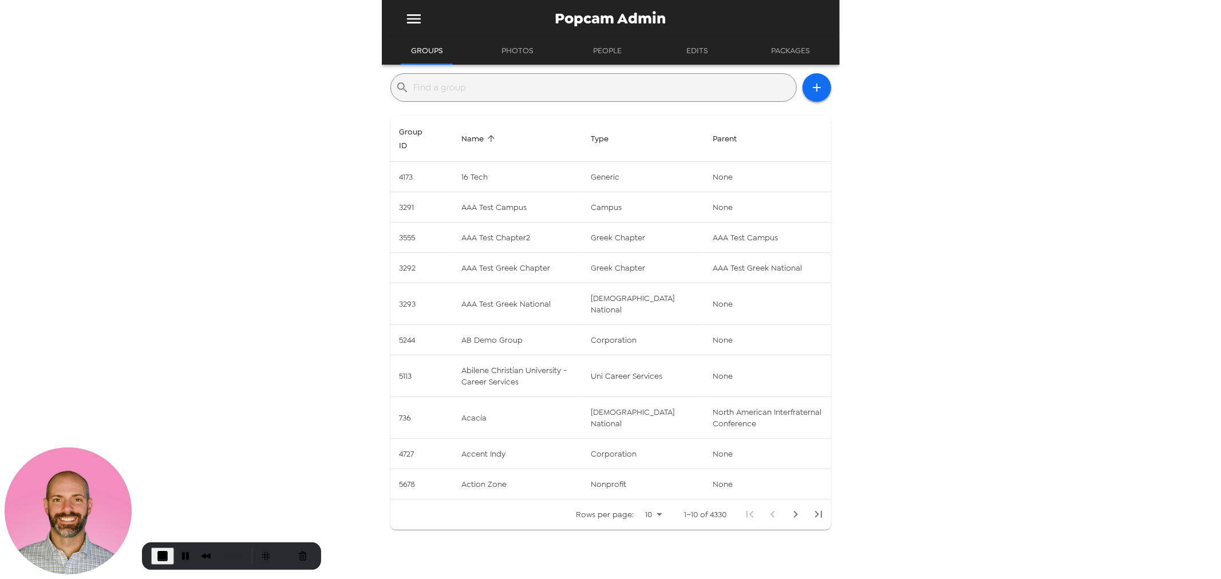
click at [473, 85] on input "text" at bounding box center [603, 87] width 378 height 18
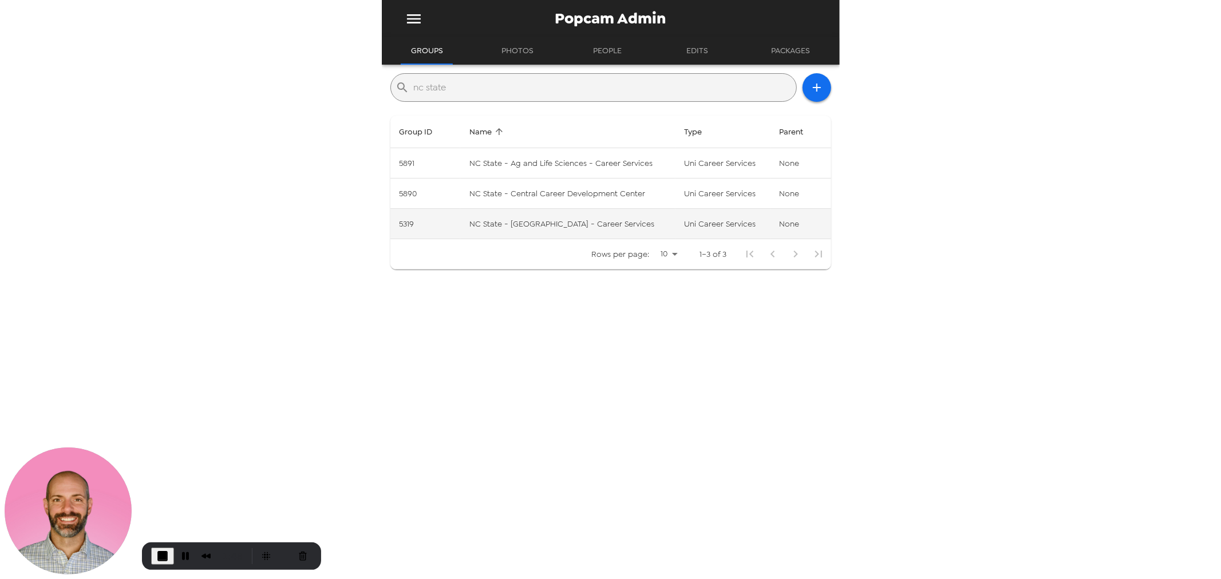
type input "nc state"
click at [594, 227] on td "NC State - Poole - Career Services" at bounding box center [567, 224] width 215 height 30
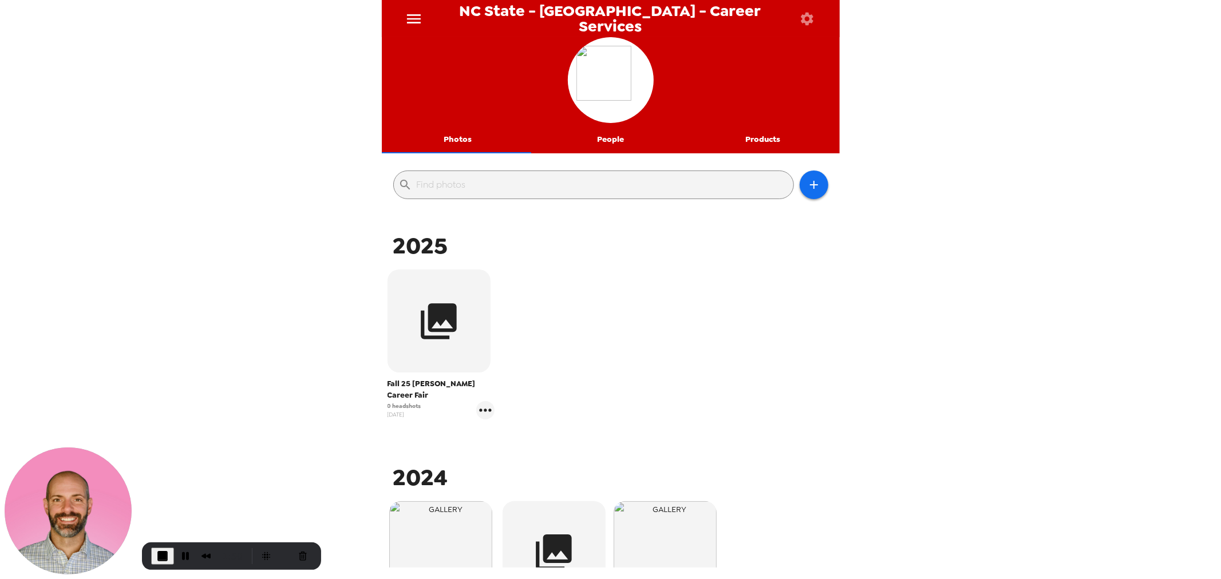
click at [800, 21] on icon "button" at bounding box center [807, 19] width 16 height 16
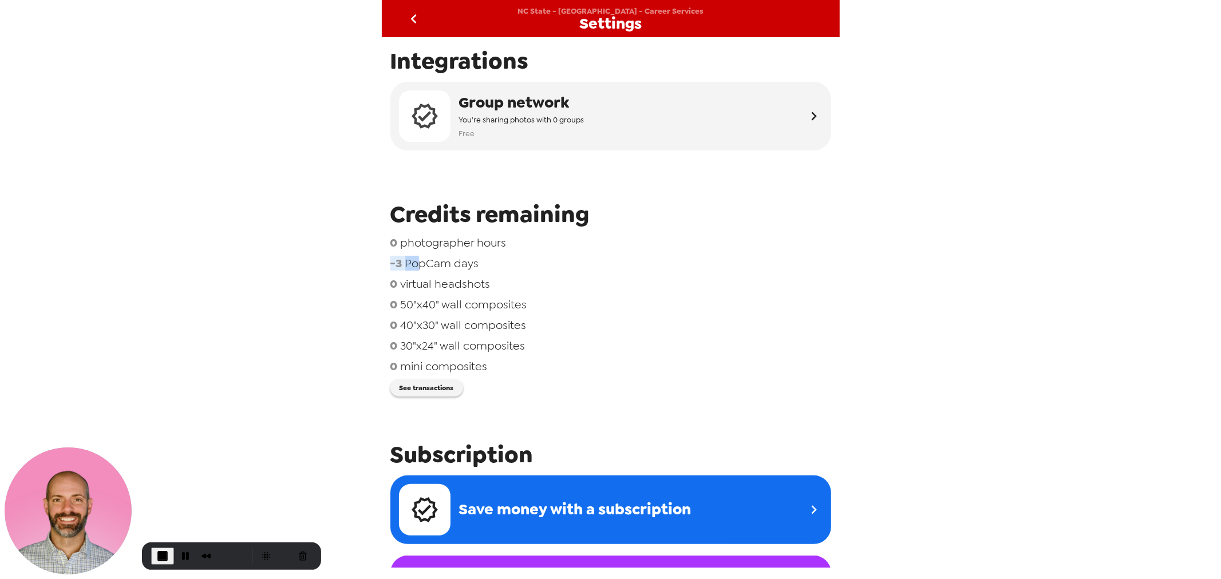
drag, startPoint x: 419, startPoint y: 264, endPoint x: 350, endPoint y: 264, distance: 68.7
click at [322, 260] on div "NC State - Poole - Career Services Settings Integrations Group network You're s…" at bounding box center [610, 289] width 1221 height 579
click at [428, 263] on span "PopCam days" at bounding box center [442, 263] width 74 height 15
click at [413, 19] on icon "go back" at bounding box center [414, 19] width 18 height 18
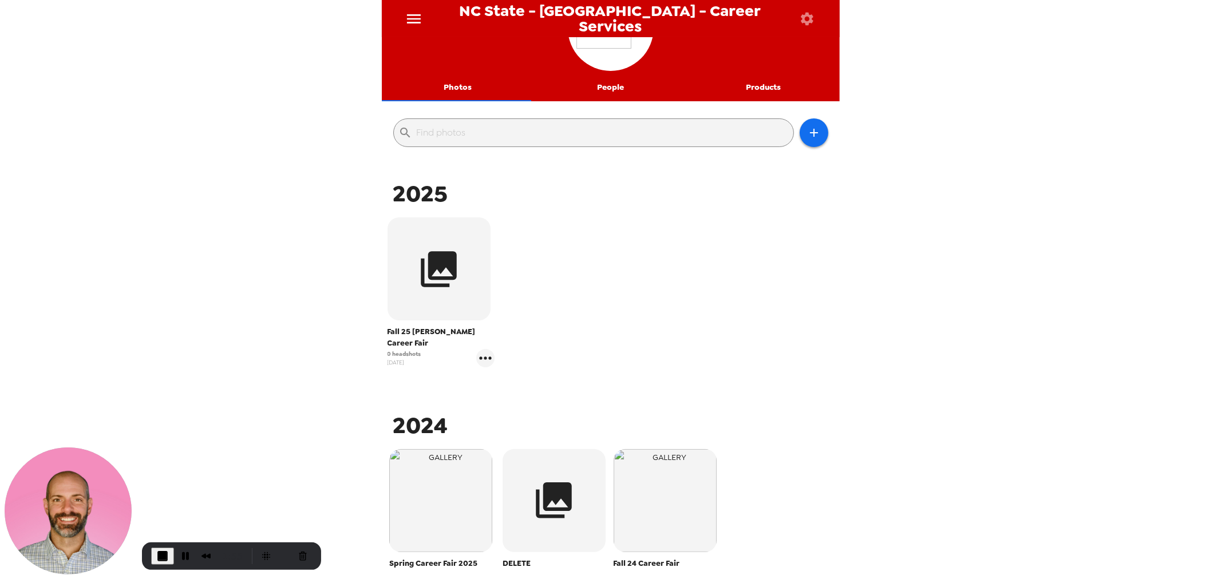
scroll to position [127, 0]
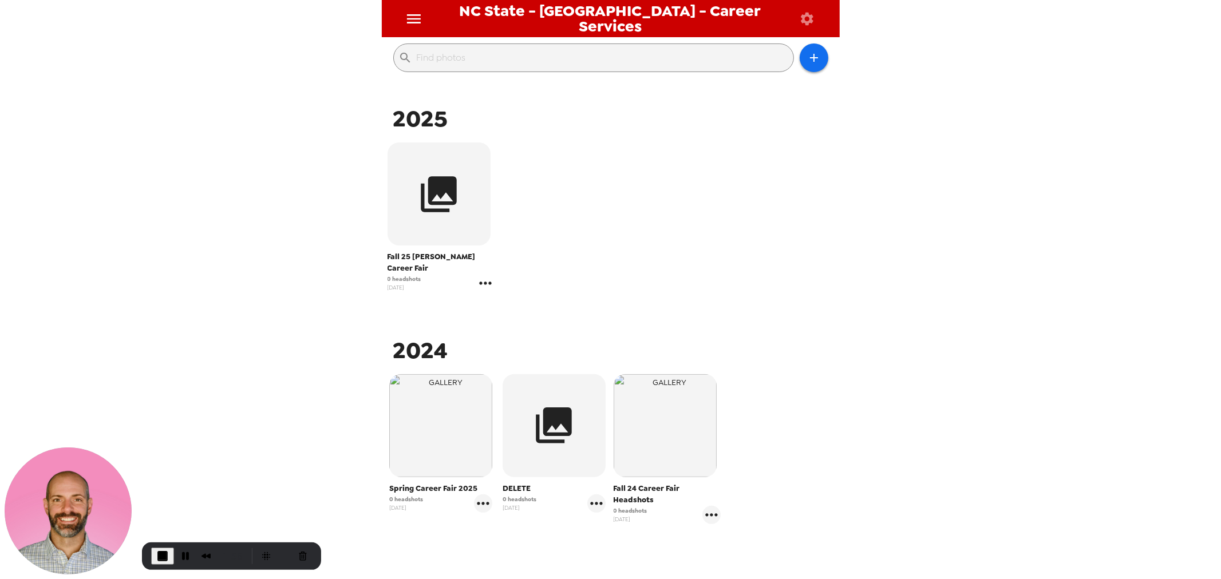
click at [483, 276] on icon "gallery menu" at bounding box center [485, 283] width 18 height 18
click at [521, 302] on span "Edit Shoot" at bounding box center [550, 296] width 95 height 14
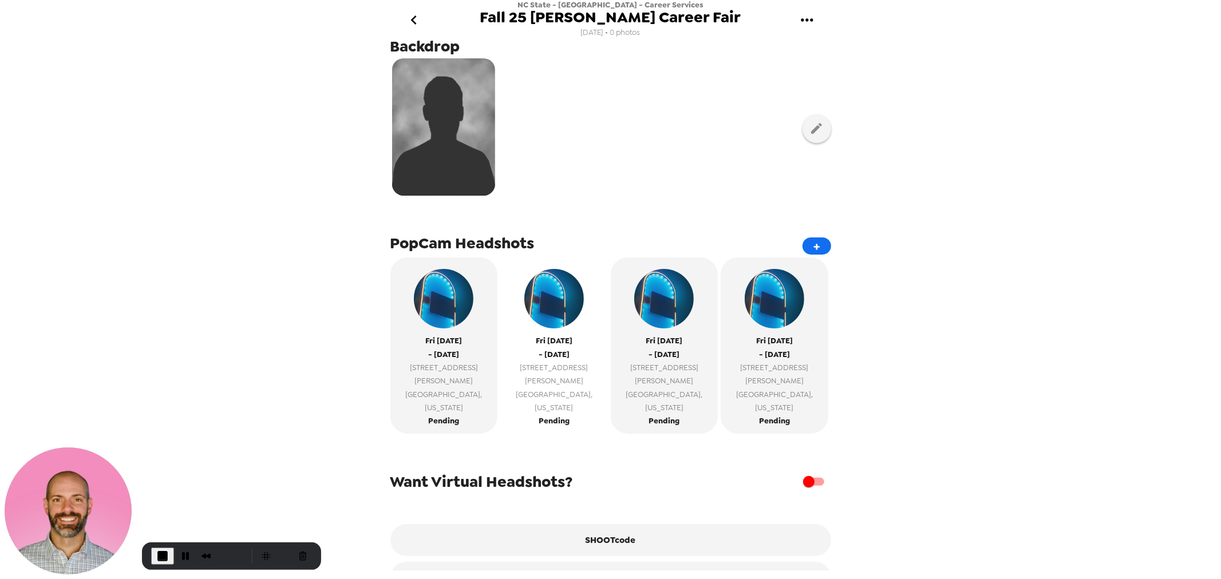
scroll to position [95, 0]
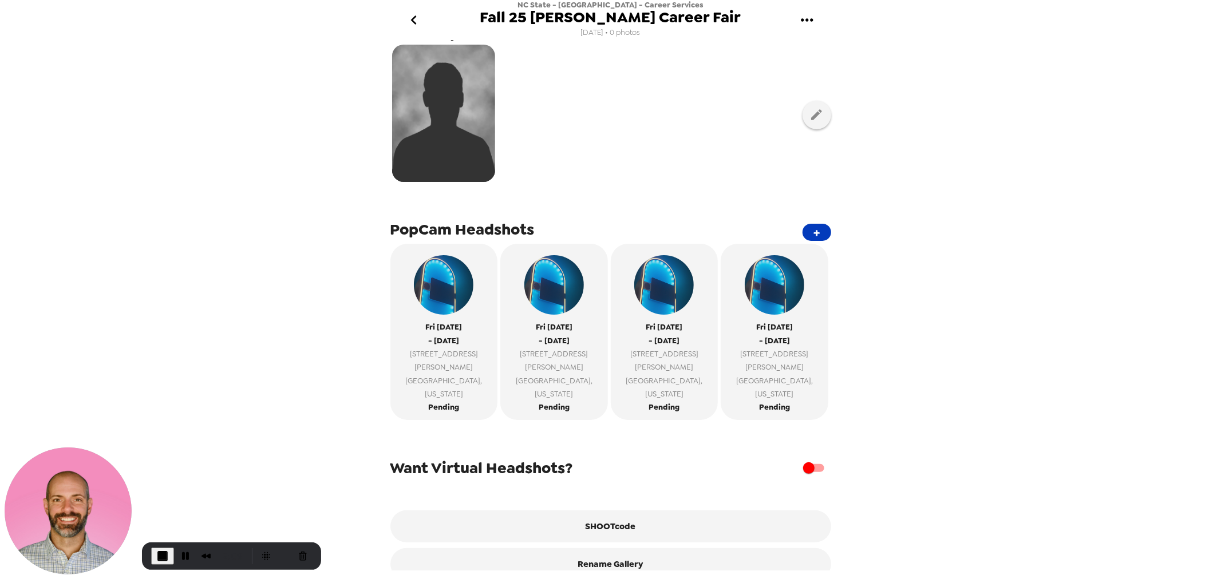
click at [805, 233] on button "+" at bounding box center [816, 232] width 29 height 17
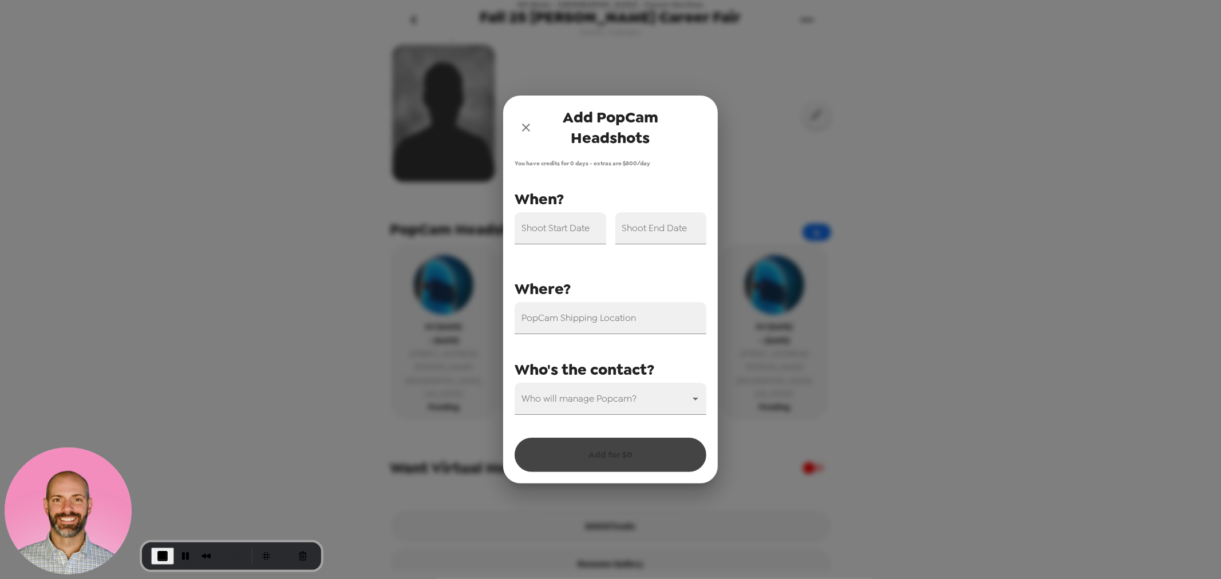
click at [531, 122] on icon "close" at bounding box center [526, 128] width 14 height 14
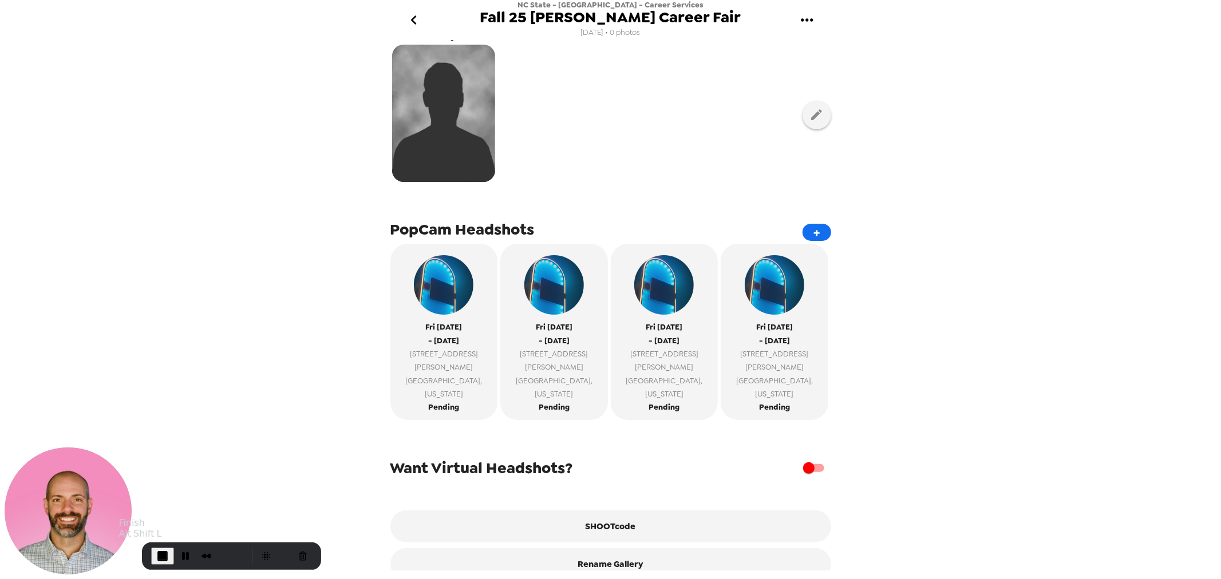
click at [160, 554] on span "End Recording" at bounding box center [163, 556] width 14 height 14
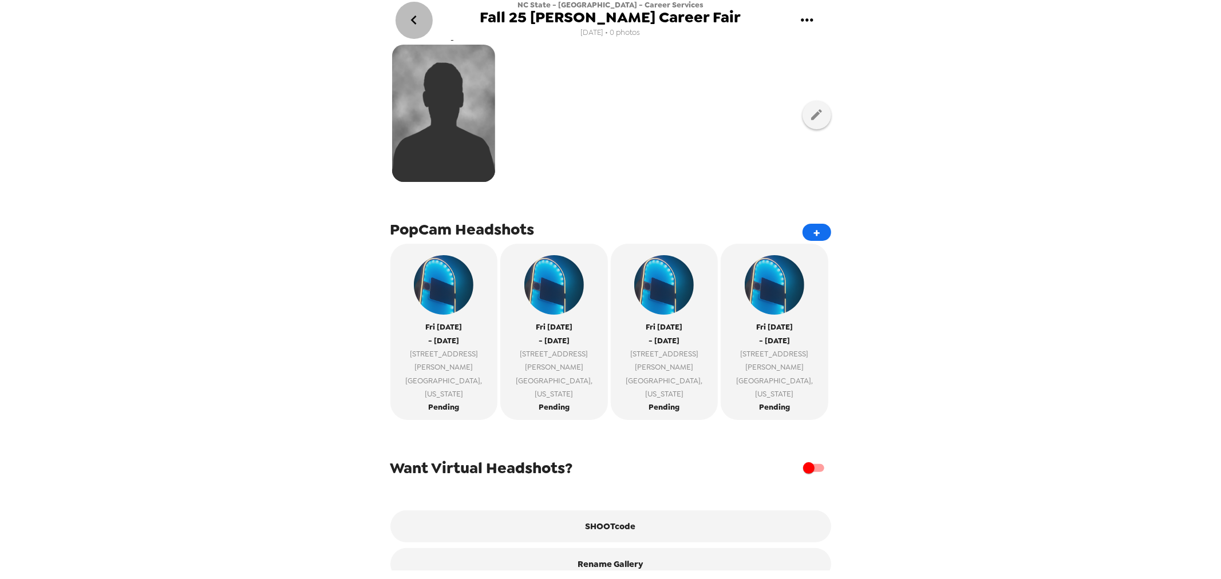
click at [408, 13] on icon "go back" at bounding box center [414, 20] width 18 height 18
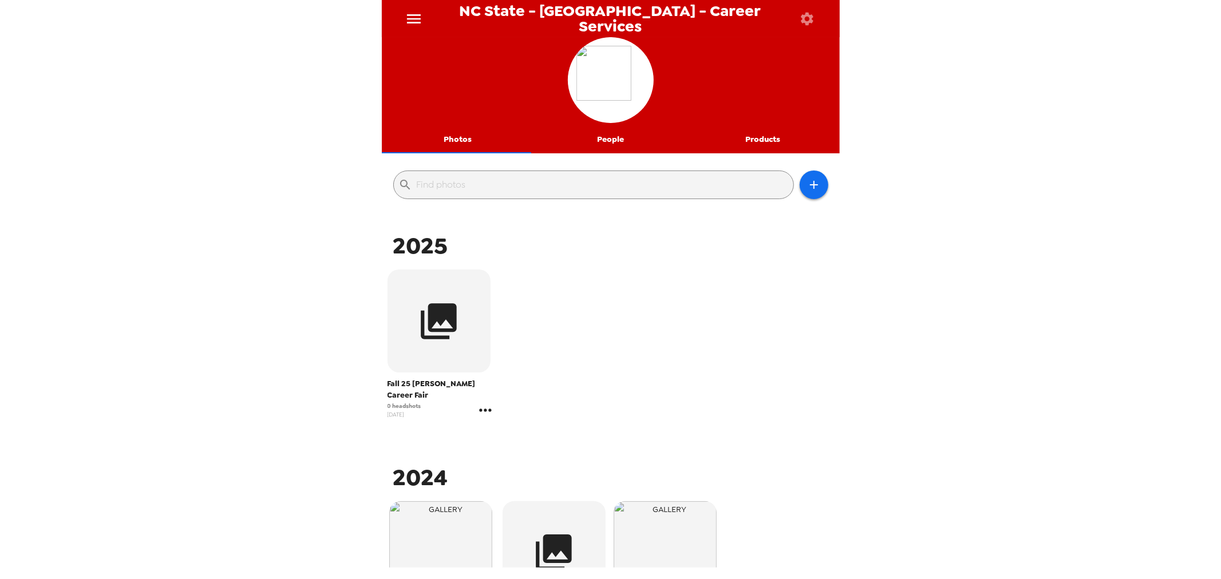
click at [483, 401] on icon "gallery menu" at bounding box center [485, 410] width 18 height 18
click at [513, 416] on span "Edit Shoot" at bounding box center [550, 423] width 95 height 14
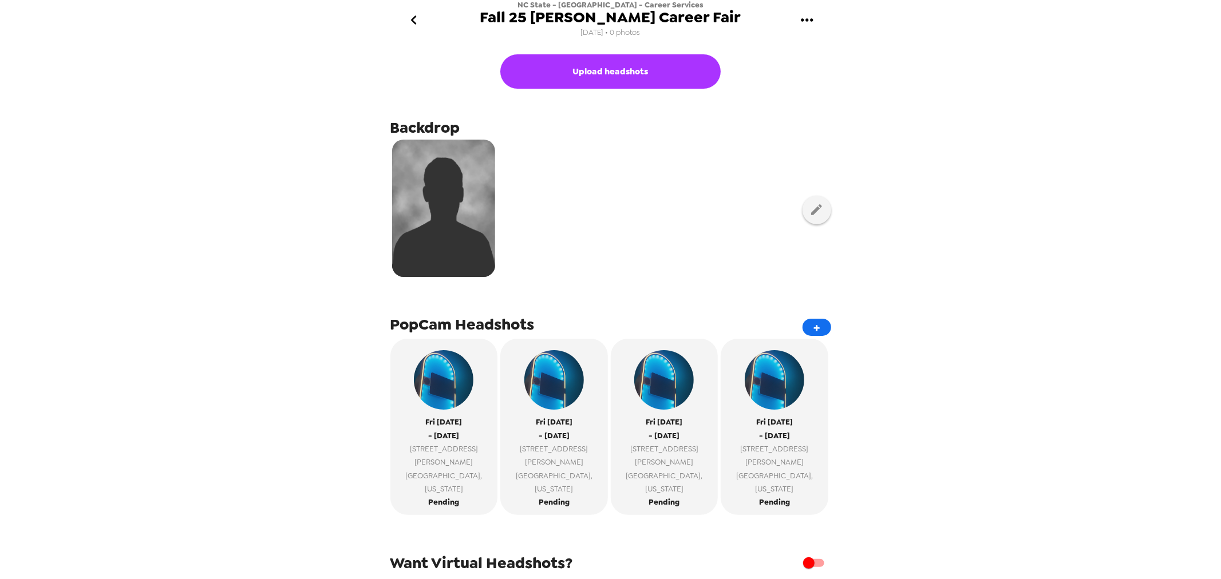
click at [601, 207] on div at bounding box center [610, 210] width 441 height 144
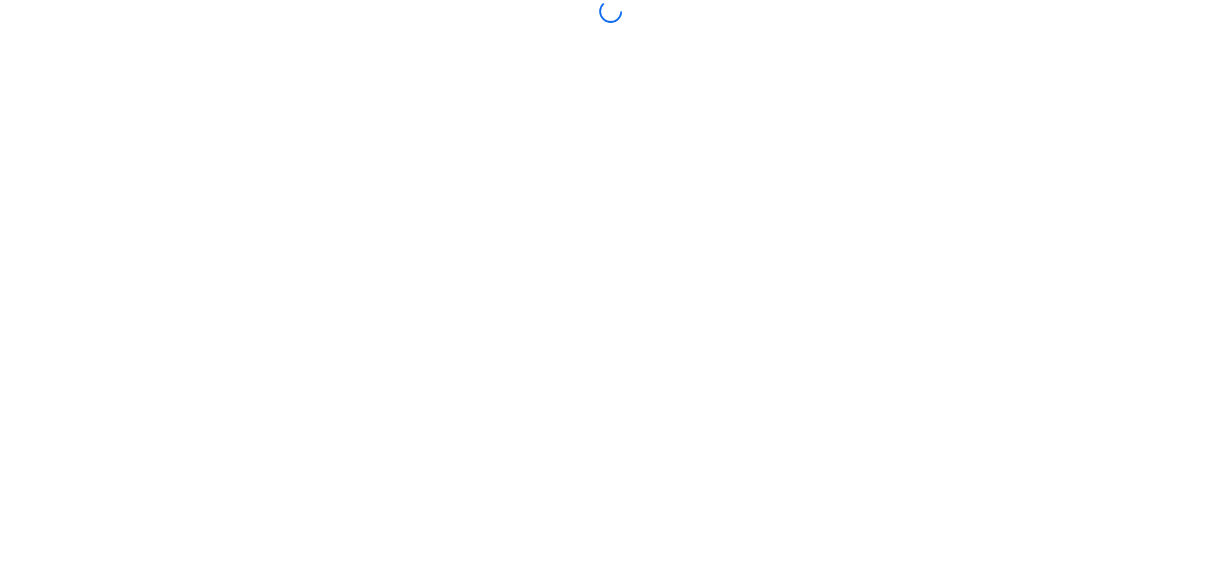
click at [873, 139] on body at bounding box center [610, 289] width 1221 height 579
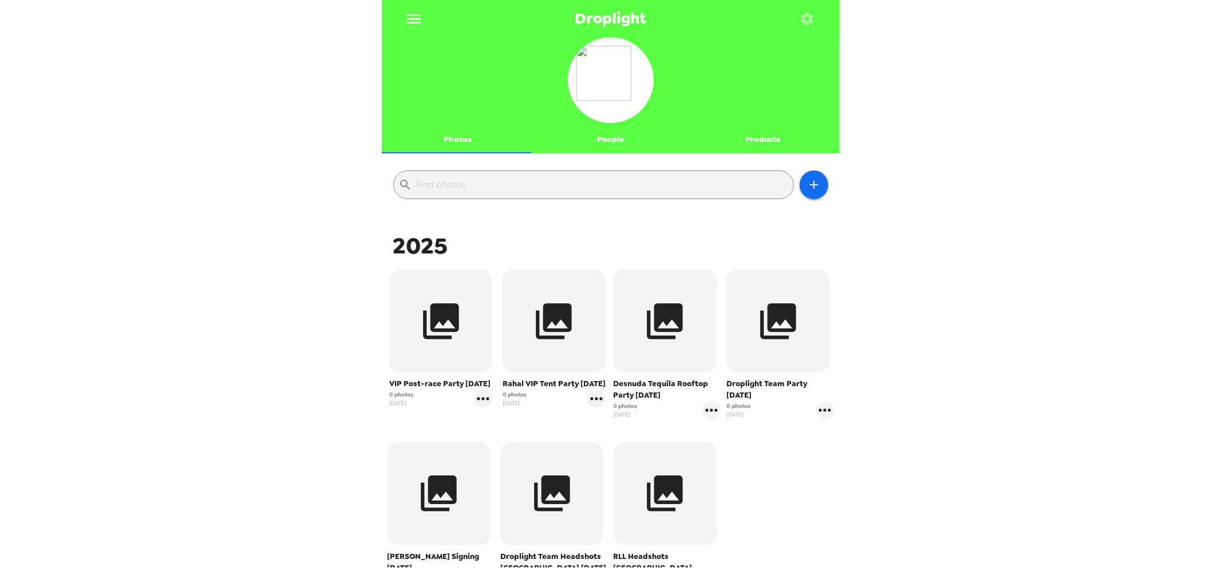
click at [802, 6] on button "button" at bounding box center [807, 18] width 37 height 37
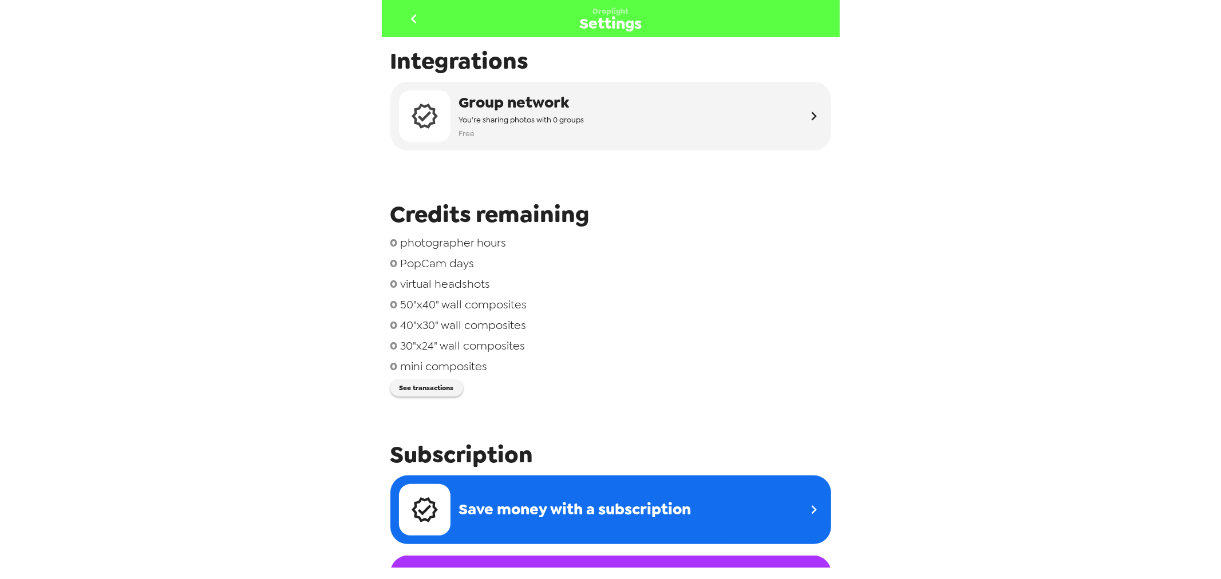
click at [414, 18] on icon "go back" at bounding box center [414, 19] width 18 height 18
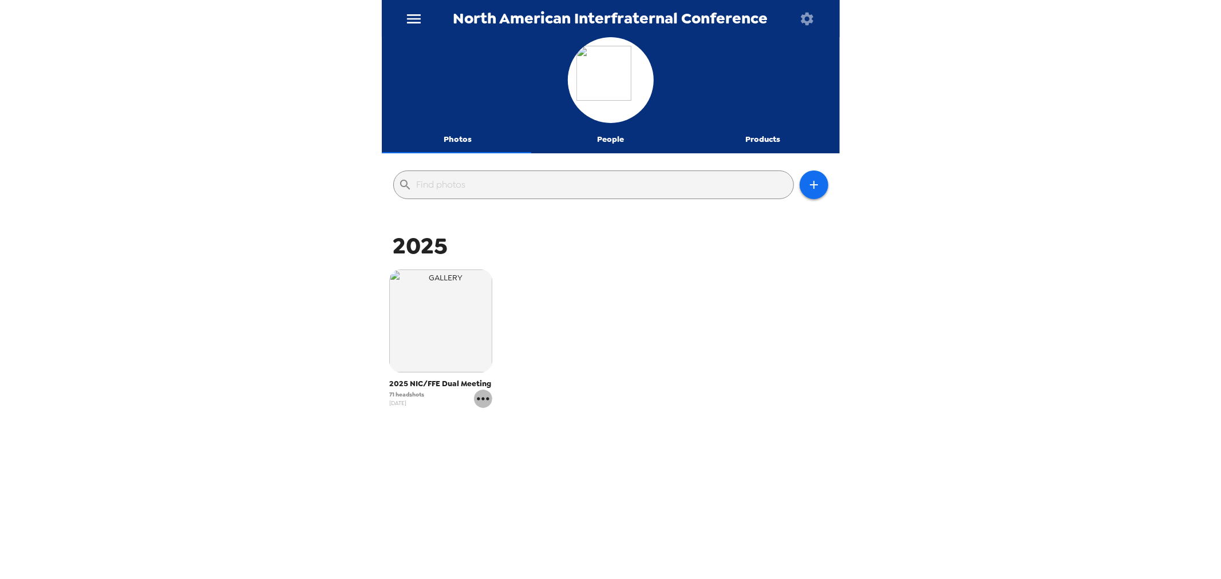
click at [483, 402] on icon "gallery menu" at bounding box center [483, 399] width 18 height 18
click at [531, 426] on span "Edit Shoot" at bounding box center [550, 423] width 95 height 14
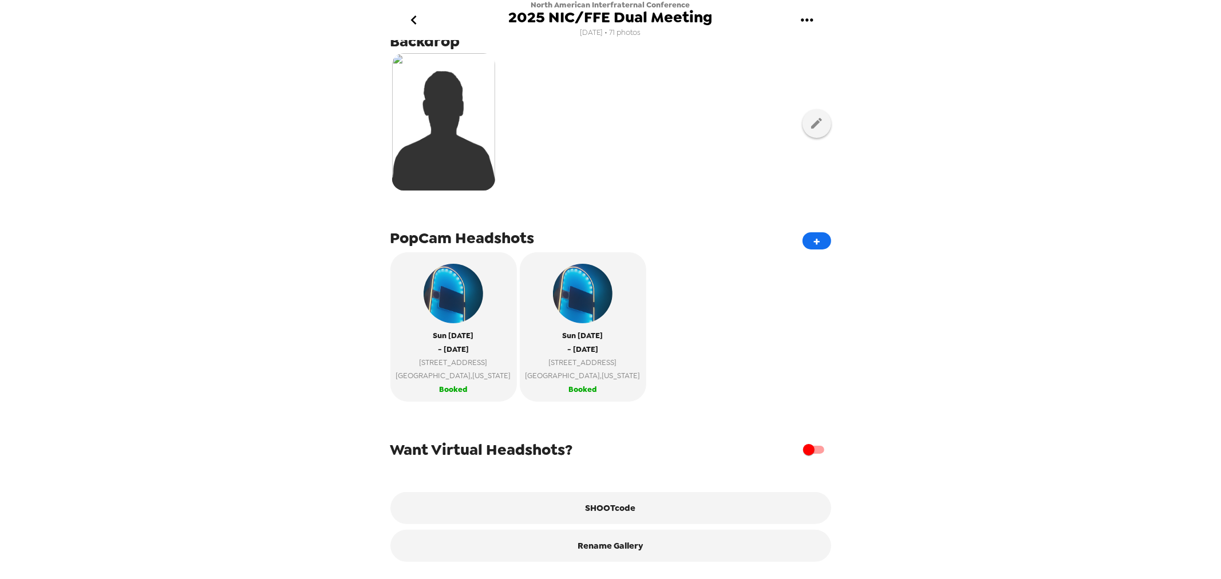
scroll to position [221, 0]
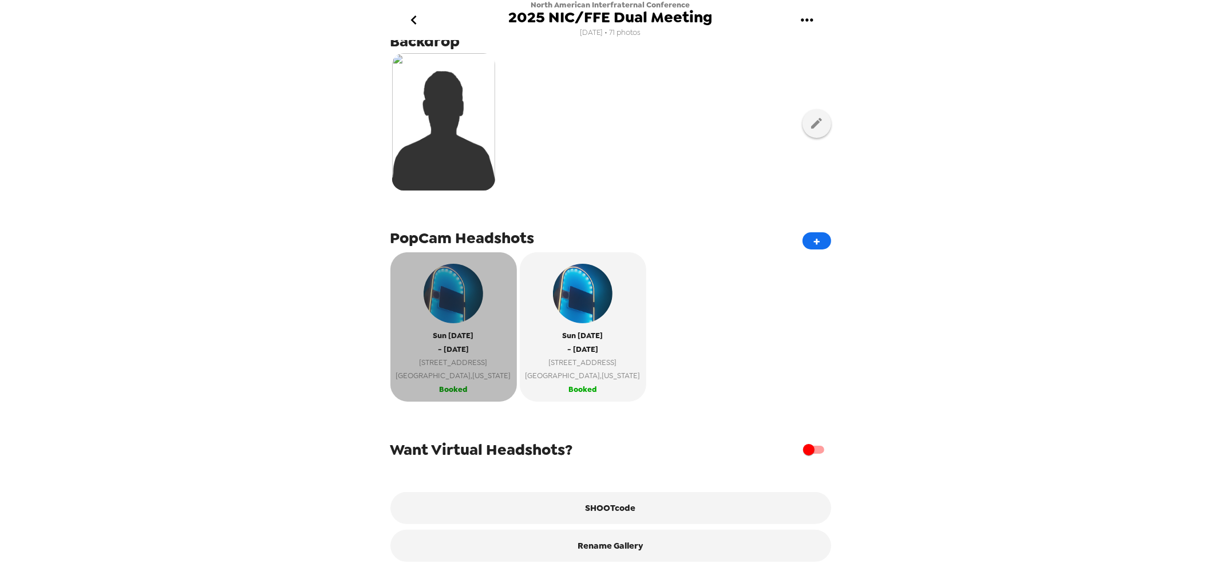
click at [453, 386] on span "Booked" at bounding box center [453, 389] width 29 height 13
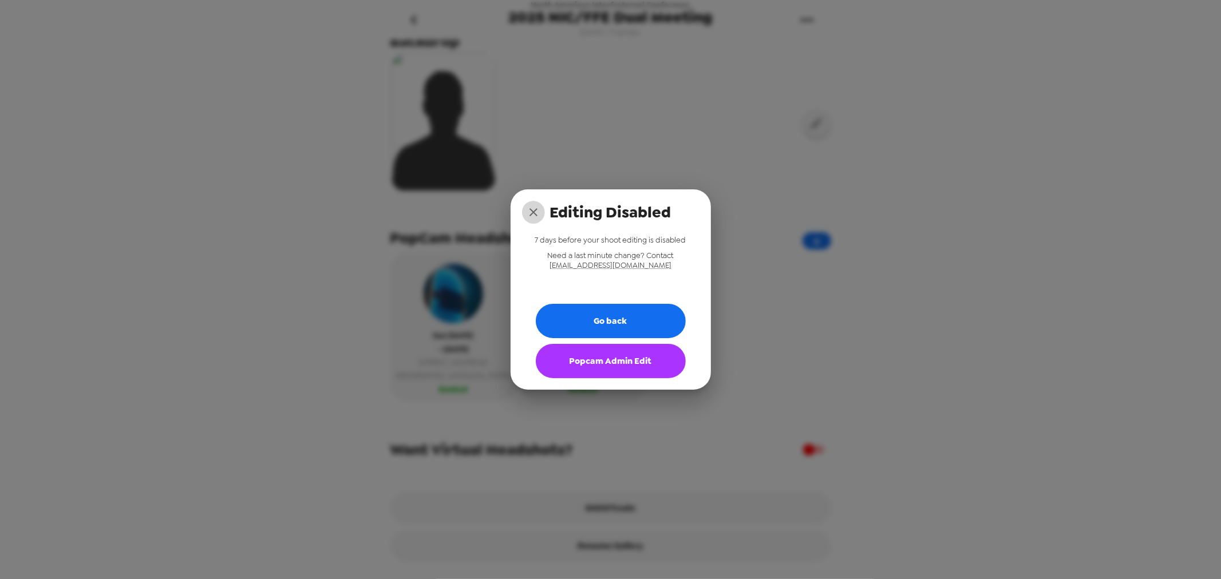
drag, startPoint x: 527, startPoint y: 211, endPoint x: 884, endPoint y: 117, distance: 369.7
click at [528, 211] on icon "close" at bounding box center [534, 212] width 14 height 14
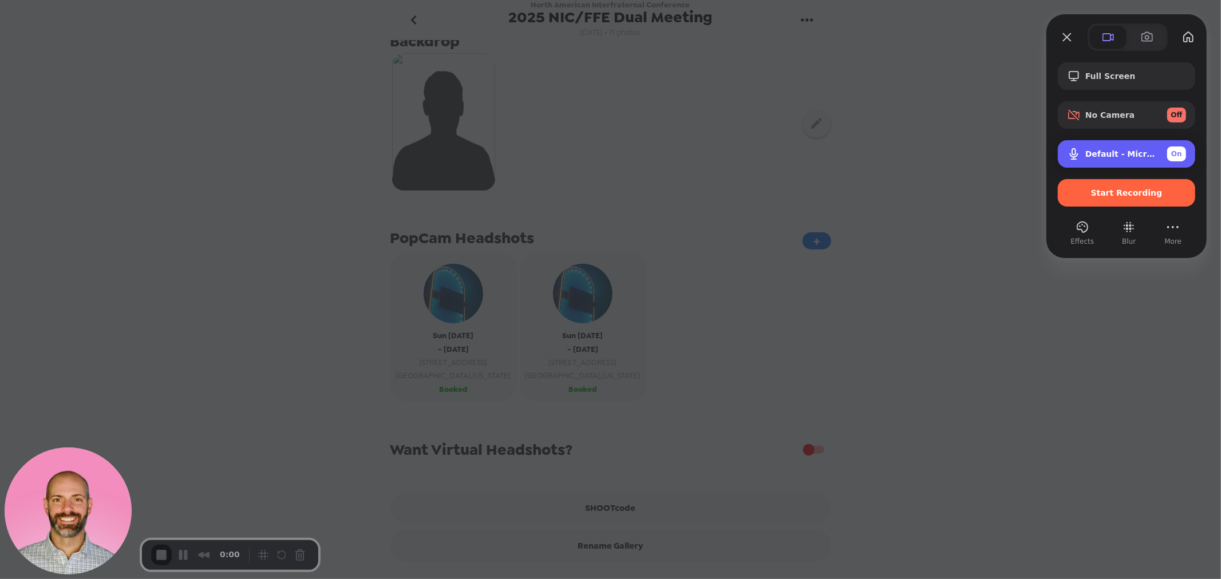
click at [1130, 151] on span "Default - Microphone Array (Qualcomm(R) Aqstic(TM) ACX Static Endpoints Audio D…" at bounding box center [1121, 153] width 73 height 9
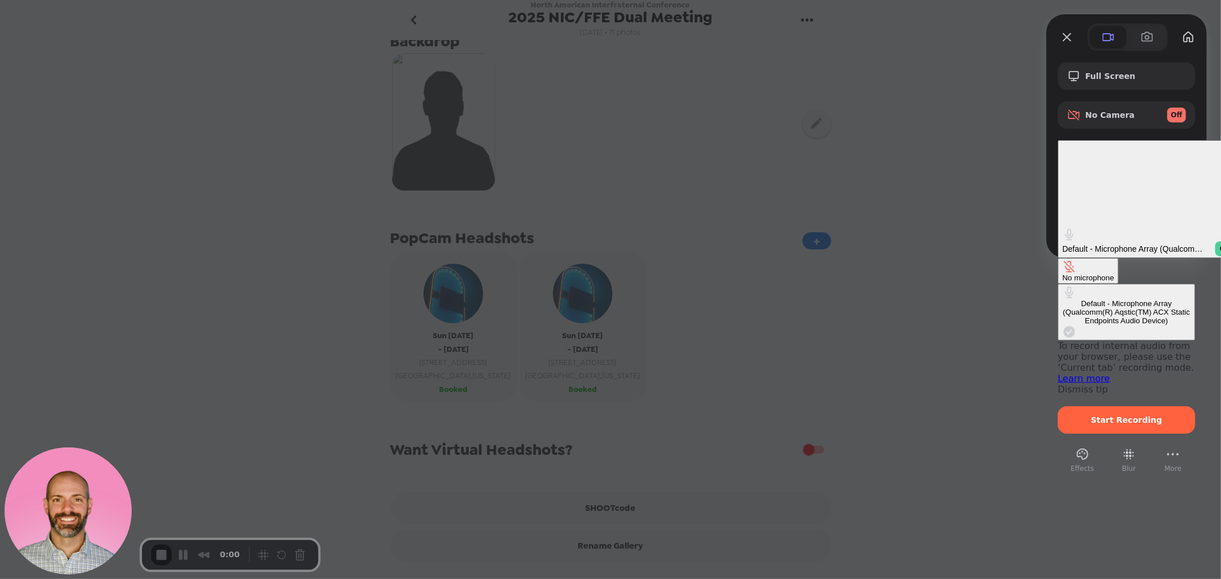
click at [1062, 274] on div "No microphone" at bounding box center [1088, 278] width 52 height 9
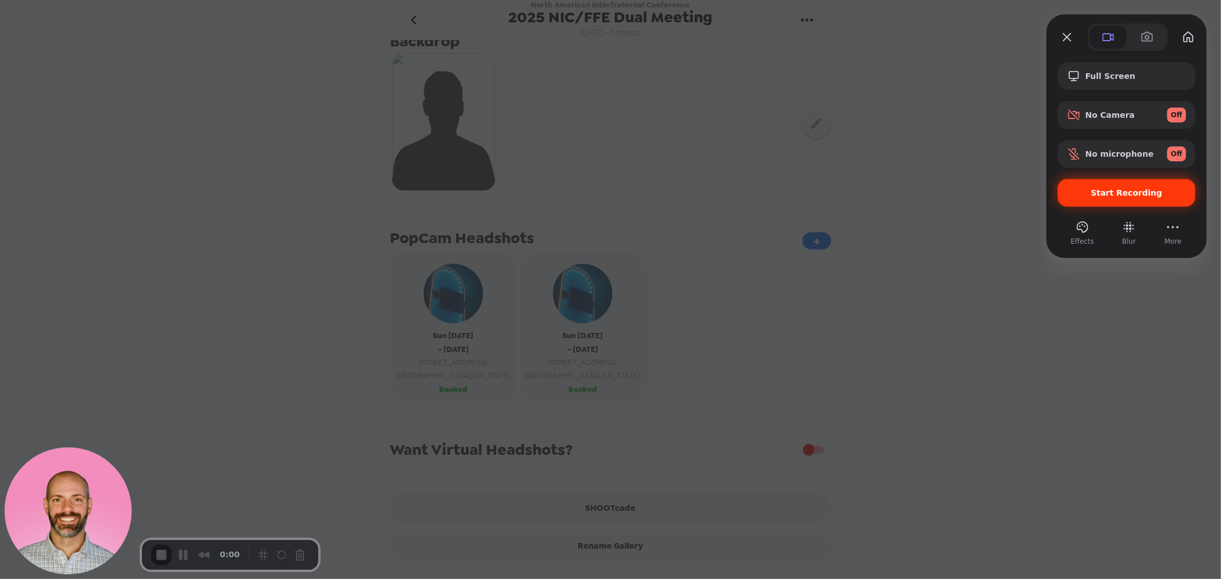
click at [1126, 196] on span "Start Recording" at bounding box center [1127, 192] width 72 height 9
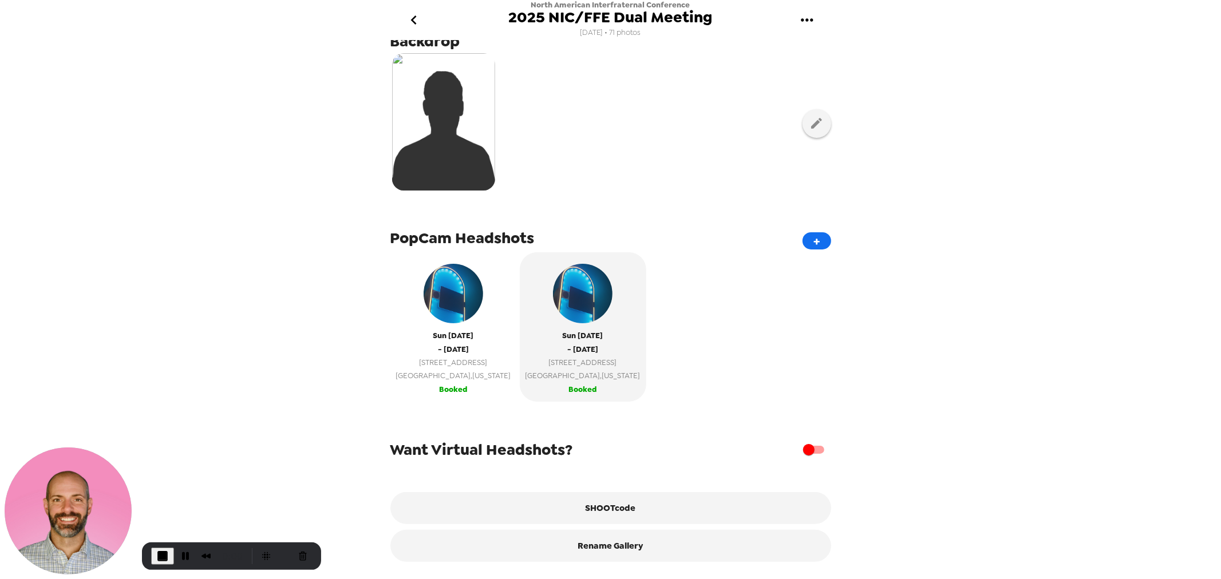
click at [445, 369] on span "[GEOGRAPHIC_DATA] , [US_STATE]" at bounding box center [453, 375] width 115 height 13
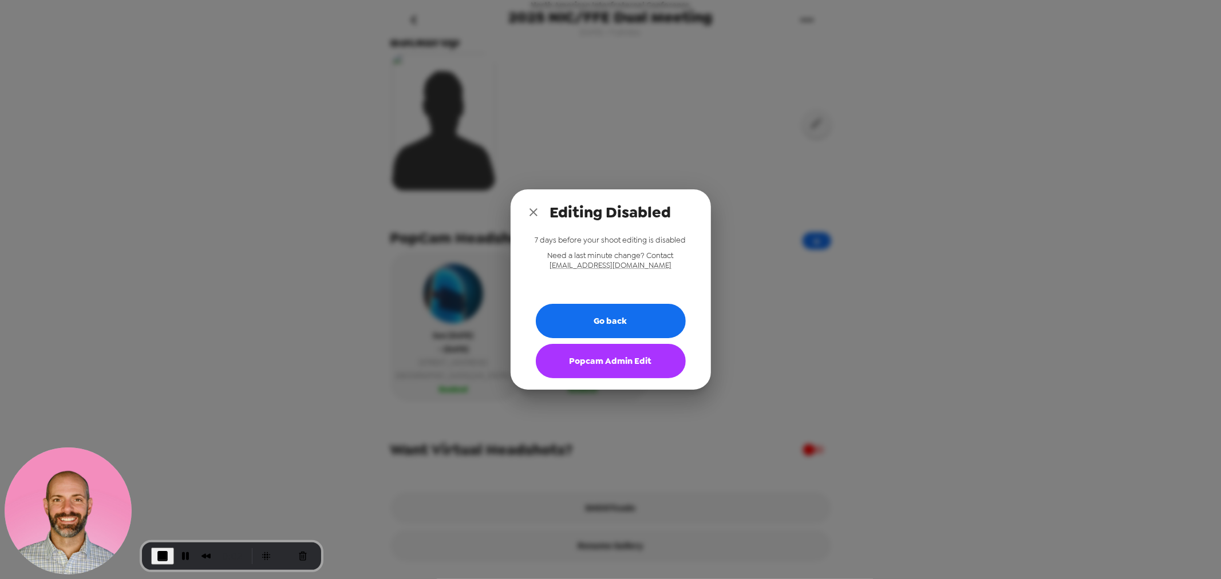
click at [612, 369] on button "Popcam Admin Edit" at bounding box center [611, 361] width 150 height 34
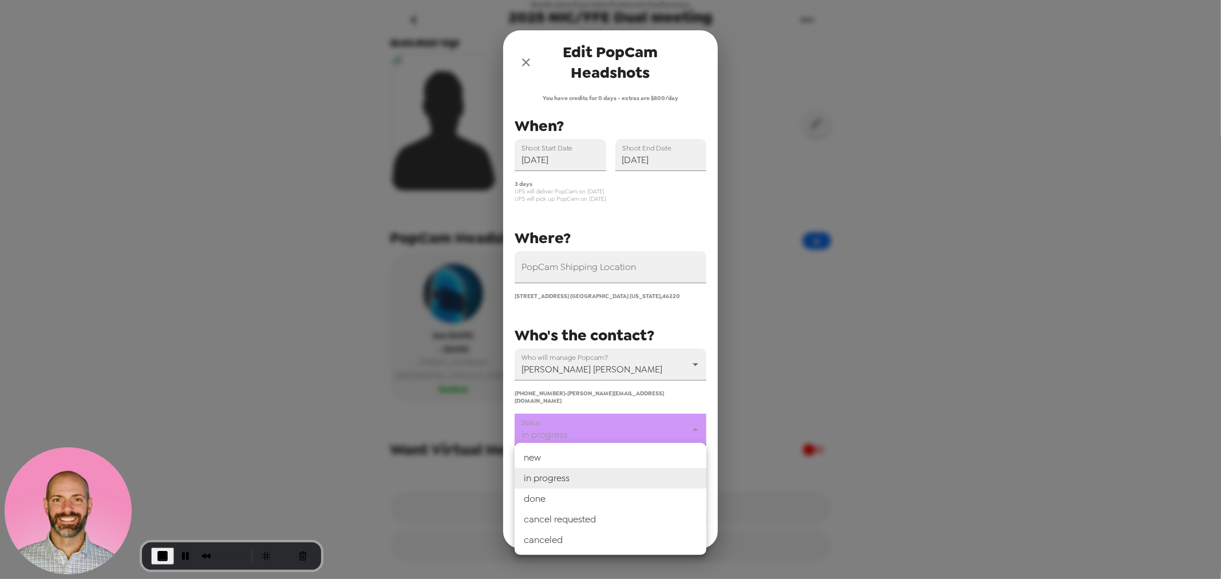
click at [588, 433] on body "North American Interfraternal Conference 2025 NIC/FFE Dual Meeting [DATE] • 71 …" at bounding box center [610, 289] width 1221 height 579
click at [564, 499] on li "done" at bounding box center [611, 499] width 192 height 21
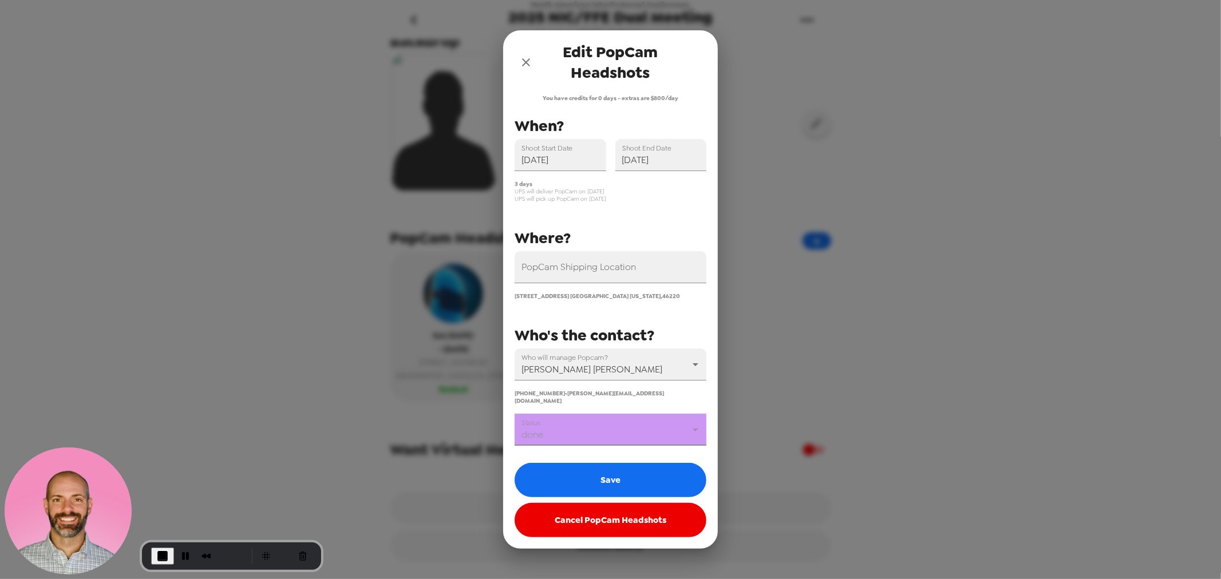
type input "done"
click at [574, 473] on button "Save" at bounding box center [611, 480] width 192 height 34
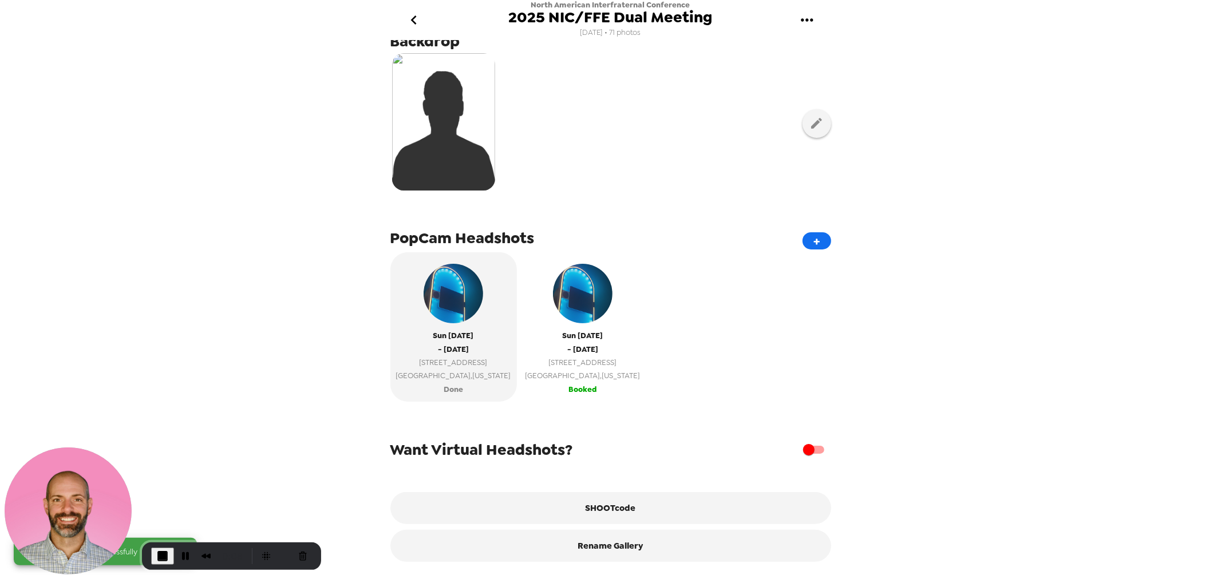
click at [563, 369] on span "[GEOGRAPHIC_DATA] , [US_STATE]" at bounding box center [582, 375] width 115 height 13
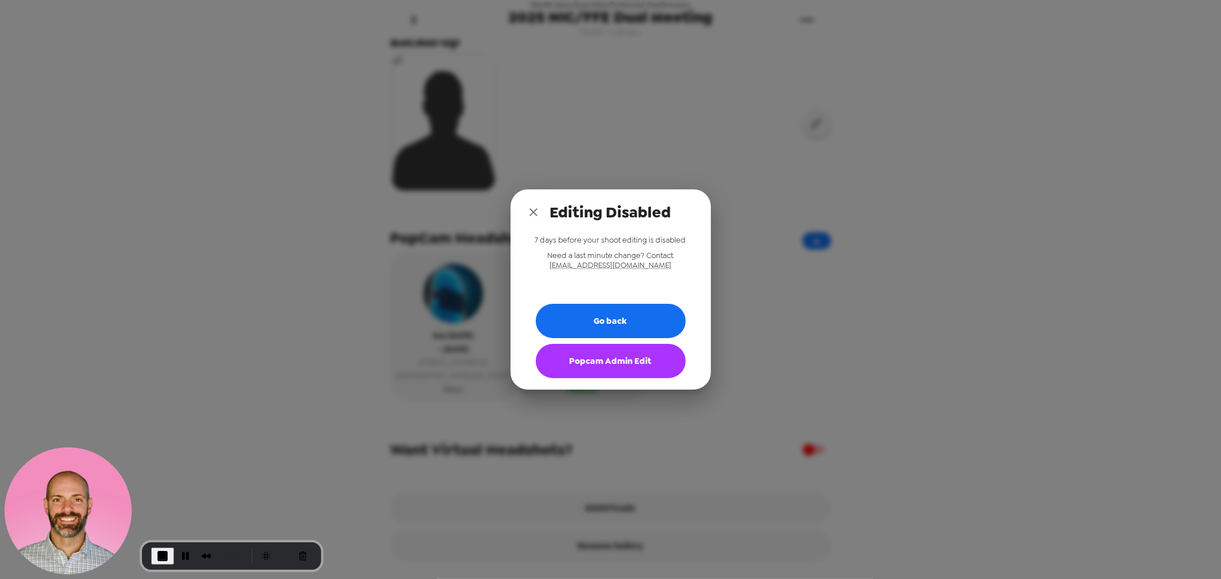
click at [594, 365] on button "Popcam Admin Edit" at bounding box center [611, 361] width 150 height 34
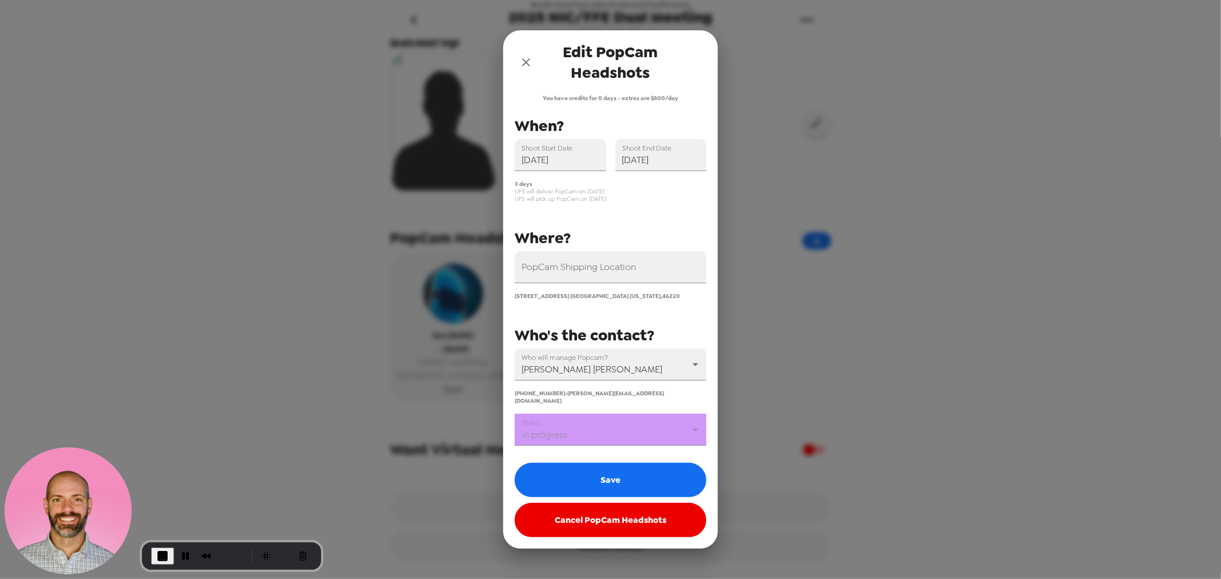
click at [583, 428] on body "North American Interfraternal Conference 2025 NIC/FFE Dual Meeting [DATE] • 71 …" at bounding box center [610, 289] width 1221 height 579
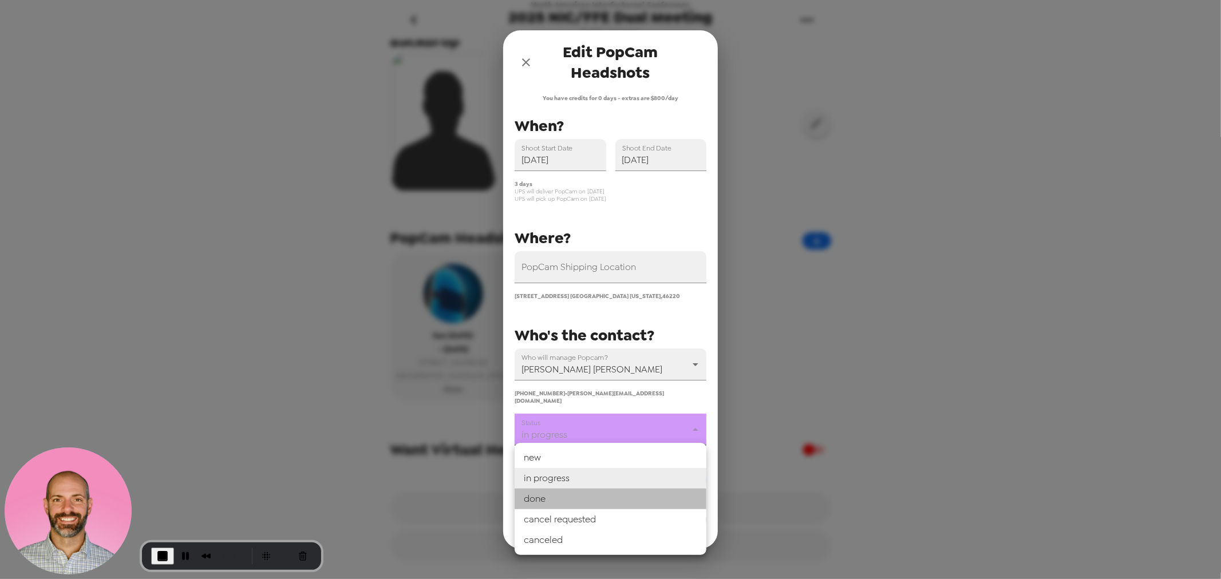
click at [574, 498] on li "done" at bounding box center [611, 499] width 192 height 21
type input "done"
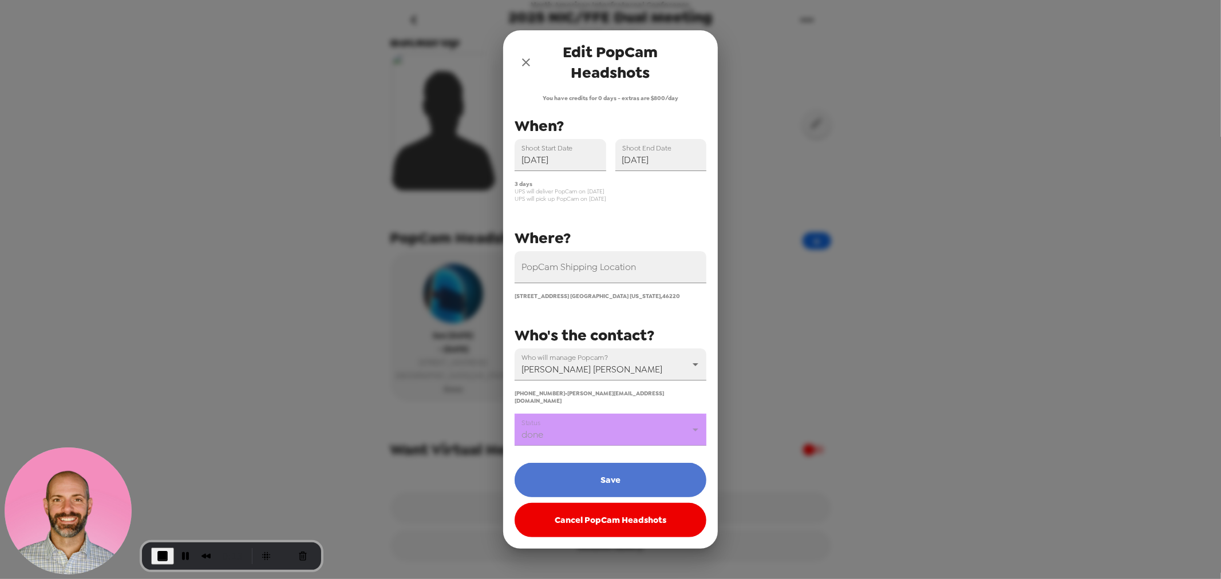
click at [587, 474] on button "Save" at bounding box center [611, 480] width 192 height 34
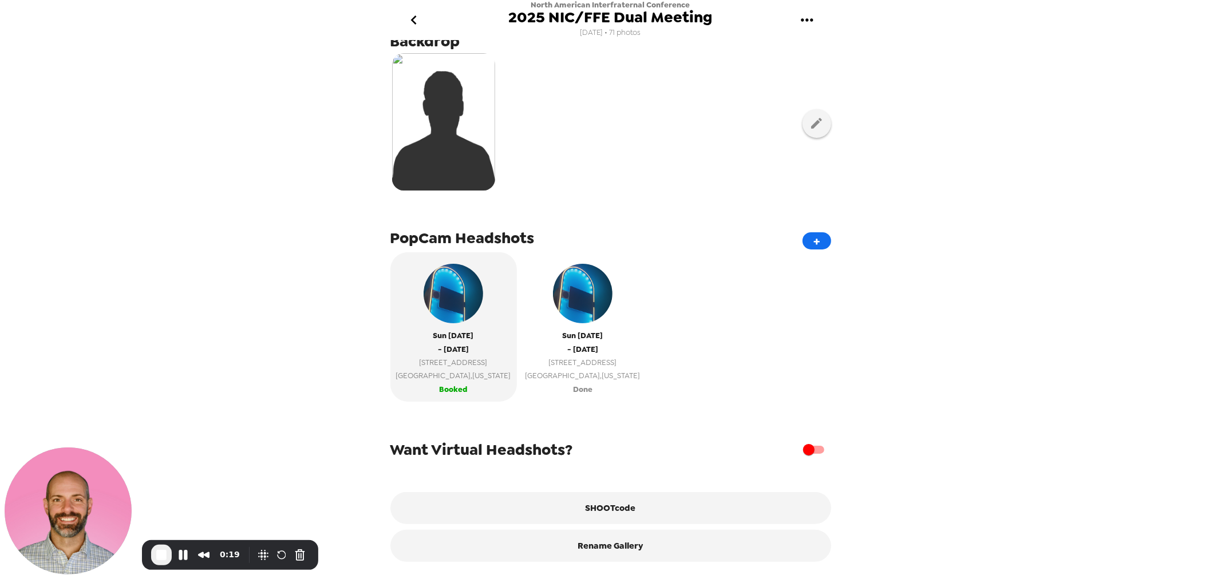
scroll to position [221, 0]
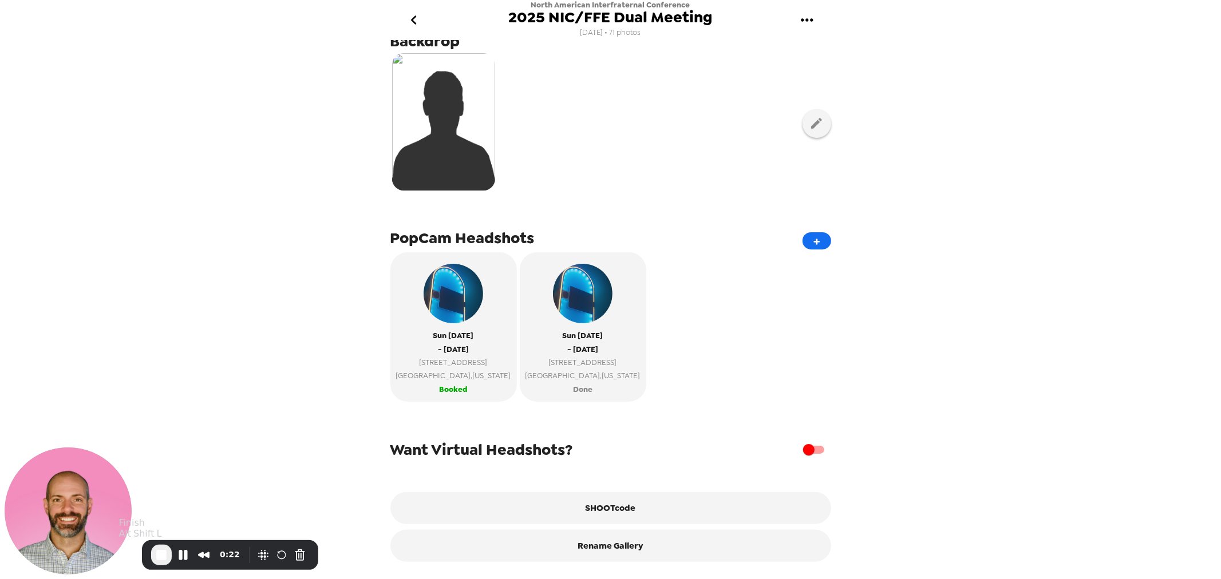
click at [157, 557] on span "End Recording" at bounding box center [162, 555] width 14 height 14
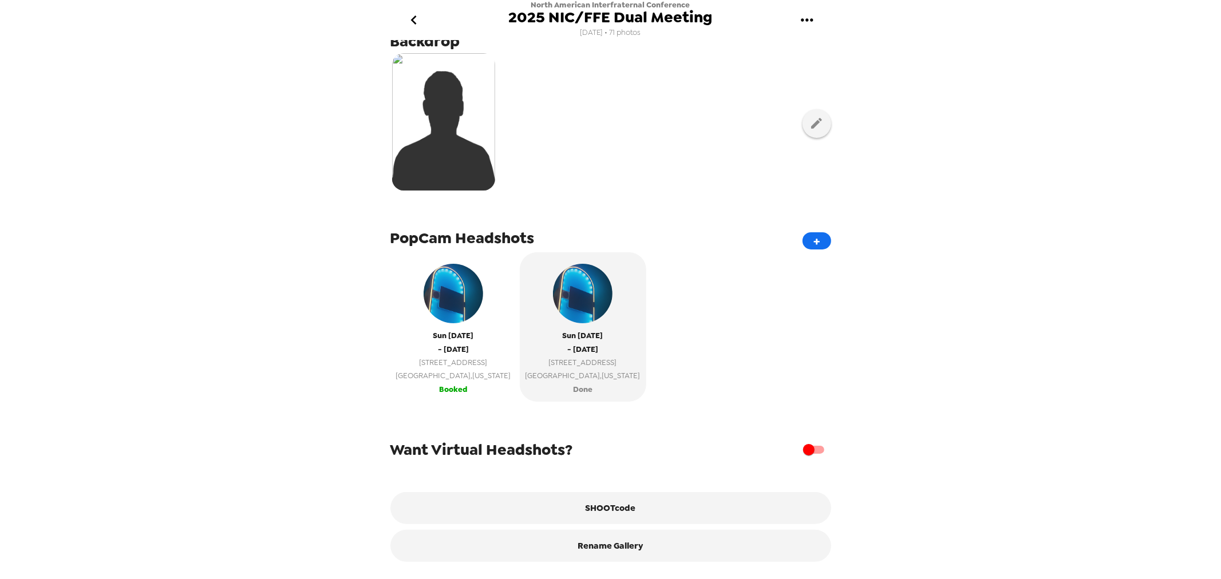
click at [449, 343] on span "- [DATE]" at bounding box center [453, 349] width 31 height 13
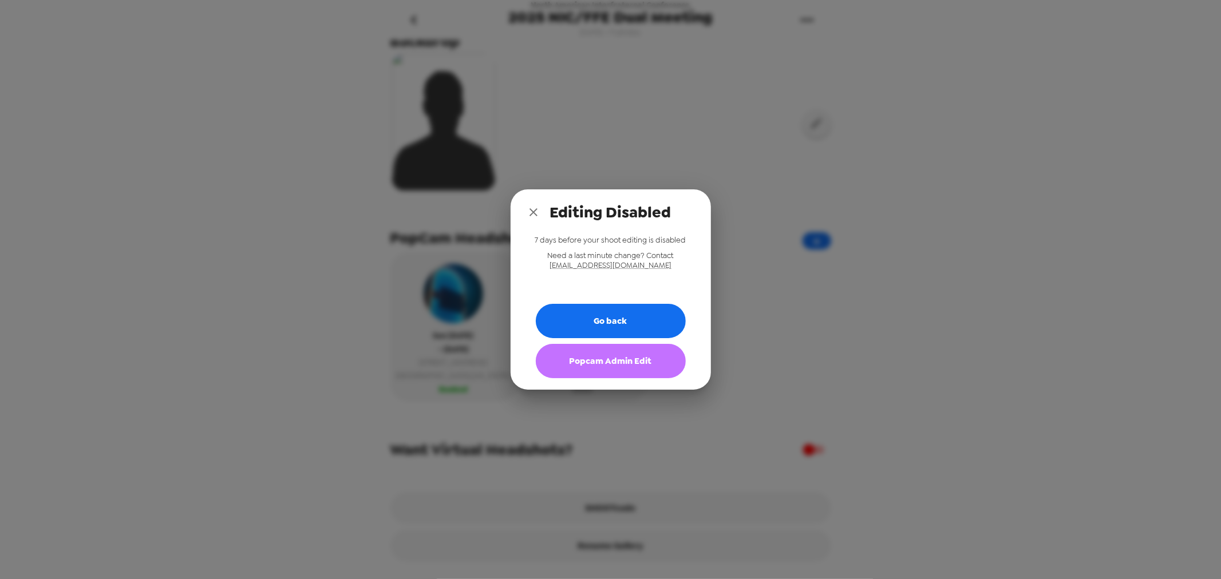
click at [573, 365] on button "Popcam Admin Edit" at bounding box center [611, 361] width 150 height 34
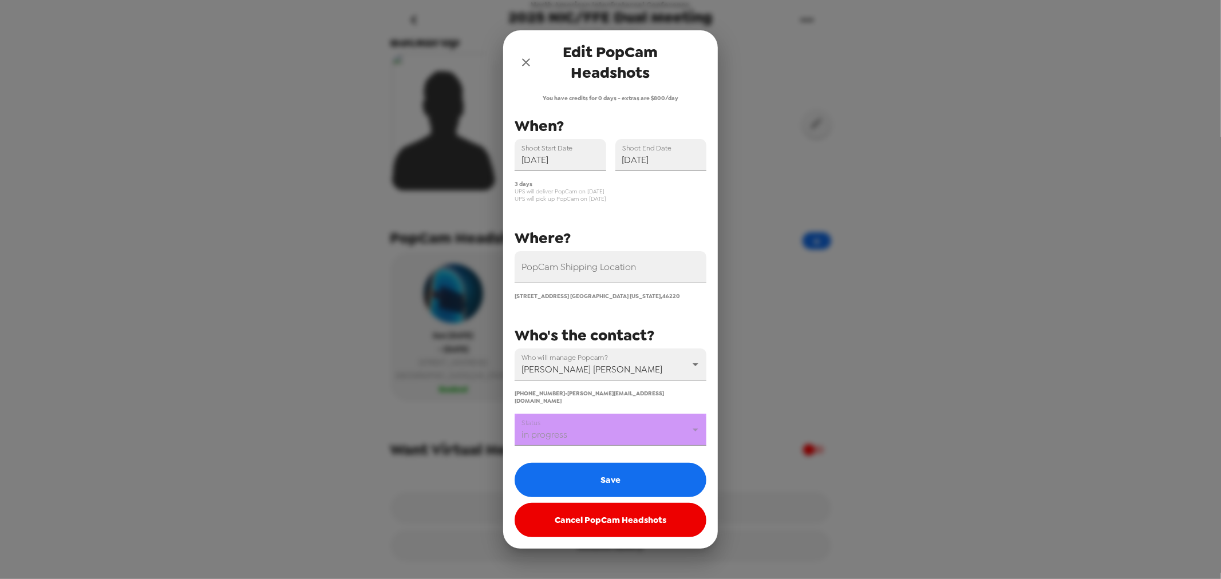
click at [588, 442] on body "North American Interfraternal Conference 2025 NIC/FFE Dual Meeting [DATE] • 71 …" at bounding box center [610, 289] width 1221 height 579
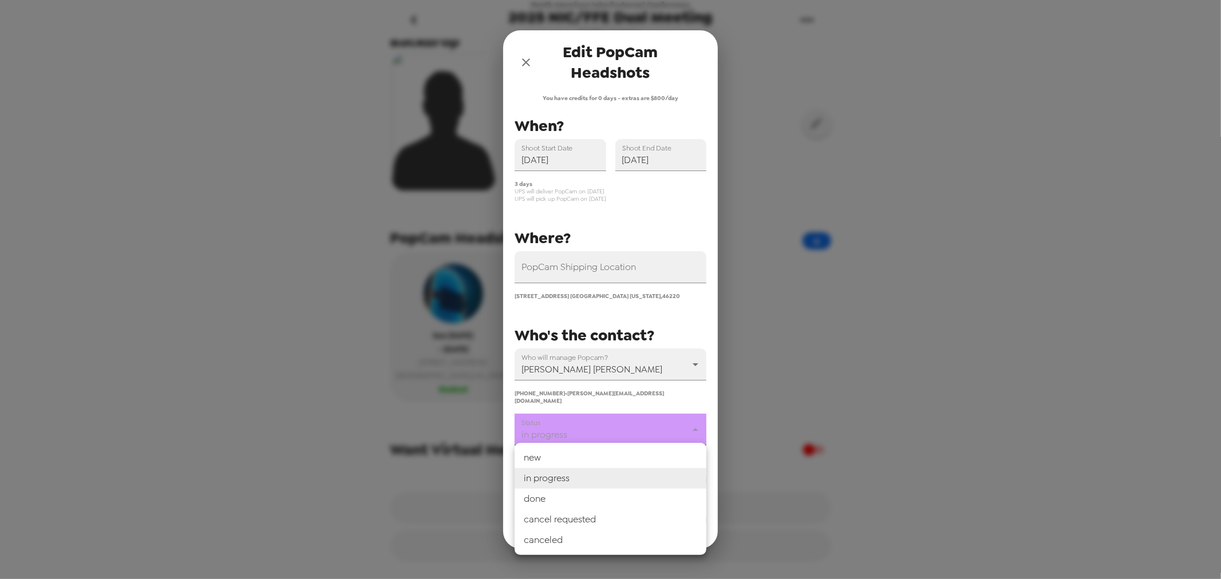
click at [586, 500] on li "done" at bounding box center [611, 499] width 192 height 21
type input "done"
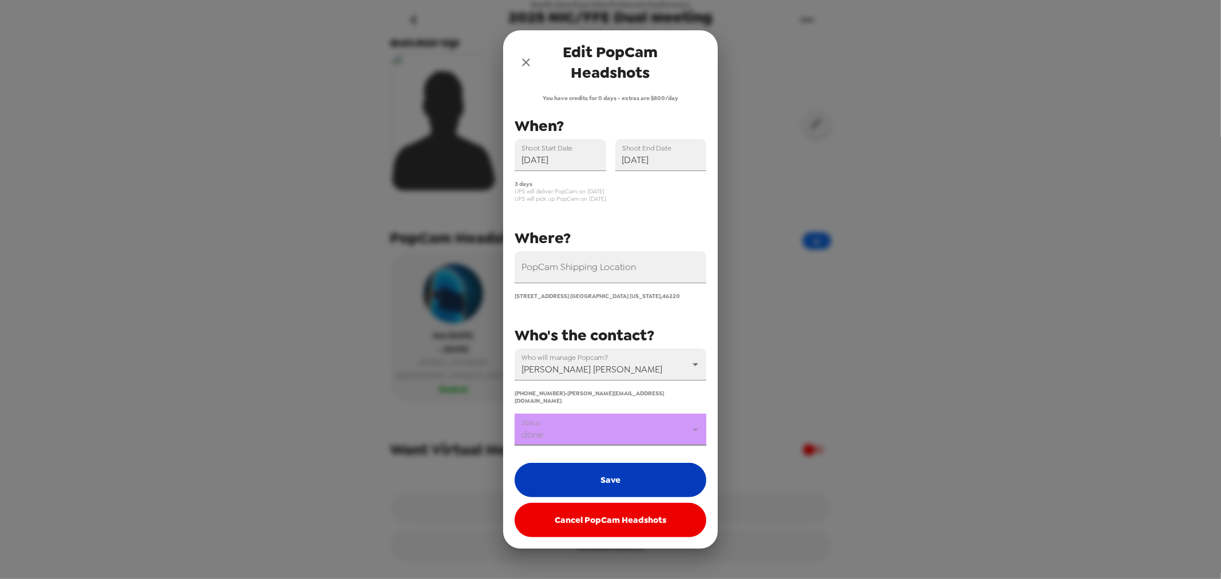
click at [592, 480] on button "Save" at bounding box center [611, 480] width 192 height 34
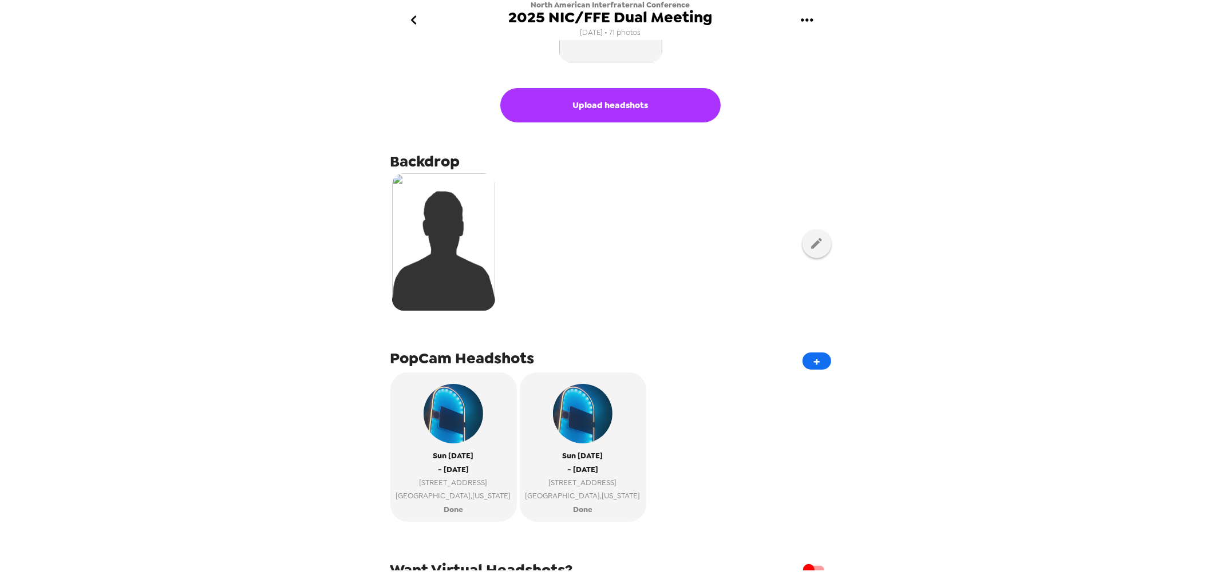
scroll to position [191, 0]
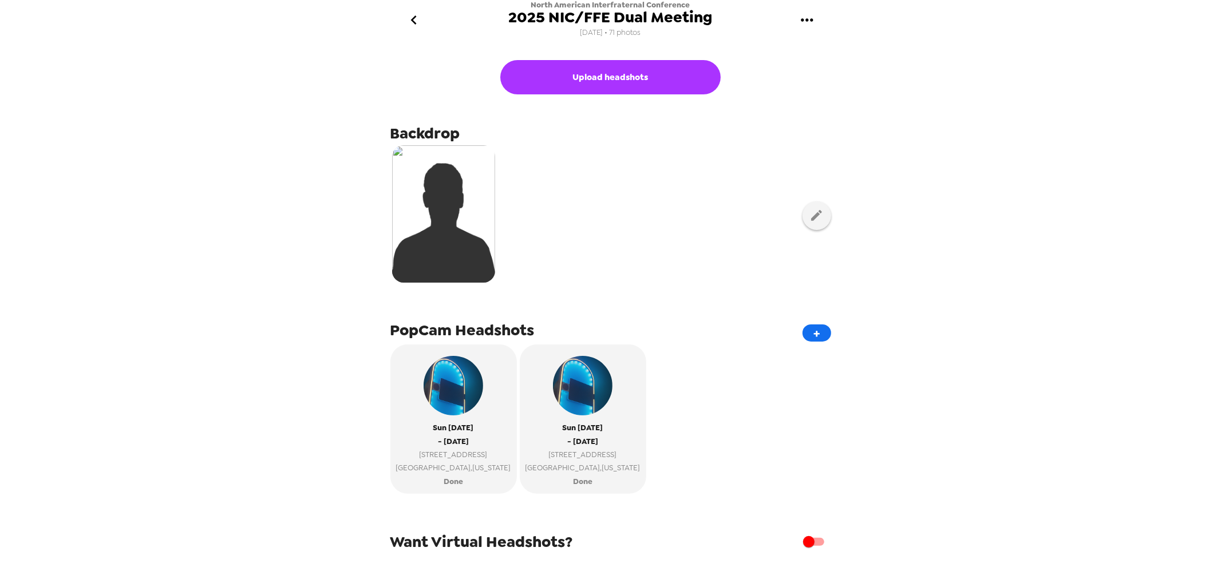
scroll to position [221, 0]
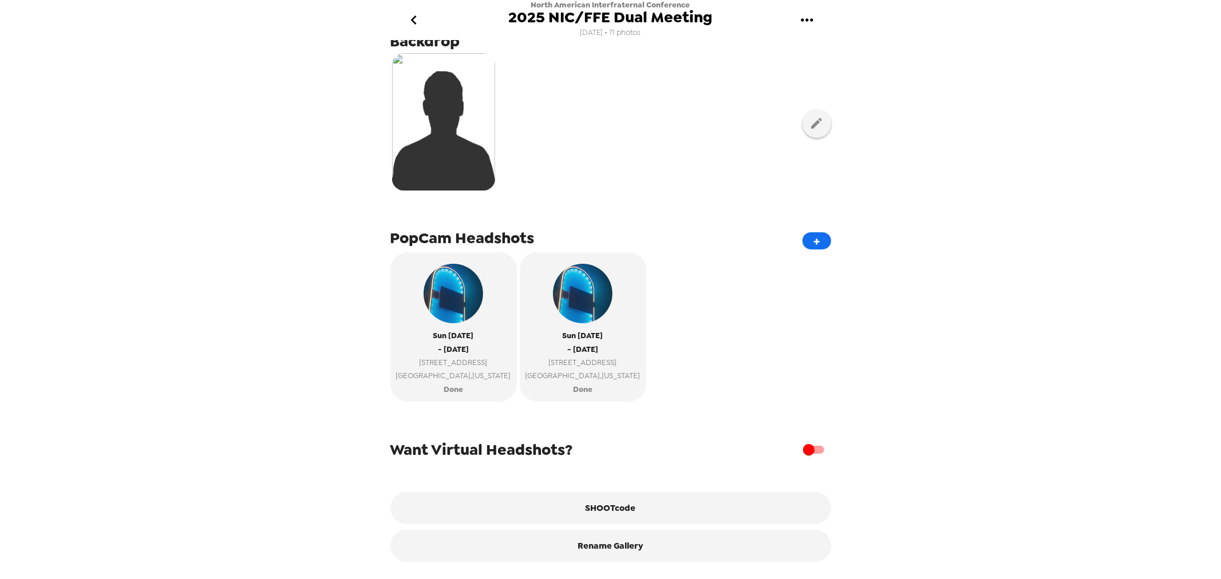
click at [414, 27] on icon "go back" at bounding box center [414, 20] width 18 height 18
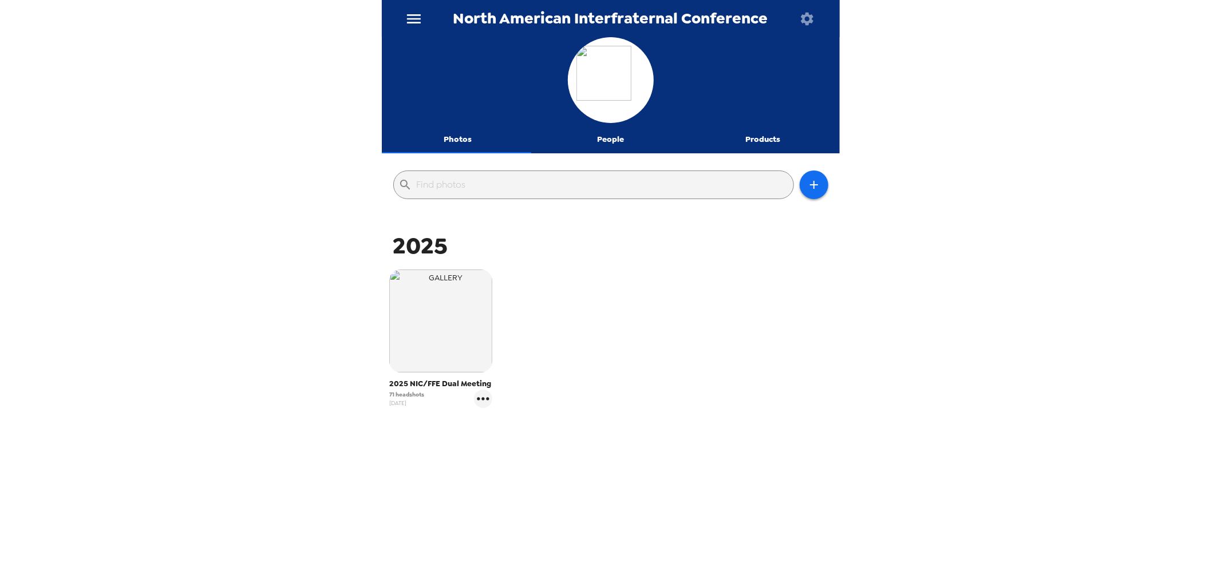
click at [407, 15] on icon "menu" at bounding box center [414, 19] width 18 height 18
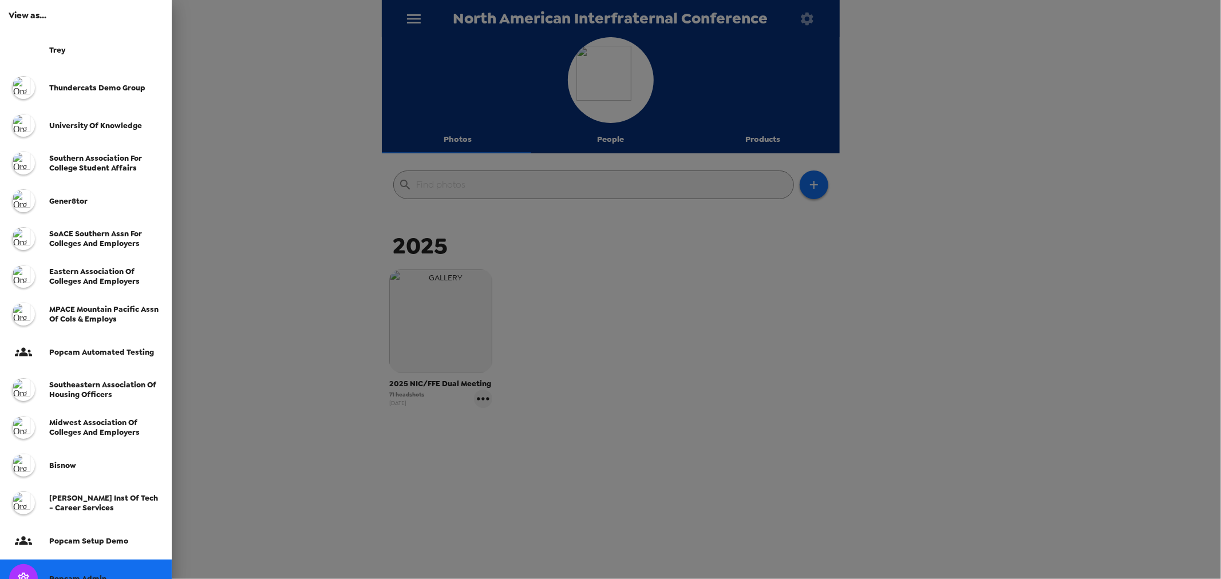
click at [100, 96] on div "Thundercats Demo Group" at bounding box center [86, 88] width 172 height 38
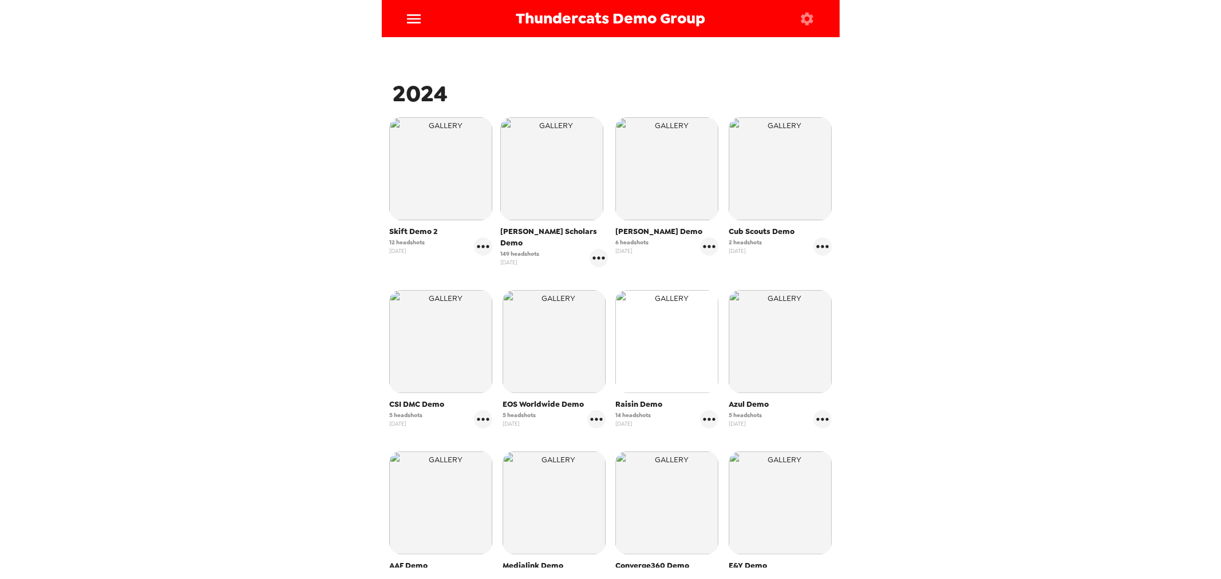
scroll to position [191, 0]
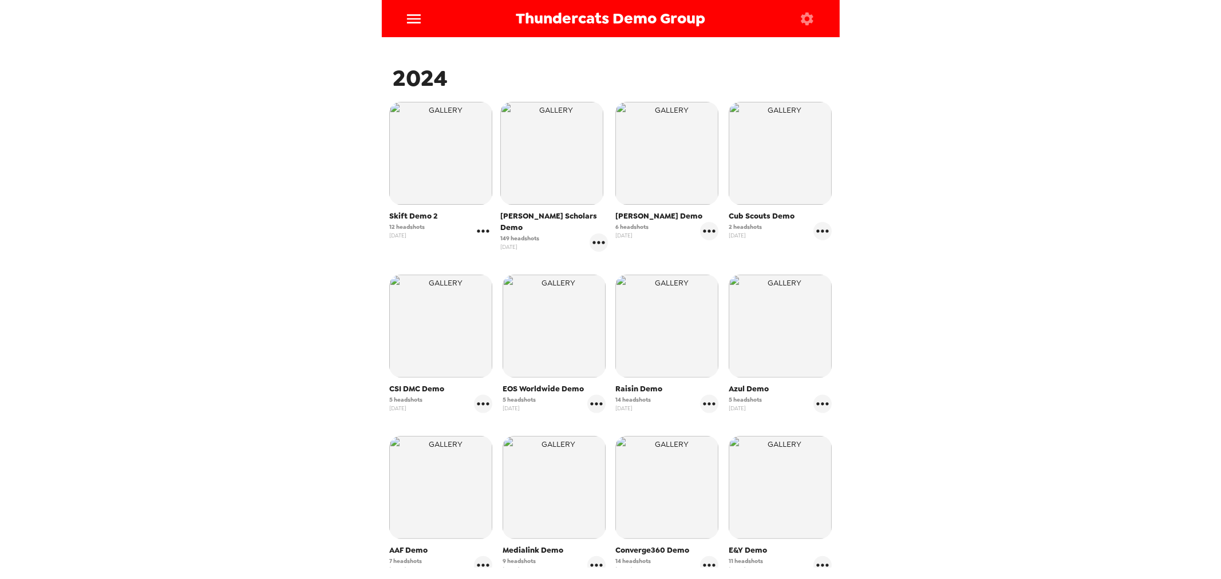
click at [478, 231] on icon "gallery menu" at bounding box center [483, 231] width 18 height 18
click at [507, 256] on span "Edit Shoot" at bounding box center [550, 255] width 95 height 14
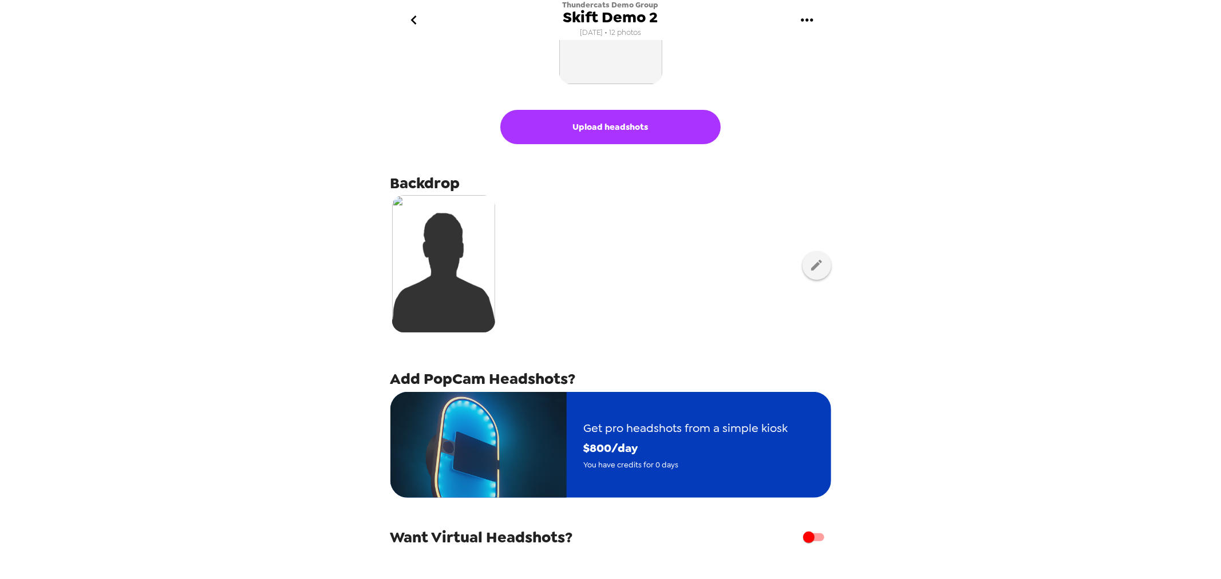
scroll to position [164, 0]
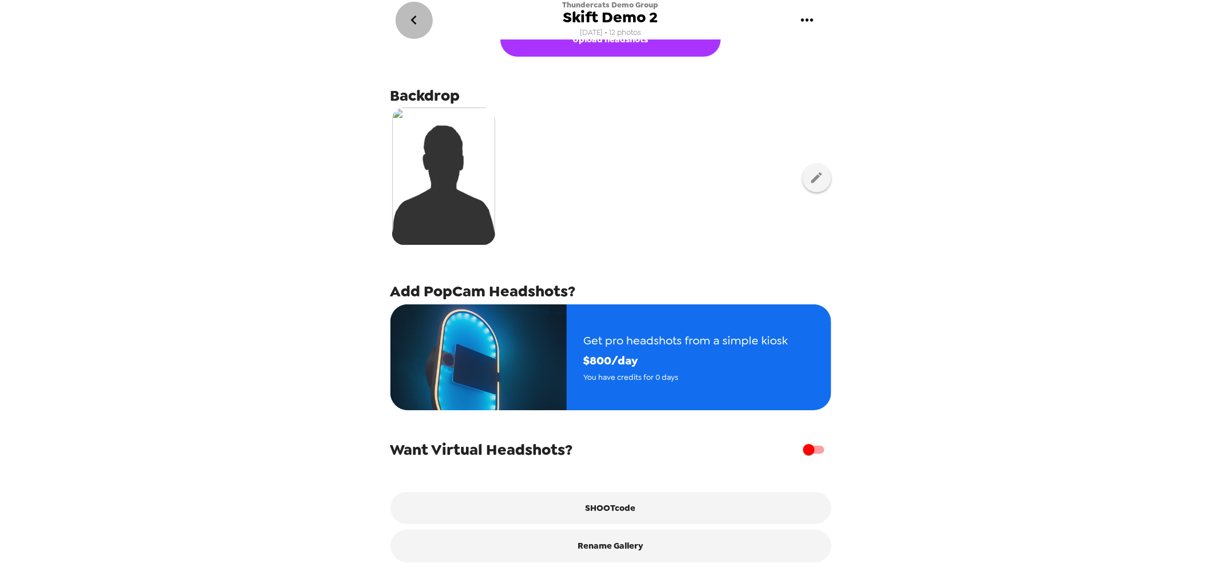
click at [408, 18] on icon "go back" at bounding box center [414, 20] width 18 height 18
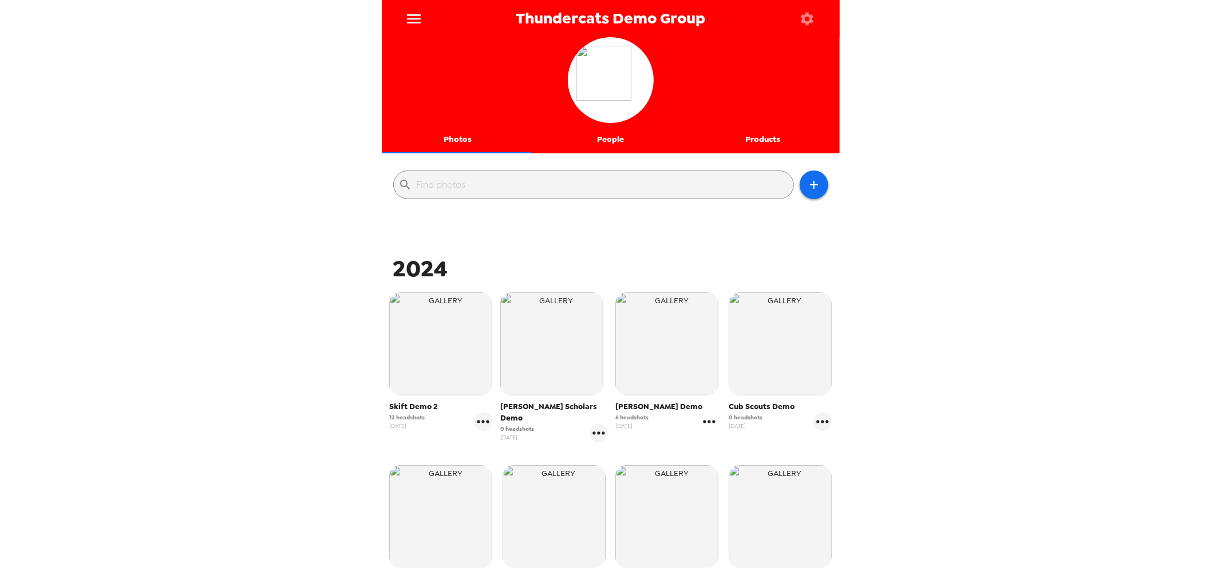
click at [708, 424] on icon "gallery menu" at bounding box center [709, 422] width 18 height 18
click at [724, 442] on span "Edit Shoot" at bounding box center [771, 446] width 95 height 14
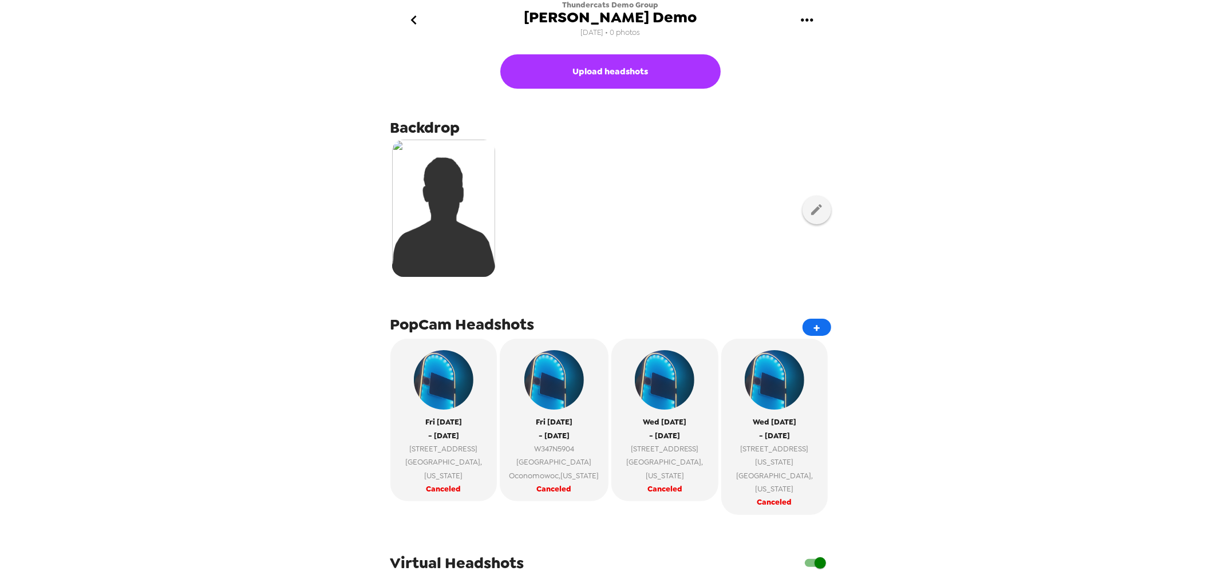
click at [413, 19] on icon "go back" at bounding box center [414, 19] width 6 height 9
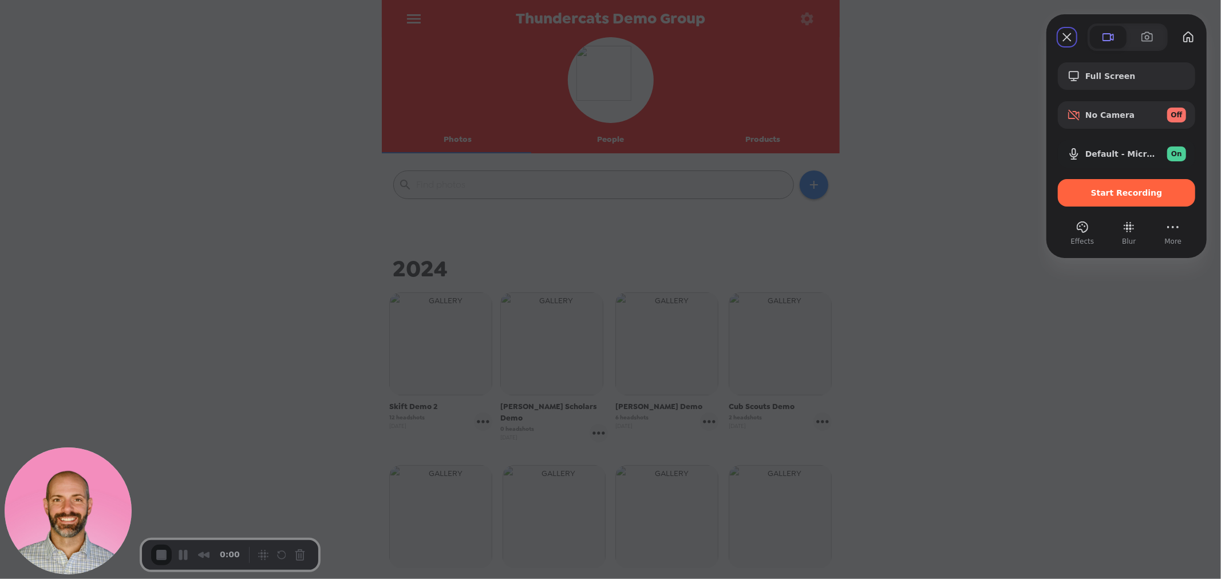
click at [1120, 197] on div "Start Recording" at bounding box center [1126, 192] width 137 height 27
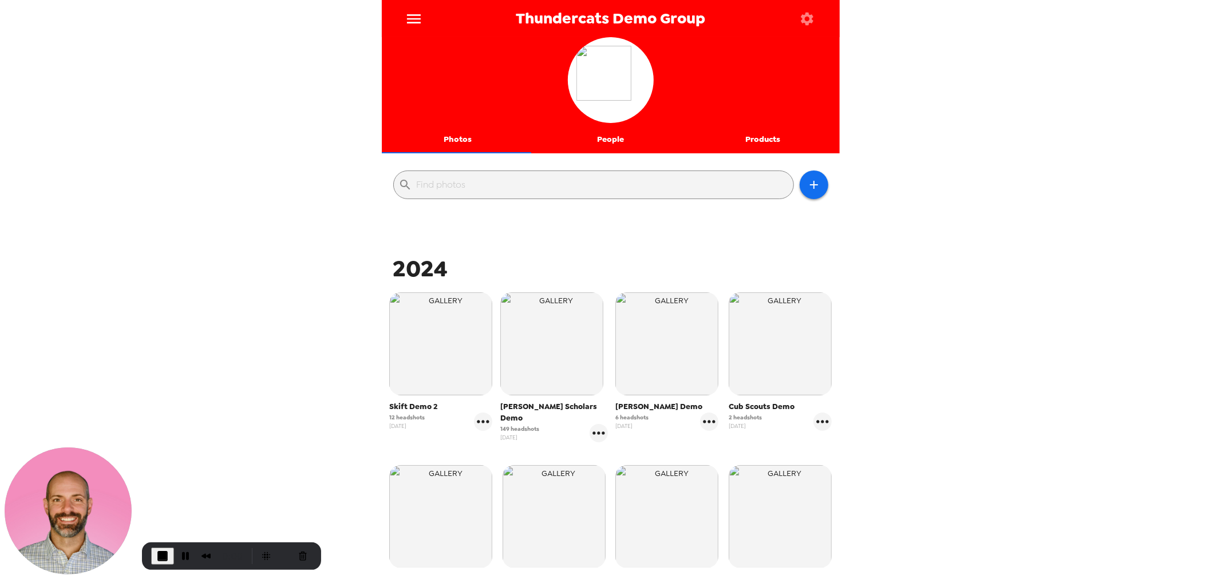
click at [806, 21] on icon "button" at bounding box center [807, 18] width 13 height 13
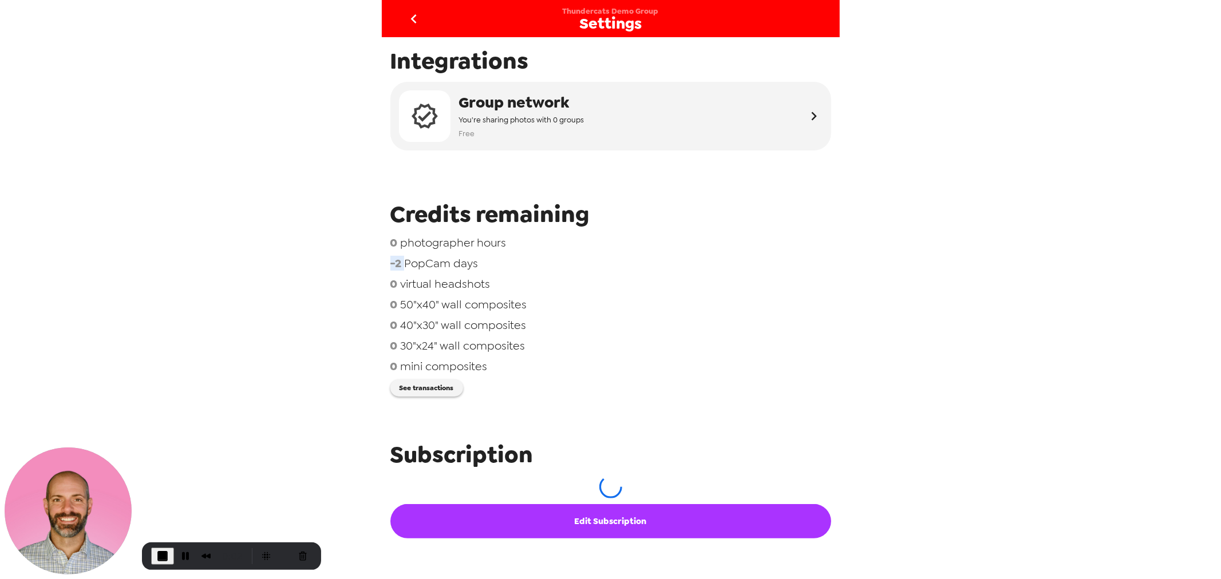
drag, startPoint x: 403, startPoint y: 265, endPoint x: 374, endPoint y: 262, distance: 29.4
click at [374, 262] on div "Thundercats Demo Group Settings Integrations Group network You're sharing photo…" at bounding box center [610, 289] width 1221 height 579
click at [460, 262] on span "PopCam days" at bounding box center [442, 263] width 74 height 15
click at [428, 395] on button "See transactions" at bounding box center [426, 387] width 73 height 17
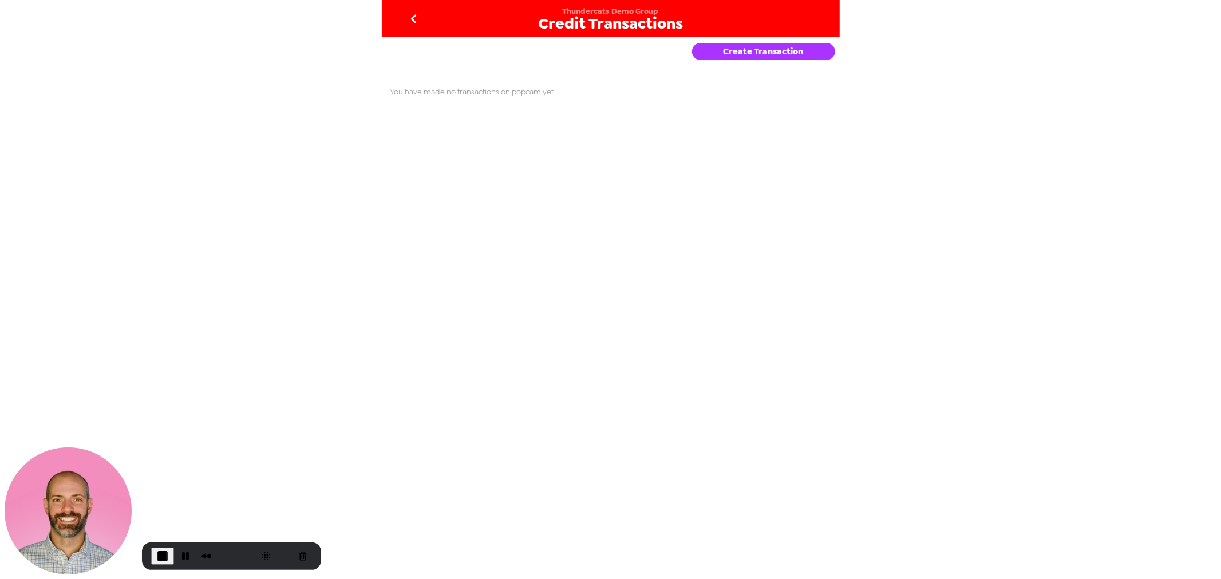
click at [516, 136] on div "Create Transaction You have made no transactions on popcam yet" at bounding box center [611, 302] width 458 height 531
click at [515, 136] on div "Create Transaction You have made no transactions on popcam yet" at bounding box center [611, 302] width 458 height 531
click at [484, 124] on div "Create Transaction You have made no transactions on popcam yet" at bounding box center [611, 302] width 458 height 531
click at [413, 17] on icon "go back" at bounding box center [414, 18] width 6 height 9
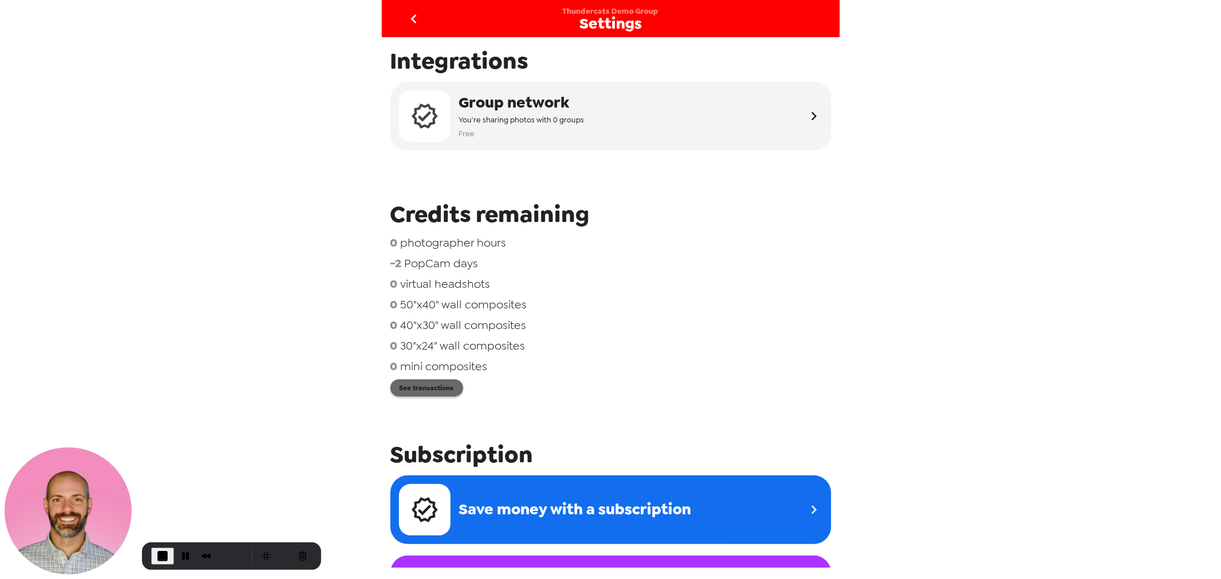
click at [442, 393] on button "See transactions" at bounding box center [426, 387] width 73 height 17
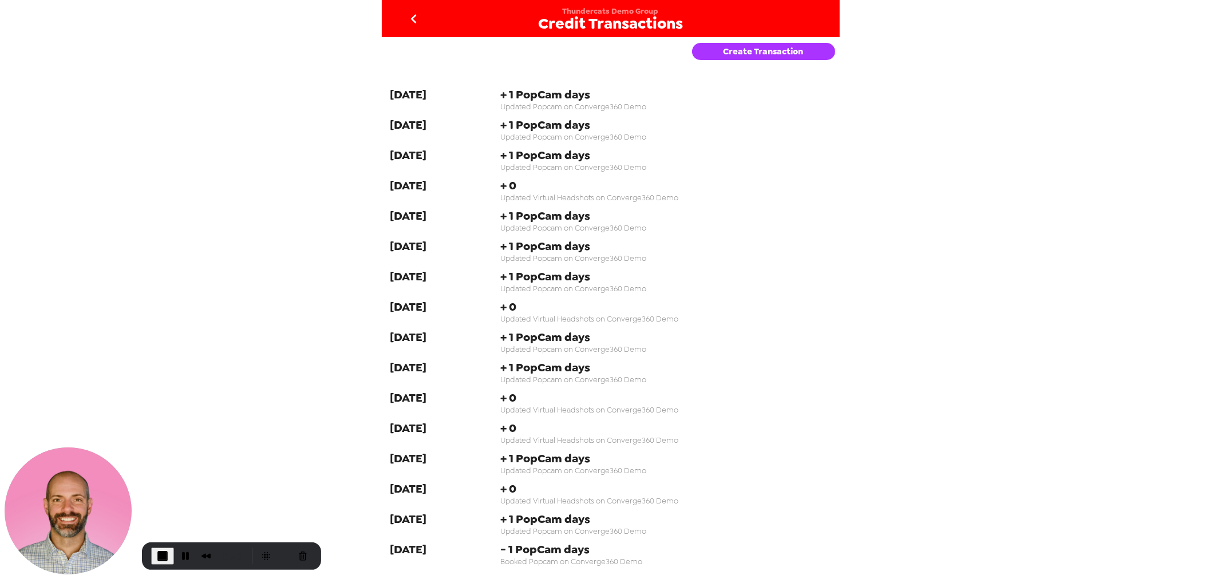
drag, startPoint x: 378, startPoint y: 96, endPoint x: 456, endPoint y: 94, distance: 77.8
click at [456, 94] on div "Thundercats Demo Group Credit Transactions Create Transaction 8-21-24 + 1 PopCa…" at bounding box center [610, 289] width 1221 height 579
click at [593, 94] on span "+ 1 PopCam days" at bounding box center [665, 94] width 331 height 15
click at [777, 53] on button "Create Transaction" at bounding box center [763, 51] width 143 height 17
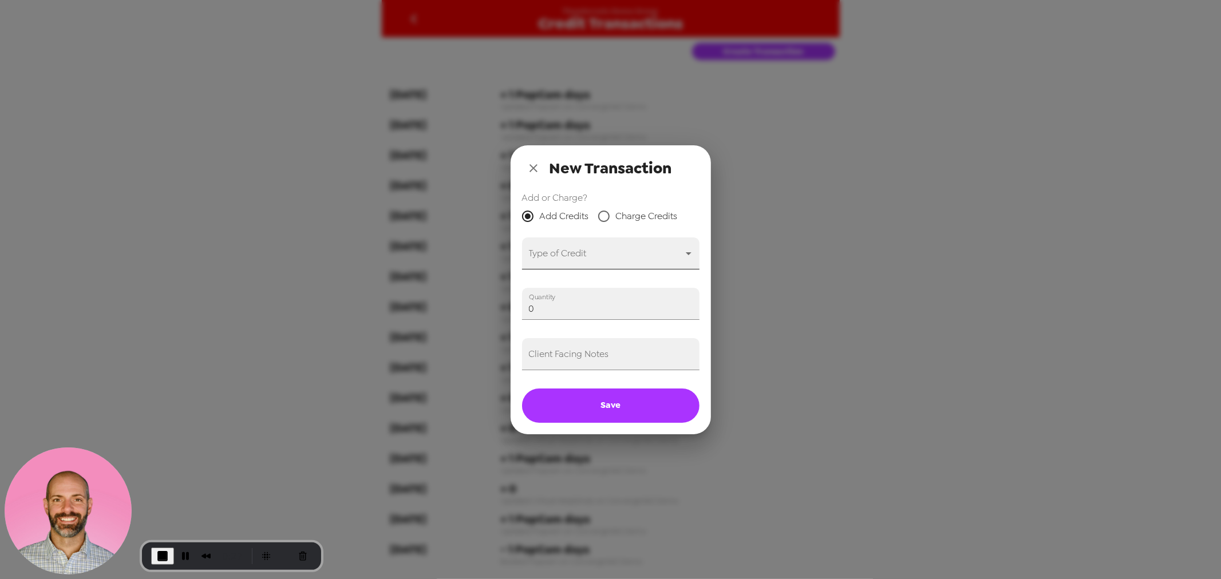
click at [581, 256] on body "Thundercats Demo Group Credit Transactions Create Transaction 8-21-24 + 1 PopCa…" at bounding box center [610, 289] width 1221 height 579
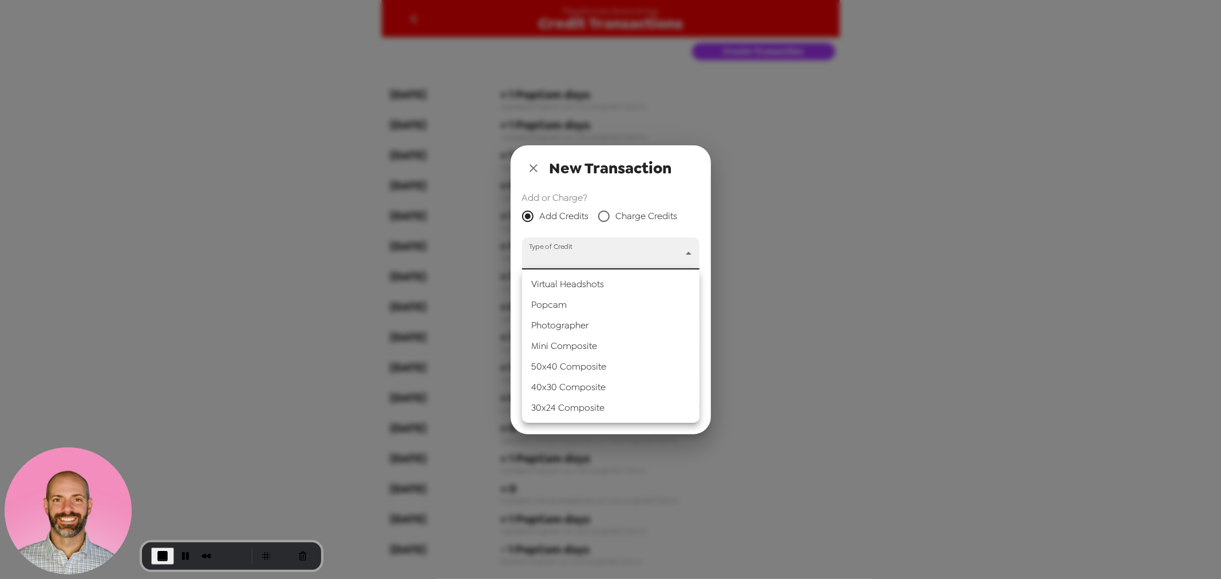
click at [576, 305] on li "Popcam" at bounding box center [610, 305] width 177 height 21
type input "popcam"
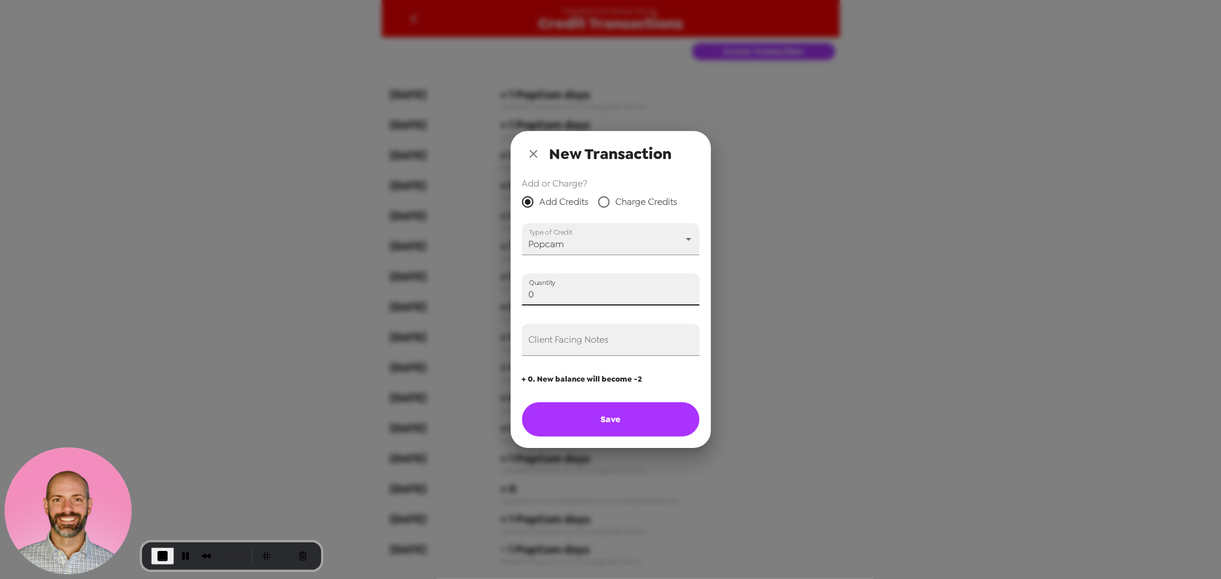
drag, startPoint x: 570, startPoint y: 296, endPoint x: 303, endPoint y: 284, distance: 267.0
click at [303, 284] on div "New Transaction Add or Charge? Add Credits Charge Credits Type of Credit Popcam…" at bounding box center [610, 289] width 1221 height 579
type input "1"
click at [596, 347] on input "Client Facing Notes" at bounding box center [610, 340] width 177 height 32
type input "Test 8/26/25 (Trey)"
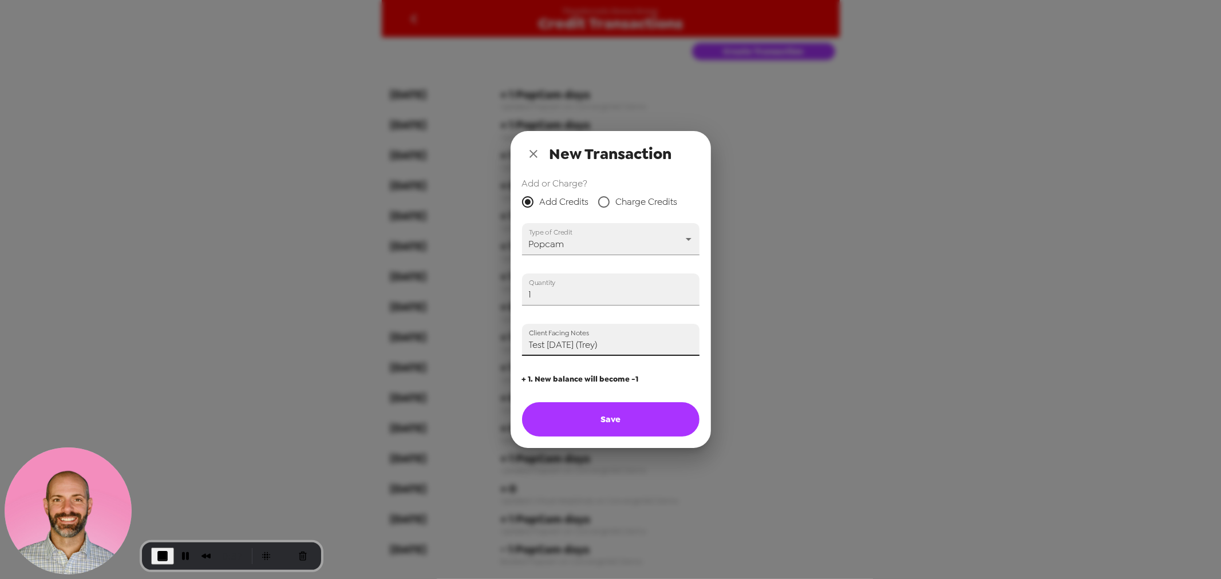
click at [631, 425] on button "Save" at bounding box center [610, 419] width 177 height 34
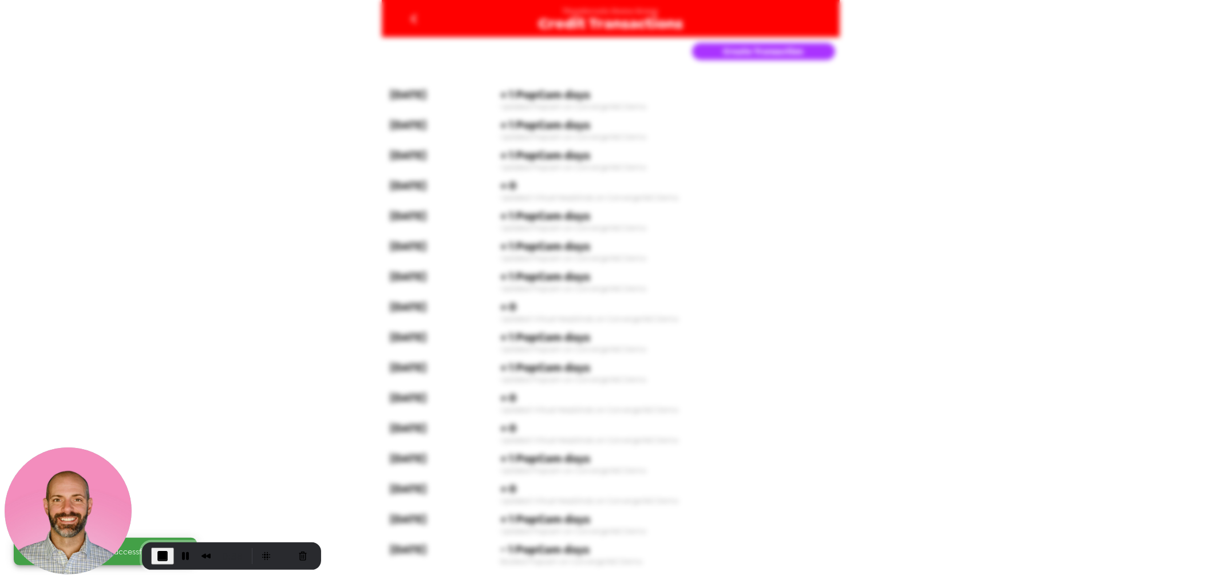
type input "0"
drag, startPoint x: 385, startPoint y: 93, endPoint x: 493, endPoint y: 100, distance: 108.9
drag, startPoint x: 427, startPoint y: 98, endPoint x: 508, endPoint y: 94, distance: 80.8
click at [426, 98] on span "[DATE]" at bounding box center [408, 94] width 37 height 15
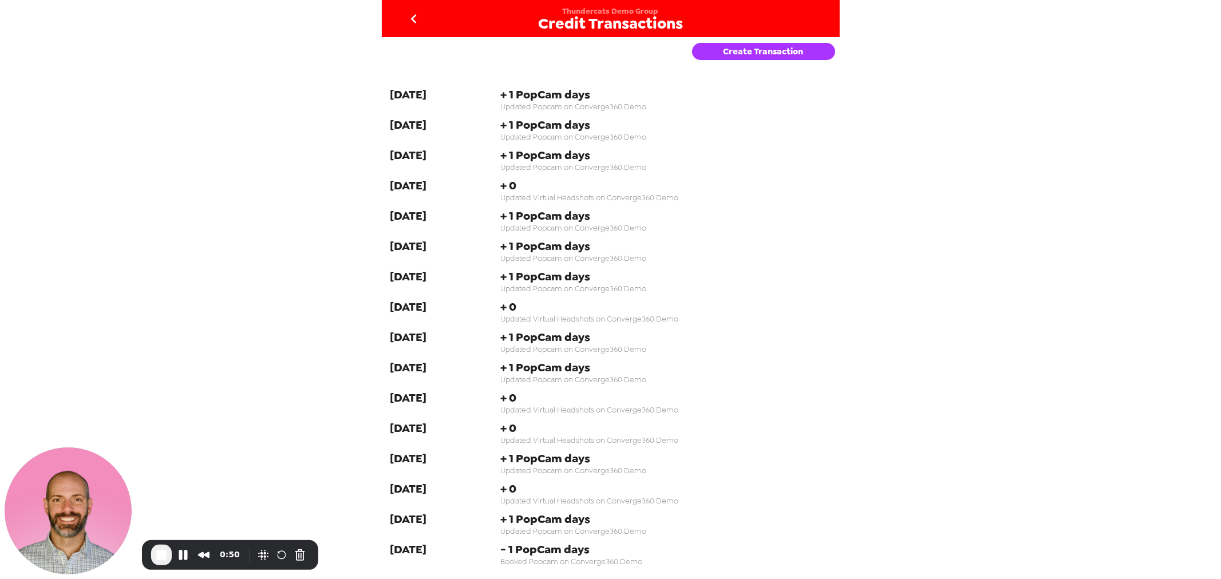
click at [416, 104] on div "[DATE]" at bounding box center [445, 99] width 110 height 25
click at [415, 93] on span "[DATE]" at bounding box center [408, 94] width 37 height 15
drag, startPoint x: 582, startPoint y: 142, endPoint x: 586, endPoint y: 153, distance: 11.4
click at [598, 203] on span "Updated Virtual Headshots on Converge360 Demo" at bounding box center [665, 198] width 331 height 10
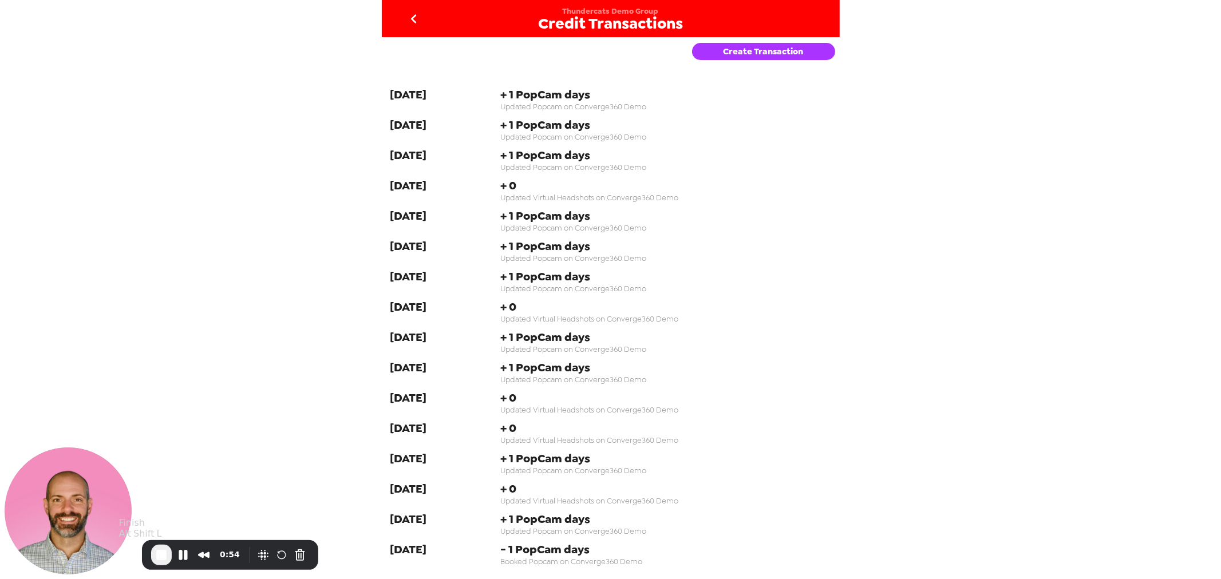
click at [164, 556] on span "End Recording" at bounding box center [162, 555] width 14 height 14
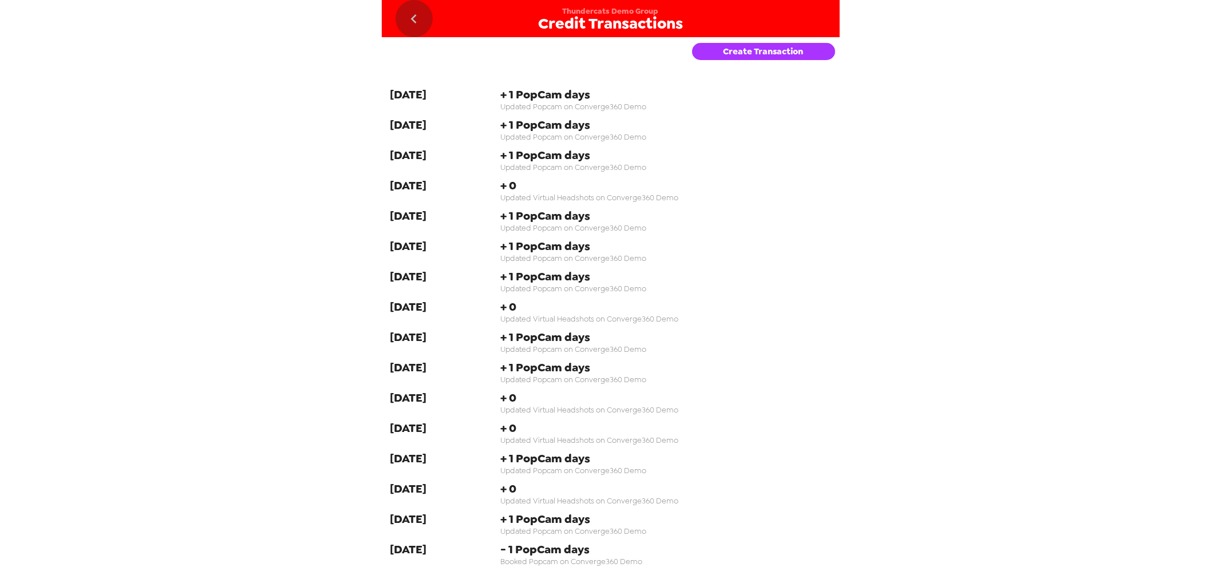
click at [413, 14] on icon "go back" at bounding box center [414, 19] width 18 height 18
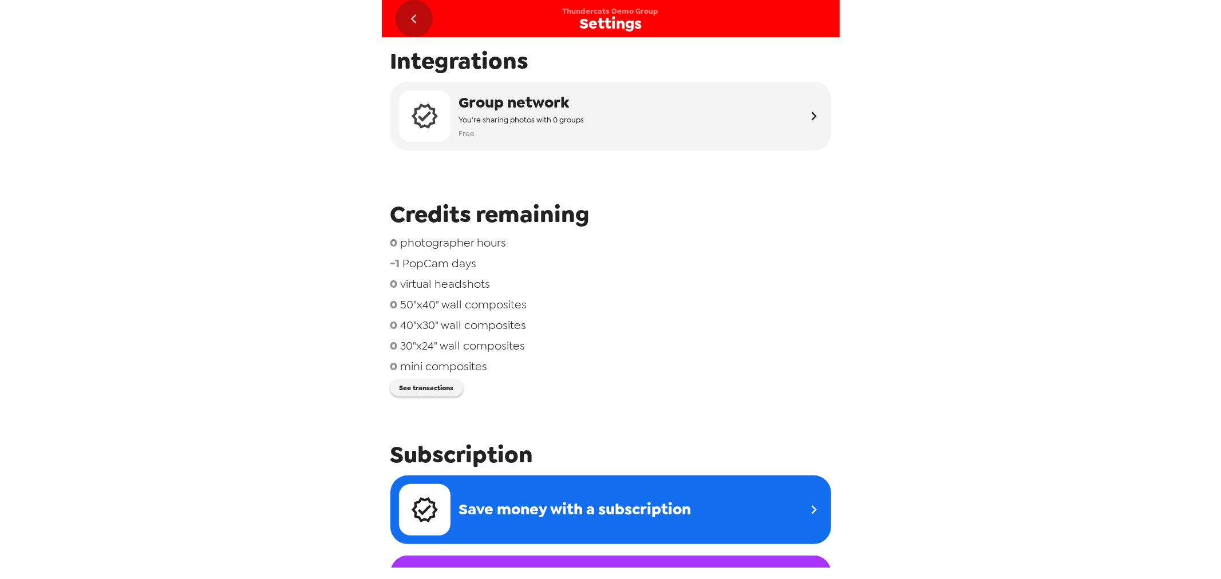
drag, startPoint x: 421, startPoint y: 8, endPoint x: 406, endPoint y: 27, distance: 24.2
click at [420, 9] on button "go back" at bounding box center [414, 18] width 37 height 37
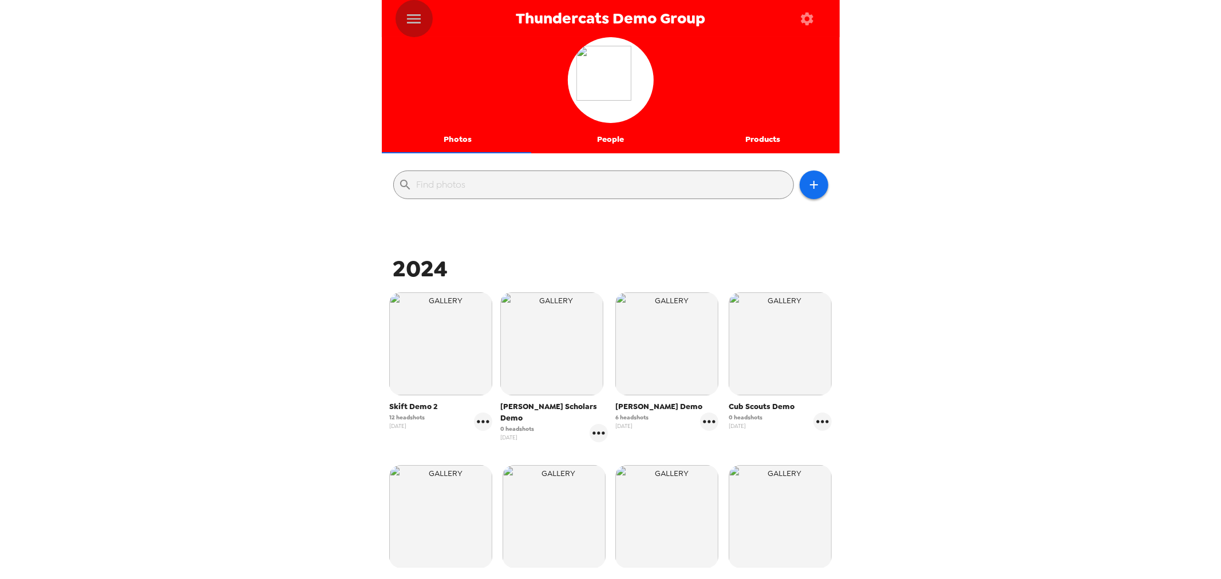
click at [414, 14] on icon "menu" at bounding box center [414, 18] width 14 height 9
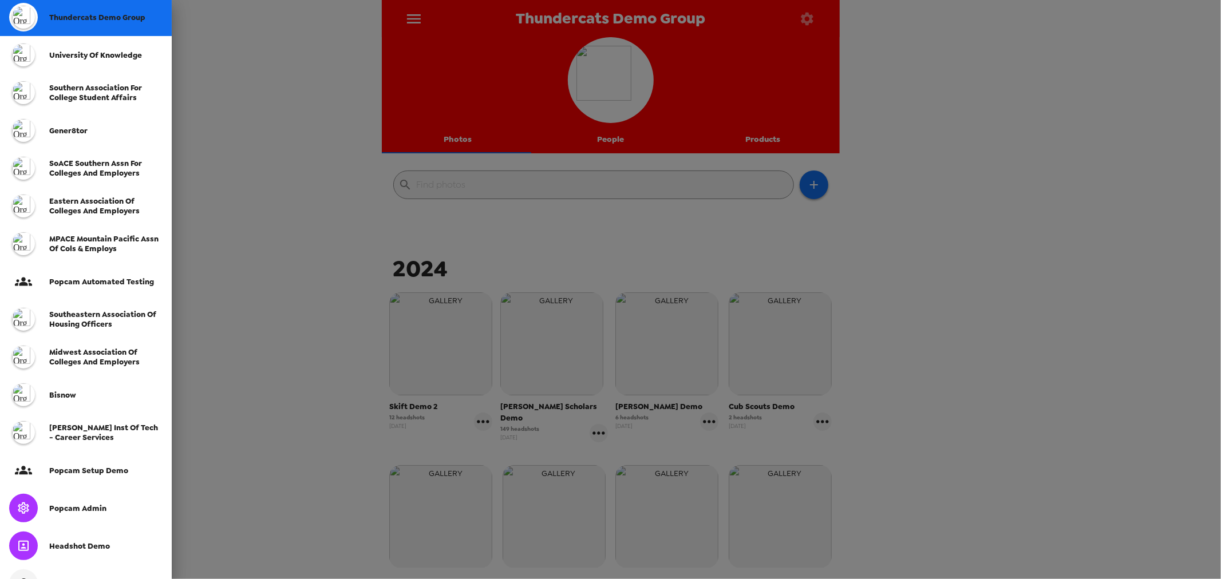
scroll to position [151, 0]
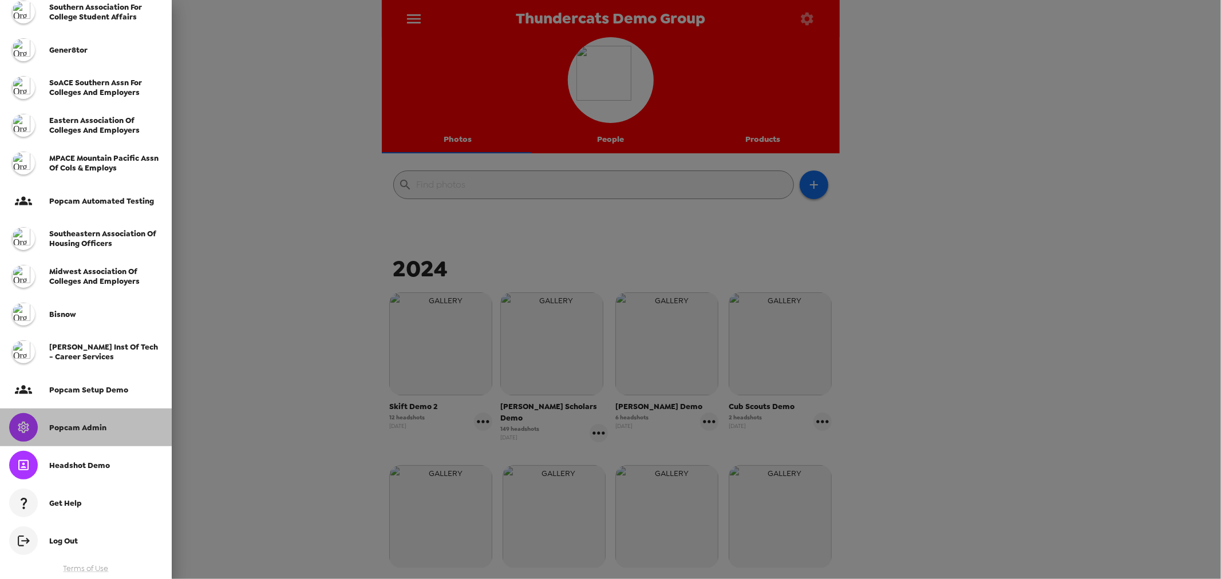
click at [93, 436] on div "Popcam Admin" at bounding box center [86, 428] width 172 height 38
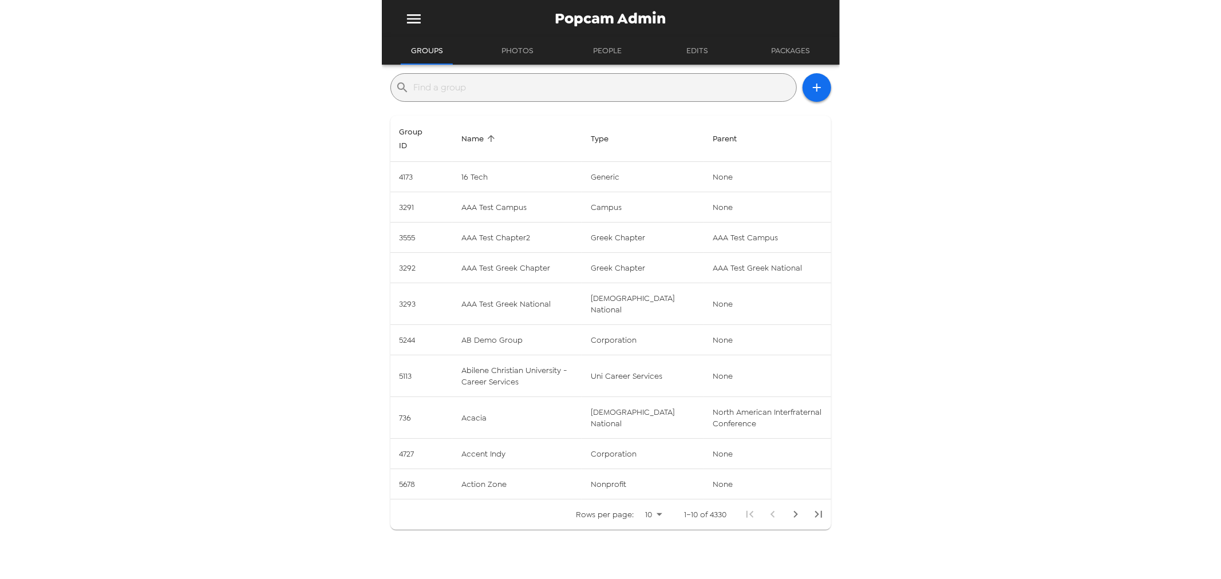
click at [500, 89] on input "text" at bounding box center [603, 87] width 378 height 18
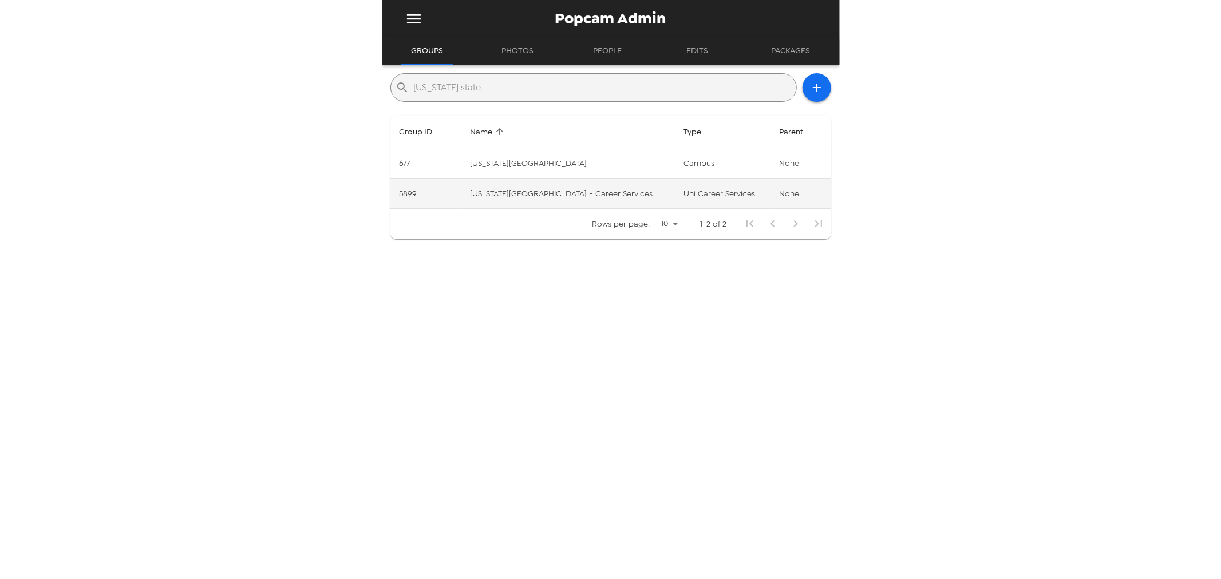
type input "[US_STATE] state"
click at [528, 197] on td "[US_STATE][GEOGRAPHIC_DATA] - Career Services" at bounding box center [567, 194] width 213 height 30
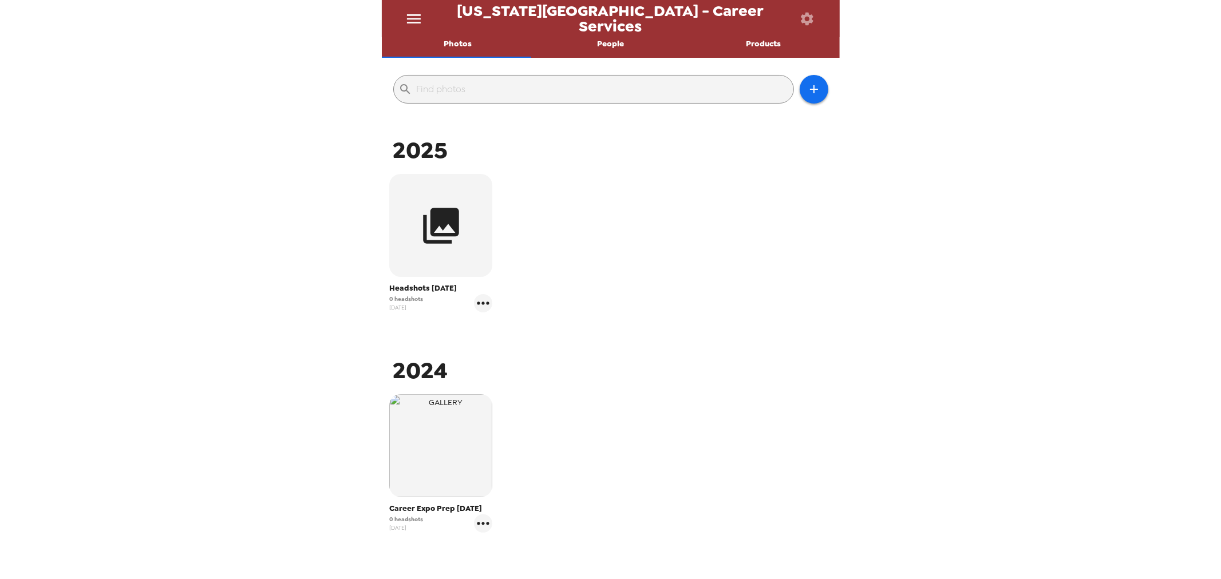
scroll to position [127, 0]
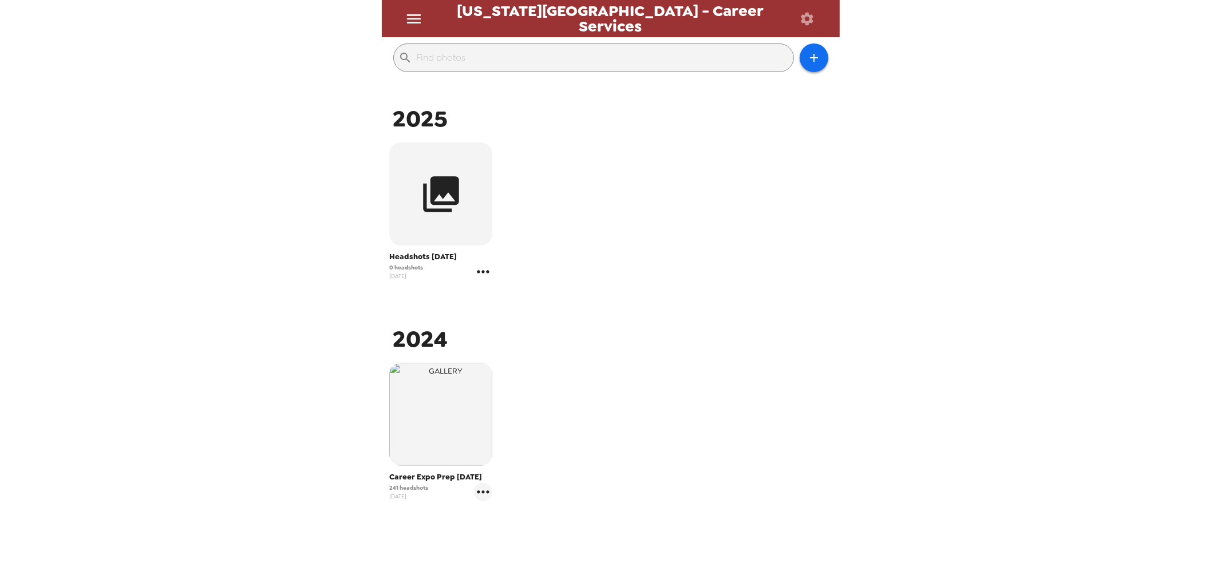
click at [483, 267] on icon "gallery menu" at bounding box center [483, 272] width 18 height 18
click at [500, 289] on div at bounding box center [492, 296] width 21 height 14
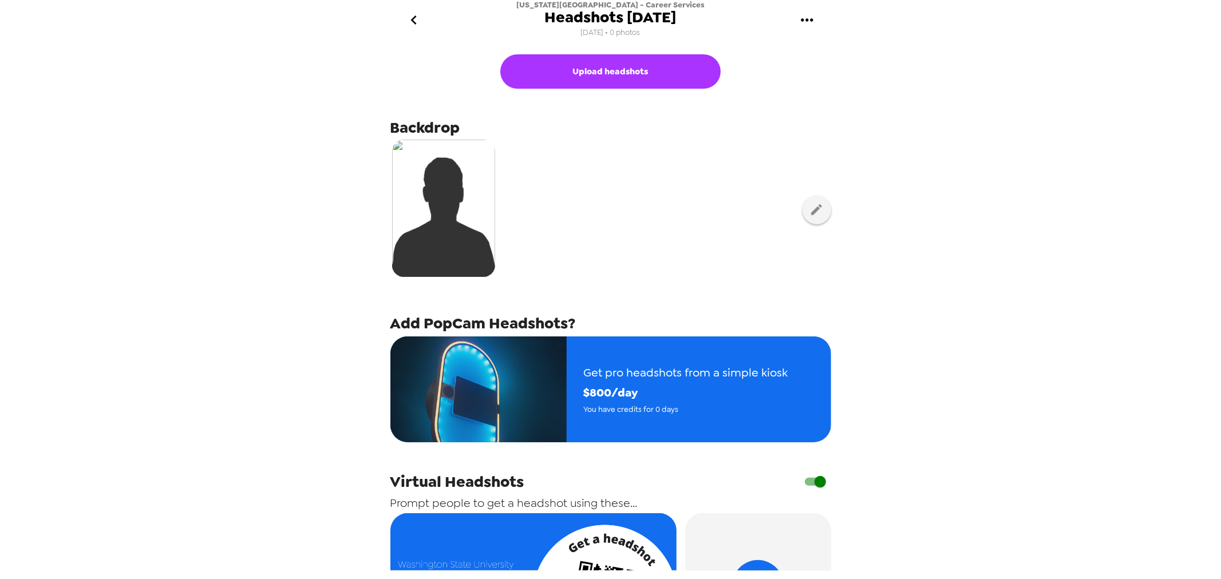
click at [418, 23] on icon "go back" at bounding box center [414, 20] width 18 height 18
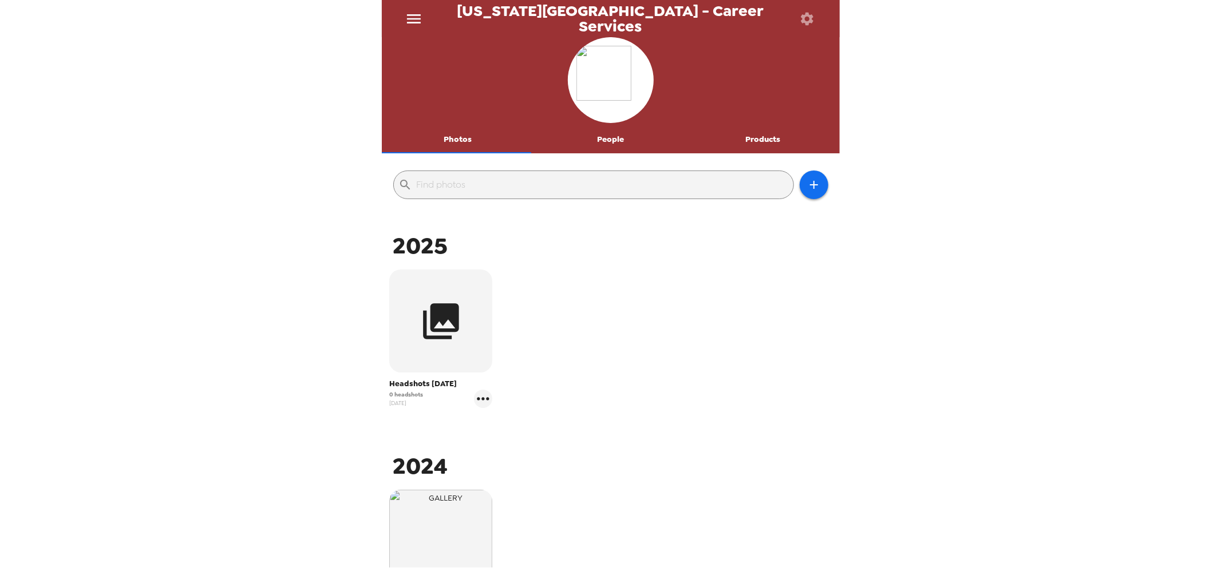
click at [409, 18] on icon "menu" at bounding box center [414, 19] width 18 height 18
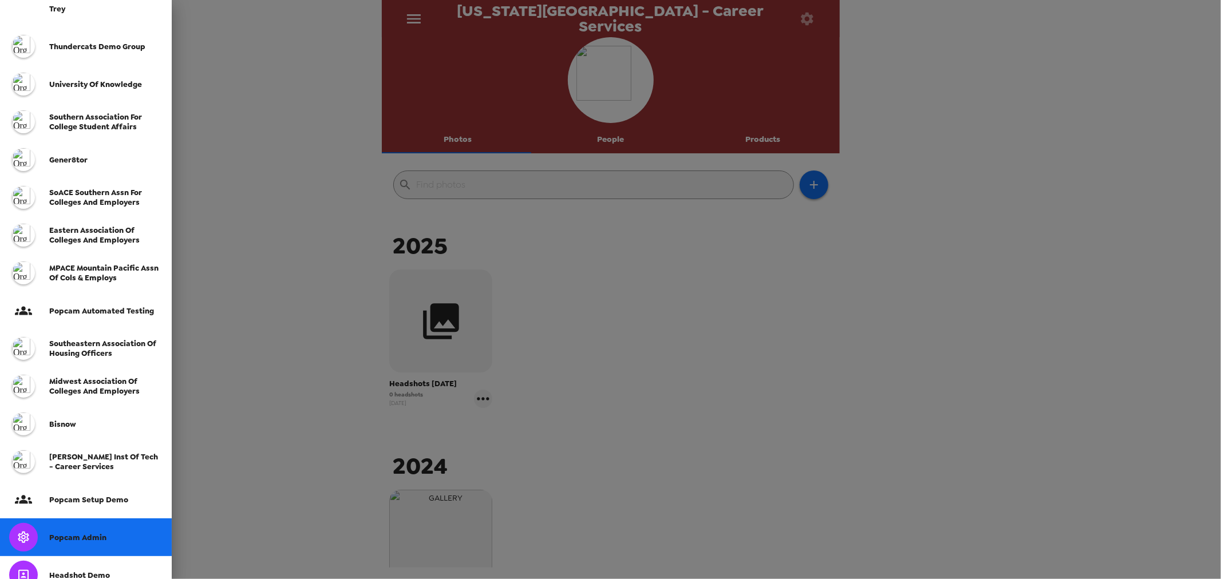
scroll to position [64, 0]
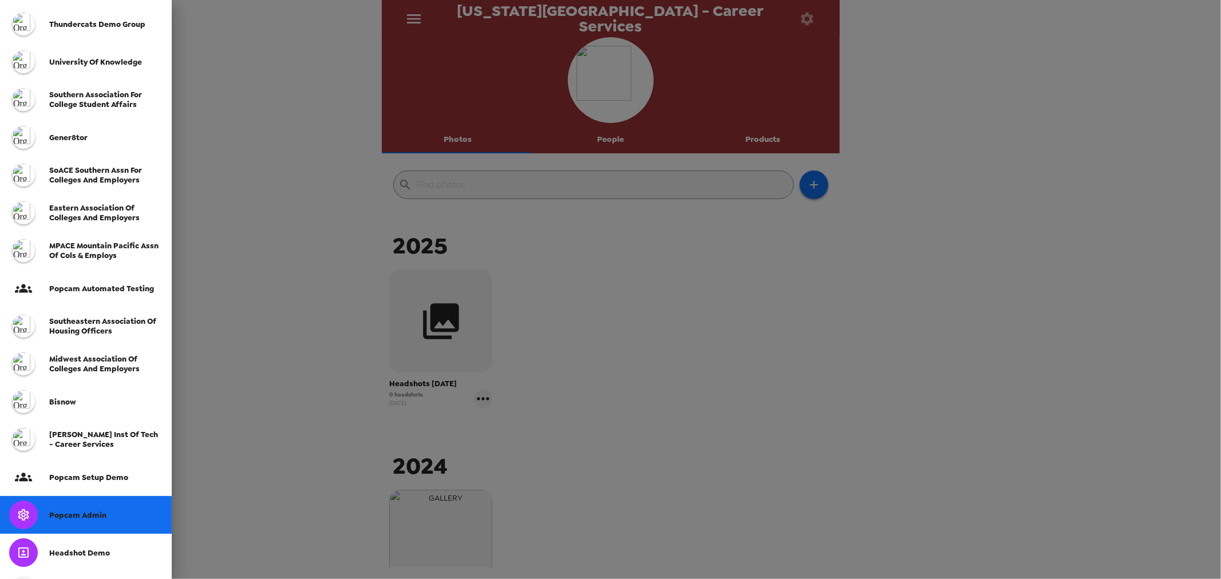
click at [107, 516] on div "Popcam Admin" at bounding box center [105, 516] width 113 height 10
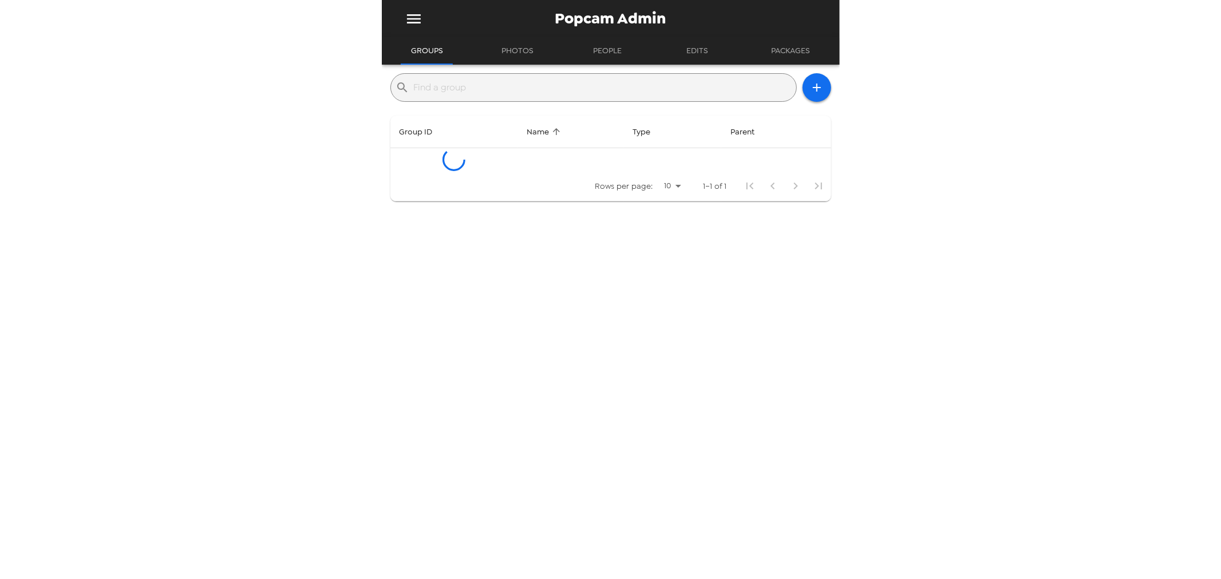
click at [531, 94] on input "text" at bounding box center [603, 87] width 378 height 18
type input "a"
type input "[US_STATE] state"
click at [810, 93] on icon "button" at bounding box center [817, 88] width 14 height 14
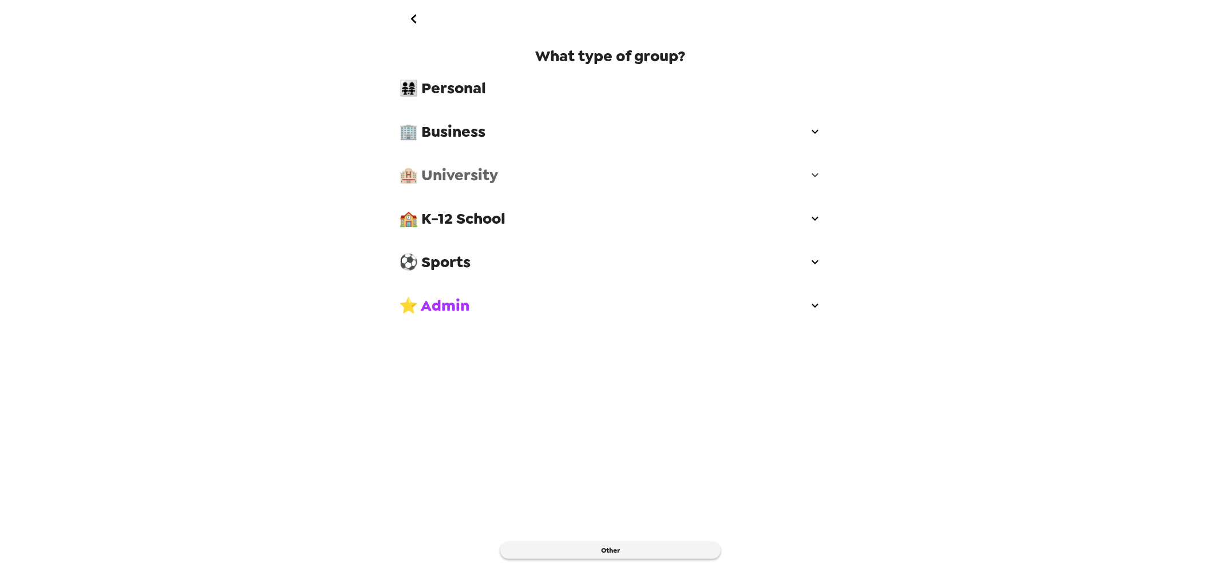
click at [535, 176] on span "🏨 University" at bounding box center [604, 175] width 409 height 21
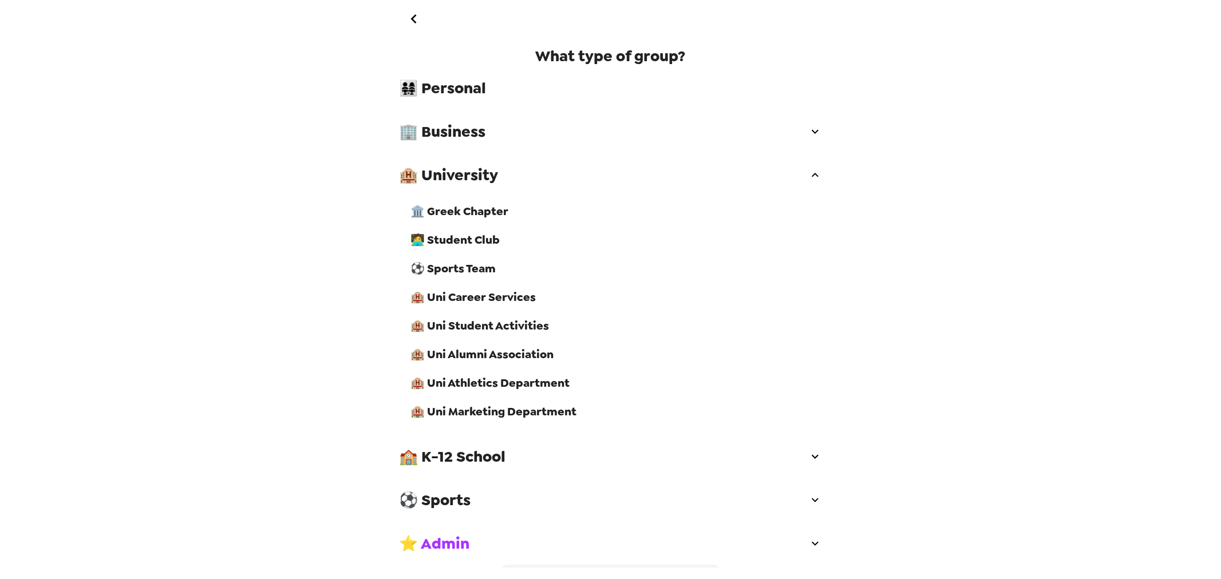
click at [509, 362] on span "🏨 Uni Alumni Association" at bounding box center [616, 354] width 411 height 15
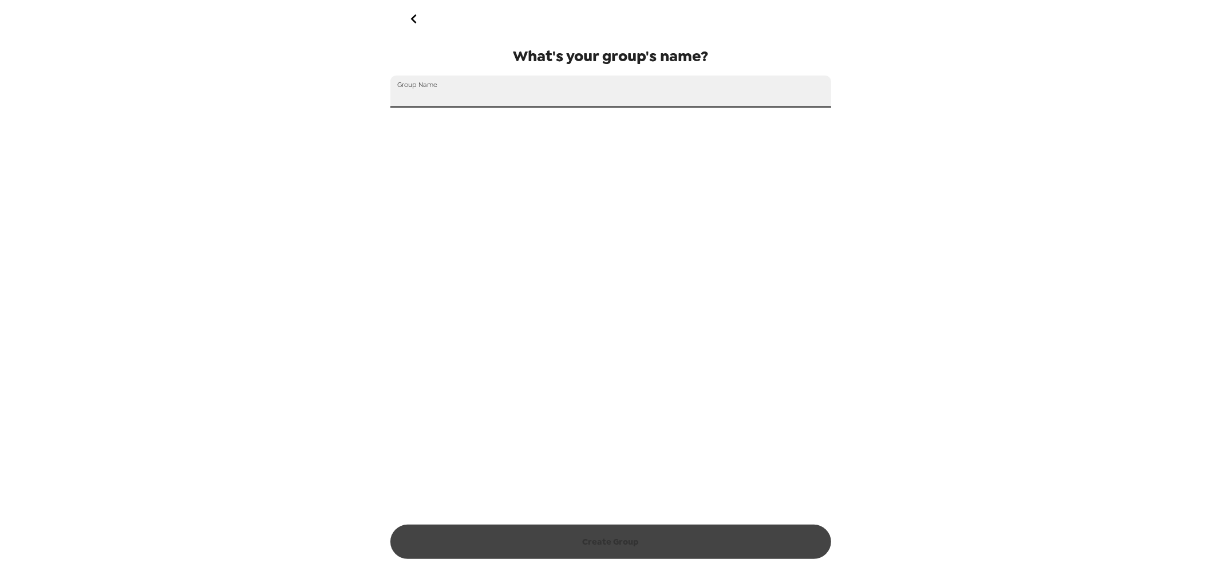
click at [513, 94] on input "Group Name" at bounding box center [610, 92] width 441 height 32
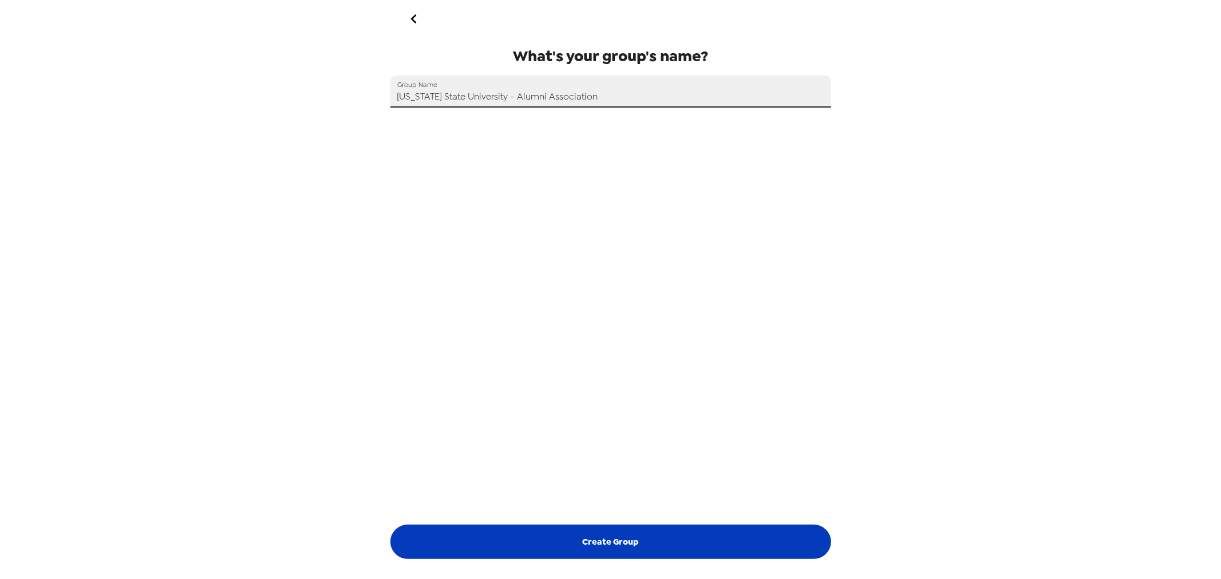
type input "[US_STATE] State University - Alumni Association"
click at [632, 539] on button "Create Group" at bounding box center [610, 542] width 441 height 34
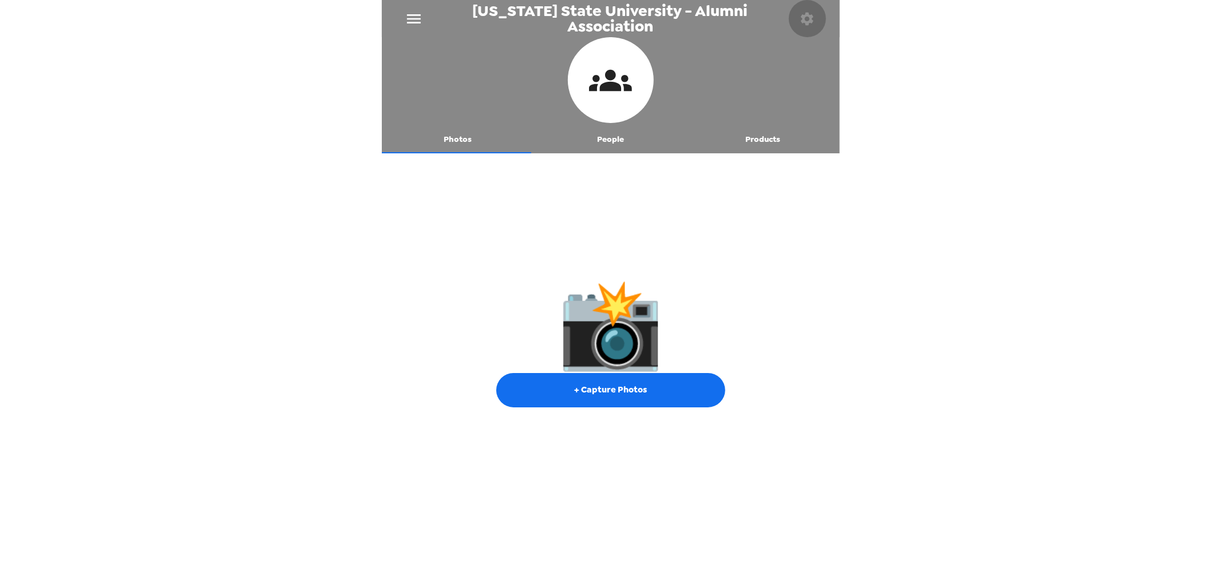
click at [805, 21] on icon "button" at bounding box center [807, 18] width 13 height 13
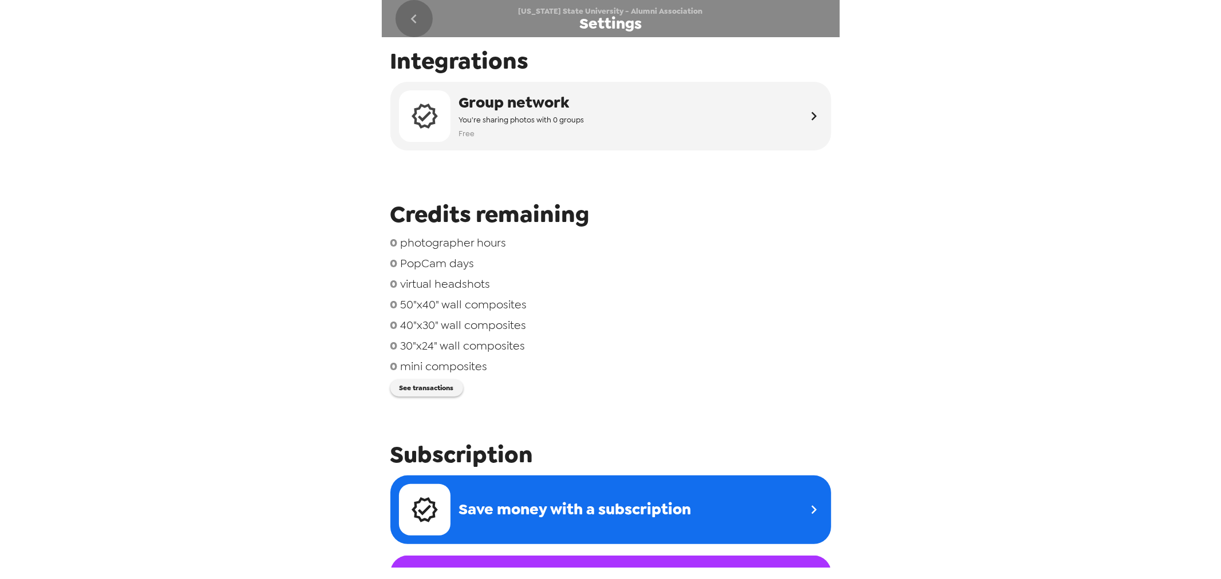
click at [409, 17] on icon "go back" at bounding box center [414, 19] width 18 height 18
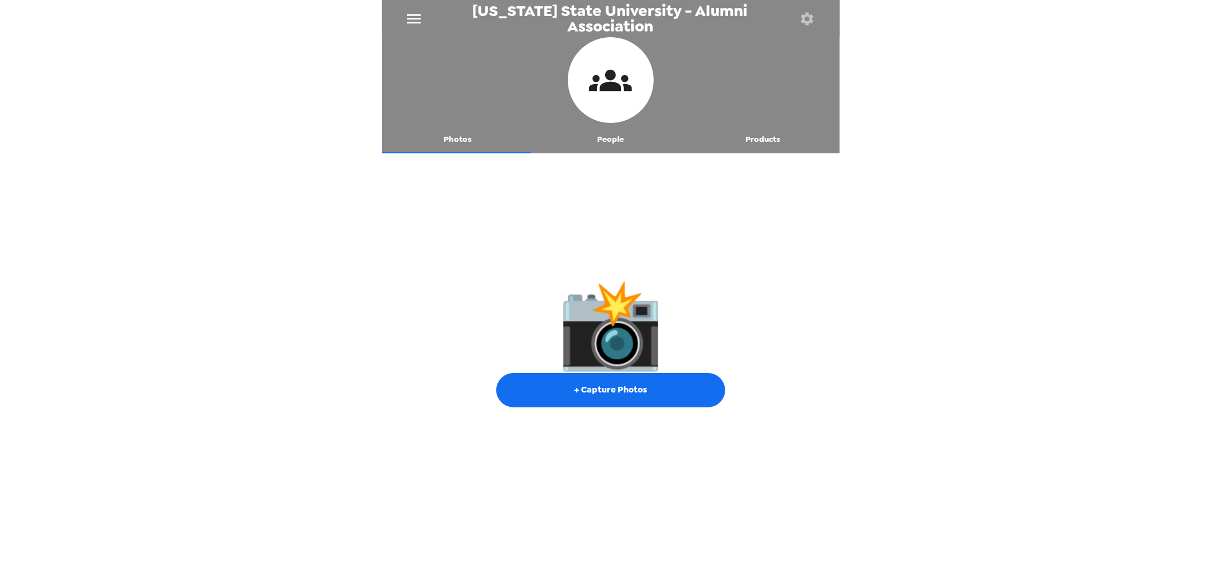
click at [811, 22] on icon "button" at bounding box center [807, 19] width 16 height 16
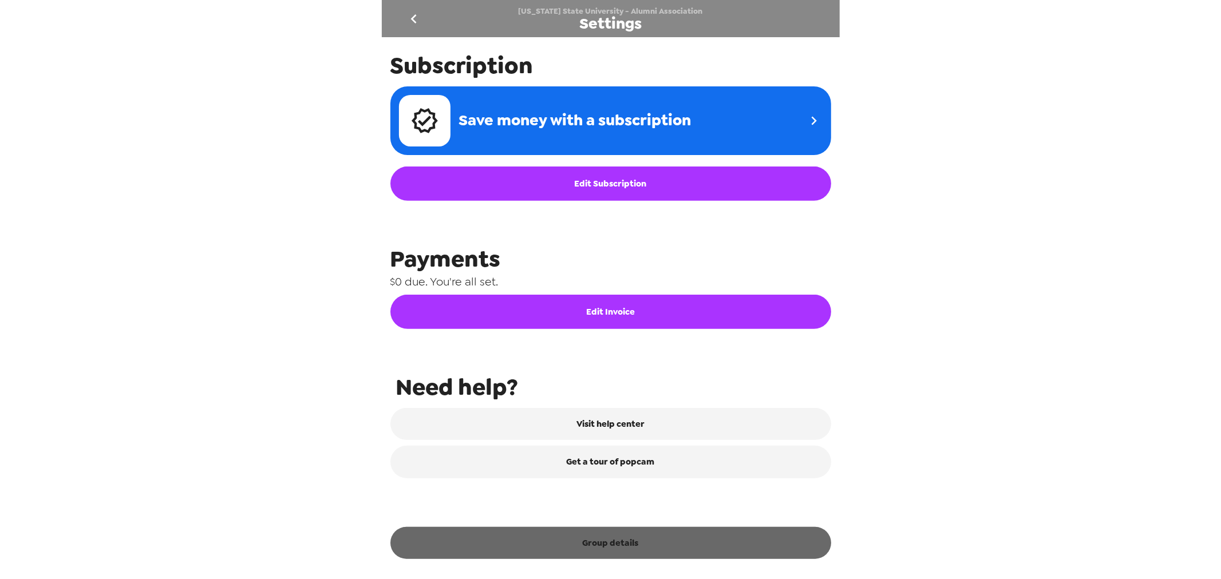
click at [656, 533] on button "Group details" at bounding box center [610, 543] width 441 height 32
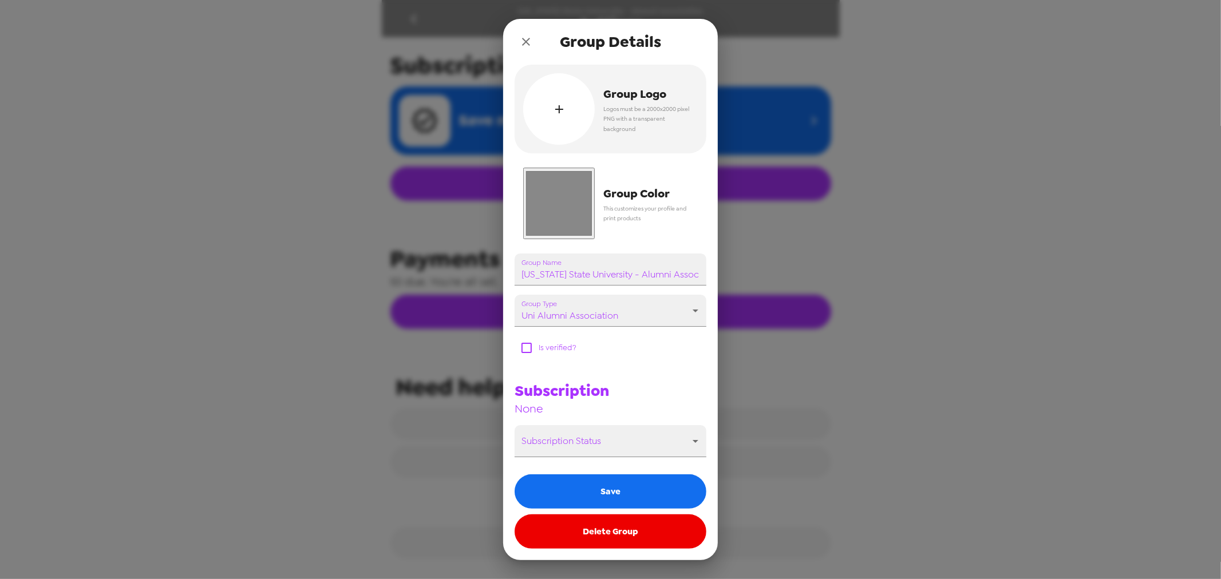
click at [561, 195] on input "#888888" at bounding box center [559, 204] width 72 height 72
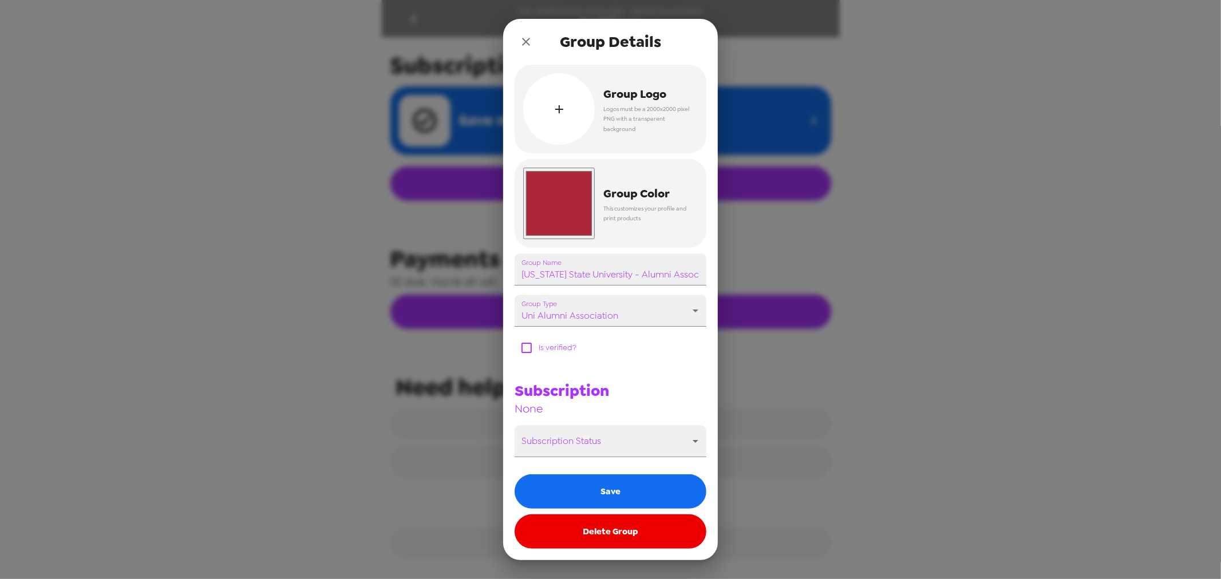
type input "#ab2739"
click at [707, 157] on div "Group Logo Logos must be a 2000x2000 pixel PNG with a transparent background #a…" at bounding box center [610, 313] width 215 height 496
click at [624, 95] on span "Group Logo" at bounding box center [646, 94] width 86 height 20
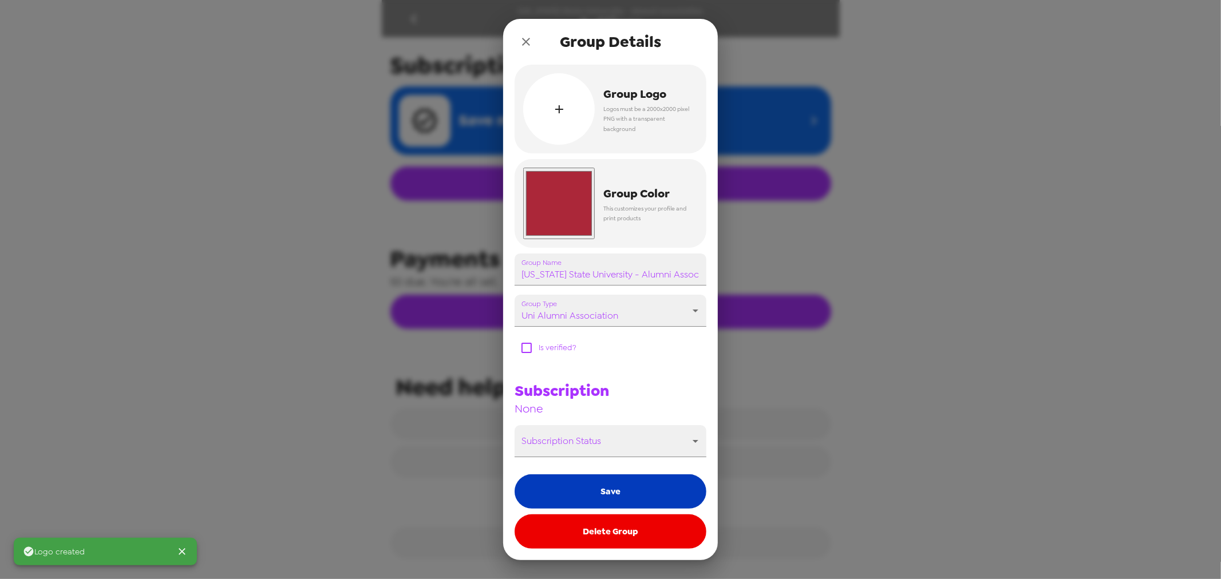
click at [632, 496] on button "Save" at bounding box center [611, 491] width 192 height 34
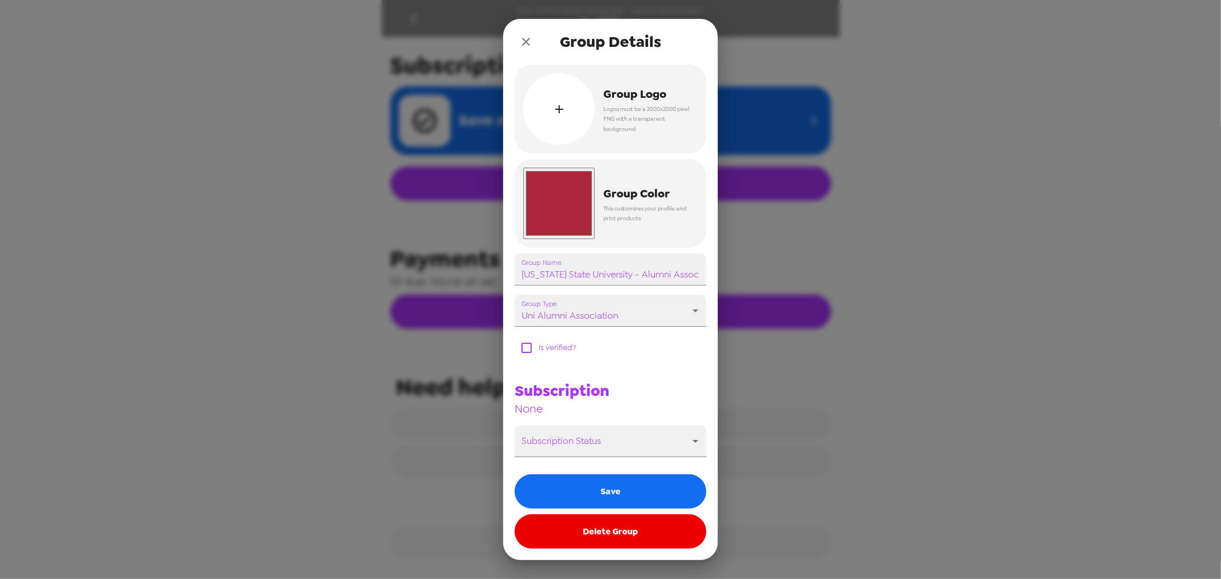
scroll to position [341, 0]
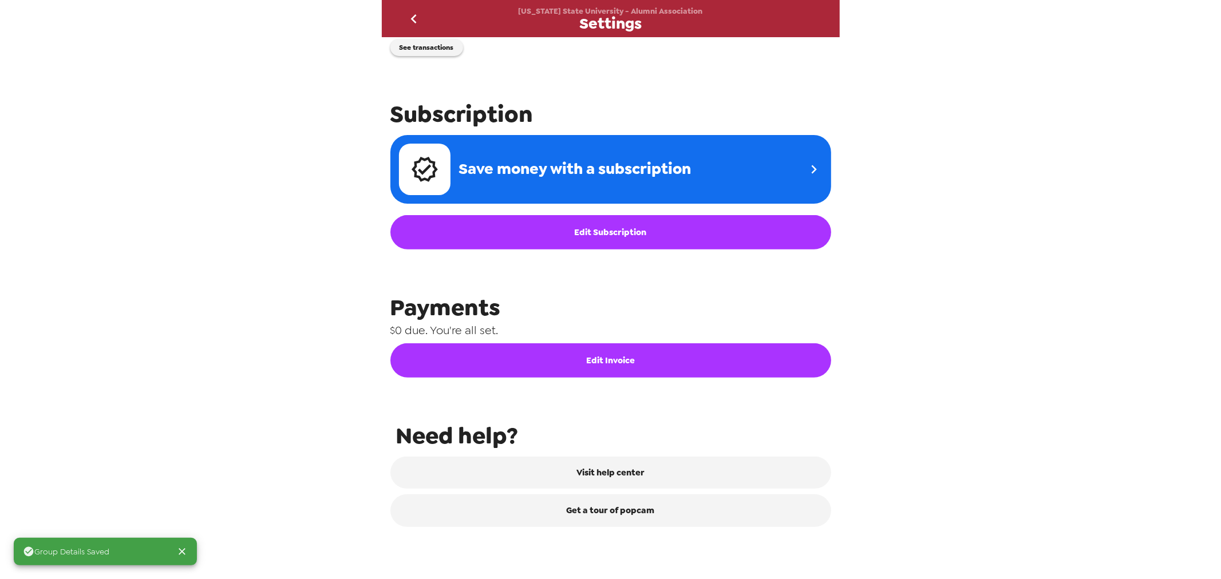
click at [406, 21] on icon "go back" at bounding box center [414, 19] width 18 height 18
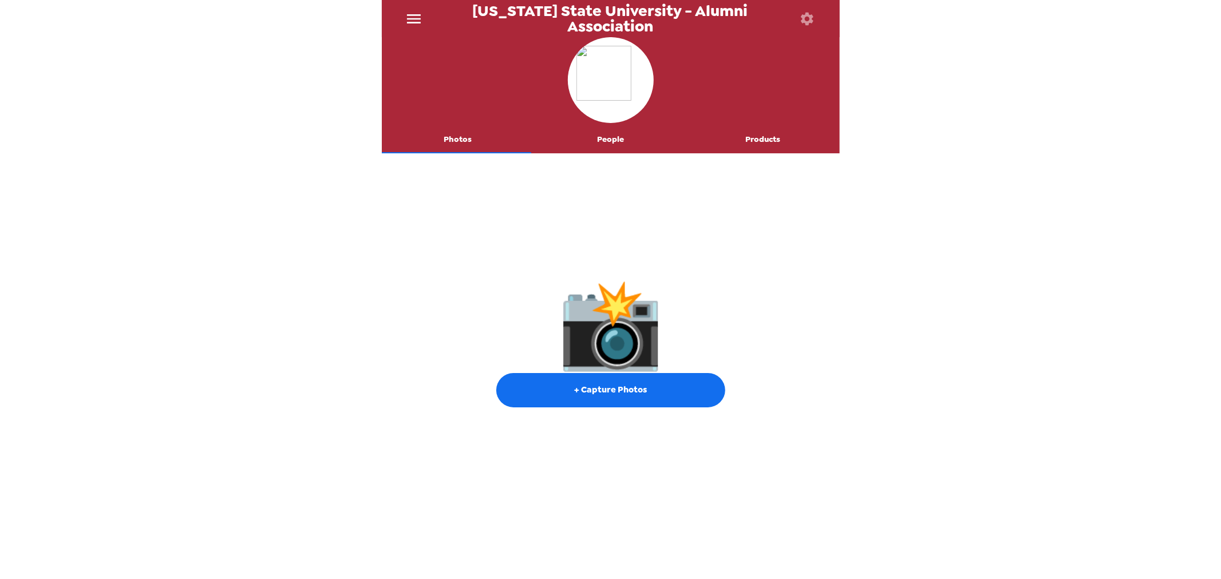
click at [621, 146] on button "People" at bounding box center [610, 139] width 153 height 27
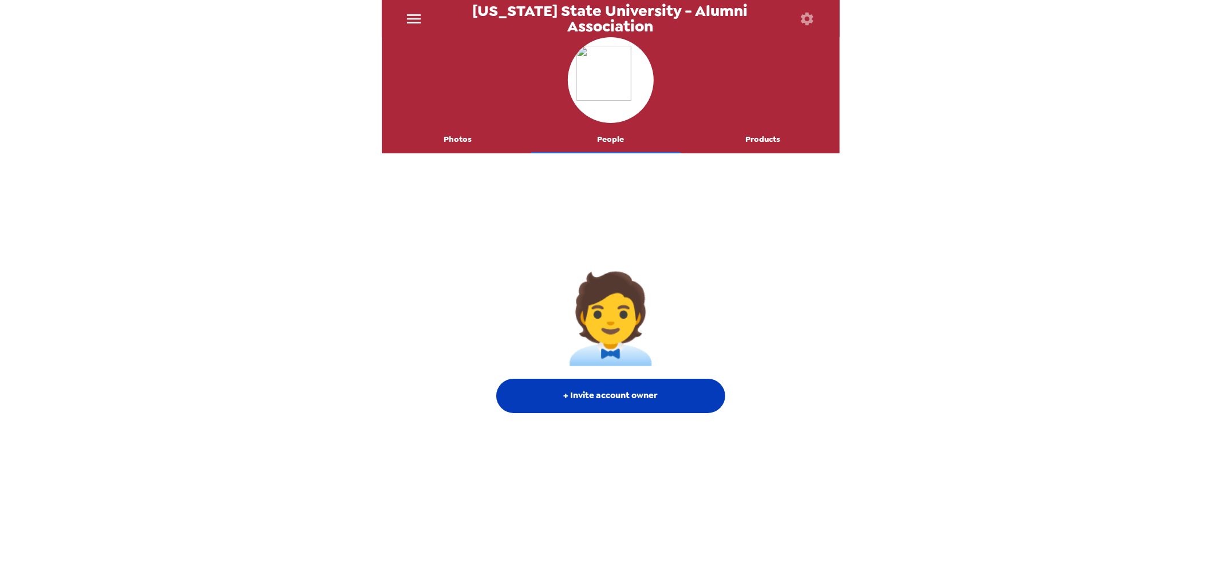
click at [605, 391] on button "+ Invite account owner" at bounding box center [610, 396] width 229 height 34
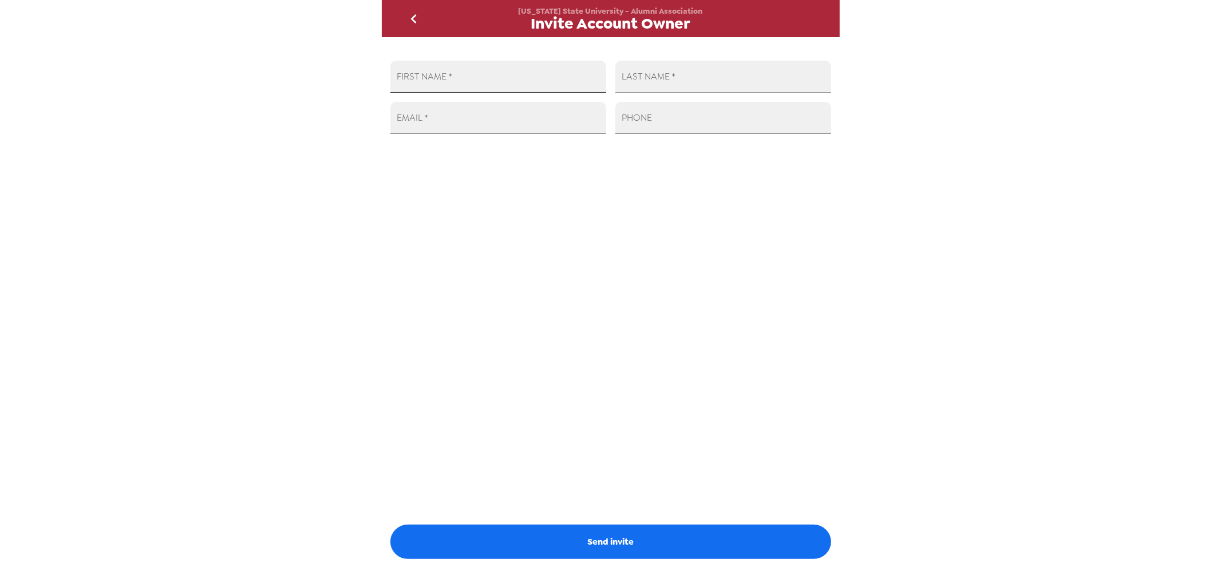
click at [485, 69] on input "FIRST NAME   *" at bounding box center [498, 77] width 216 height 32
drag, startPoint x: 481, startPoint y: 119, endPoint x: 481, endPoint y: 128, distance: 8.6
click at [481, 121] on input "EMAIL   *" at bounding box center [498, 118] width 216 height 32
paste input "[EMAIL_ADDRESS][DOMAIN_NAME]"
type input "[EMAIL_ADDRESS][DOMAIN_NAME]"
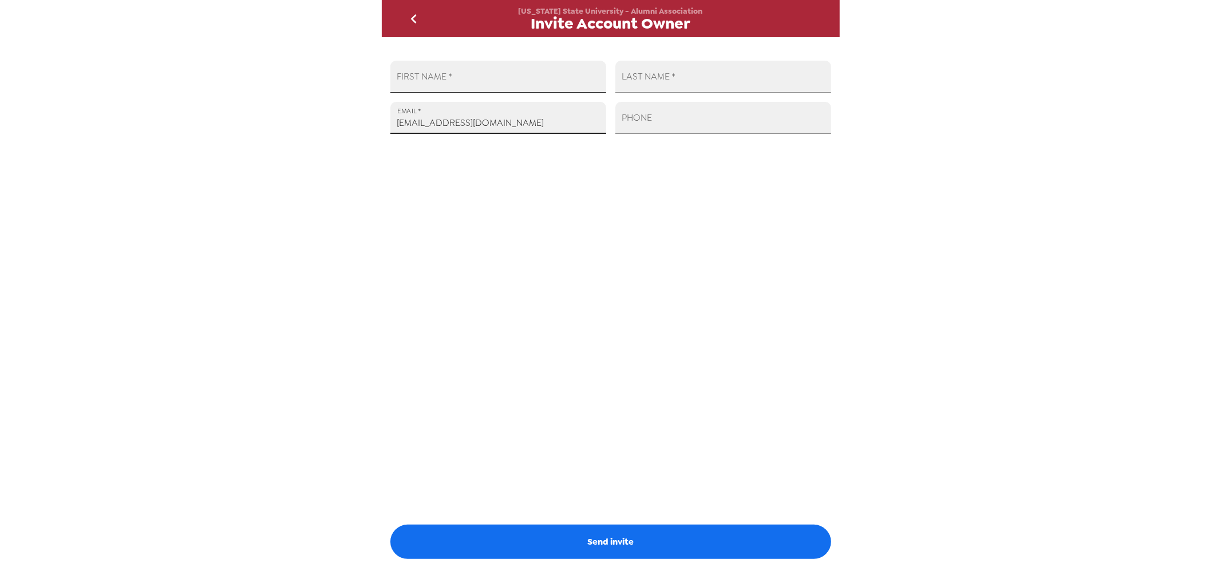
click at [473, 82] on input "FIRST NAME   *" at bounding box center [498, 77] width 216 height 32
type input "[GEOGRAPHIC_DATA]"
click at [671, 84] on input "LAST NAME   *" at bounding box center [723, 77] width 216 height 32
type input "[PERSON_NAME]"
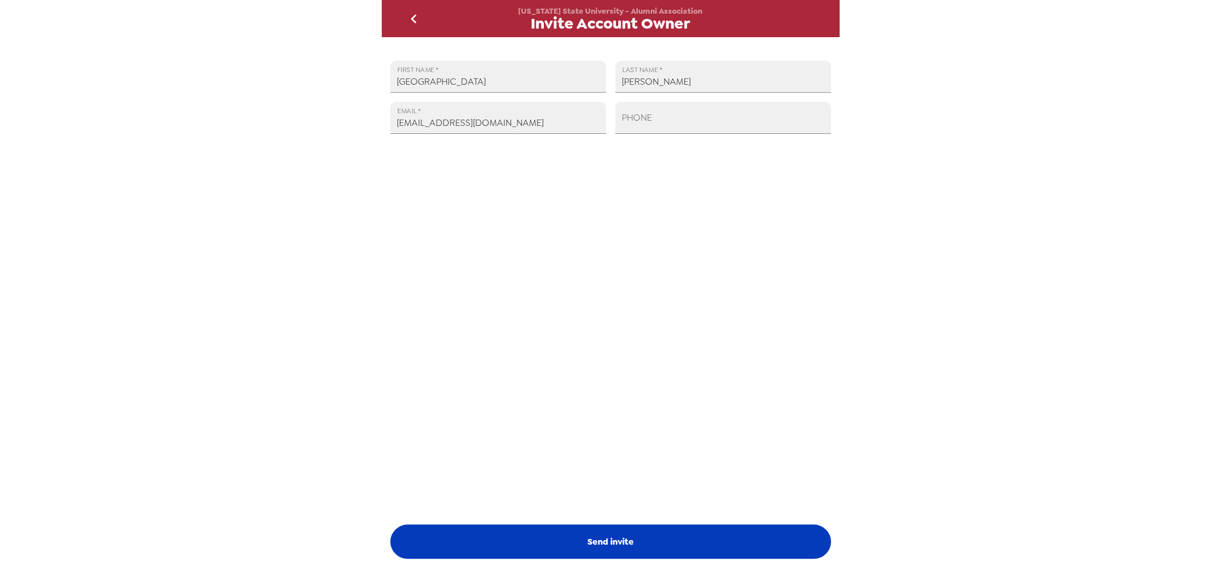
click at [639, 541] on button "Send invite" at bounding box center [610, 542] width 441 height 34
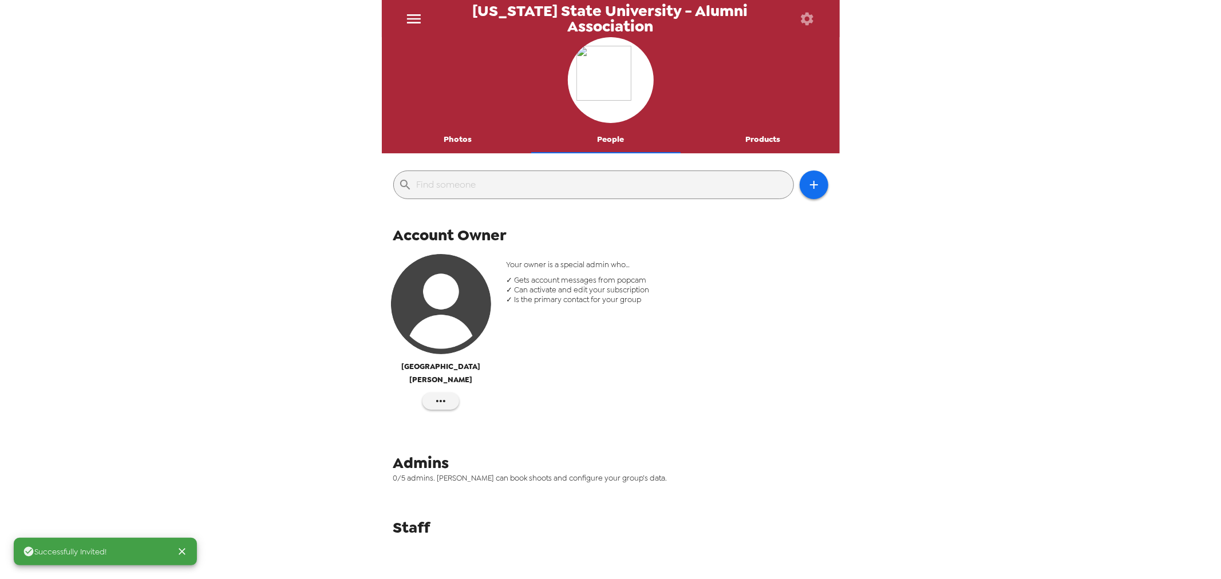
click at [461, 147] on button "Photos" at bounding box center [458, 139] width 153 height 27
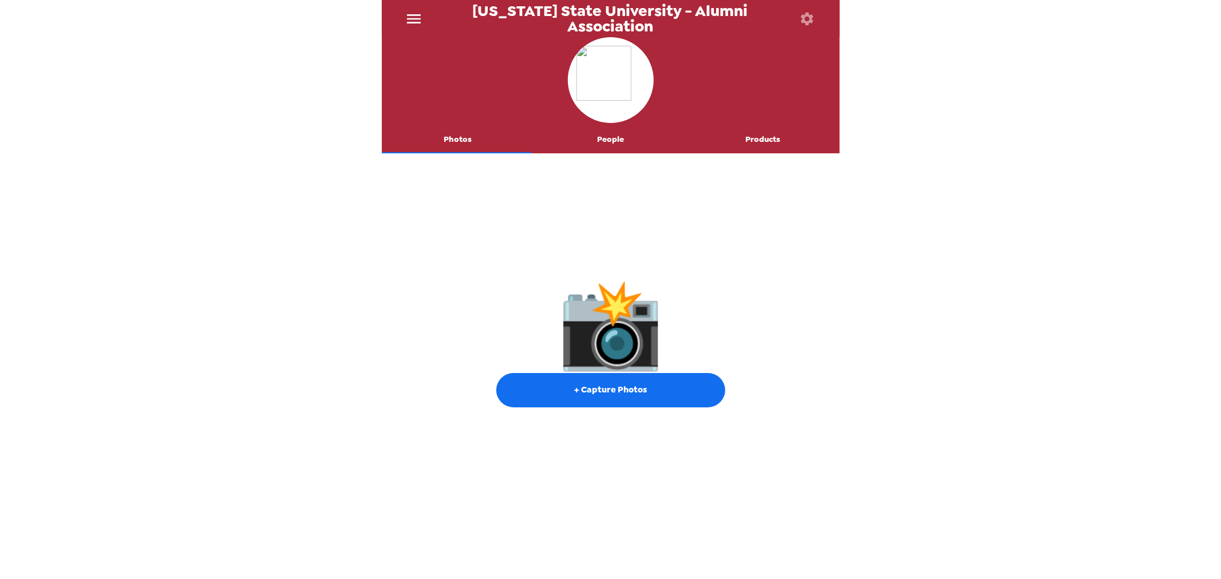
click at [606, 146] on button "People" at bounding box center [610, 139] width 153 height 27
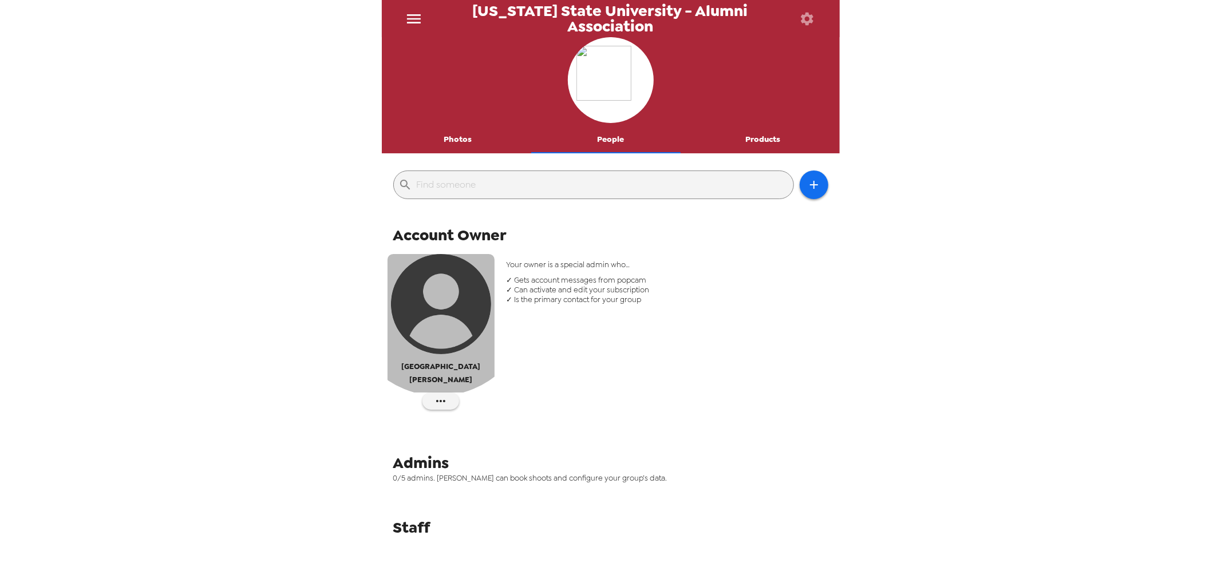
click at [441, 305] on img "button" at bounding box center [441, 304] width 100 height 100
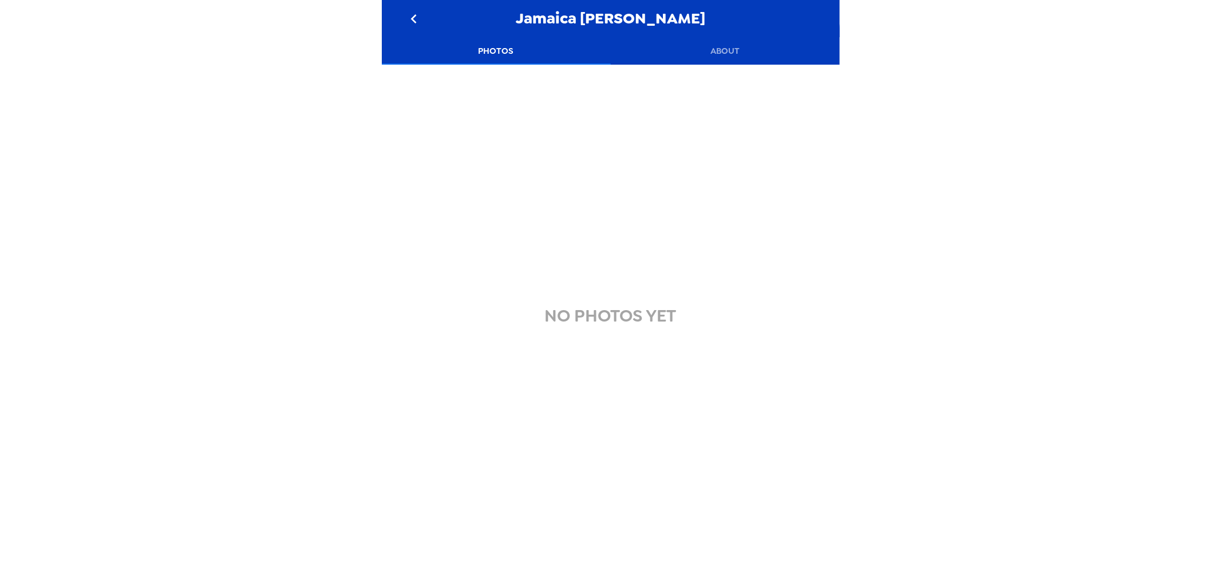
click at [733, 56] on button "About" at bounding box center [725, 50] width 229 height 27
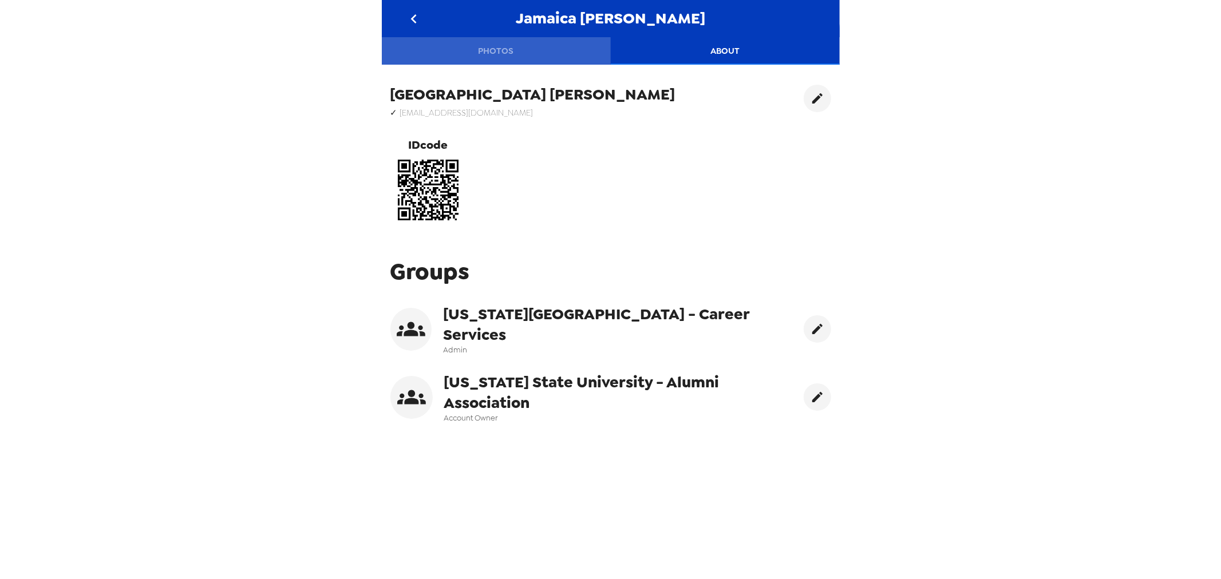
click at [502, 48] on button "Photos" at bounding box center [496, 50] width 229 height 27
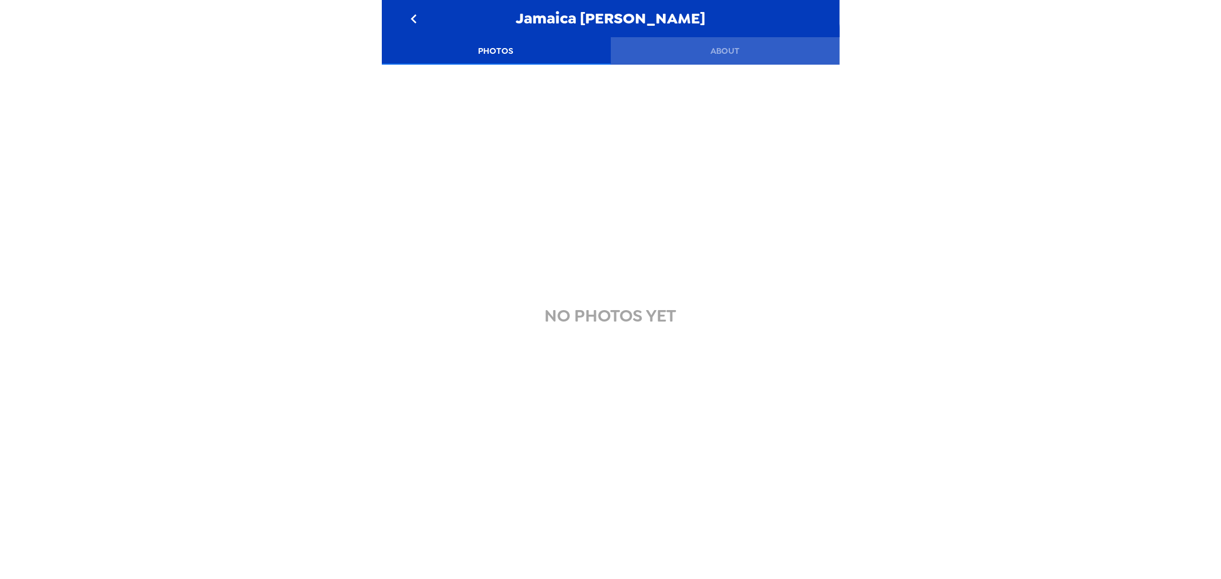
drag, startPoint x: 717, startPoint y: 46, endPoint x: 689, endPoint y: 61, distance: 32.0
click at [713, 46] on button "About" at bounding box center [725, 50] width 229 height 27
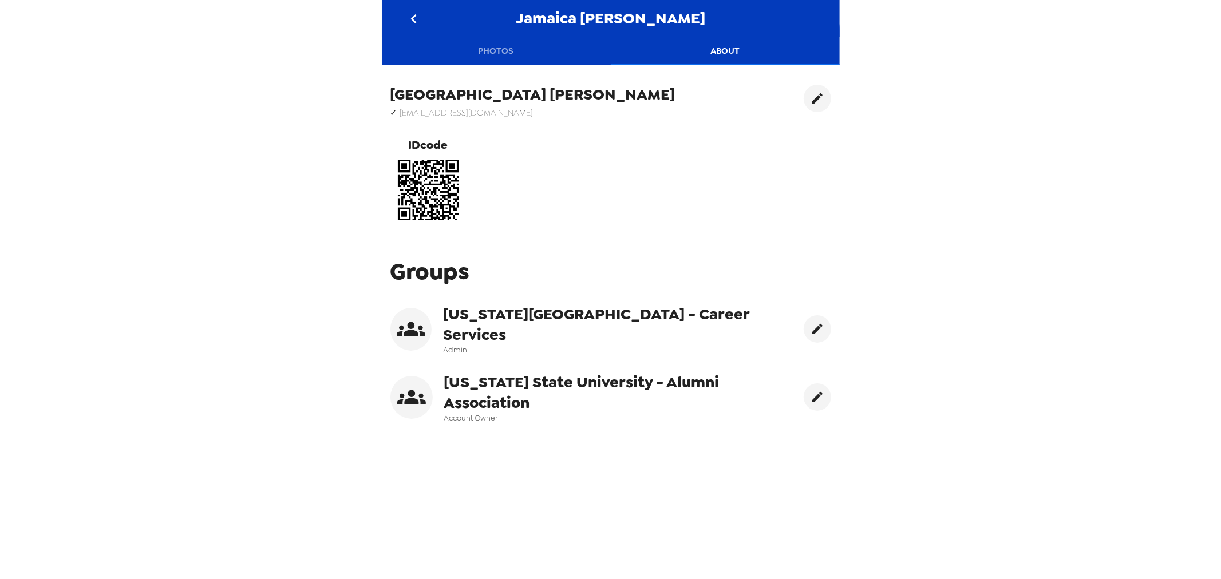
drag, startPoint x: 390, startPoint y: 333, endPoint x: 408, endPoint y: 333, distance: 17.7
click at [393, 333] on div "[US_STATE][GEOGRAPHIC_DATA] - Career Services Admin" at bounding box center [610, 329] width 441 height 51
click at [813, 329] on div "Groups [US_STATE][GEOGRAPHIC_DATA] - Career Services Admin [US_STATE] State Uni…" at bounding box center [611, 348] width 458 height 201
click at [810, 324] on icon "edit" at bounding box center [817, 329] width 14 height 14
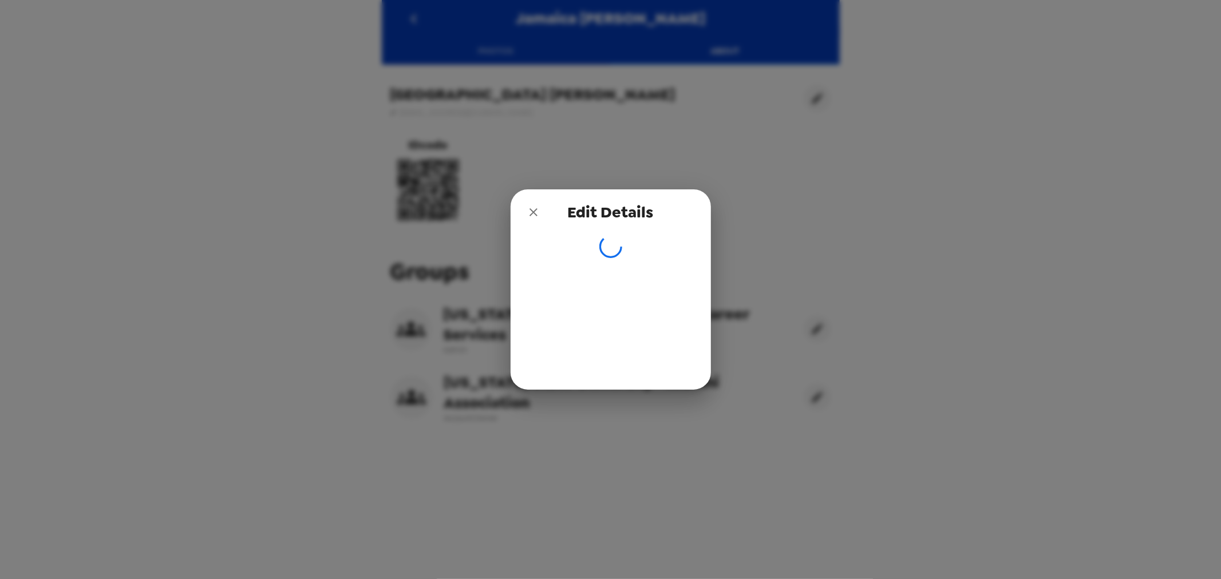
drag, startPoint x: 536, startPoint y: 212, endPoint x: 610, endPoint y: 245, distance: 80.4
click at [536, 212] on icon "close" at bounding box center [534, 212] width 14 height 14
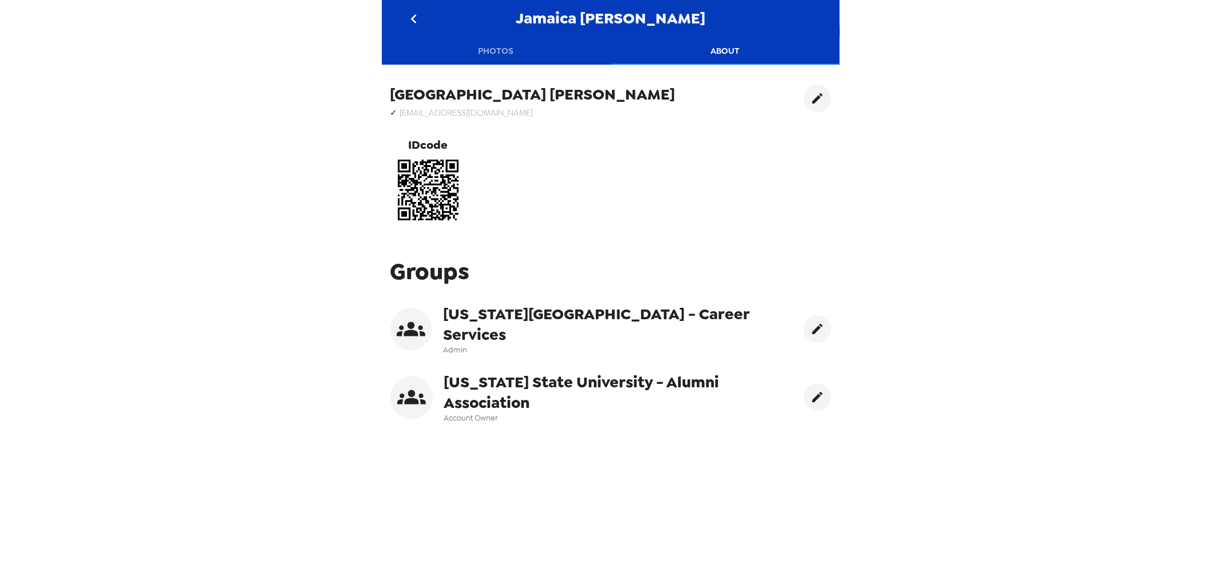
click at [404, 10] on button "go back" at bounding box center [414, 18] width 37 height 37
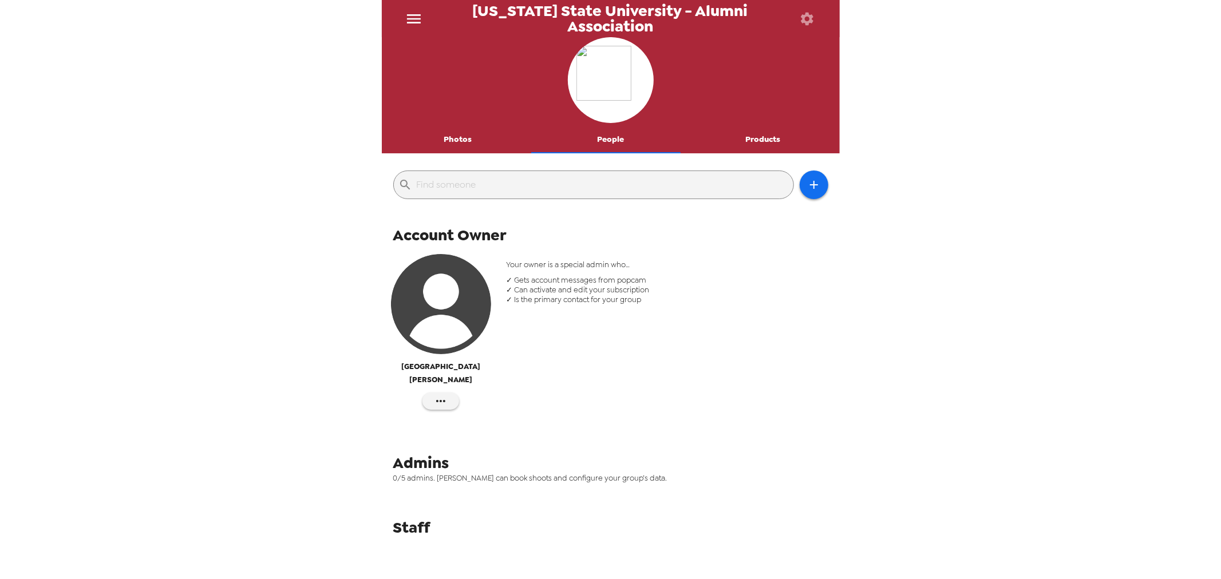
click at [458, 136] on button "Photos" at bounding box center [458, 139] width 153 height 27
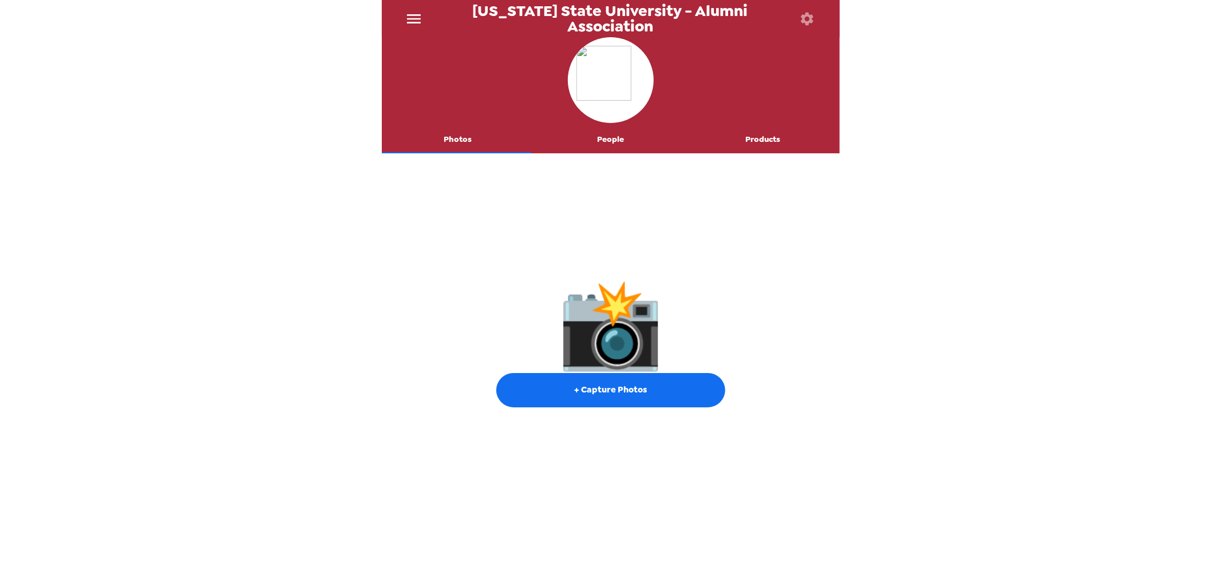
click at [418, 11] on icon "menu" at bounding box center [414, 19] width 18 height 18
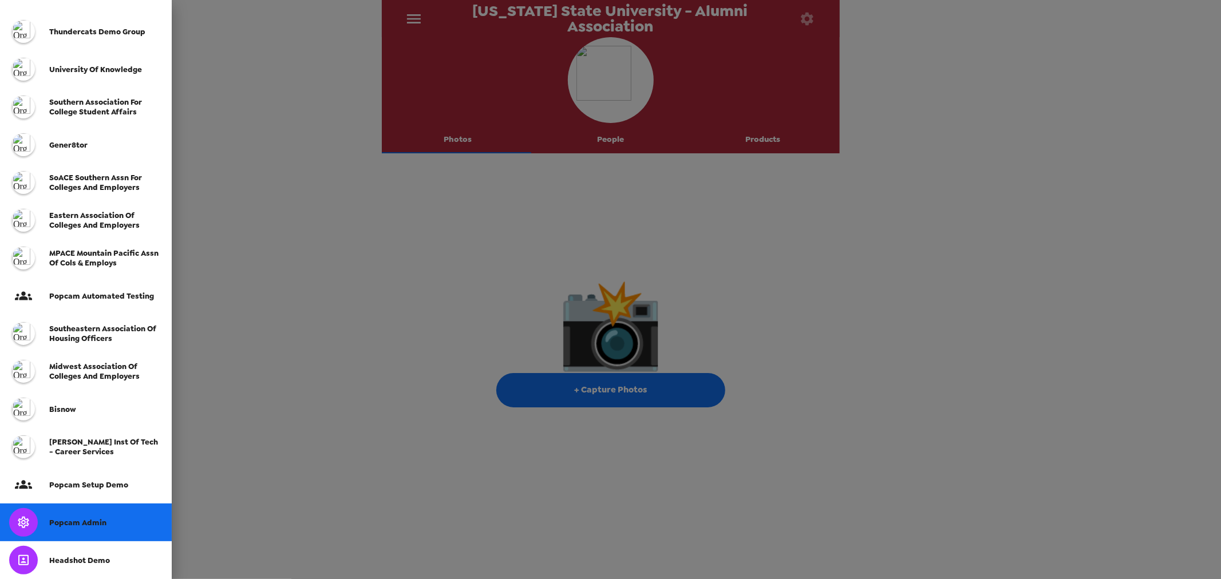
scroll to position [127, 0]
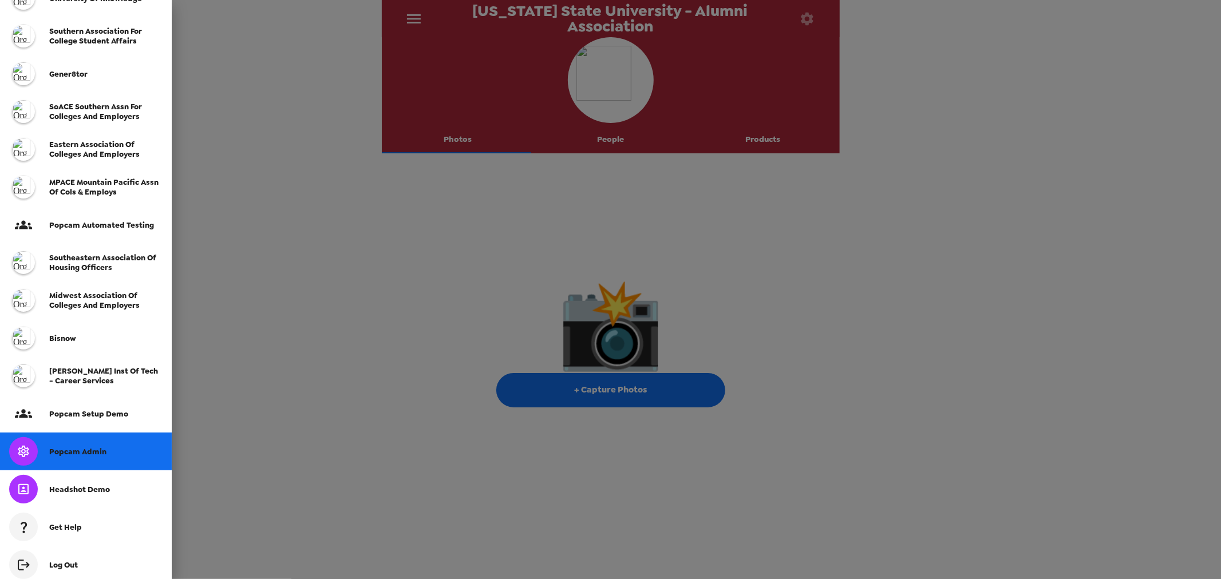
click at [101, 460] on div "Popcam Admin" at bounding box center [86, 452] width 172 height 38
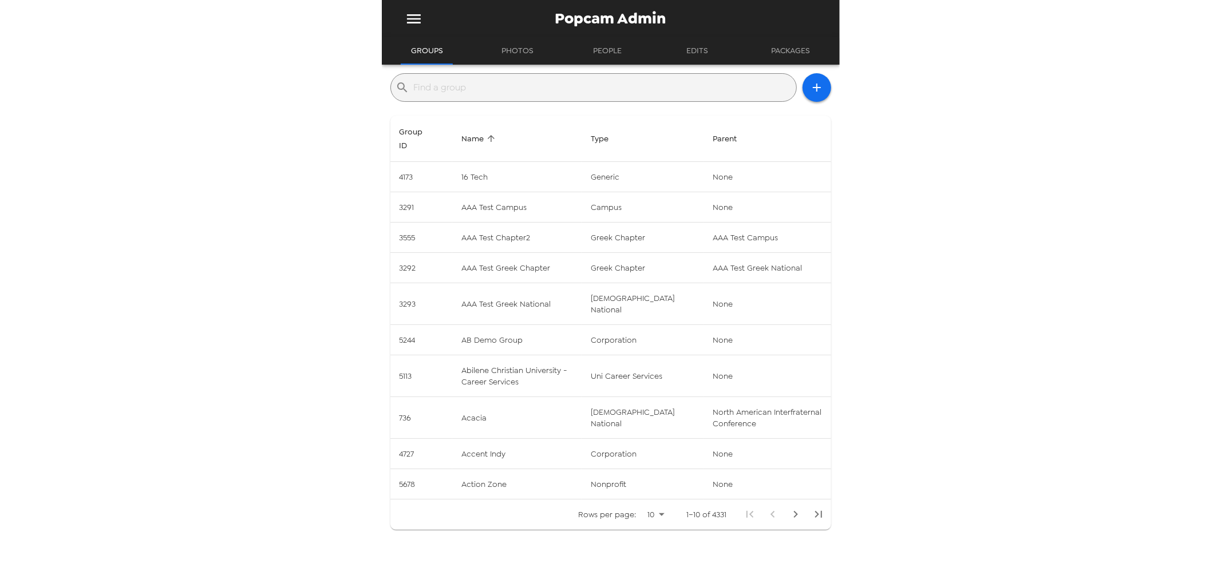
click at [556, 89] on input "text" at bounding box center [603, 87] width 378 height 18
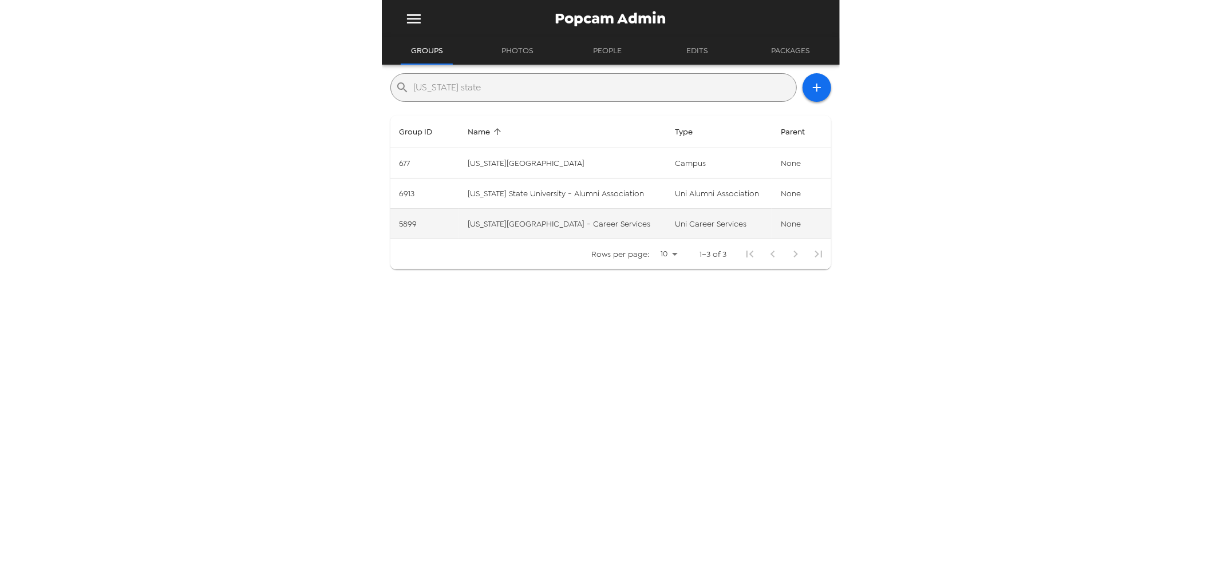
type input "washington state"
click at [615, 223] on td "Washington State University - Career Services" at bounding box center [561, 224] width 207 height 30
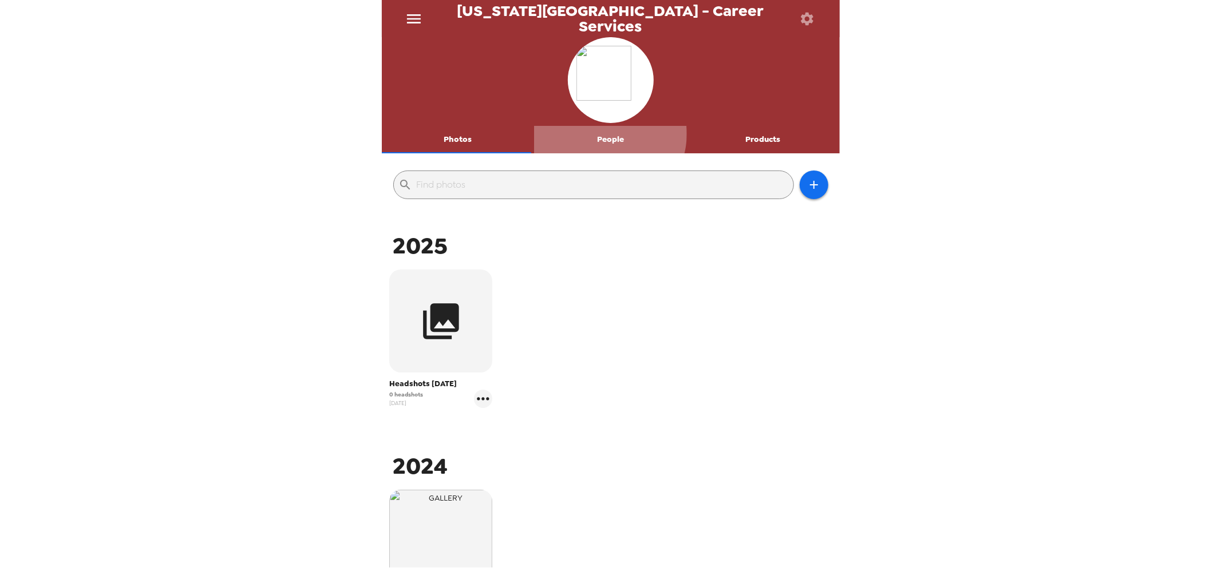
click at [603, 134] on button "People" at bounding box center [610, 139] width 153 height 27
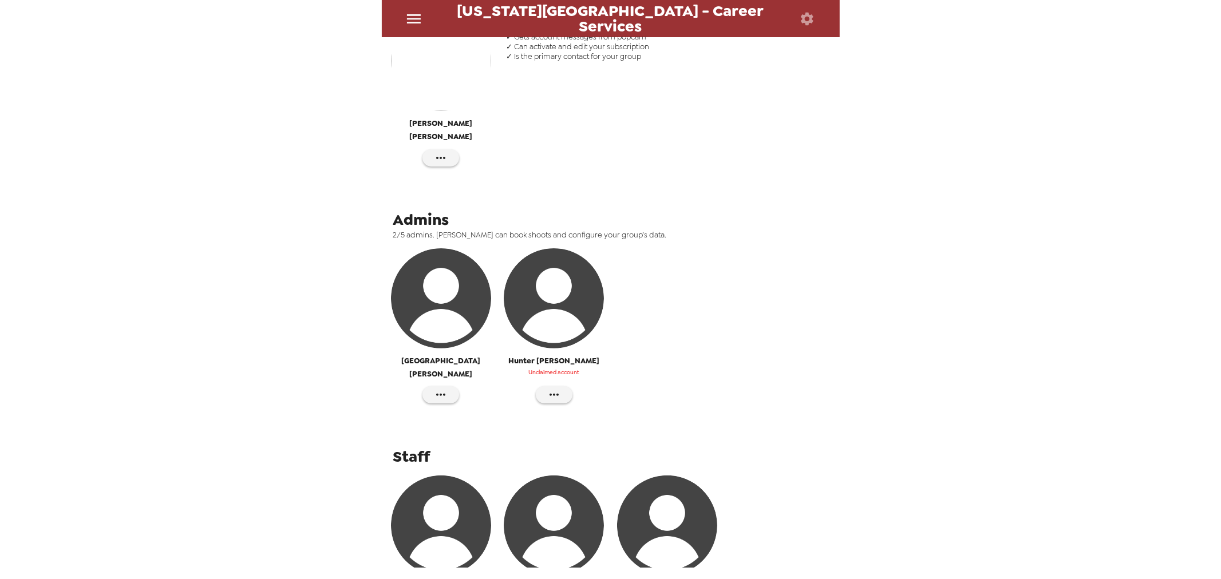
scroll to position [316, 0]
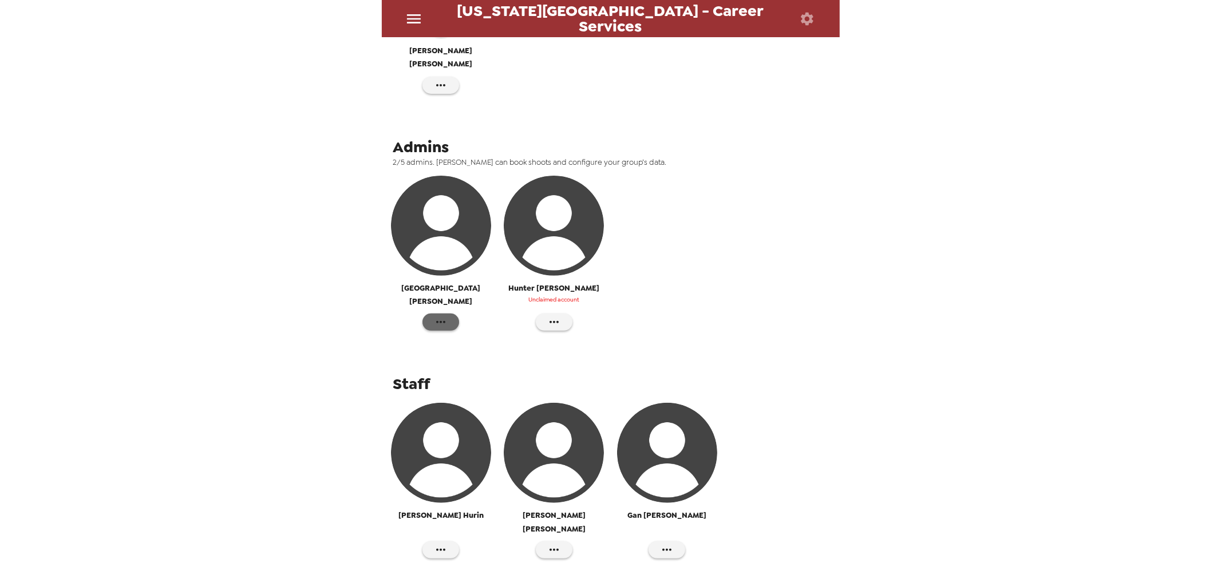
click at [448, 314] on button "button" at bounding box center [440, 322] width 37 height 17
click at [493, 327] on span "Edit Details" at bounding box center [494, 329] width 87 height 14
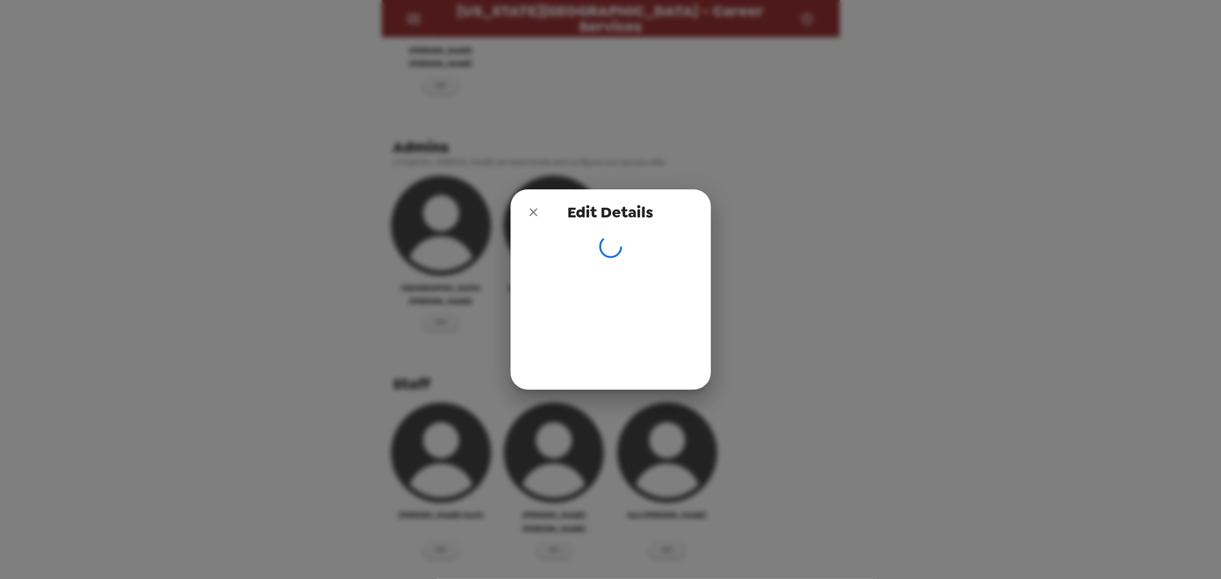
click at [532, 212] on icon "close" at bounding box center [534, 212] width 14 height 14
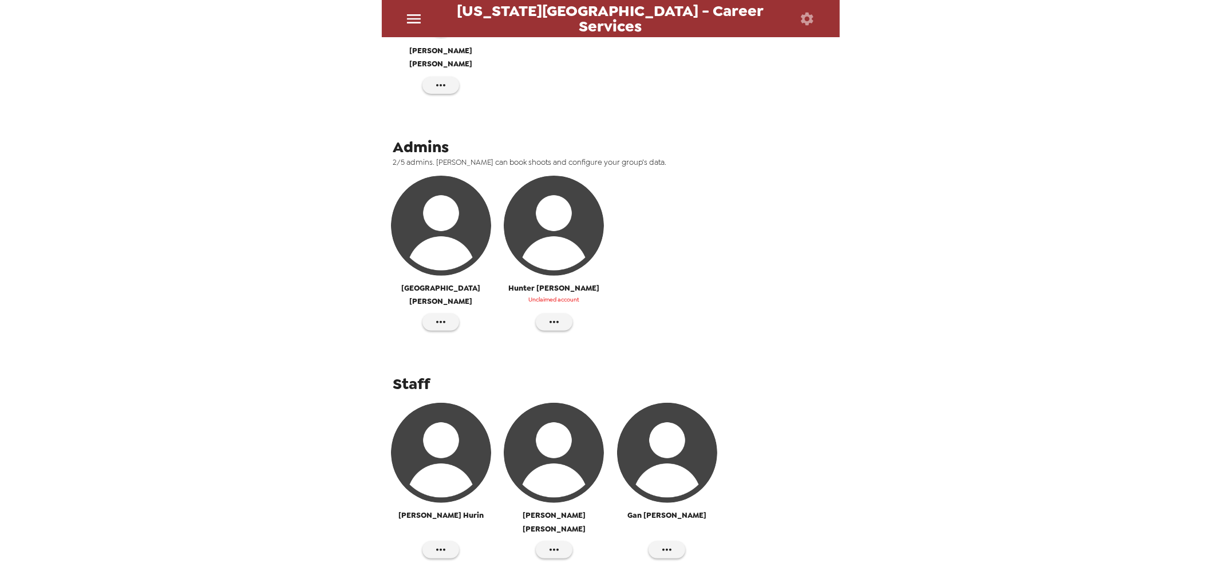
scroll to position [0, 0]
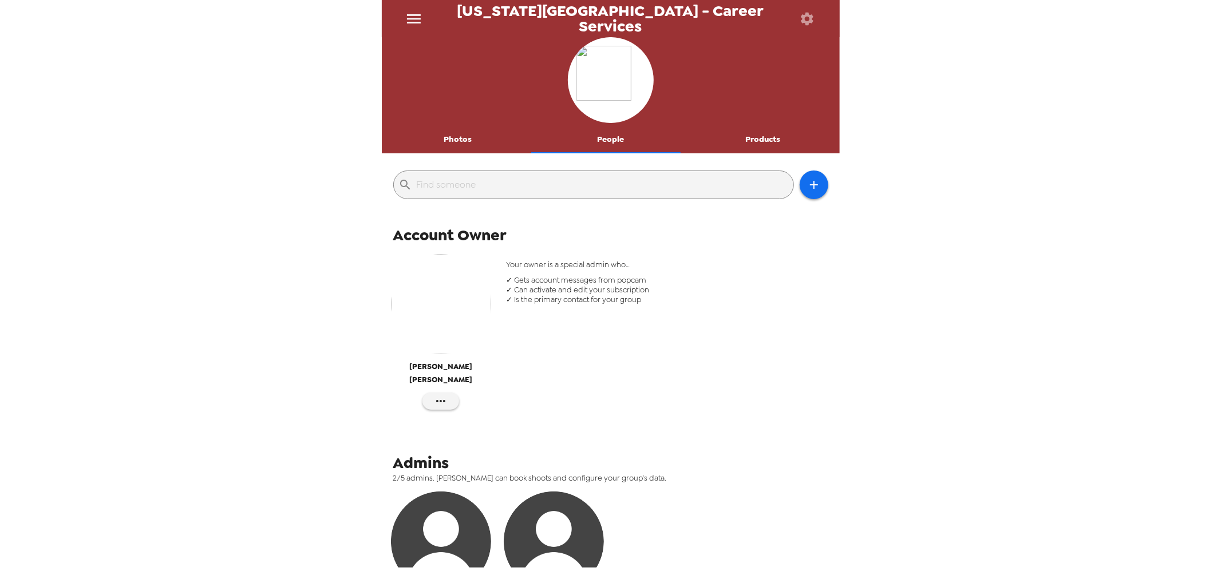
click at [454, 138] on button "Photos" at bounding box center [458, 139] width 153 height 27
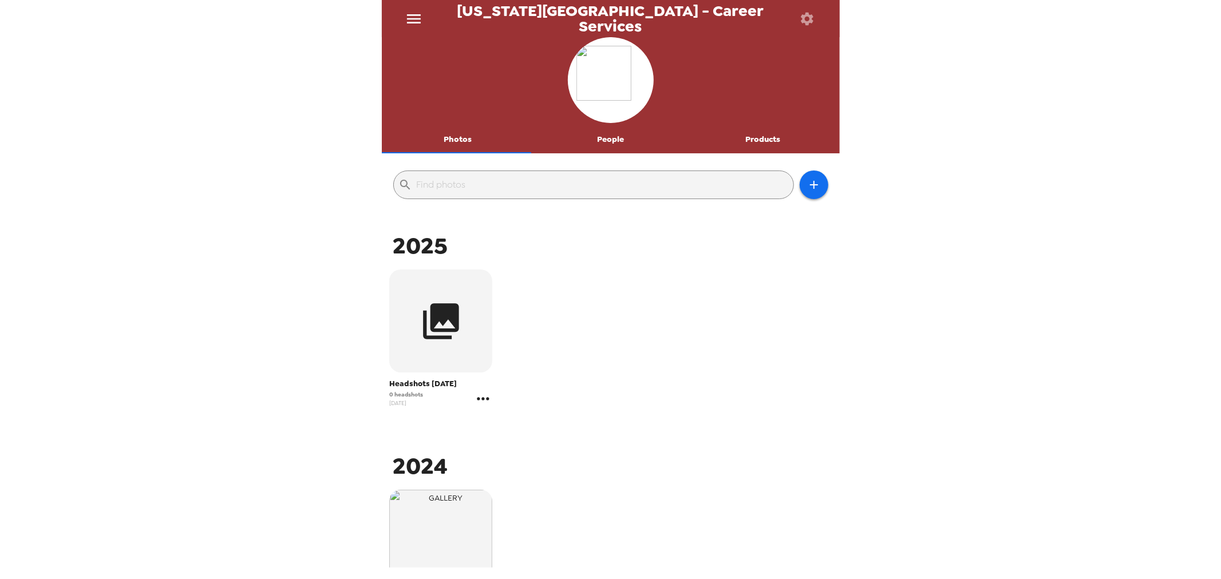
click at [481, 399] on icon "gallery menu" at bounding box center [483, 398] width 12 height 3
click at [574, 422] on span "Edit Shoot" at bounding box center [550, 423] width 95 height 14
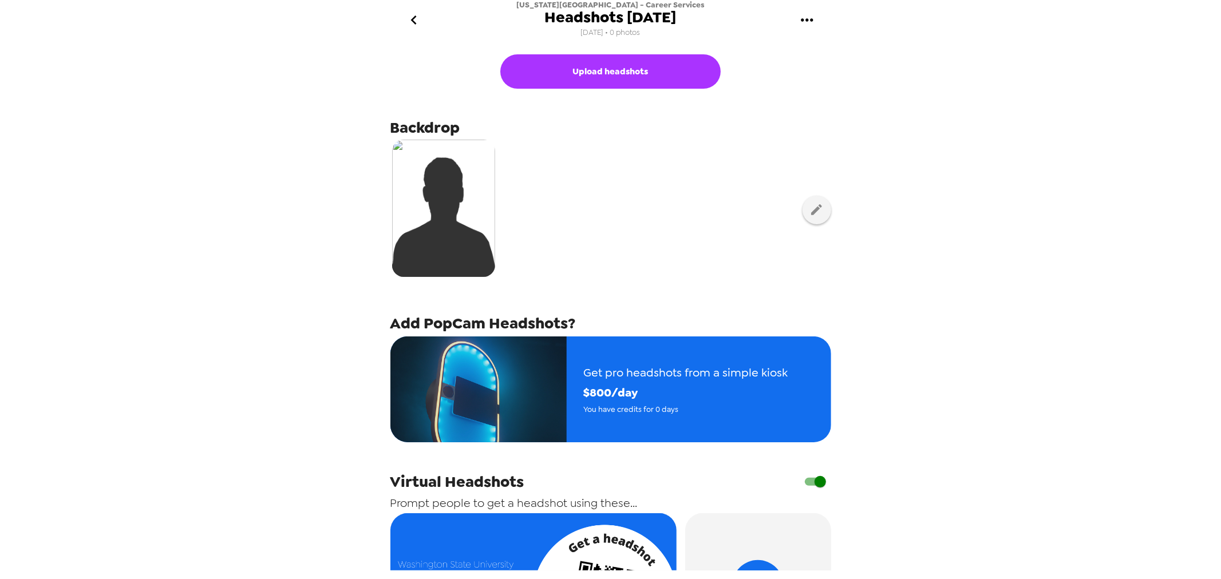
click at [406, 14] on icon "go back" at bounding box center [414, 20] width 18 height 18
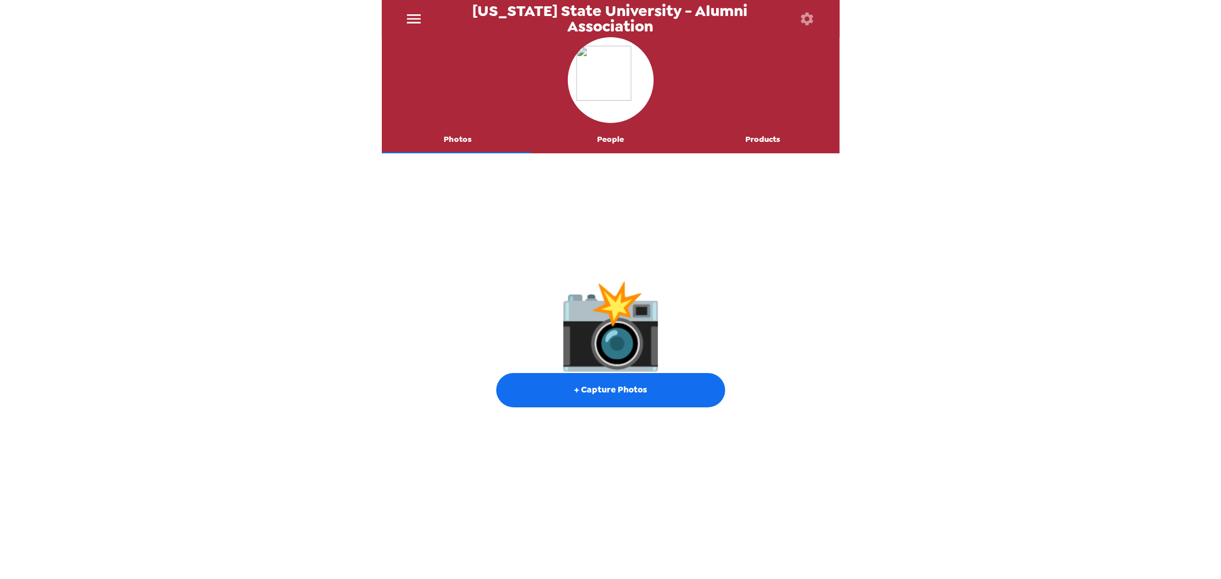
click at [627, 140] on button "People" at bounding box center [610, 139] width 153 height 27
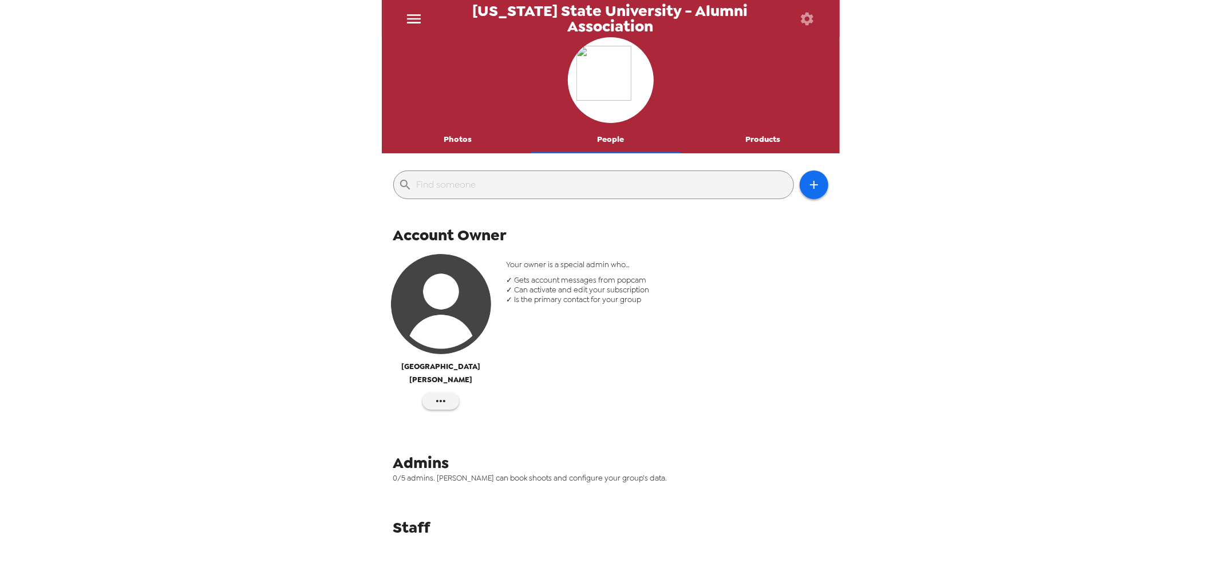
click at [453, 143] on button "Photos" at bounding box center [458, 139] width 153 height 27
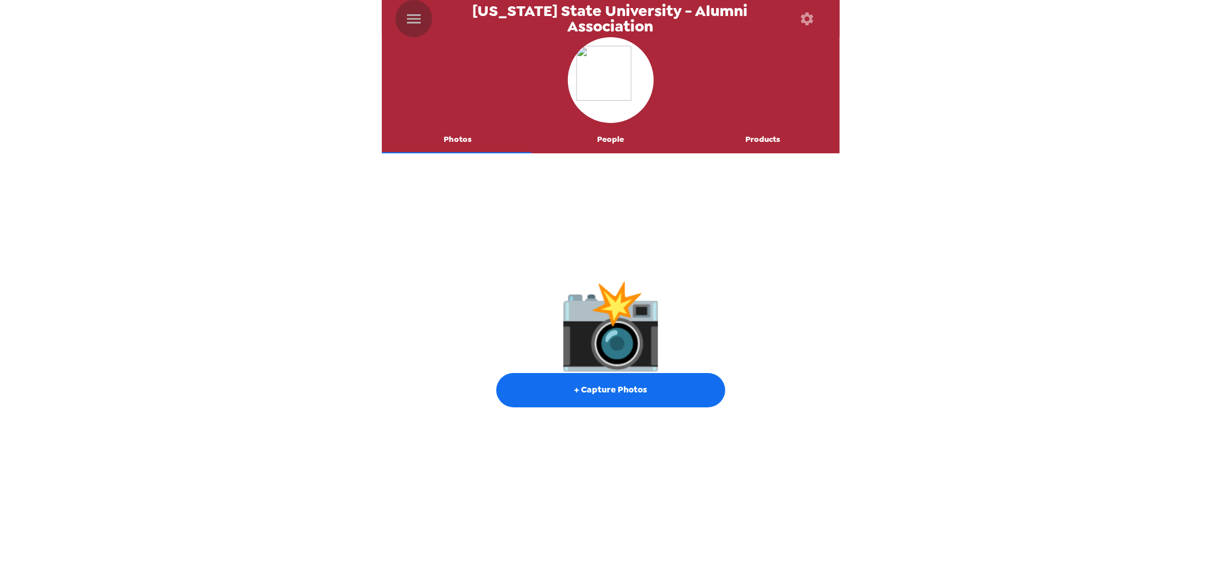
click at [416, 24] on icon "menu" at bounding box center [414, 19] width 18 height 18
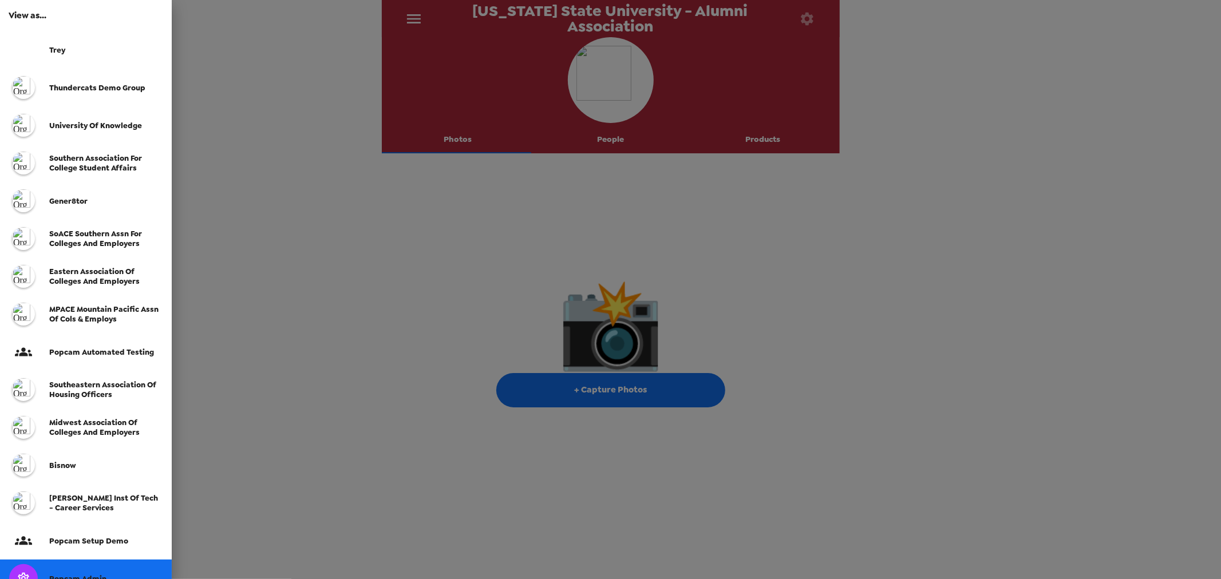
scroll to position [151, 0]
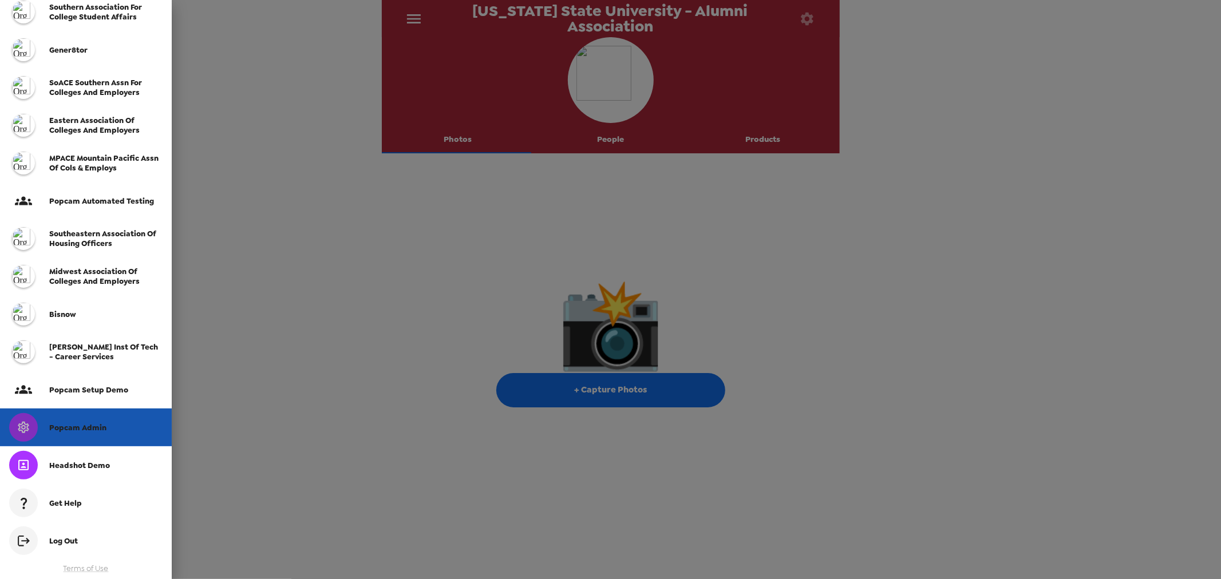
click at [89, 428] on span "Popcam Admin" at bounding box center [77, 428] width 57 height 10
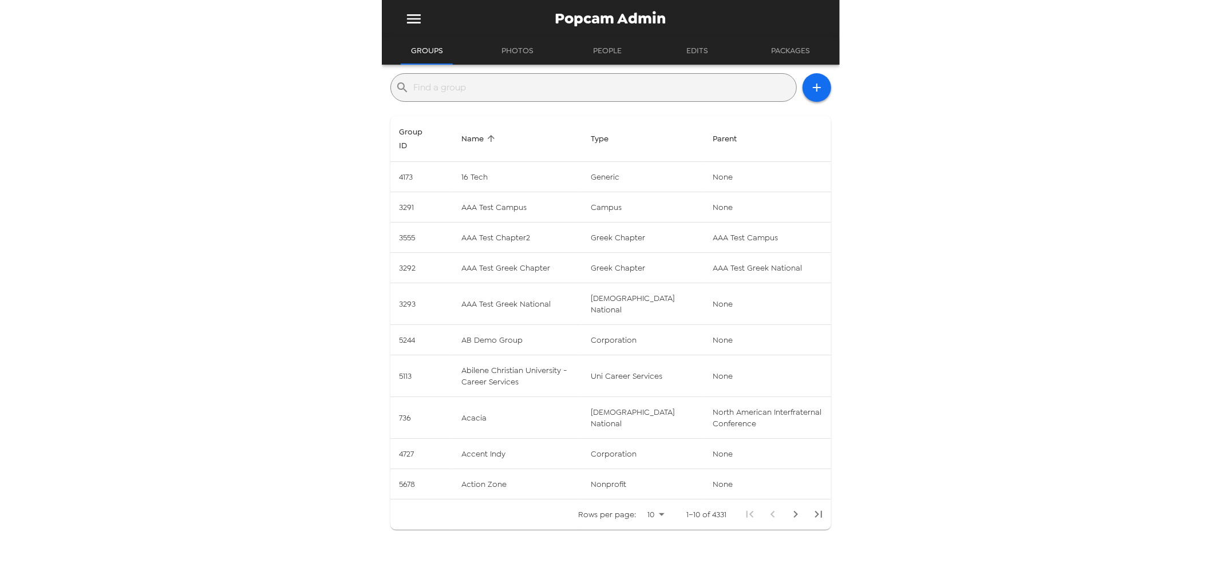
click at [497, 90] on input "text" at bounding box center [603, 87] width 378 height 18
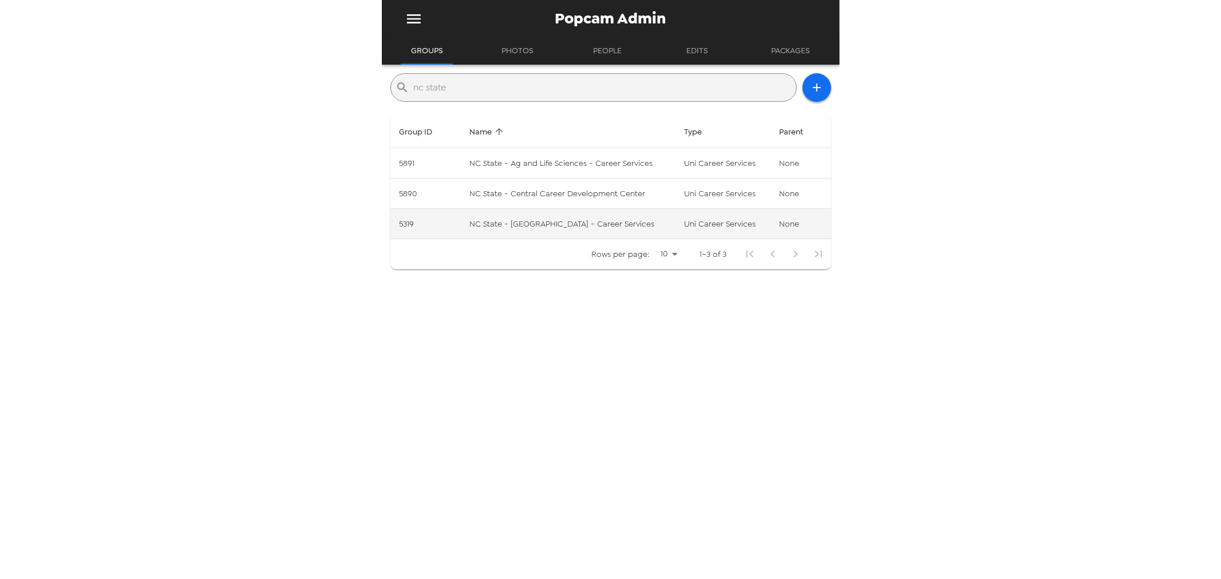
type input "nc state"
click at [540, 221] on td "NC State - Poole - Career Services" at bounding box center [567, 224] width 215 height 30
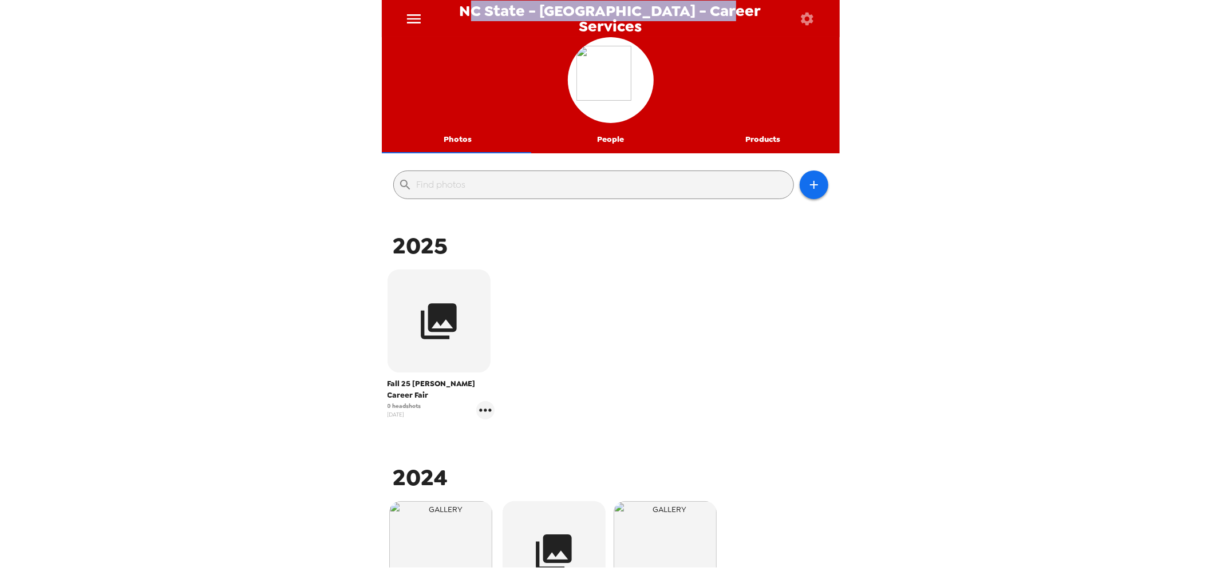
drag, startPoint x: 746, startPoint y: 15, endPoint x: 493, endPoint y: 5, distance: 253.2
click at [494, 4] on div "NC State - Poole - Career Services" at bounding box center [611, 18] width 458 height 37
copy span "NC State - Poole - Career Services"
click at [260, 46] on div "NC State - Poole - Career Services Photos People Products ​ 2025 Fall 25 Poole …" at bounding box center [610, 289] width 1221 height 579
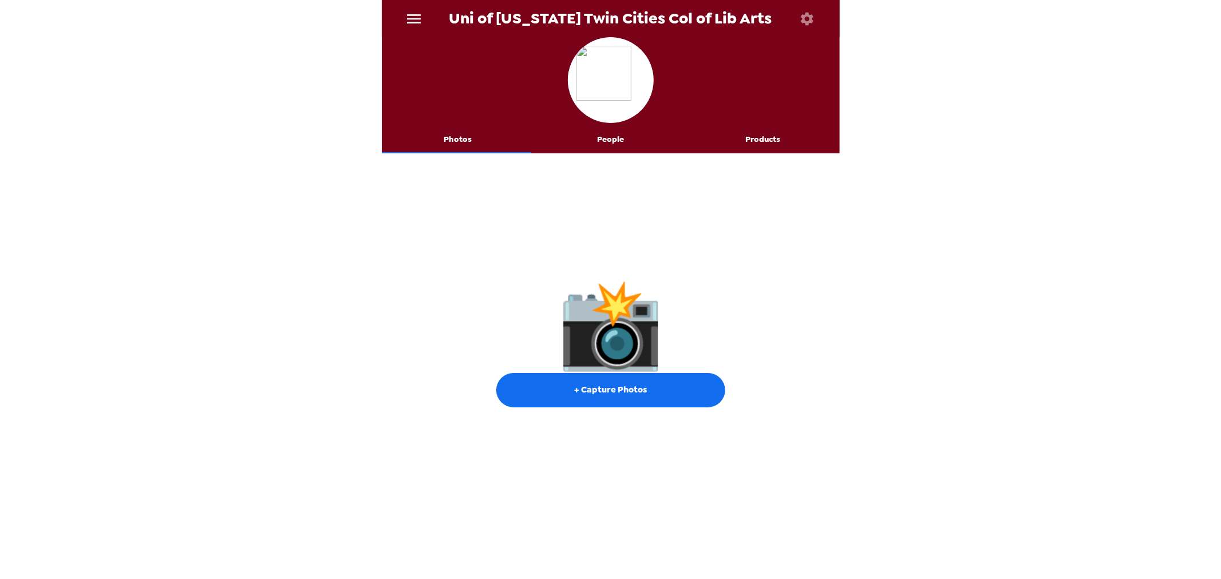
click at [803, 14] on icon "button" at bounding box center [807, 19] width 16 height 16
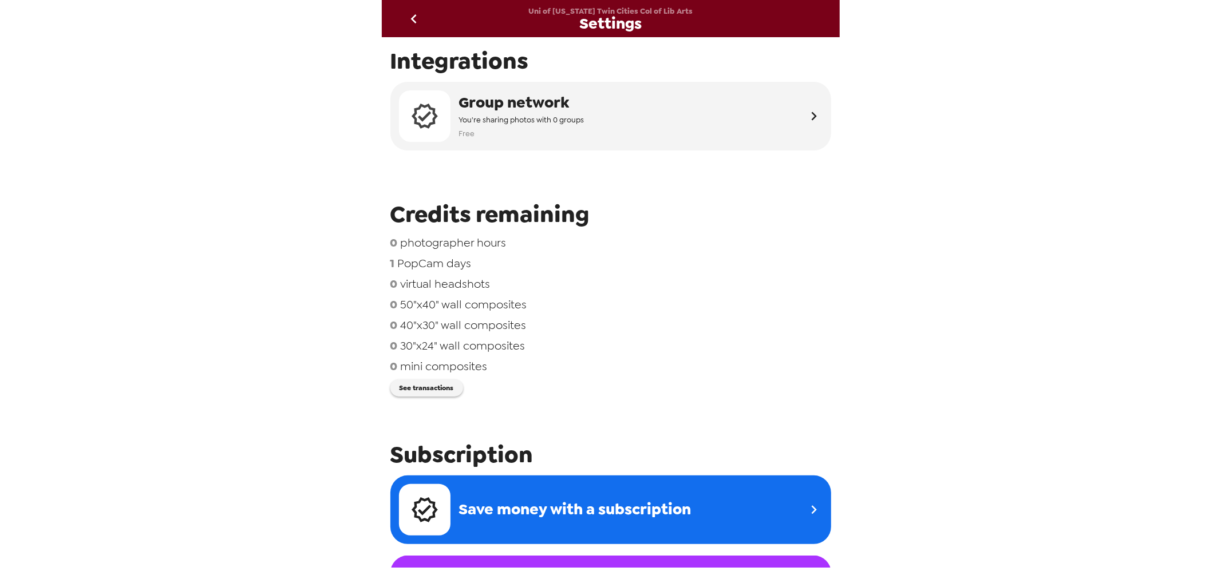
click at [415, 15] on icon "go back" at bounding box center [414, 18] width 6 height 9
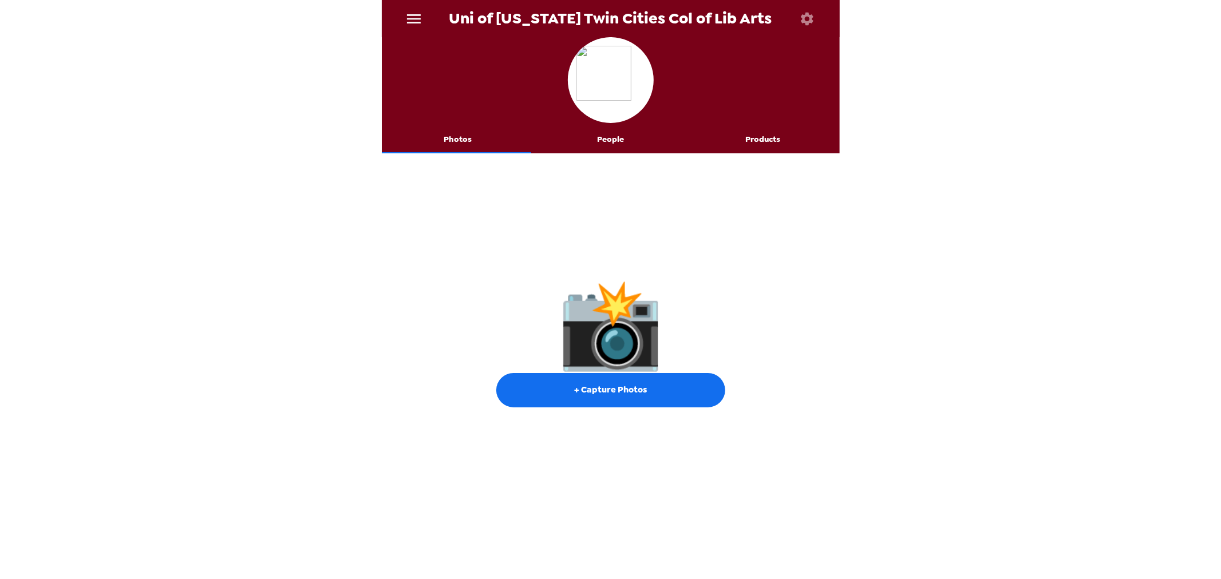
click at [609, 130] on button "People" at bounding box center [610, 139] width 153 height 27
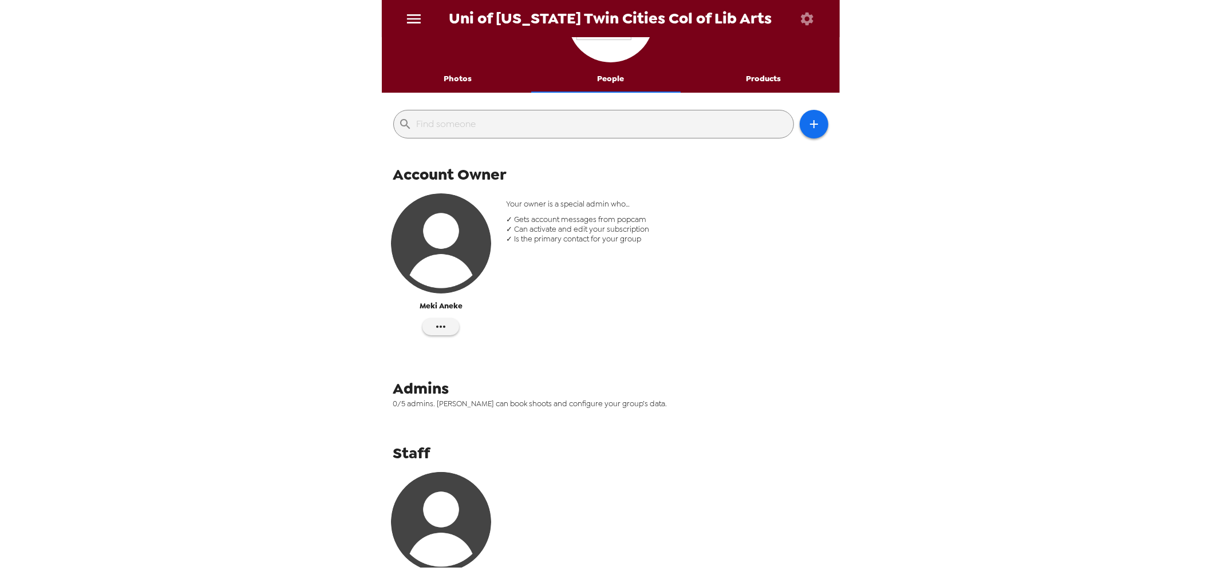
scroll to position [147, 0]
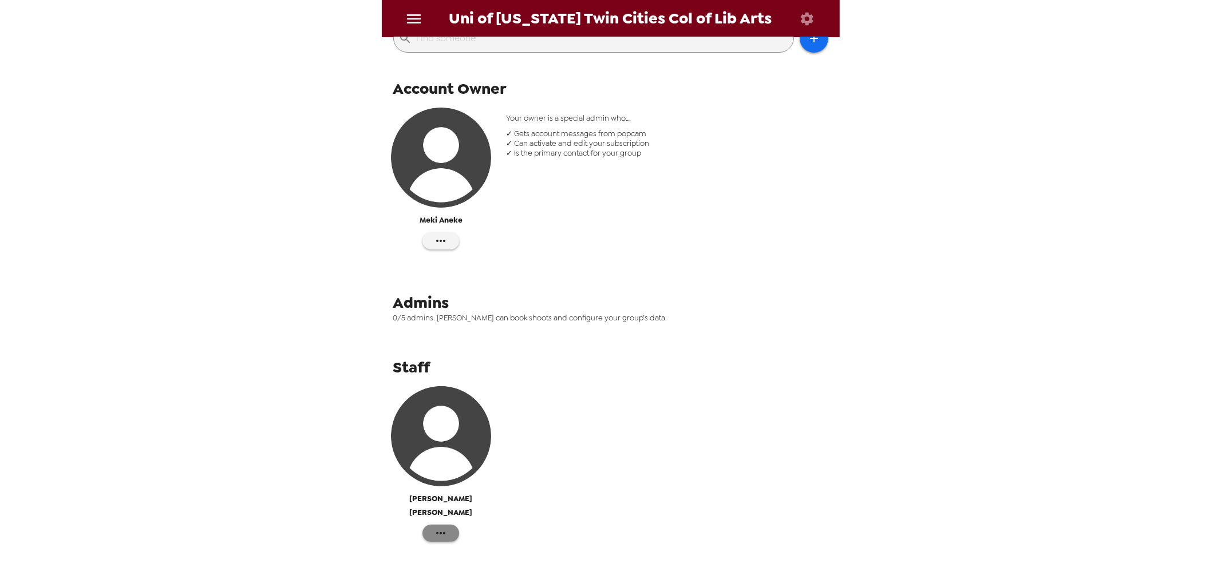
click at [449, 525] on button "button" at bounding box center [440, 533] width 37 height 17
click at [503, 536] on span "Make admin" at bounding box center [494, 535] width 87 height 14
